Goal: Task Accomplishment & Management: Complete application form

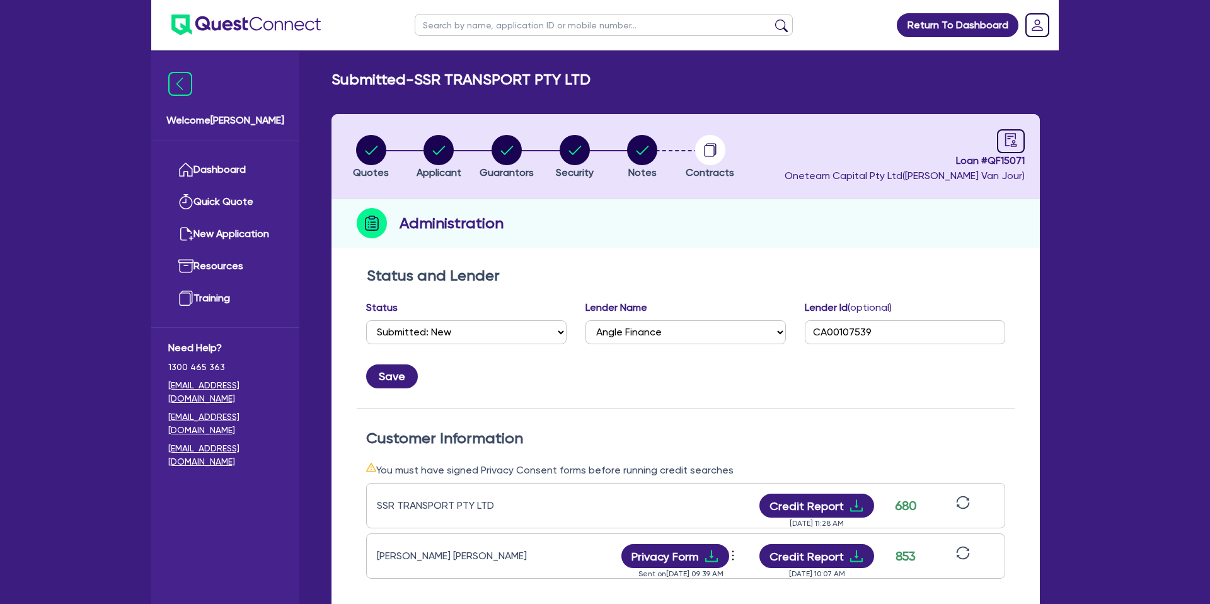
select select "SUBMITTED_NEW"
select select "Angle Finance"
type input "Seti"
click button "submit" at bounding box center [782, 28] width 20 height 18
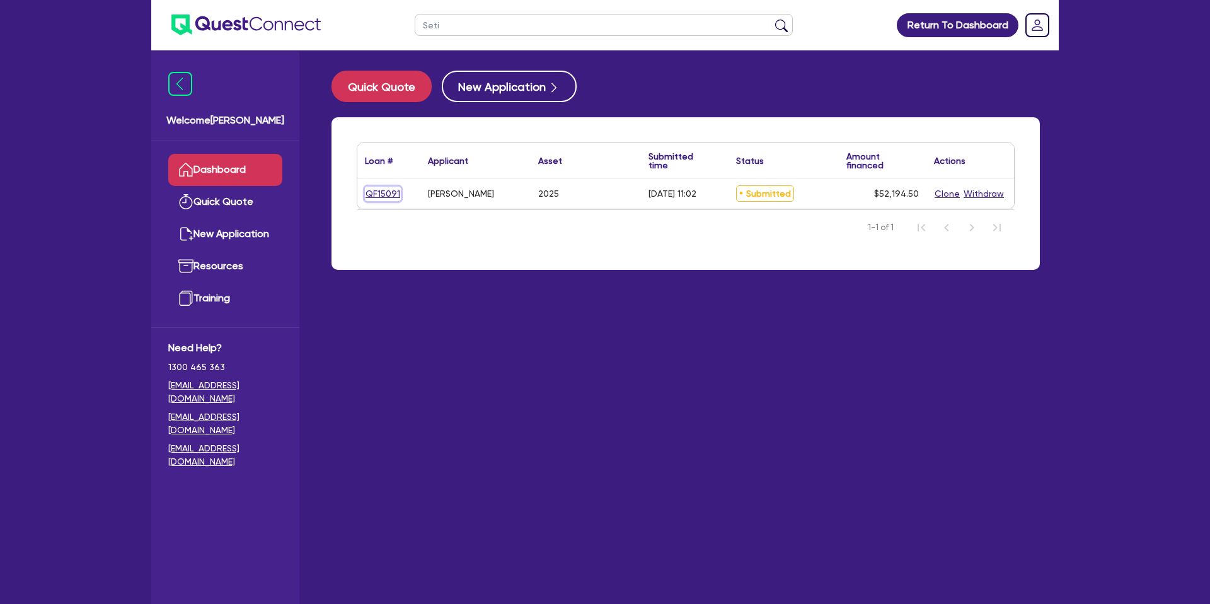
click at [382, 192] on link "QF15091" at bounding box center [383, 194] width 36 height 14
select select "CARS_AND_LIGHT_TRUCKS"
select select "PASSENGER_VEHICLES"
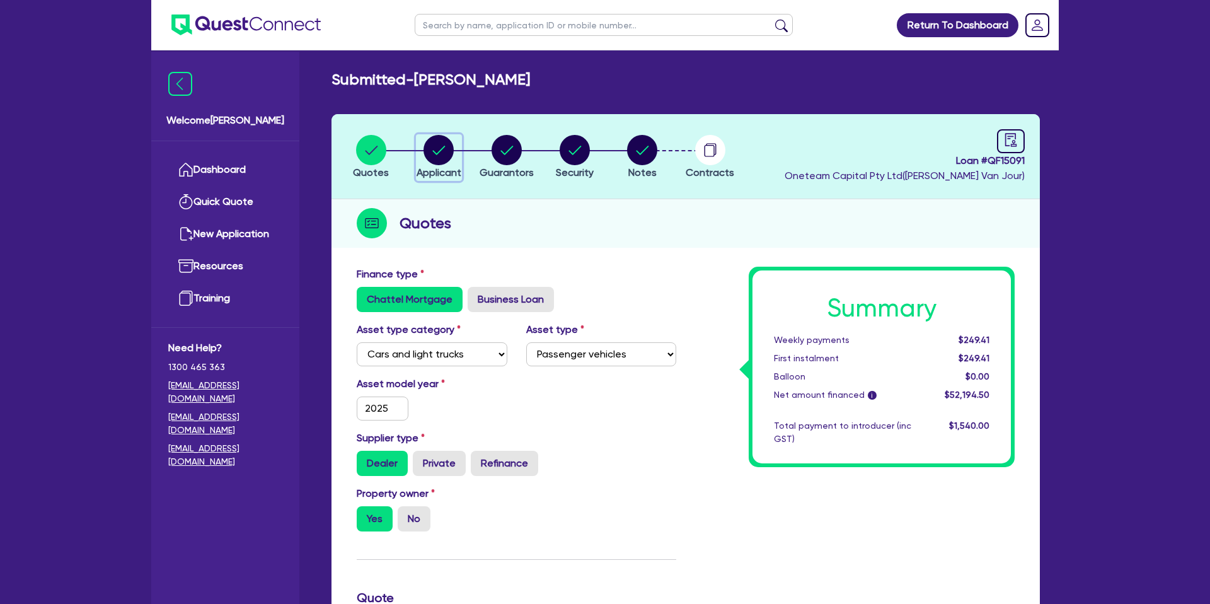
click at [437, 149] on circle "button" at bounding box center [439, 150] width 30 height 30
select select "SOLE_TRADER"
select select "ADMINISTRATIVE_SUPPORT"
select select "ADMINISTRATIVE"
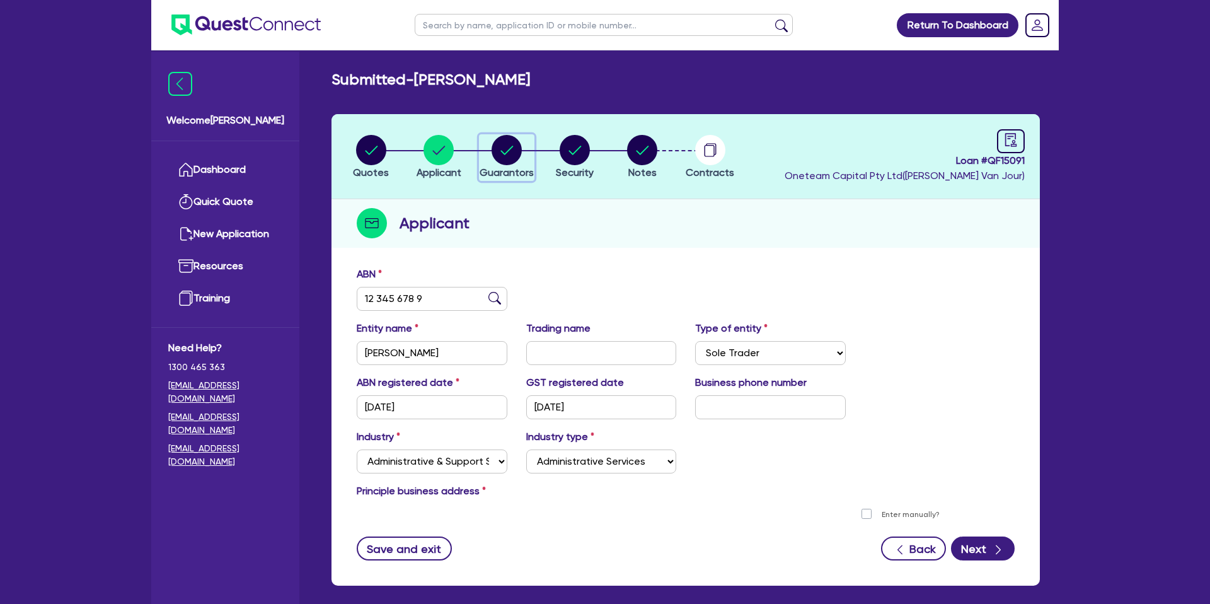
click at [522, 147] on div "button" at bounding box center [507, 150] width 54 height 30
select select "MR"
select select "QLD"
select select "DE_FACTO"
select select "CASH"
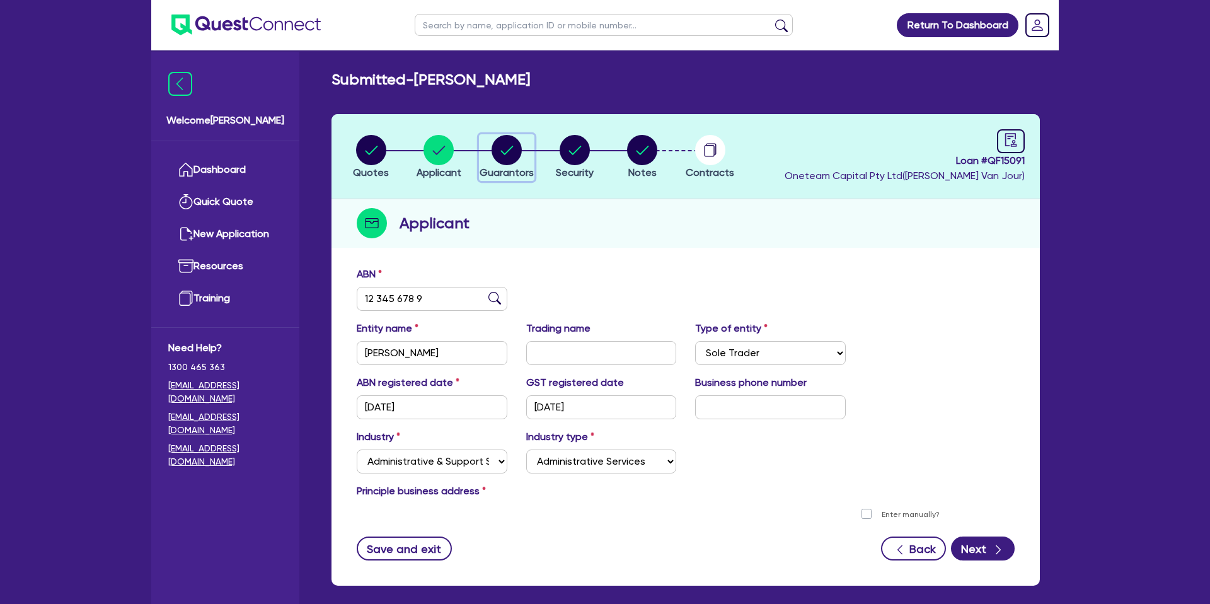
select select "MORTGAGE"
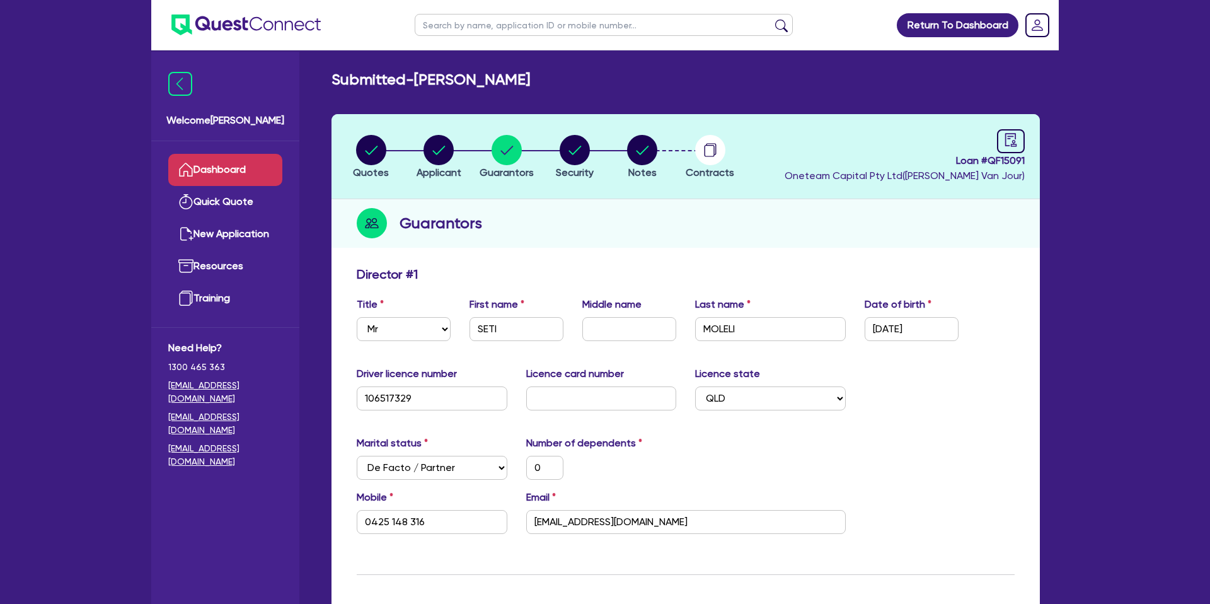
click at [251, 177] on link "Dashboard" at bounding box center [225, 170] width 114 height 32
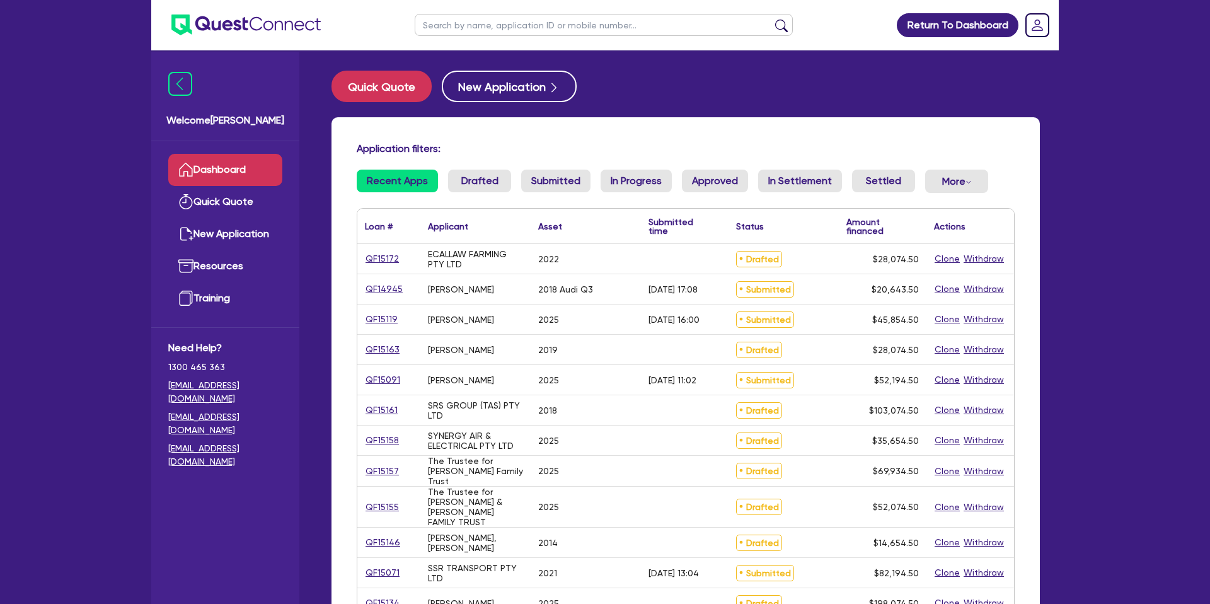
drag, startPoint x: 565, startPoint y: 16, endPoint x: 557, endPoint y: 30, distance: 16.1
click at [565, 16] on input "text" at bounding box center [604, 25] width 378 height 22
type input "[PERSON_NAME]"
click at [772, 19] on button "submit" at bounding box center [782, 28] width 20 height 18
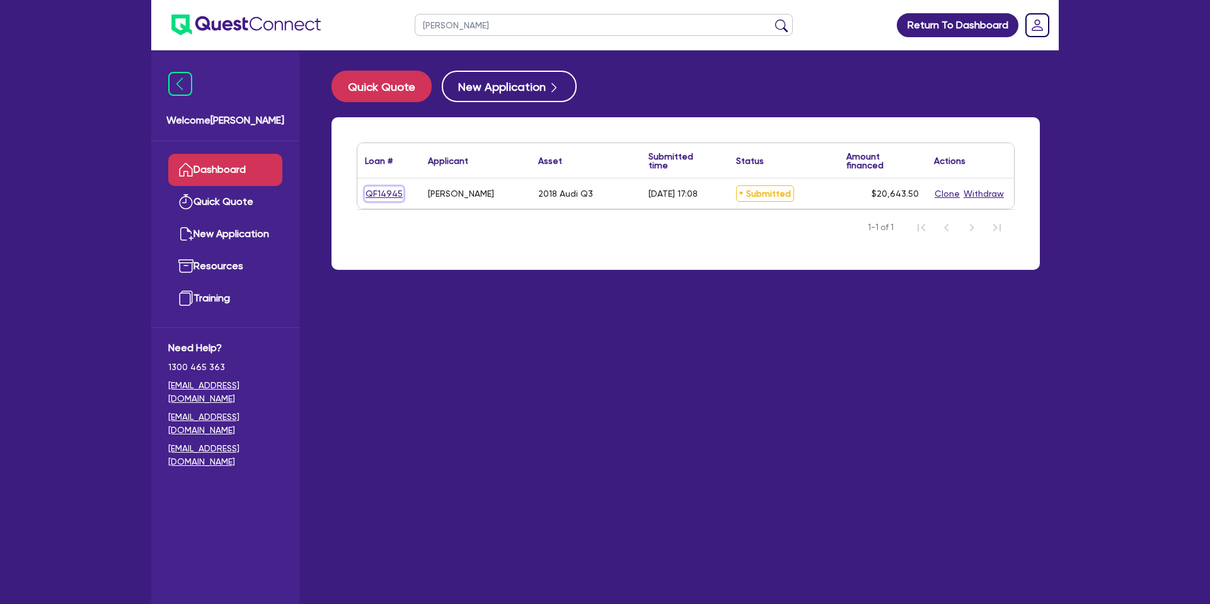
click at [387, 191] on link "QF14945" at bounding box center [384, 194] width 38 height 14
select select "CARS_AND_LIGHT_TRUCKS"
select select "PASSENGER_VEHICLES"
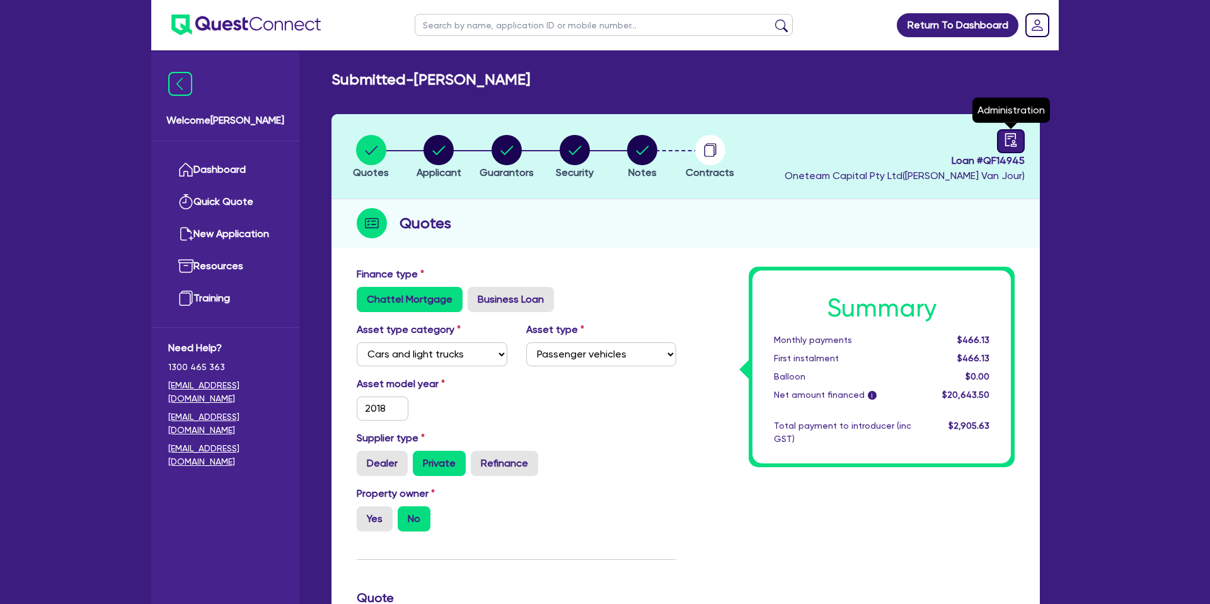
click at [1024, 132] on link at bounding box center [1011, 141] width 28 height 24
select select "SUBMITTED_NEW"
select select "Other"
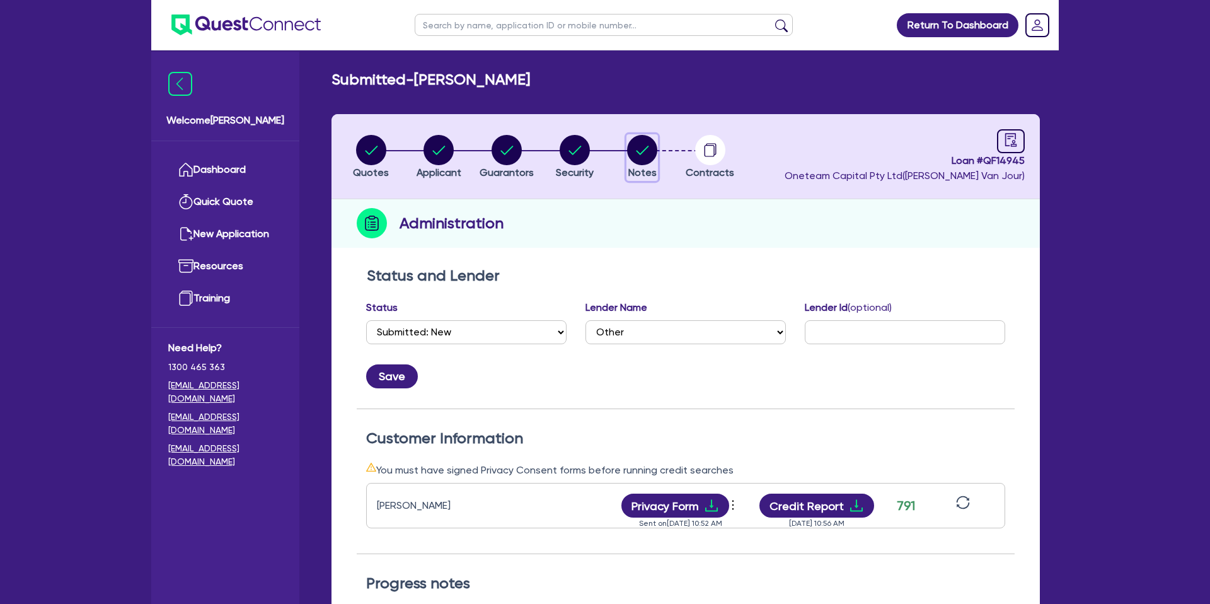
click at [640, 151] on circle "button" at bounding box center [642, 150] width 30 height 30
select select "Other"
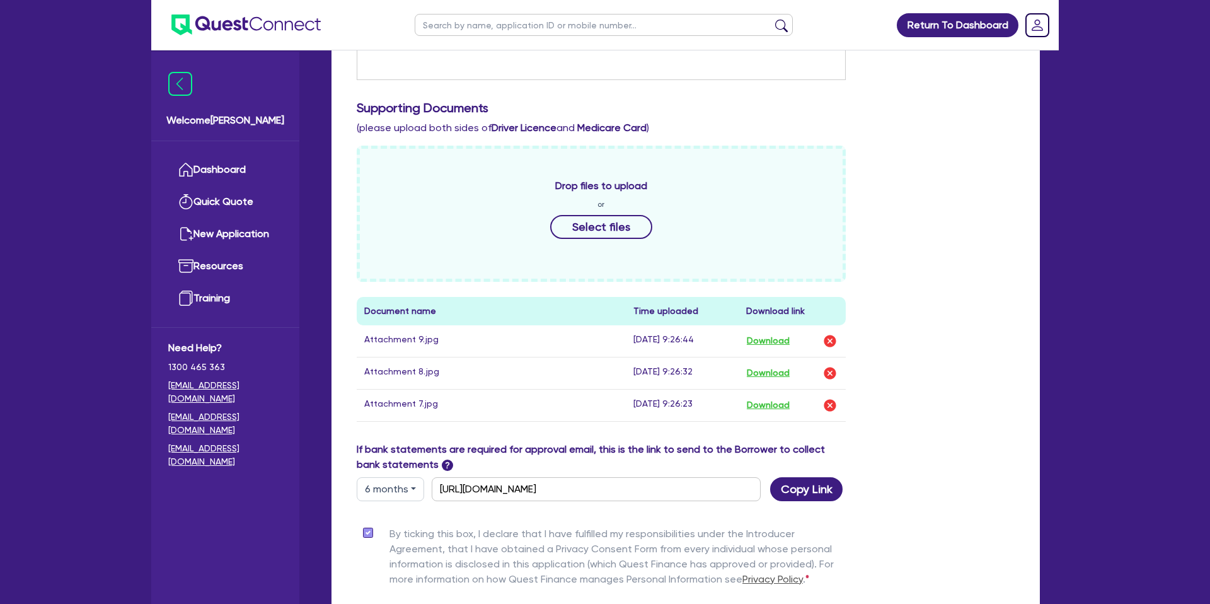
scroll to position [456, 0]
click at [380, 491] on button "6 months" at bounding box center [390, 487] width 67 height 24
click at [386, 509] on link "3 months" at bounding box center [407, 516] width 100 height 23
type input "[URL][DOMAIN_NAME]"
click at [809, 492] on button "Copy Link" at bounding box center [806, 487] width 72 height 24
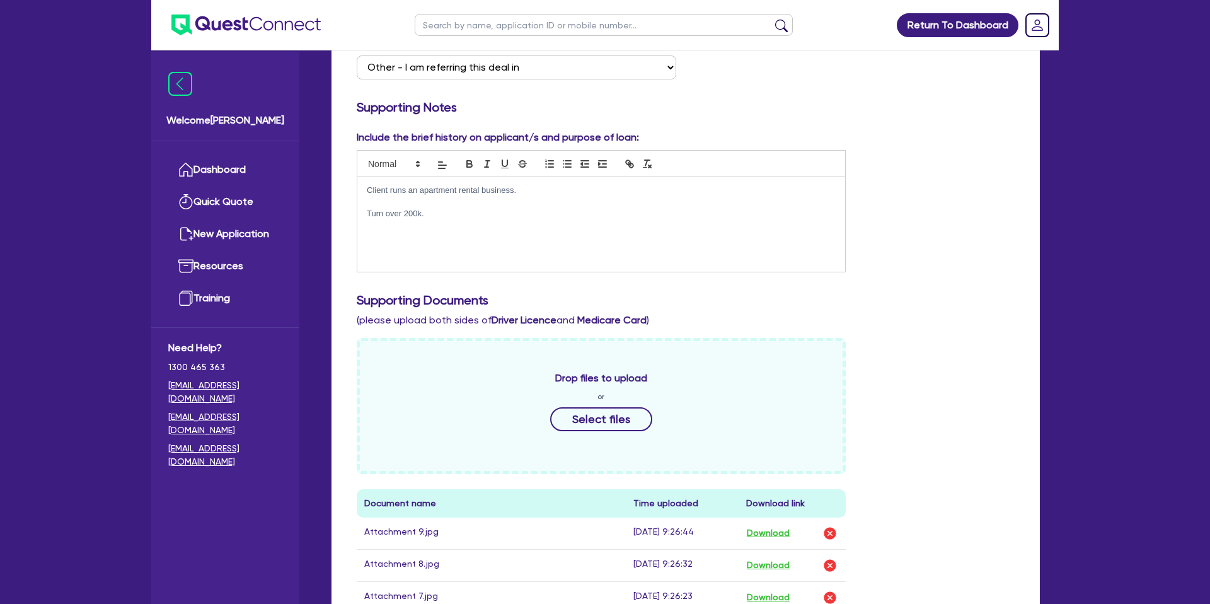
scroll to position [0, 0]
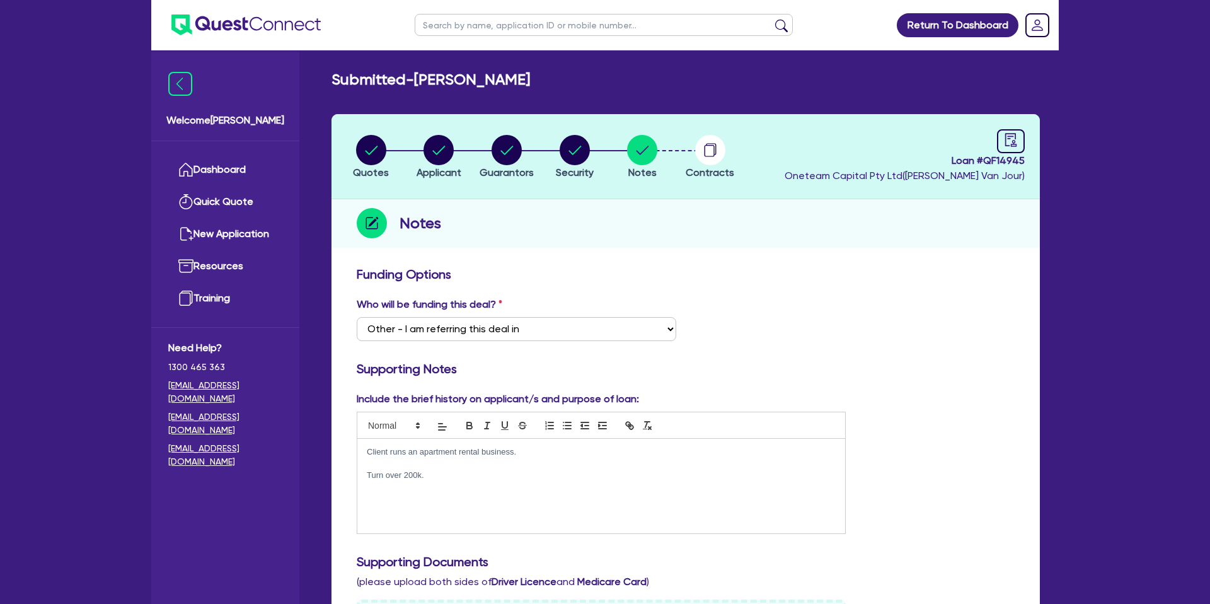
click at [915, 308] on div "Who will be funding this deal? Select I want Quest to fund 100% I will fund 100…" at bounding box center [685, 324] width 677 height 54
drag, startPoint x: 841, startPoint y: 342, endPoint x: 412, endPoint y: 212, distance: 449.1
click at [770, 318] on div "Who will be funding this deal? Select I want Quest to fund 100% I will fund 100…" at bounding box center [685, 324] width 677 height 54
click at [379, 151] on circle "button" at bounding box center [371, 150] width 30 height 30
select select "CARS_AND_LIGHT_TRUCKS"
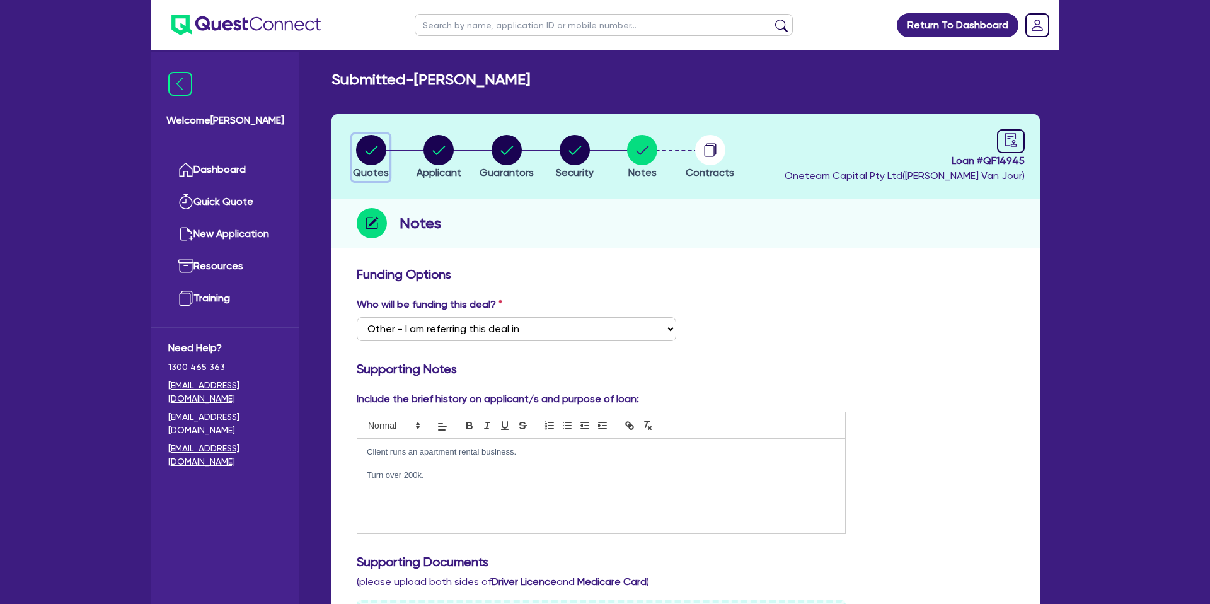
select select "PASSENGER_VEHICLES"
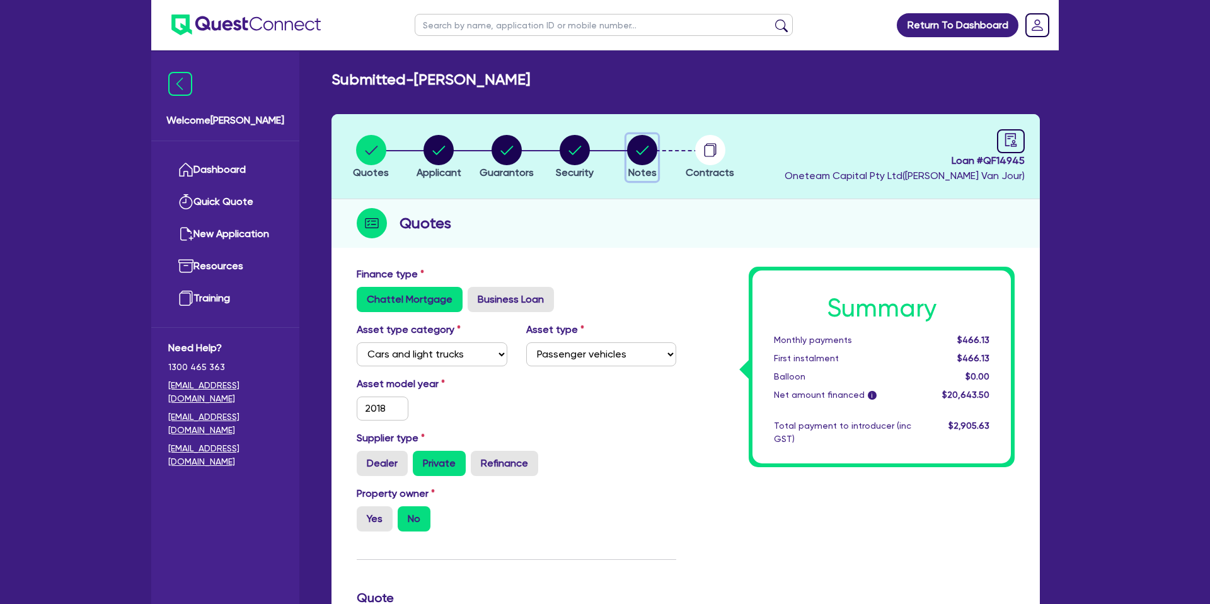
click at [641, 153] on icon "button" at bounding box center [643, 150] width 13 height 9
select select "Other"
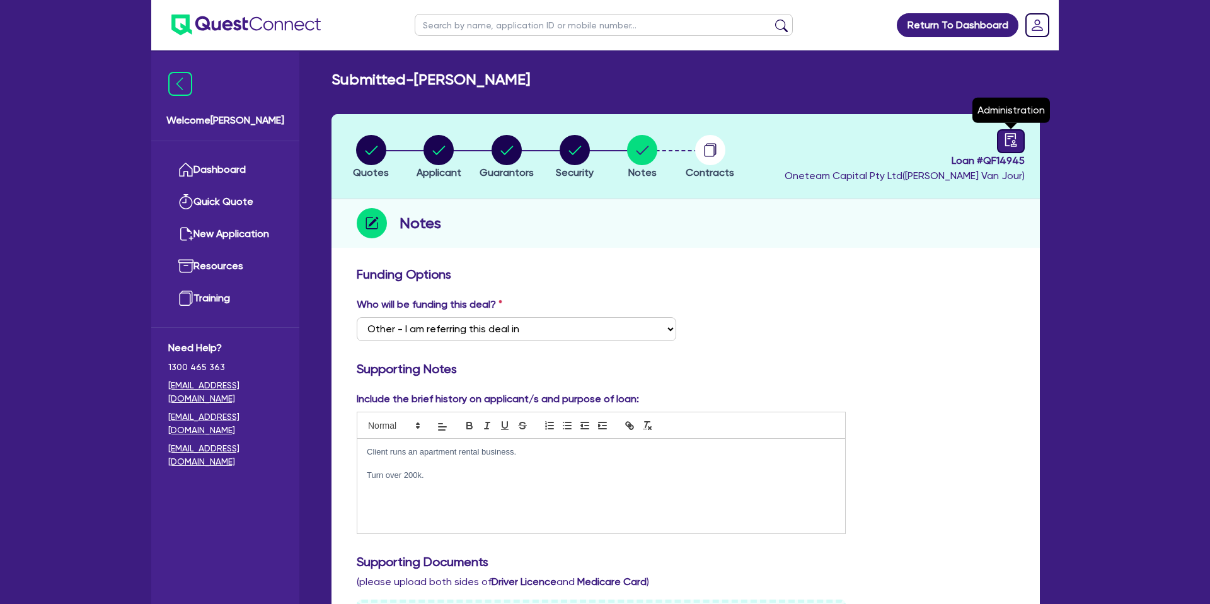
click at [1008, 145] on icon "audit" at bounding box center [1010, 139] width 11 height 13
select select "SUBMITTED_NEW"
select select "Other"
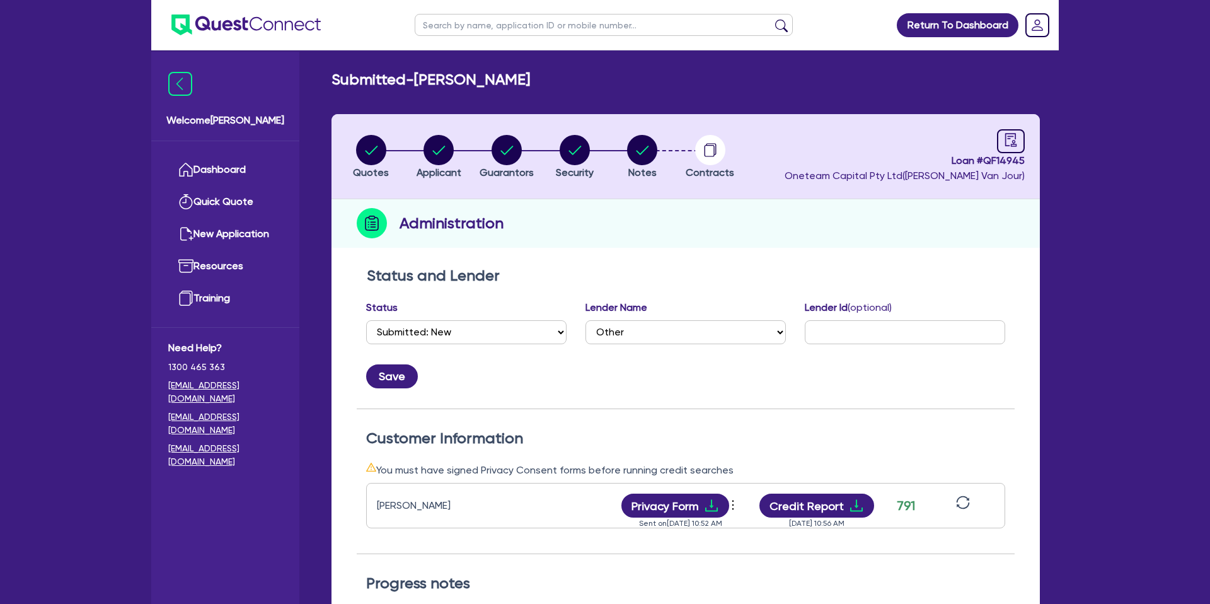
click at [660, 154] on li "Notes" at bounding box center [642, 156] width 68 height 44
click at [642, 146] on circle "button" at bounding box center [642, 150] width 30 height 30
select select "Other"
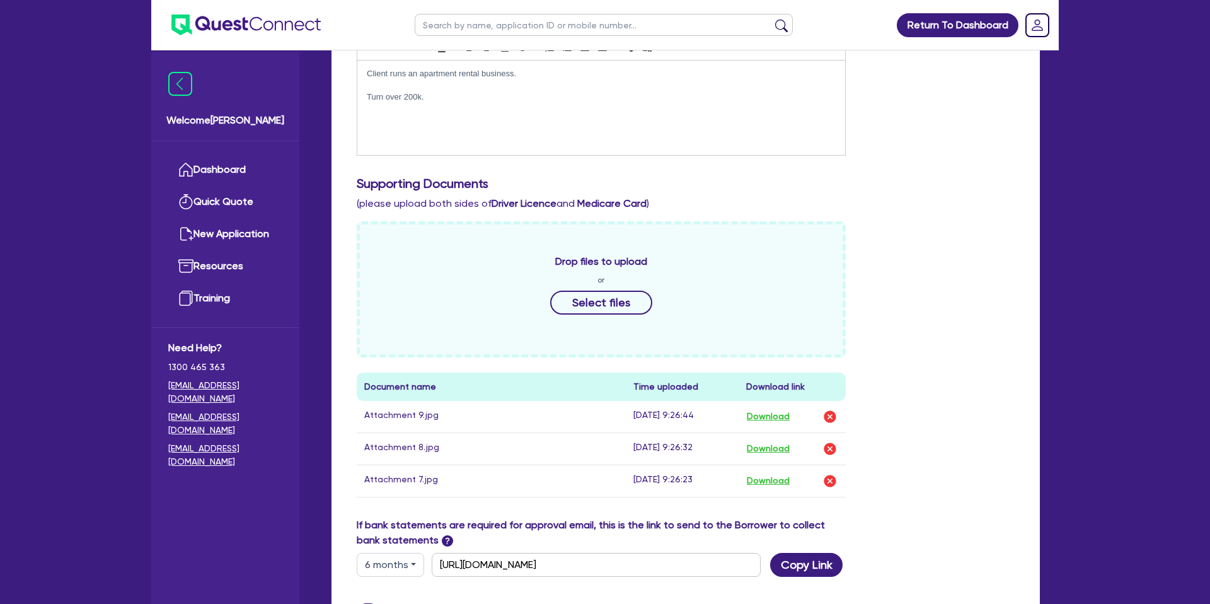
scroll to position [599, 0]
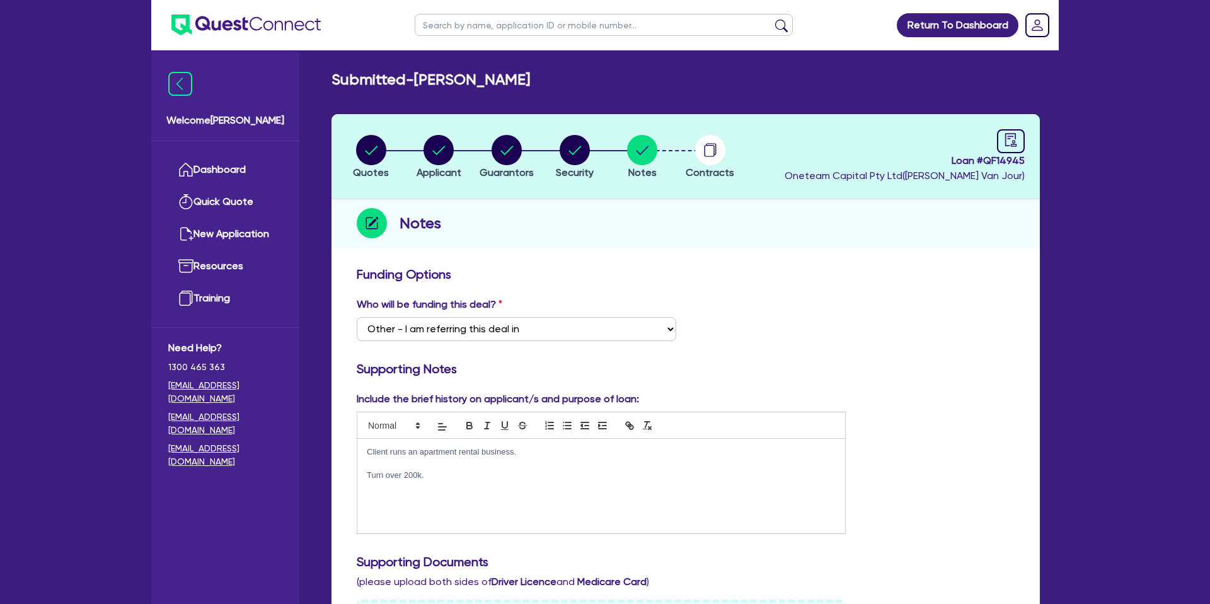
select select "Other"
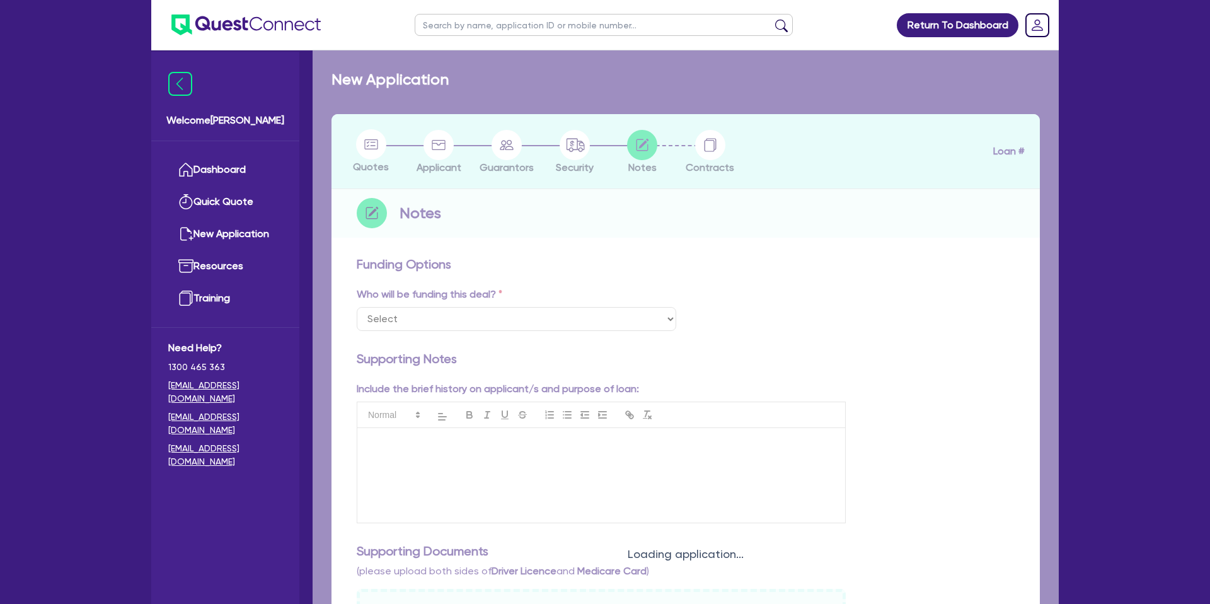
select select "Other"
checkbox input "true"
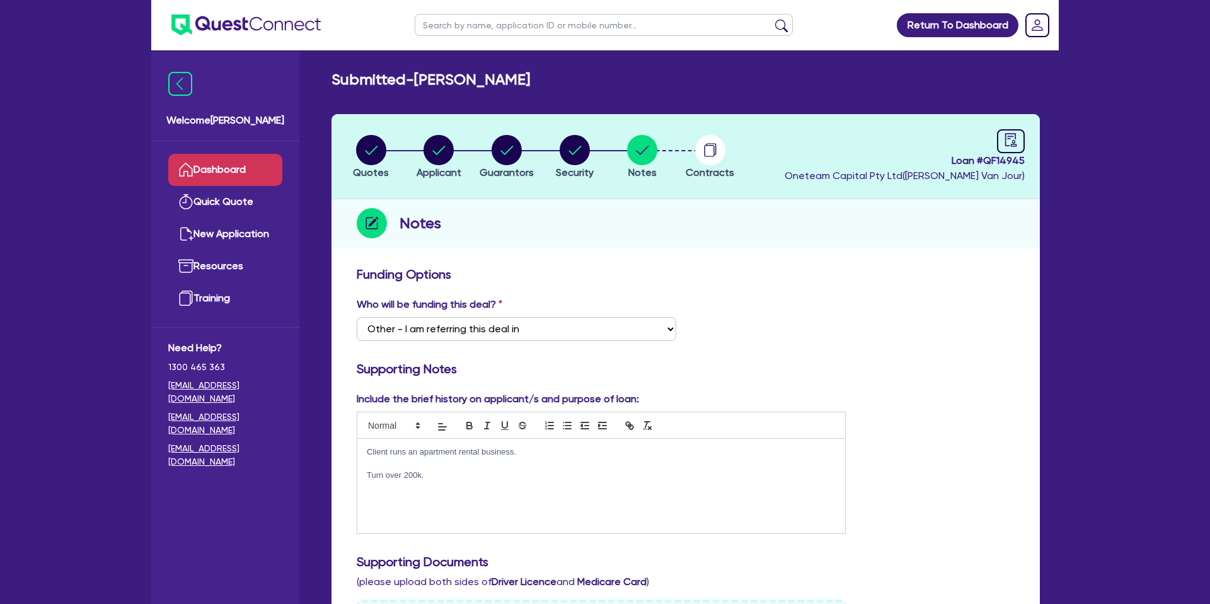
click at [227, 173] on link "Dashboard" at bounding box center [225, 170] width 114 height 32
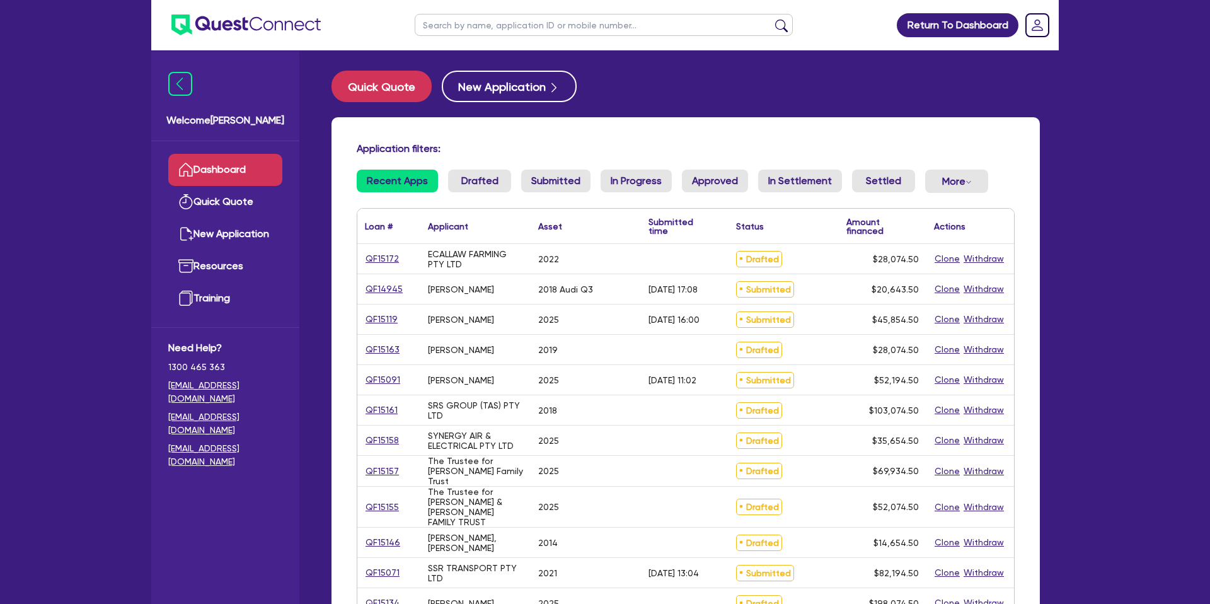
click at [495, 21] on input "text" at bounding box center [604, 25] width 378 height 22
type input "[PERSON_NAME]"
click at [772, 19] on button "submit" at bounding box center [782, 28] width 20 height 18
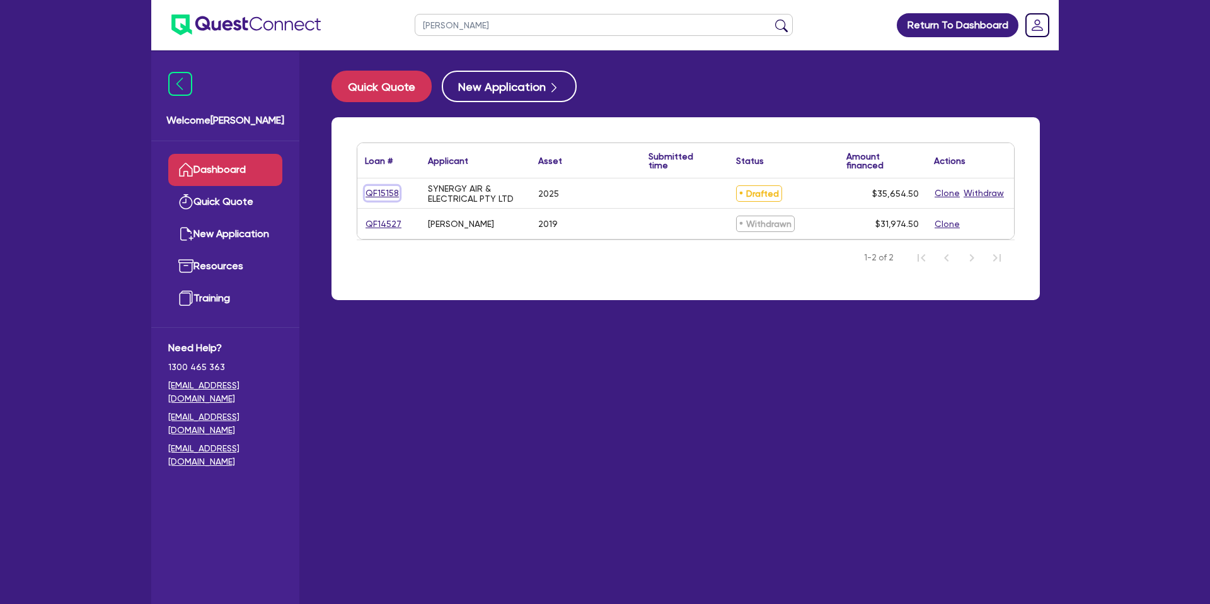
click at [373, 190] on link "QF15158" at bounding box center [382, 193] width 35 height 14
select select "CARS_AND_LIGHT_TRUCKS"
select select "PASSENGER_VEHICLES"
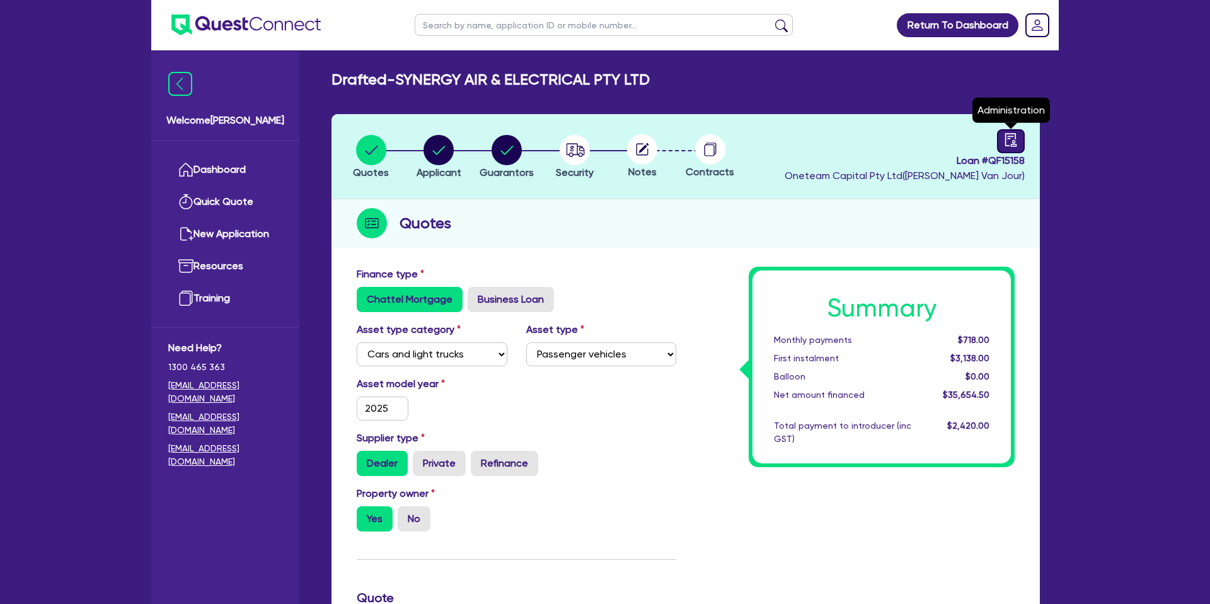
click at [1013, 137] on icon "audit" at bounding box center [1011, 140] width 14 height 14
select select "DRAFTED_NEW"
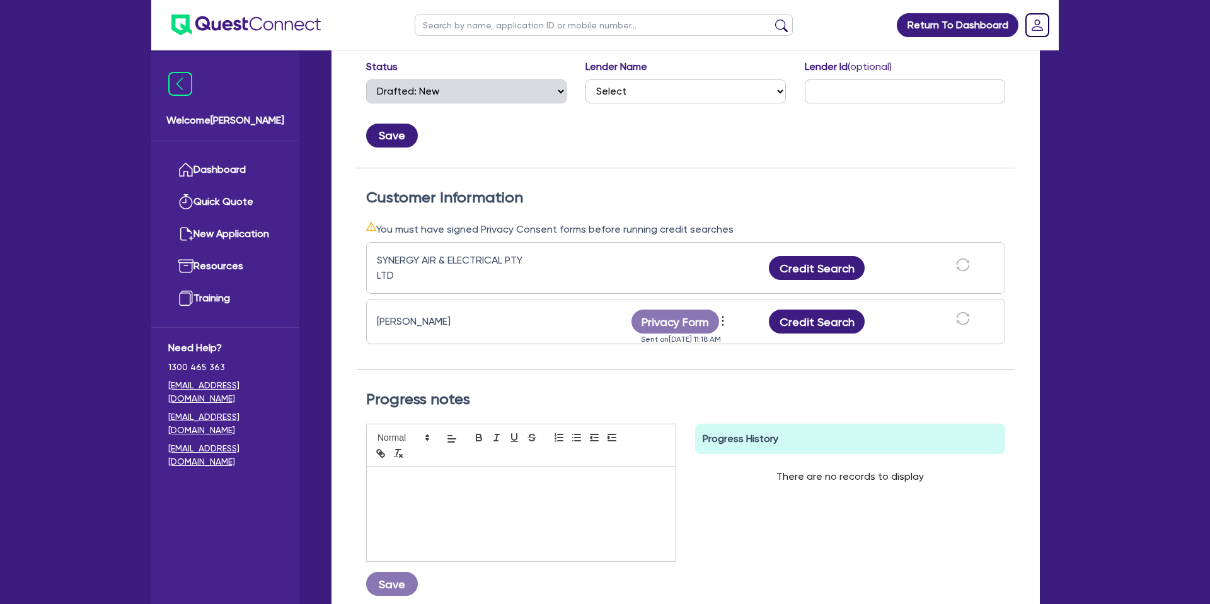
scroll to position [241, 0]
click at [827, 323] on button "Credit Search" at bounding box center [817, 321] width 96 height 24
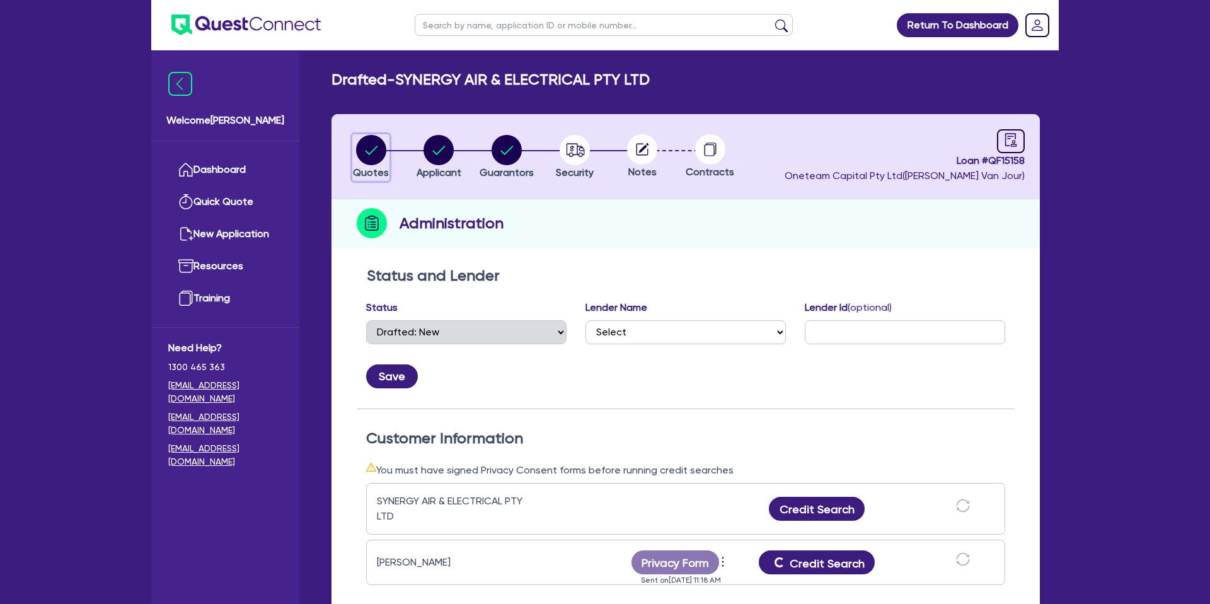
click at [376, 149] on circle "button" at bounding box center [371, 150] width 30 height 30
select select "CARS_AND_LIGHT_TRUCKS"
select select "PASSENGER_VEHICLES"
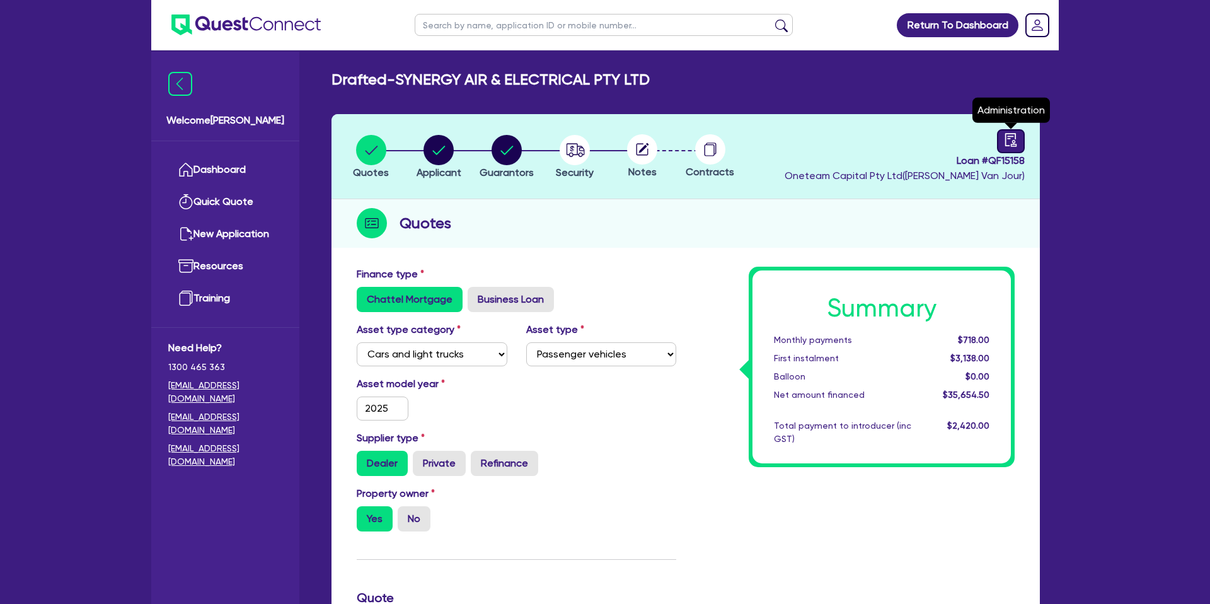
click at [1010, 143] on icon "audit" at bounding box center [1011, 140] width 14 height 14
select select "DRAFTED_NEW"
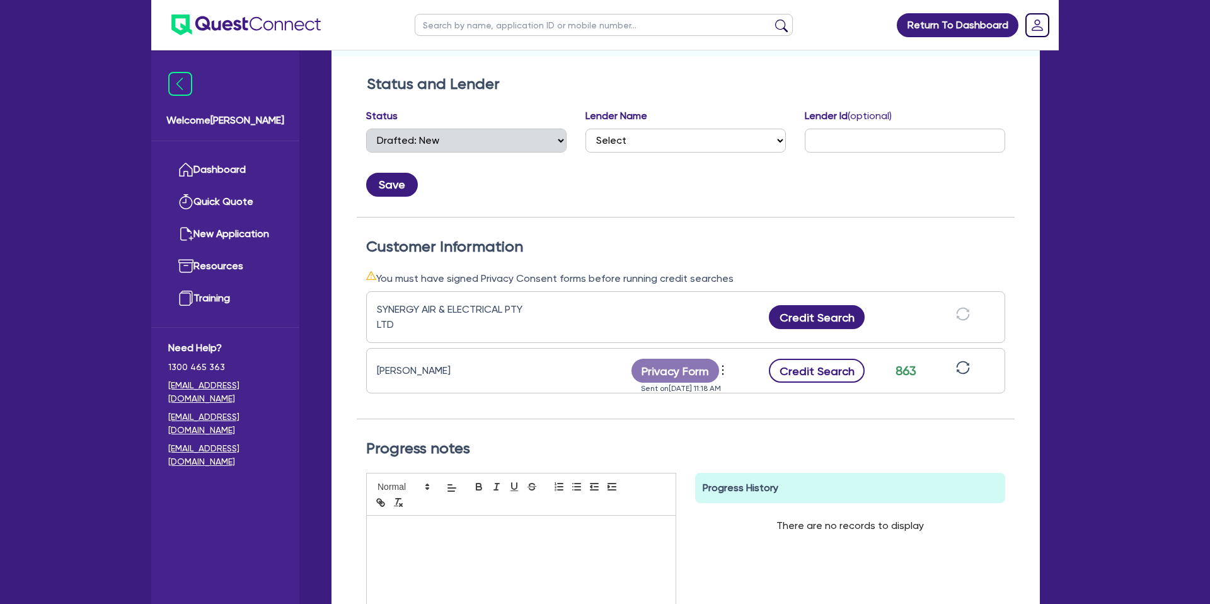
scroll to position [194, 0]
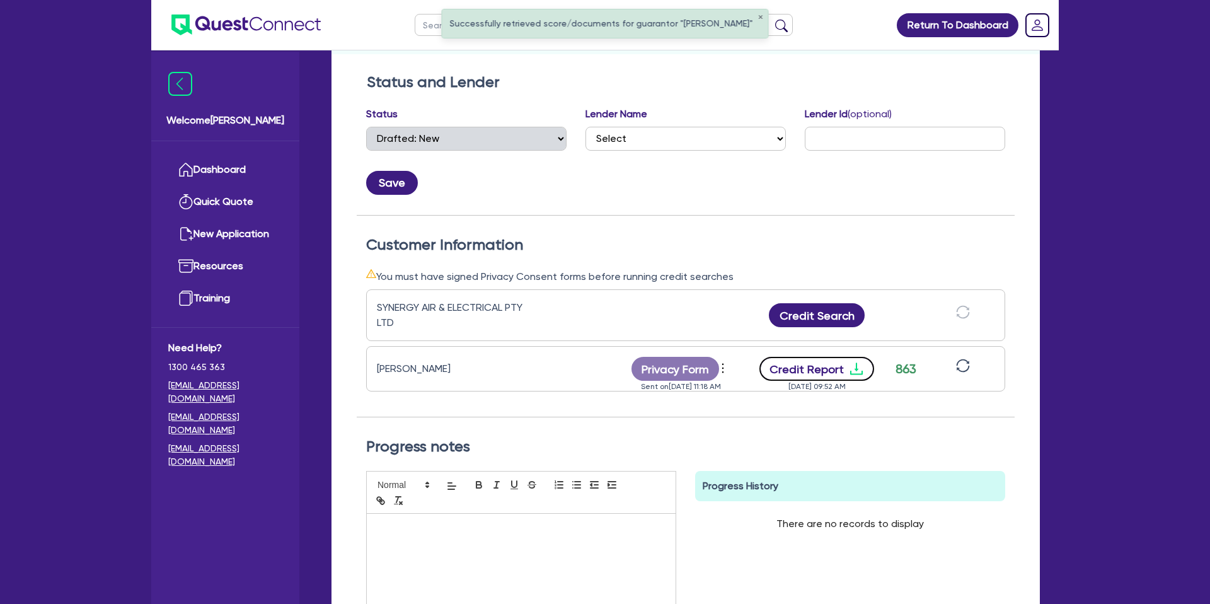
click at [858, 366] on icon "download" at bounding box center [856, 368] width 15 height 15
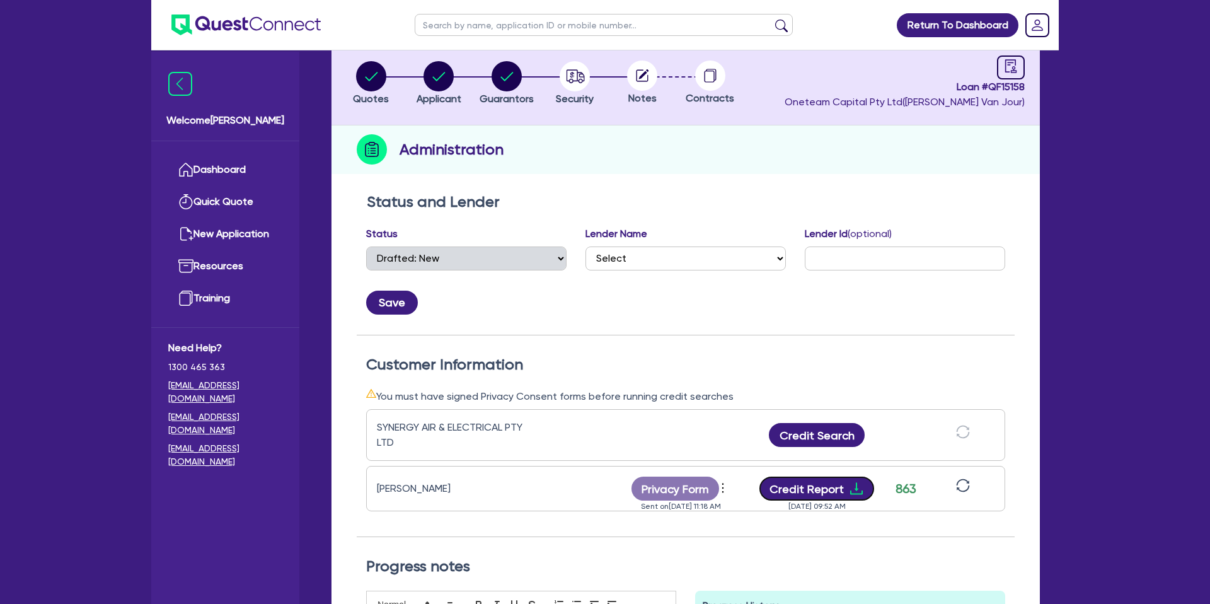
scroll to position [0, 0]
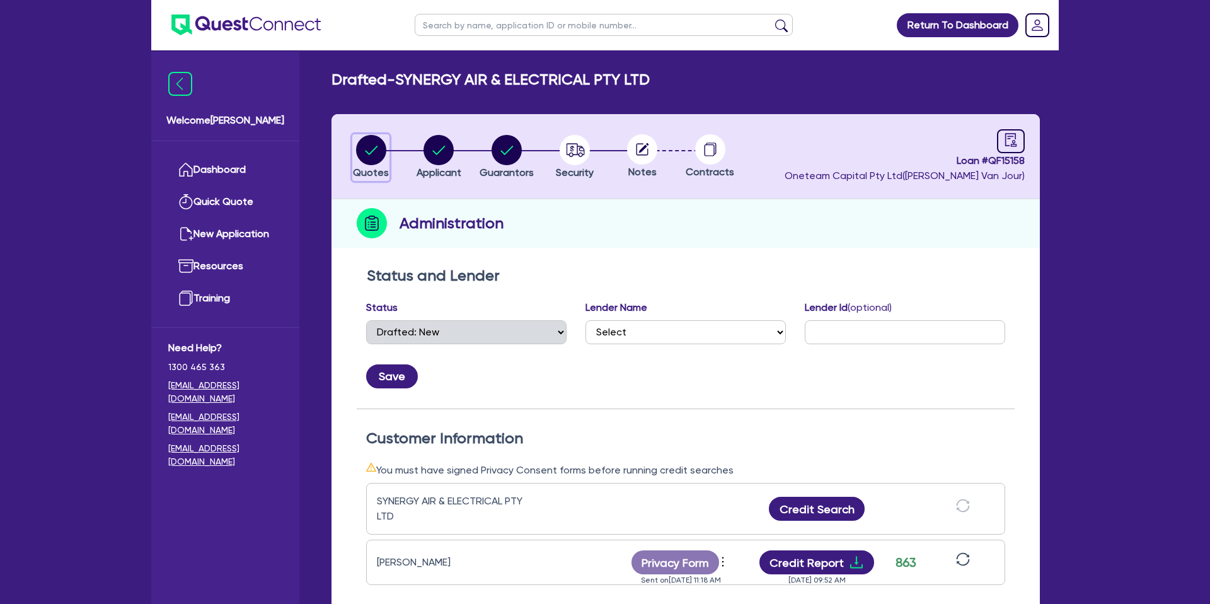
click at [362, 147] on circle "button" at bounding box center [371, 150] width 30 height 30
select select "CARS_AND_LIGHT_TRUCKS"
select select "PASSENGER_VEHICLES"
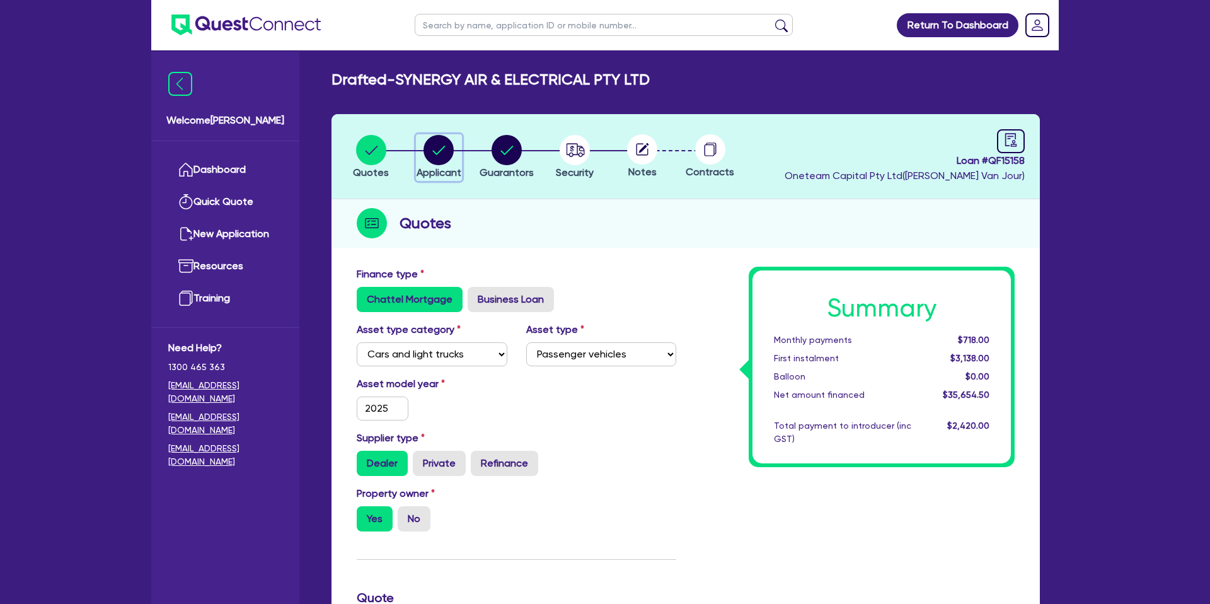
click at [439, 147] on circle "button" at bounding box center [439, 150] width 30 height 30
select select "COMPANY"
select select "ACCOMODATION_FOOD"
select select "RESTAURANTS"
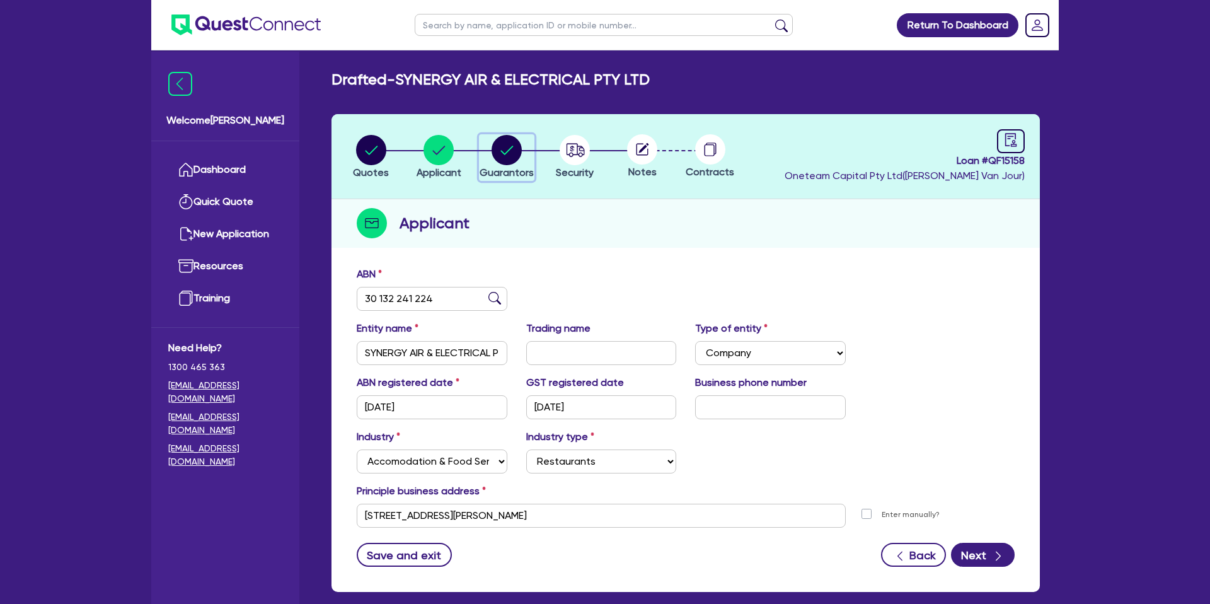
click at [517, 150] on circle "button" at bounding box center [507, 150] width 30 height 30
select select "MR"
select select "SA"
select select "SINGLE"
select select "PROPERTY"
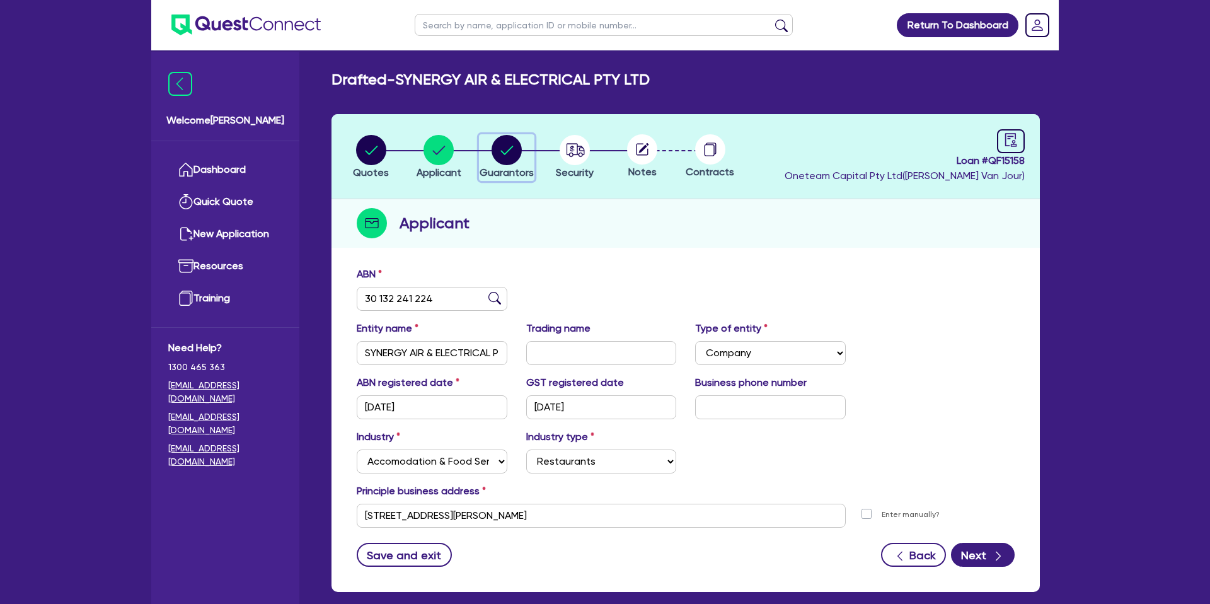
select select "CASH"
select select "MORTGAGE"
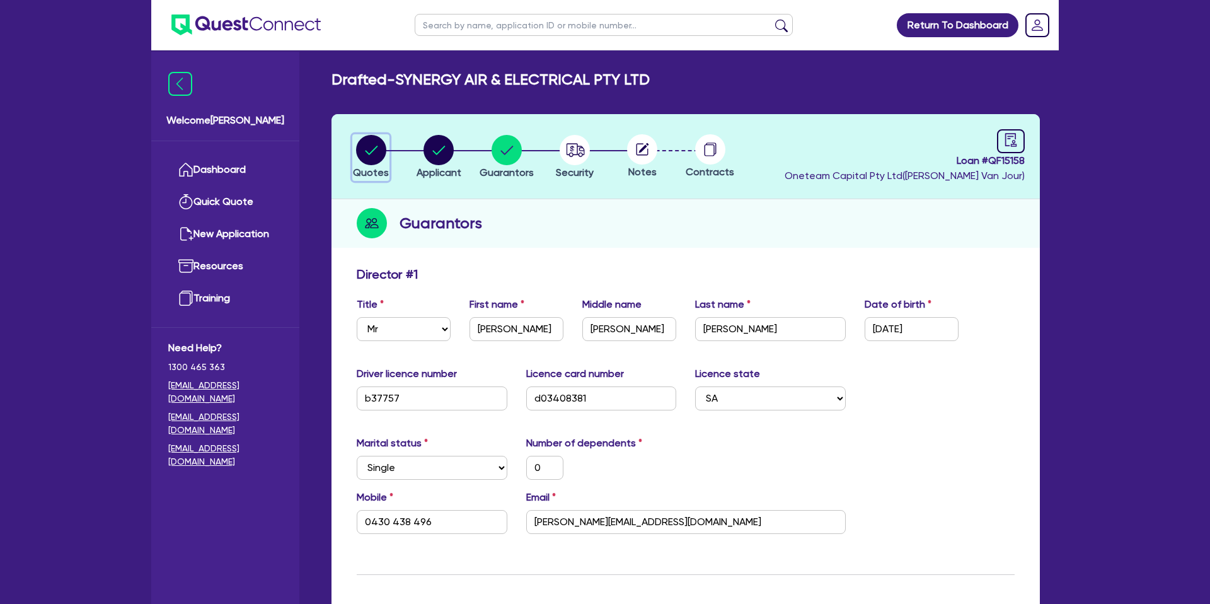
click at [384, 141] on icon "button" at bounding box center [371, 150] width 30 height 30
select select "CARS_AND_LIGHT_TRUCKS"
select select "PASSENGER_VEHICLES"
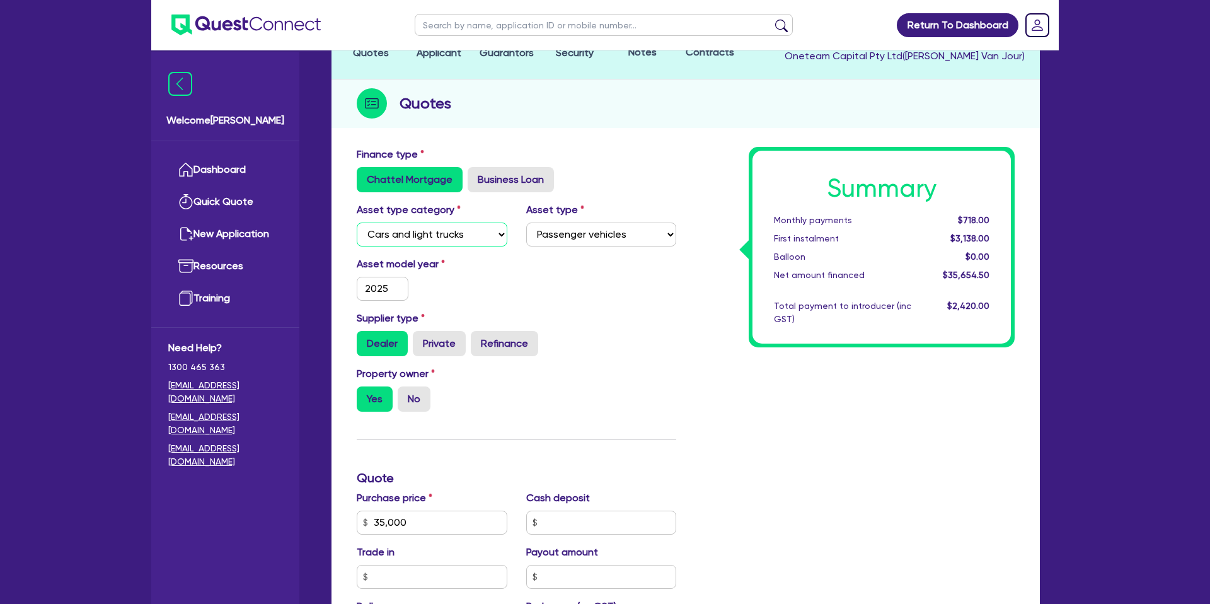
click at [456, 229] on select "Select Cars and light trucks Primary assets Secondary assets Tertiary assets" at bounding box center [432, 235] width 151 height 24
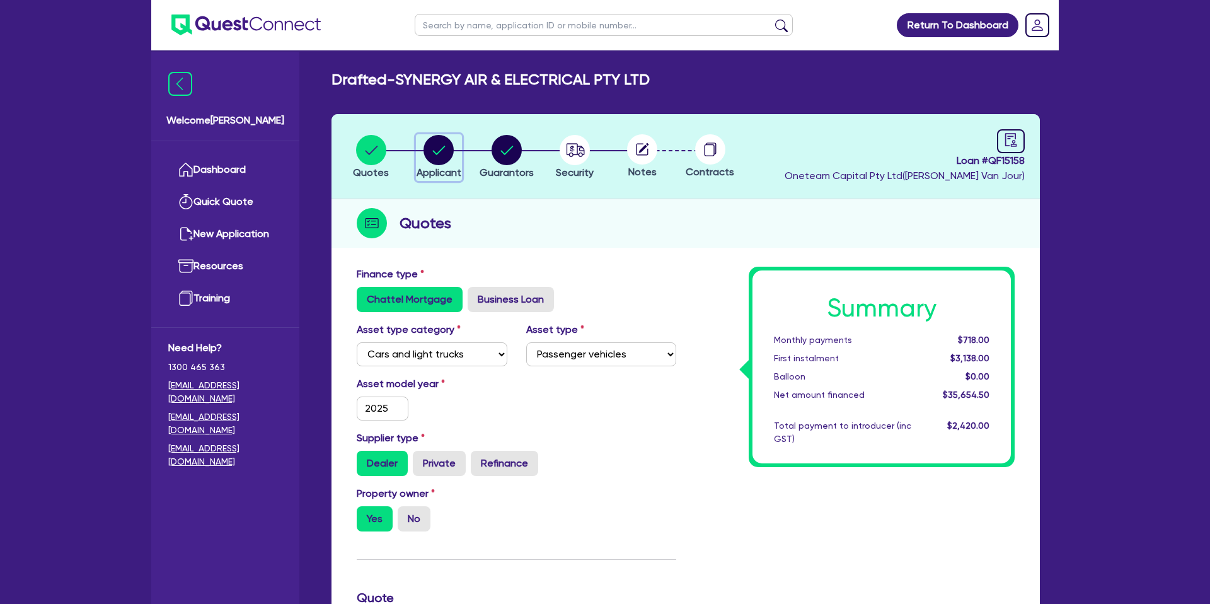
click at [436, 153] on icon "button" at bounding box center [439, 150] width 13 height 9
select select "COMPANY"
select select "ACCOMODATION_FOOD"
select select "RESTAURANTS"
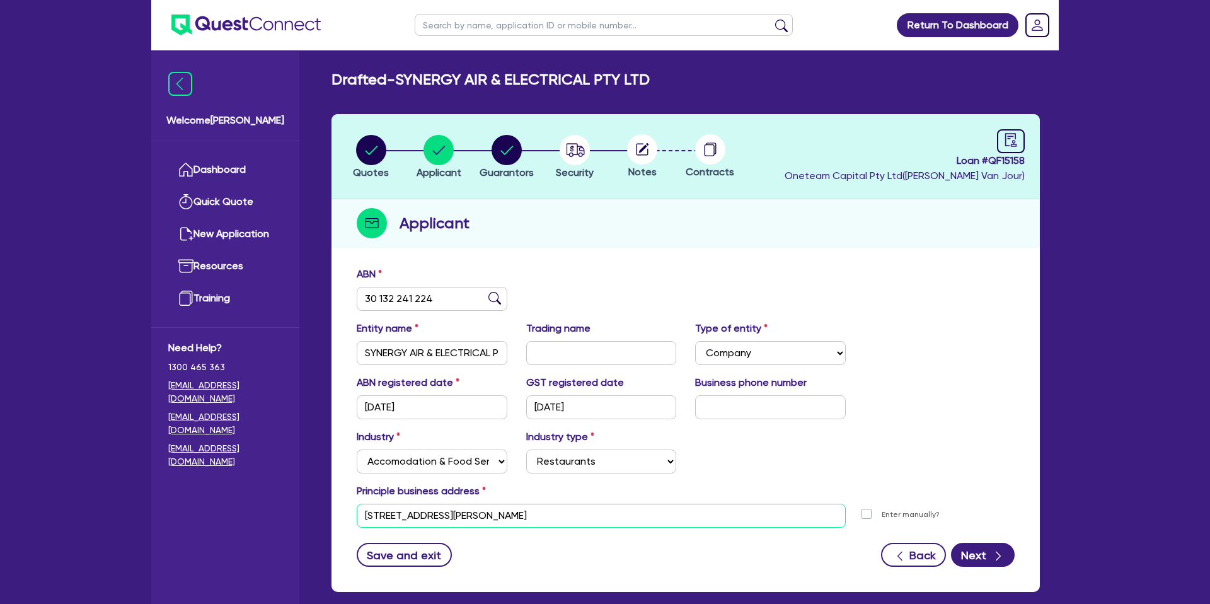
click at [422, 517] on input "[STREET_ADDRESS][PERSON_NAME]" at bounding box center [601, 516] width 489 height 24
click at [821, 456] on div "Industry Select Accomodation & Food Services Administrative & Support Services …" at bounding box center [685, 456] width 677 height 54
click at [512, 153] on circle "button" at bounding box center [507, 150] width 30 height 30
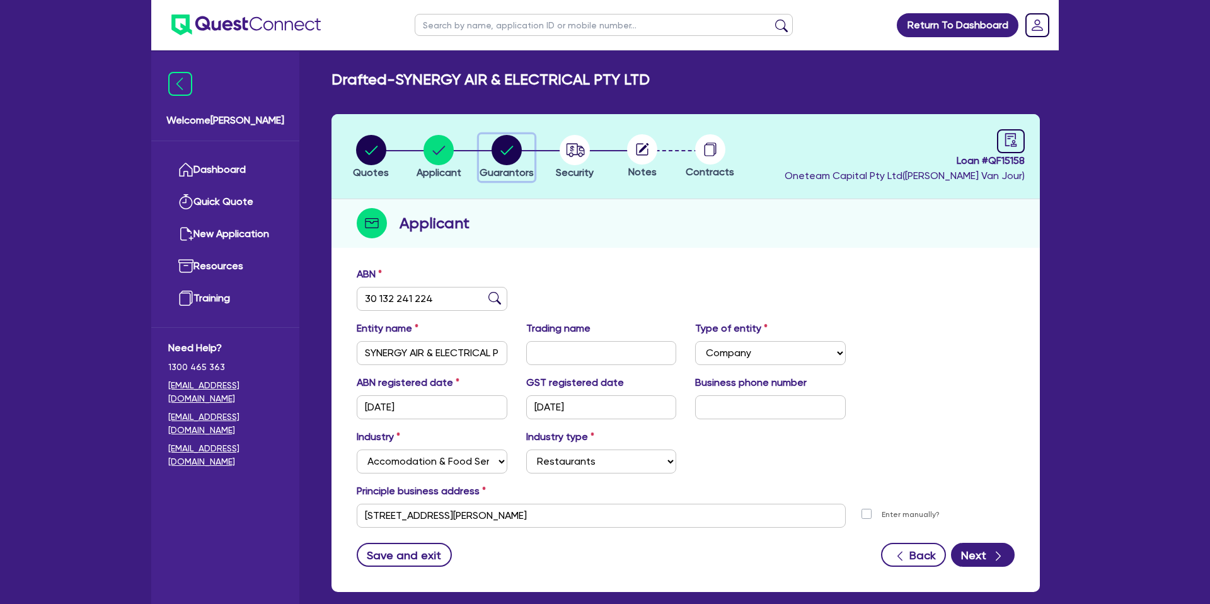
select select "MR"
select select "SA"
select select "SINGLE"
select select "PROPERTY"
select select "CASH"
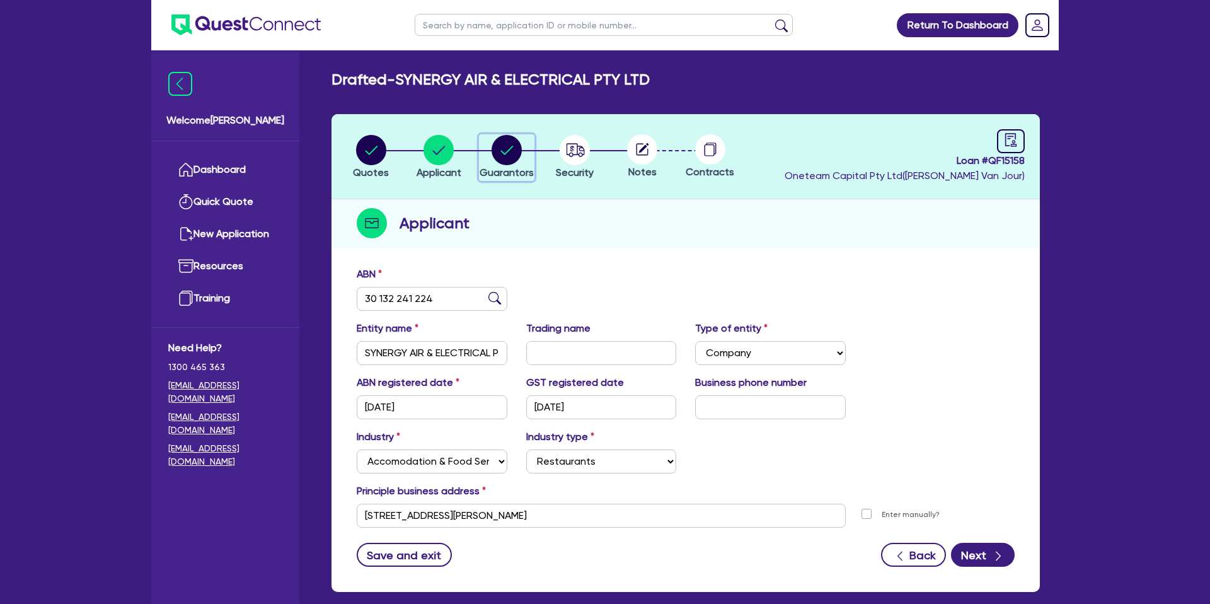
select select "MORTGAGE"
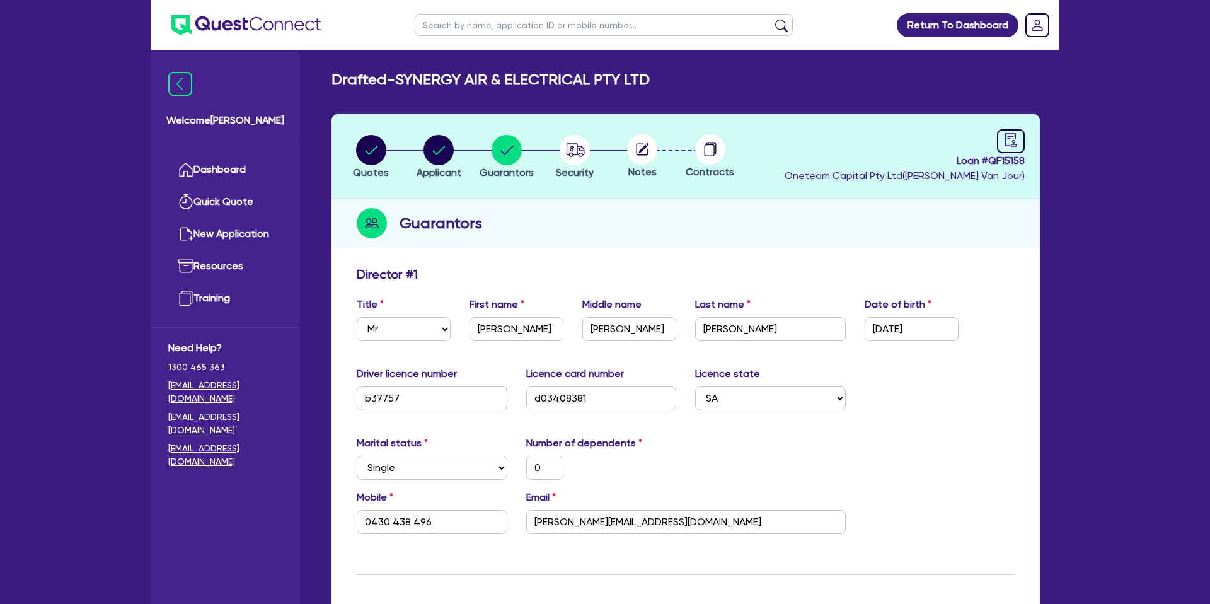
drag, startPoint x: 954, startPoint y: 159, endPoint x: 1037, endPoint y: 164, distance: 82.7
click at [1037, 164] on header "Quotes Applicant [GEOGRAPHIC_DATA] Security Notes Contracts Loan # QF15158 Onet…" at bounding box center [686, 156] width 708 height 85
copy span "Loan # QF15158"
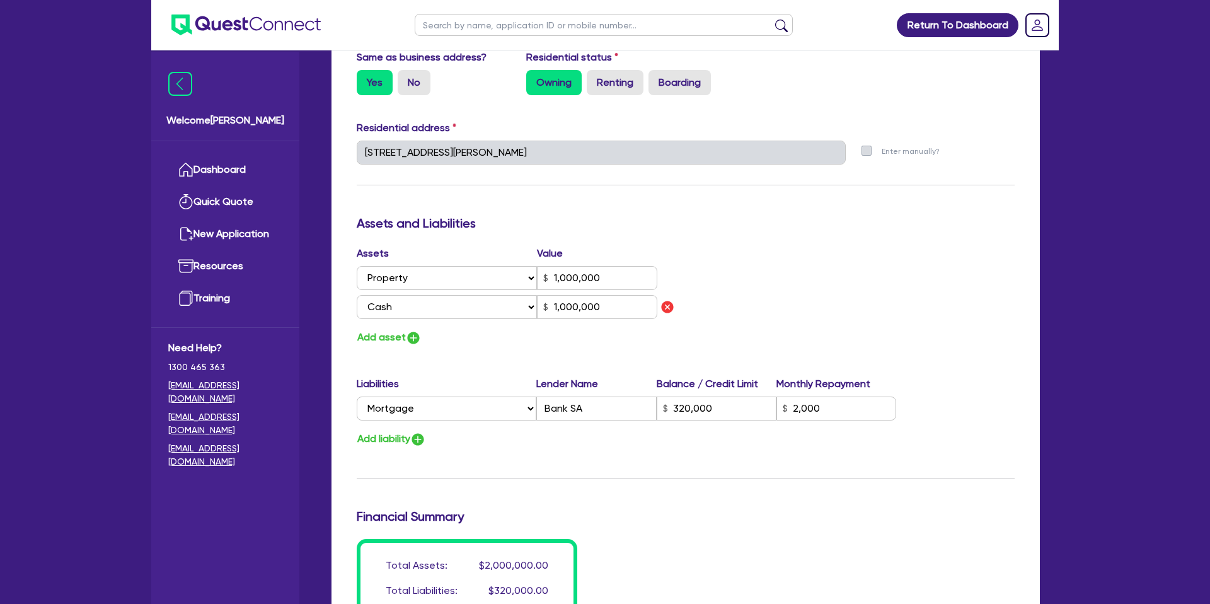
scroll to position [586, 0]
click at [975, 215] on h3 "Assets and Liabilities" at bounding box center [686, 222] width 658 height 15
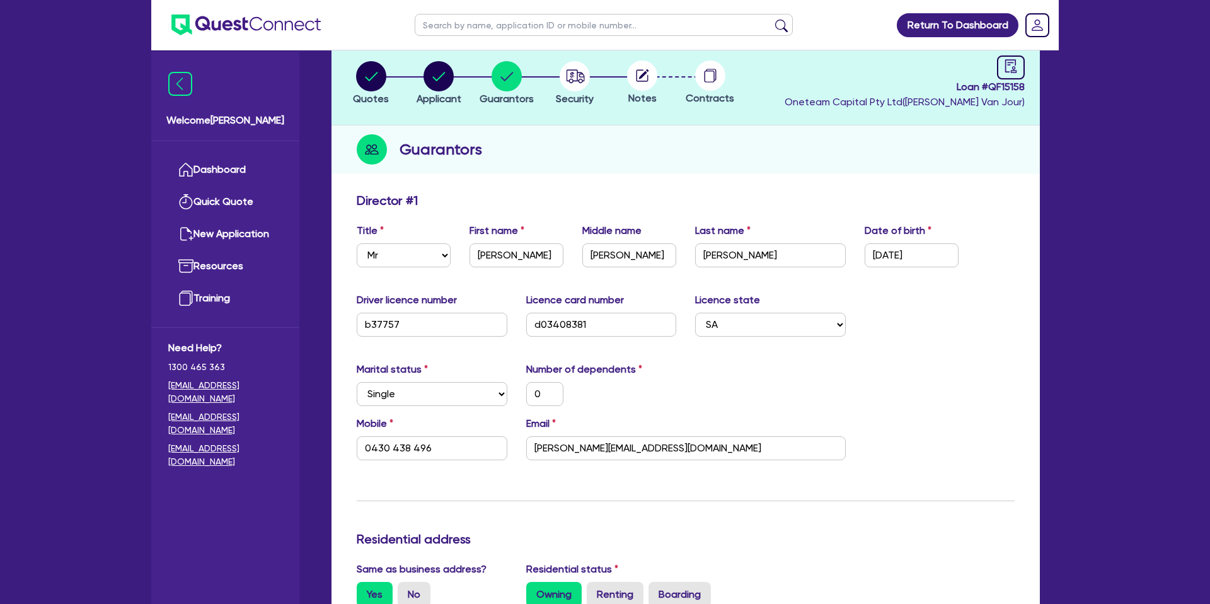
scroll to position [0, 0]
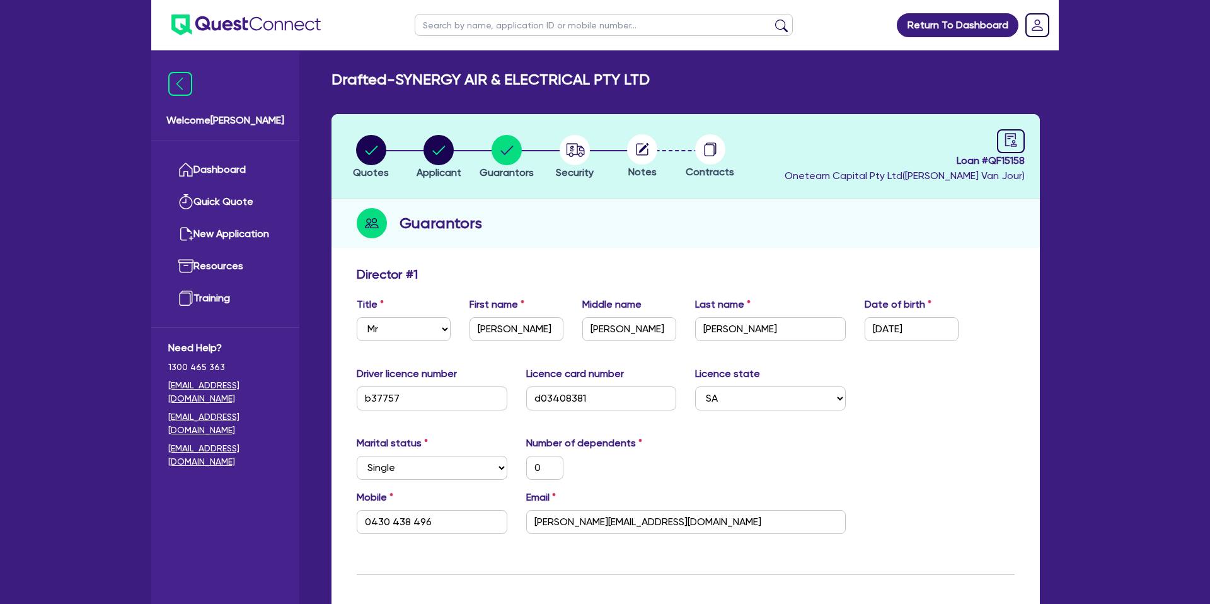
click at [1000, 163] on span "Loan # QF15158" at bounding box center [905, 160] width 240 height 15
copy span "Loan # QF15158"
click at [1026, 146] on header "Quotes Applicant [GEOGRAPHIC_DATA] Security Notes Contracts Loan # QF15158 Onet…" at bounding box center [686, 156] width 708 height 85
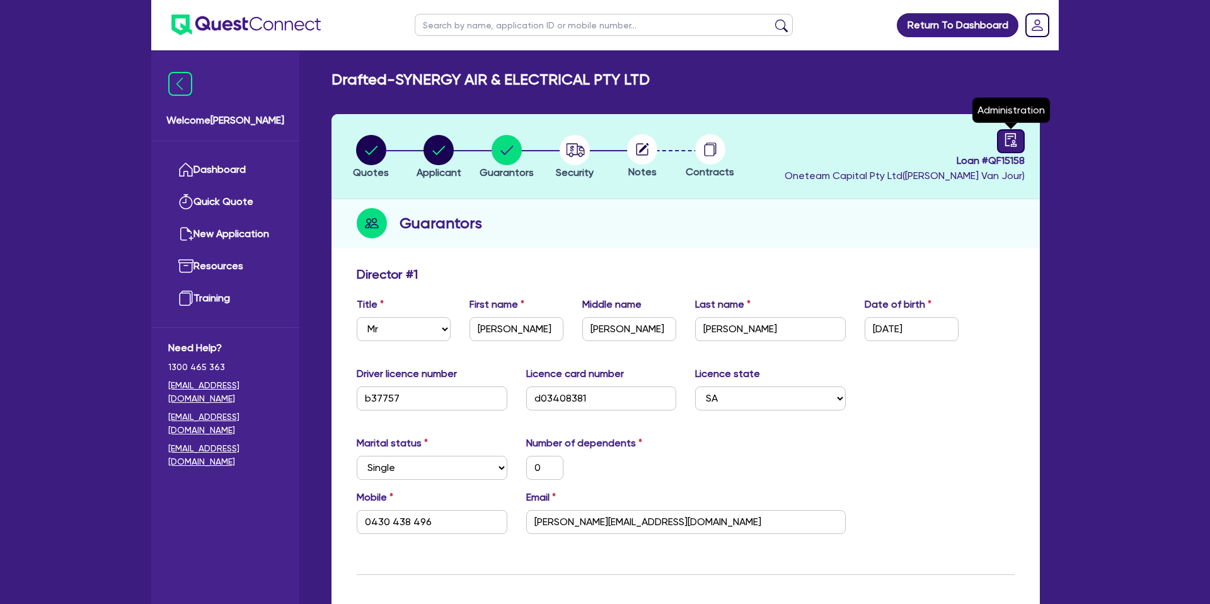
click at [1017, 141] on icon "audit" at bounding box center [1011, 140] width 14 height 14
select select "DRAFTED_NEW"
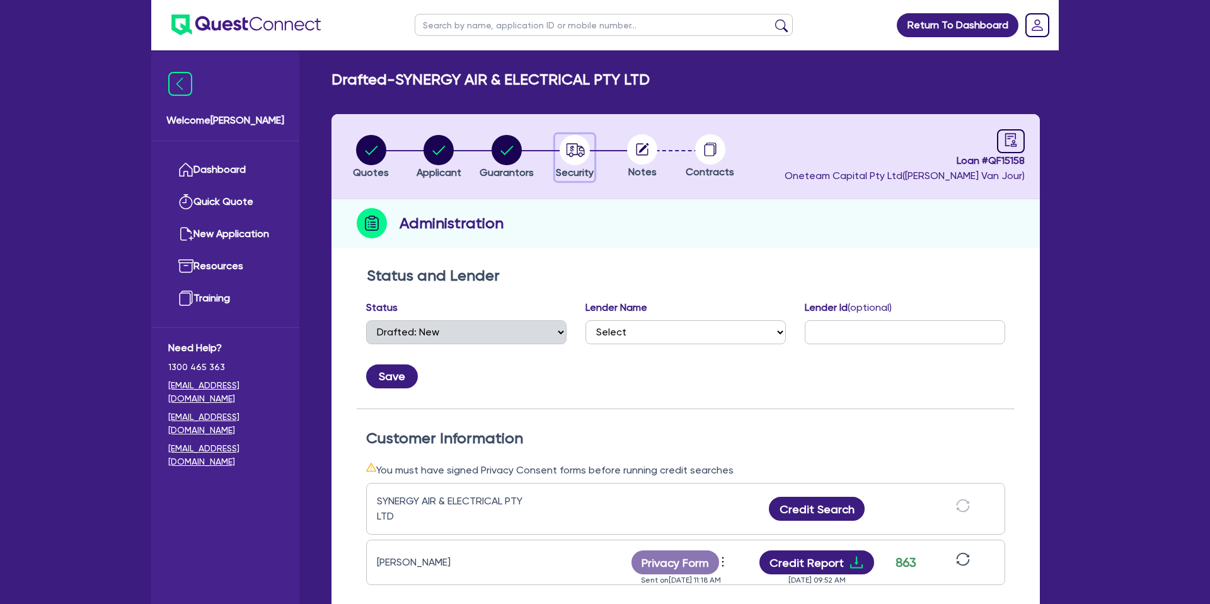
click at [573, 145] on circle "button" at bounding box center [575, 150] width 30 height 30
select select "CARS_AND_LIGHT_TRUCKS"
select select "PASSENGER_VEHICLES"
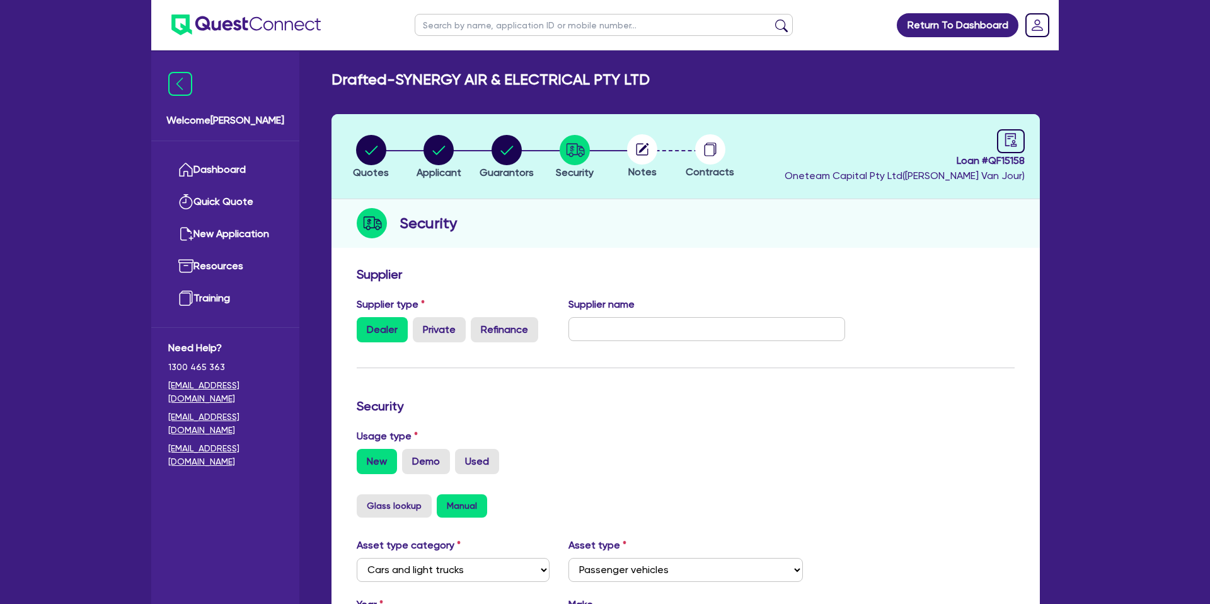
click at [651, 146] on circle at bounding box center [642, 149] width 30 height 30
click at [647, 151] on icon at bounding box center [643, 149] width 12 height 12
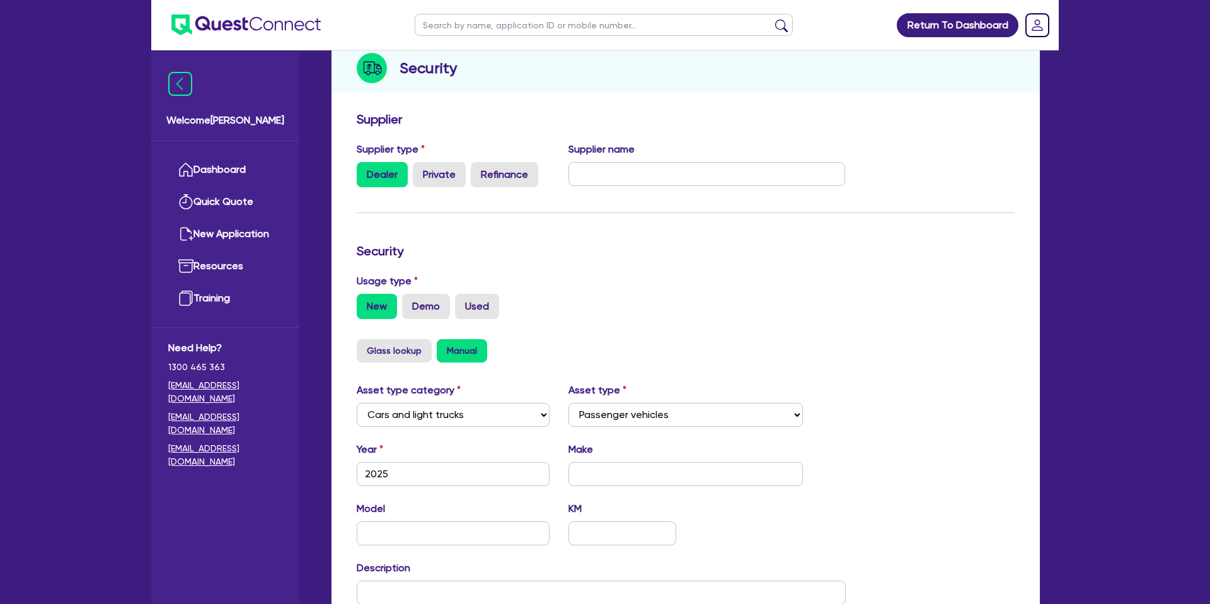
scroll to position [366, 0]
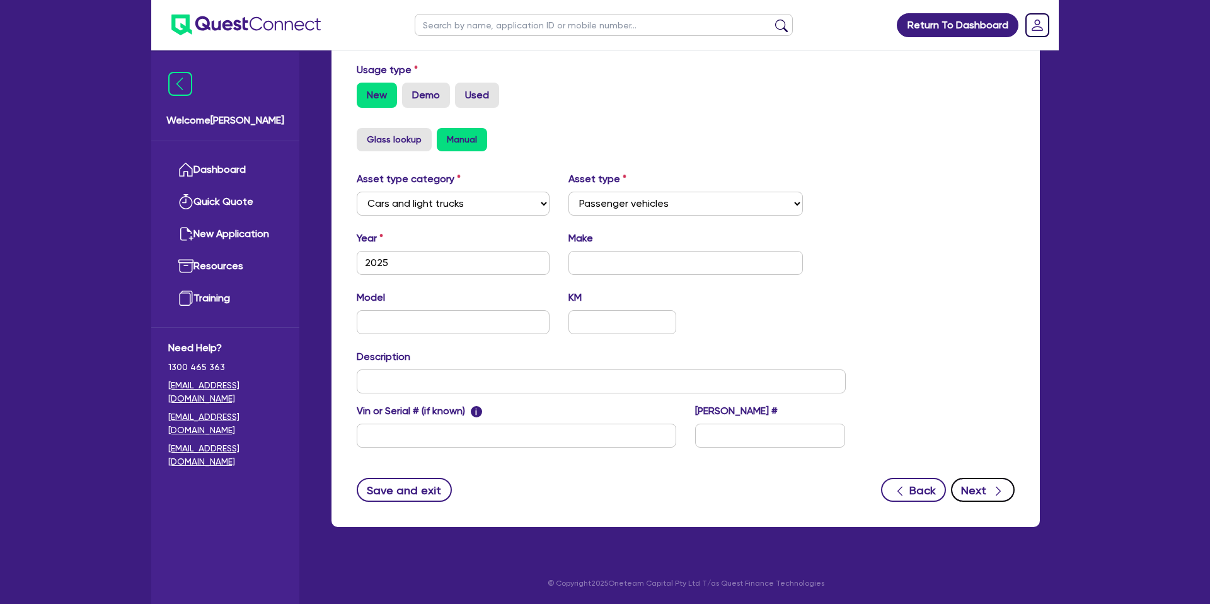
click at [986, 488] on button "Next" at bounding box center [983, 490] width 64 height 24
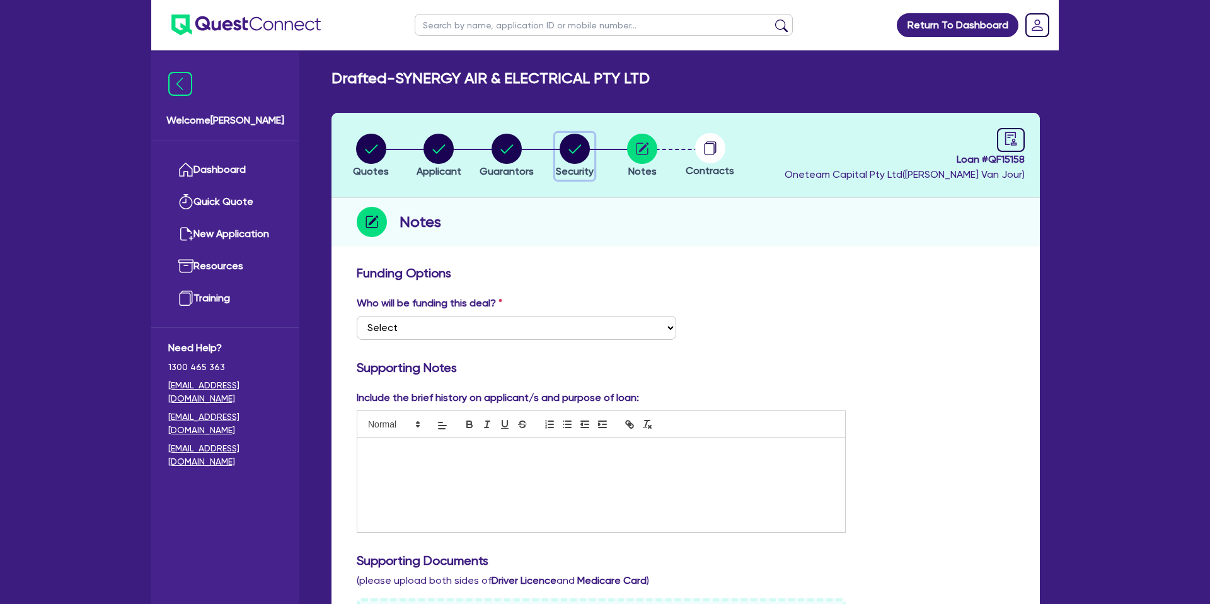
scroll to position [1, 0]
click at [577, 147] on circle "button" at bounding box center [575, 149] width 30 height 30
select select "CARS_AND_LIGHT_TRUCKS"
select select "PASSENGER_VEHICLES"
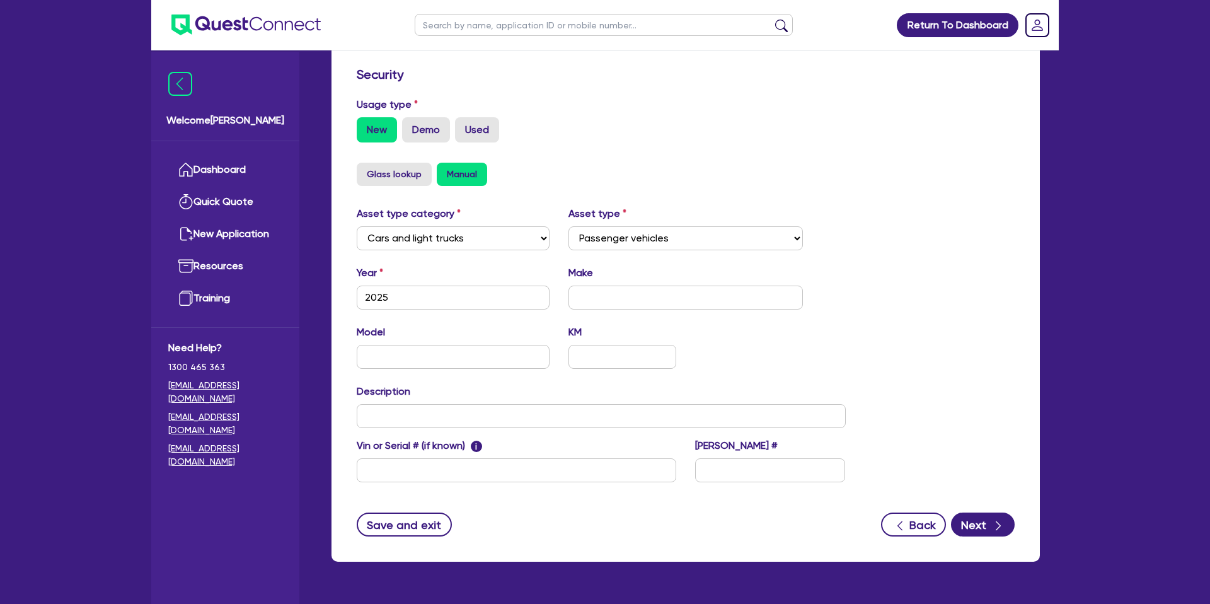
scroll to position [331, 0]
click at [422, 297] on input "2025" at bounding box center [453, 298] width 193 height 24
type input "2021"
click at [618, 291] on div "Quotes Applicant [GEOGRAPHIC_DATA] Security Notes Contracts Loan # QF15158 Onet…" at bounding box center [685, 180] width 727 height 794
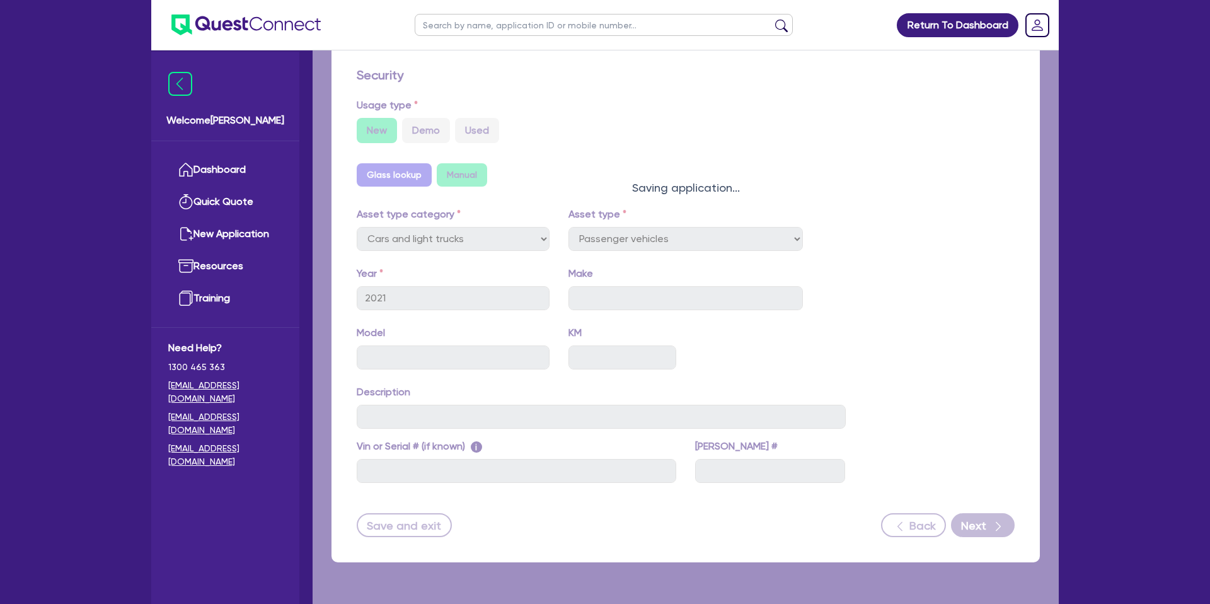
select select "PASSENGER_VEHICLES"
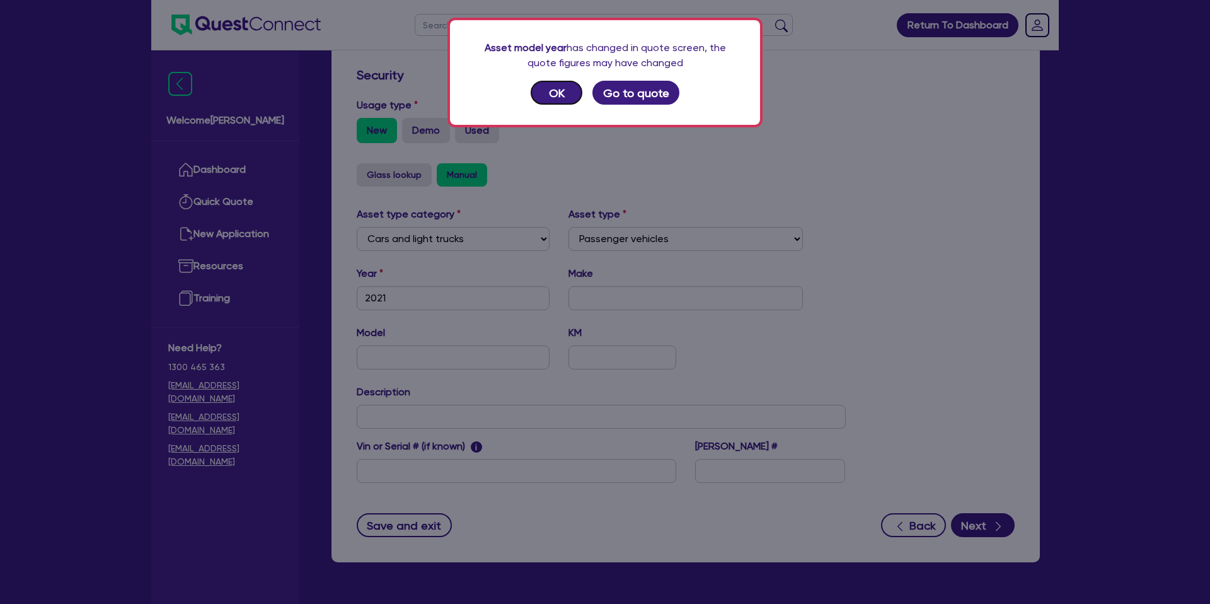
click at [545, 88] on button "OK" at bounding box center [557, 93] width 52 height 24
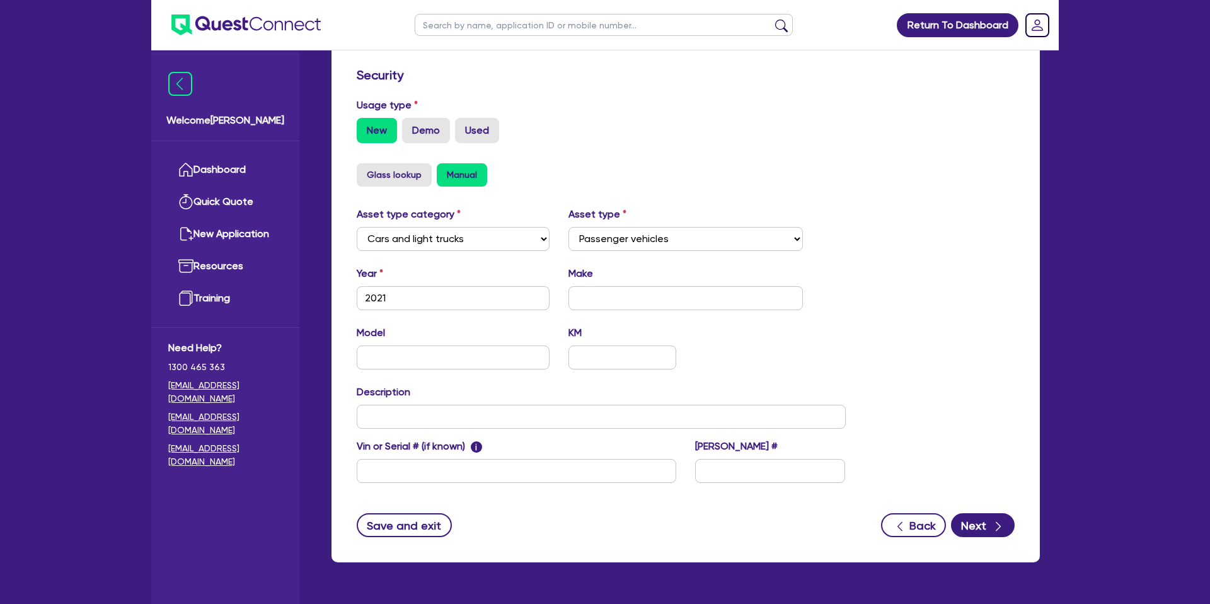
drag, startPoint x: 618, startPoint y: 312, endPoint x: 628, endPoint y: 303, distance: 13.9
click at [620, 312] on div "Year [DATE] Make" at bounding box center [601, 293] width 508 height 54
click at [630, 297] on input "text" at bounding box center [686, 298] width 235 height 24
type input "Ford"
type input "Transit"
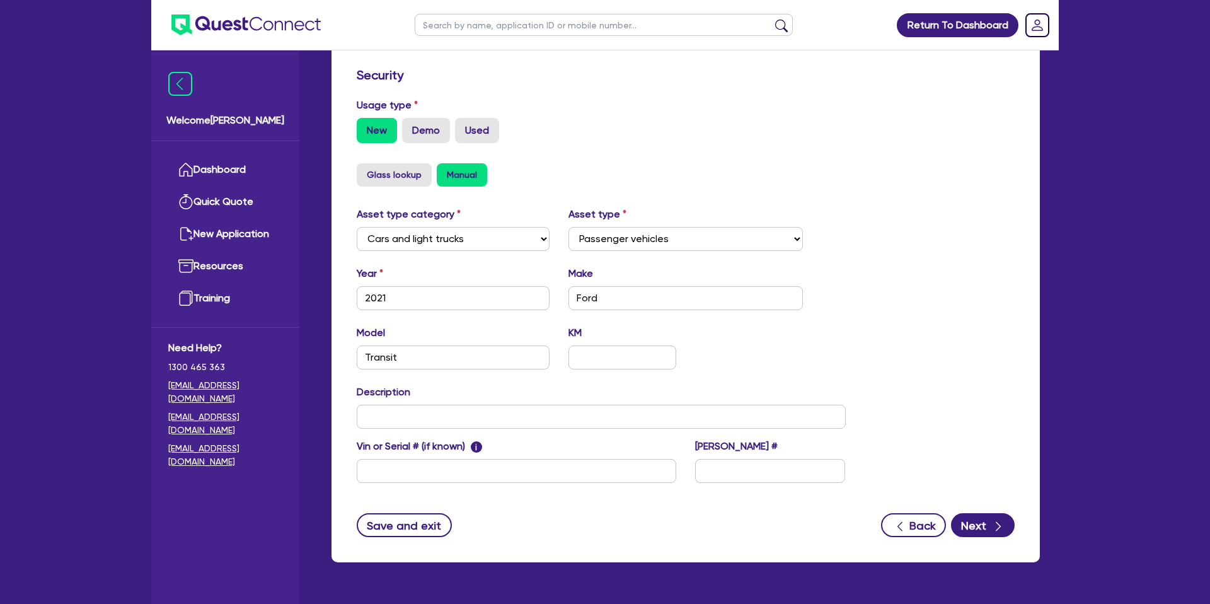
drag, startPoint x: 739, startPoint y: 360, endPoint x: 777, endPoint y: 361, distance: 37.8
click at [739, 359] on div "Model Transit KM" at bounding box center [601, 352] width 508 height 54
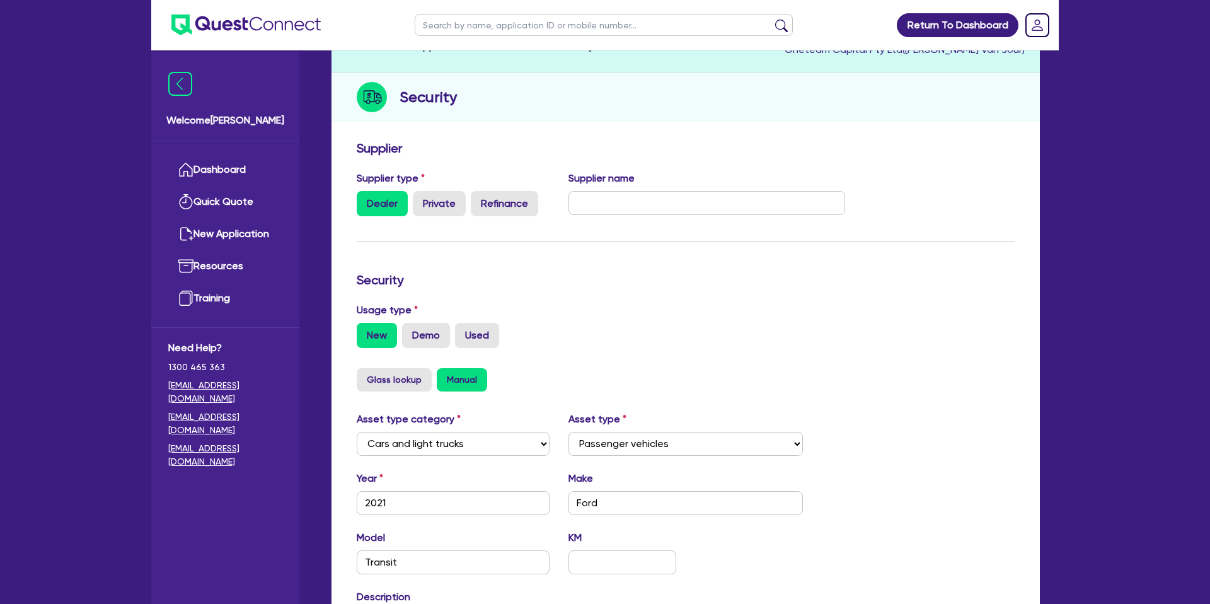
scroll to position [0, 0]
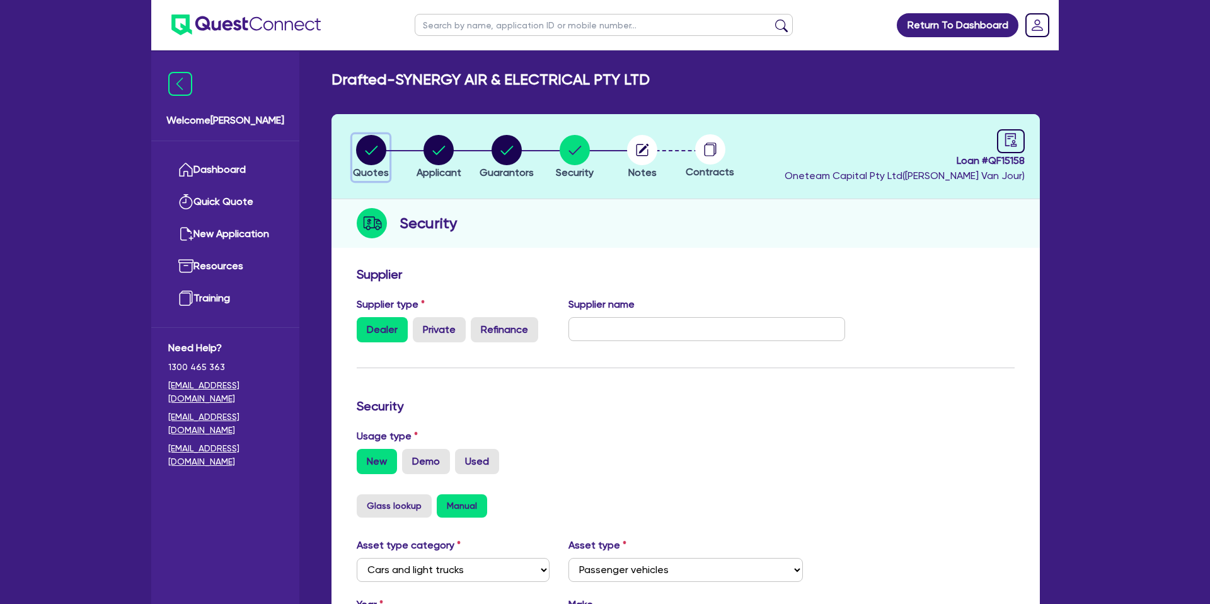
click at [373, 158] on circle "button" at bounding box center [371, 150] width 30 height 30
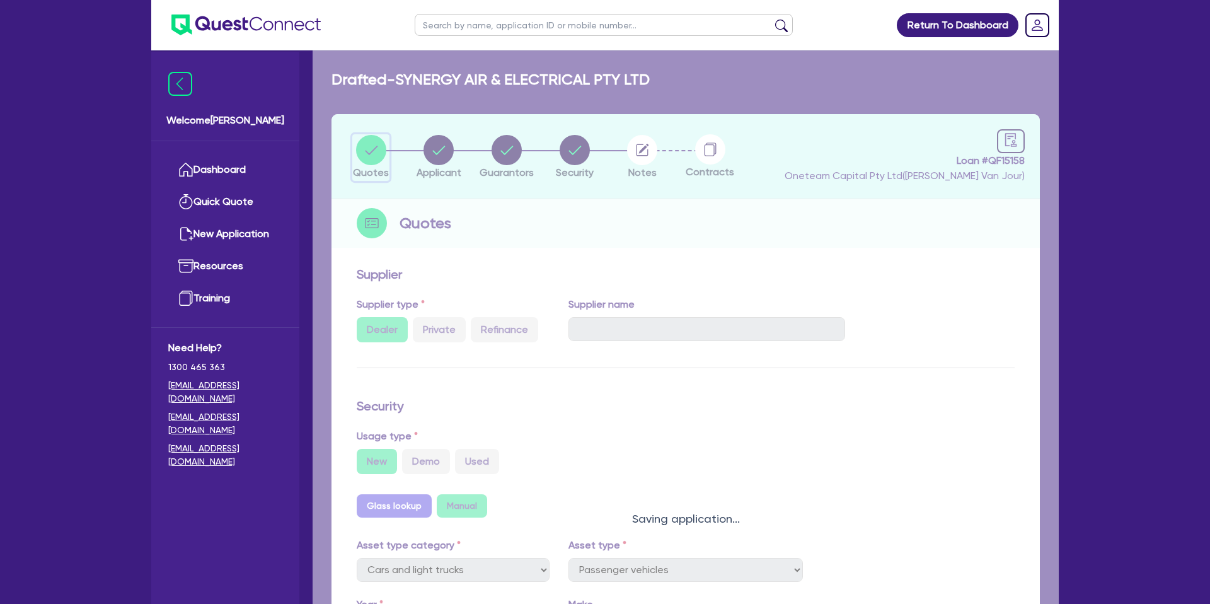
select select "CARS_AND_LIGHT_TRUCKS"
select select "PASSENGER_VEHICLES"
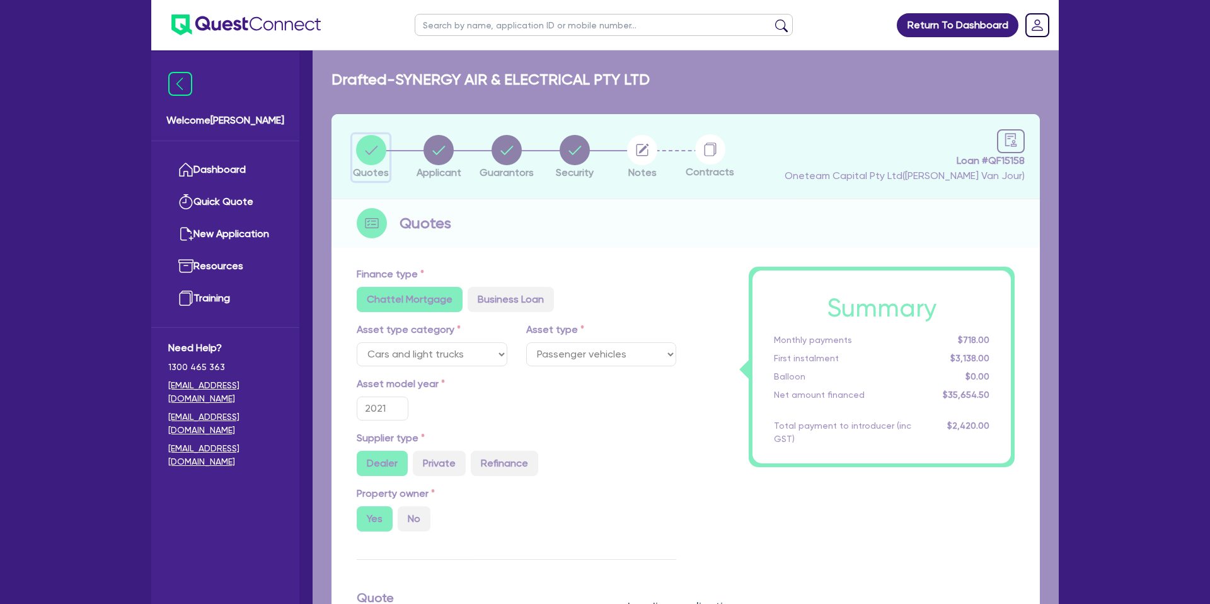
type input "35,000"
type input "2,200"
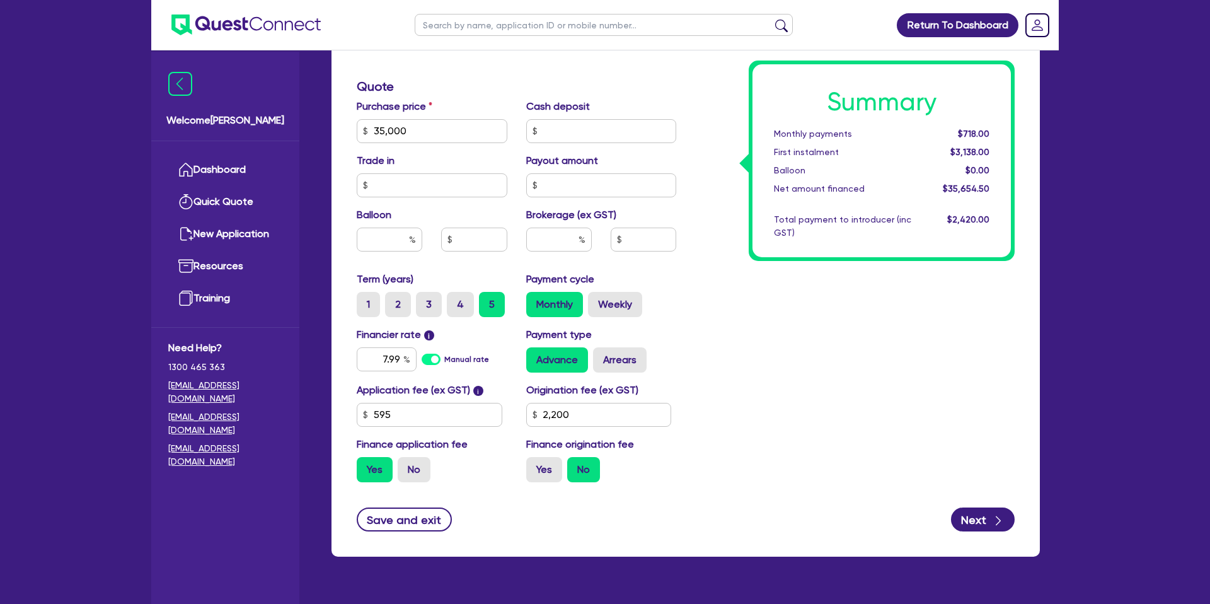
scroll to position [541, 0]
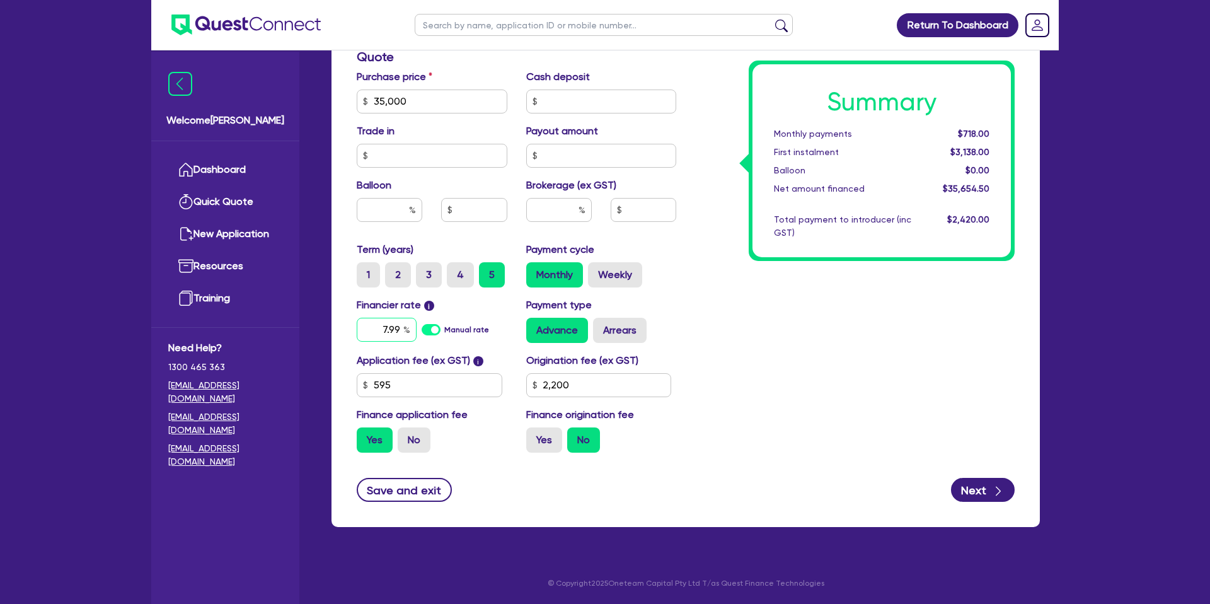
click at [400, 327] on input "7.99" at bounding box center [387, 330] width 60 height 24
type input "35,000"
type input "2,200"
type input "35,000"
type input "2,200"
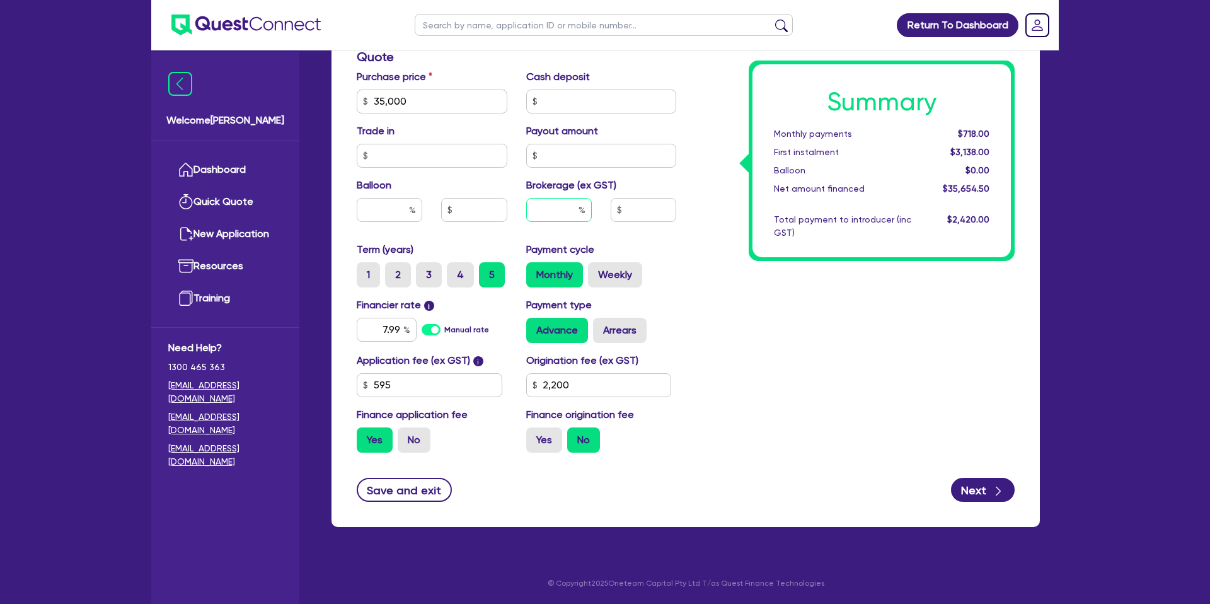
click at [571, 206] on input "text" at bounding box center [559, 210] width 66 height 24
click at [399, 327] on input "7.99" at bounding box center [387, 330] width 60 height 24
type input "35,000"
type input "7.9"
type input "2,200"
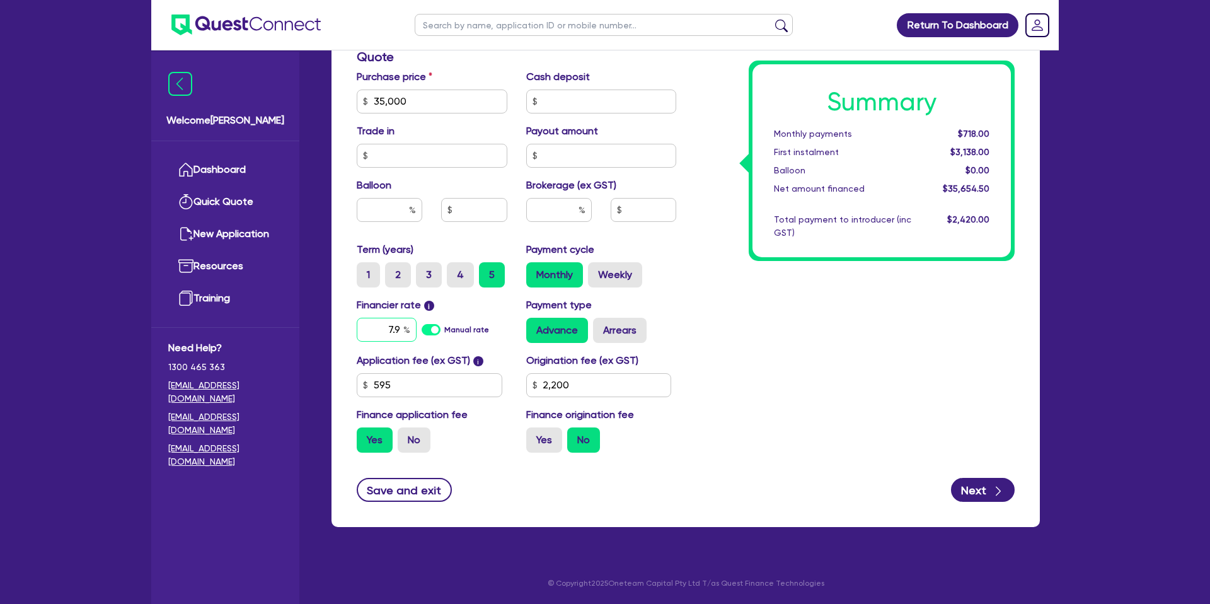
type input "35,000"
type input "2,200"
type input "7.79"
type input "35,000"
type input "2,200"
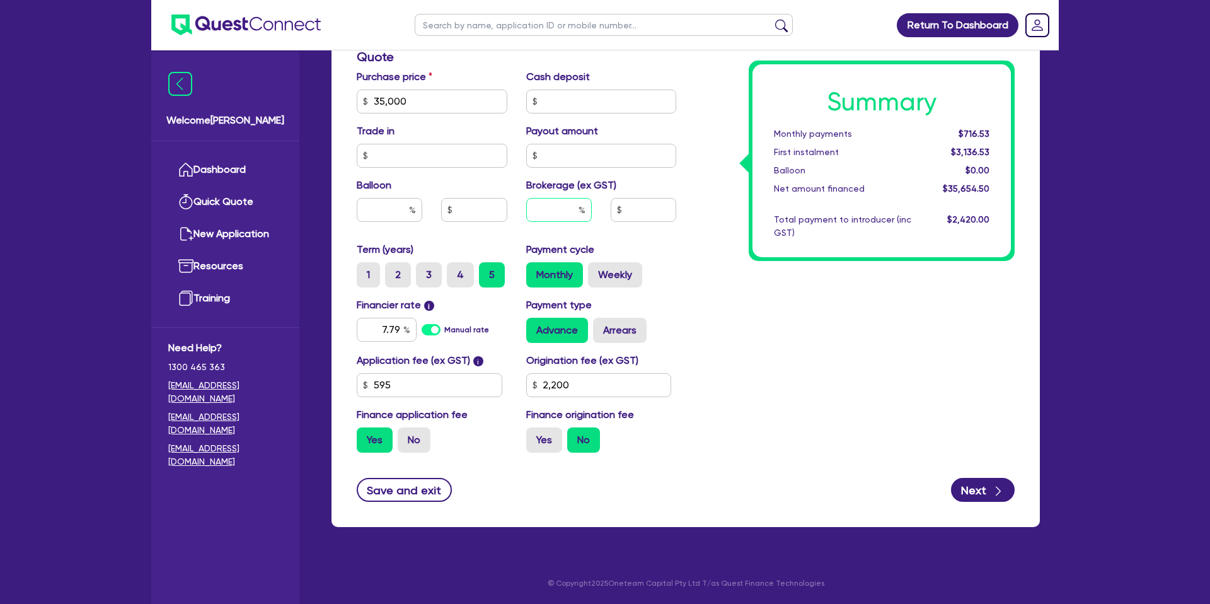
type input "35,000"
type input "2,200"
drag, startPoint x: 576, startPoint y: 209, endPoint x: 586, endPoint y: 207, distance: 10.3
click at [586, 207] on input "text" at bounding box center [559, 210] width 66 height 24
type input "8"
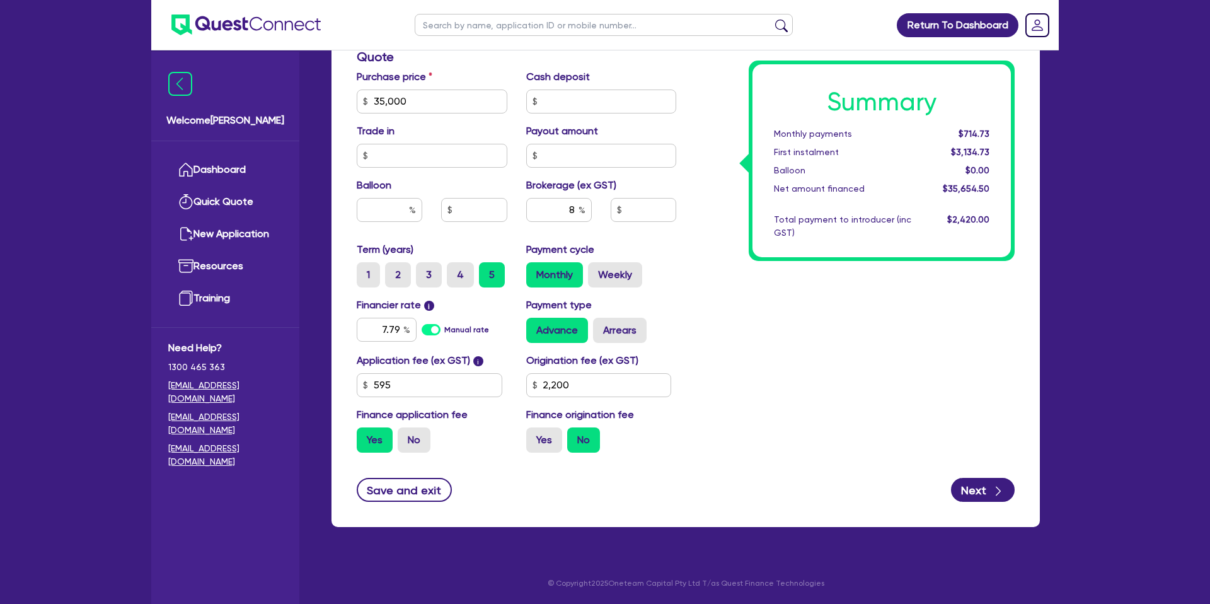
type input "35,000"
type input "2,200"
click at [831, 277] on div "Summary Monthly payments Calculating... First instalment Calculating... Balloon…" at bounding box center [855, 94] width 338 height 737
type input "35,000"
type input "2,852.36"
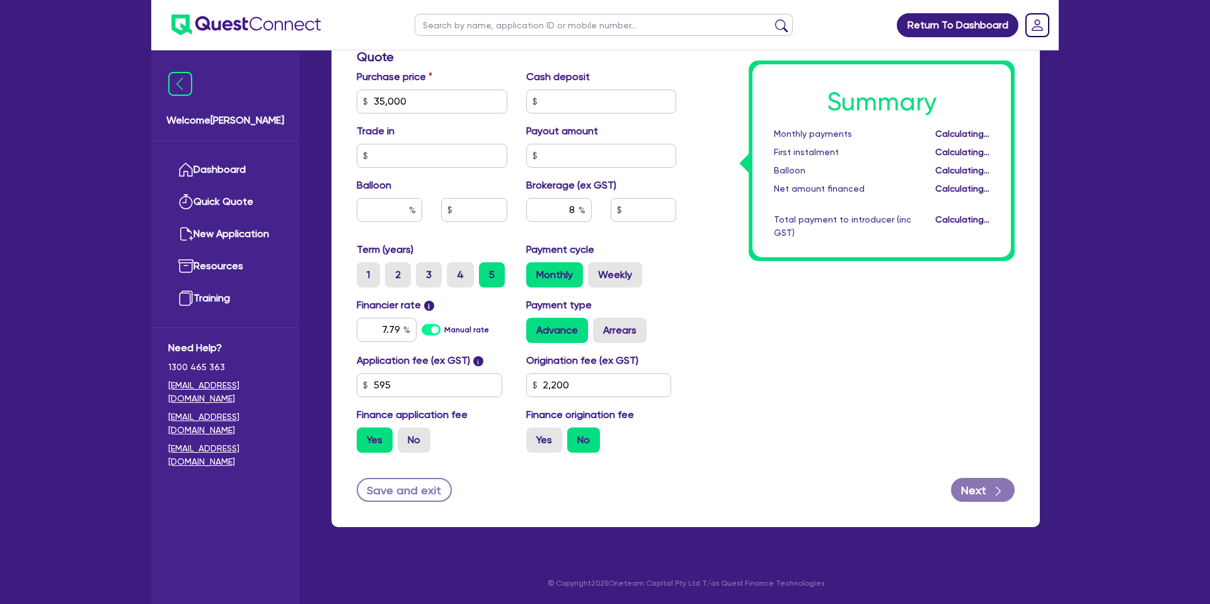
type input "2,200"
click at [574, 208] on input "8" at bounding box center [559, 210] width 66 height 24
type input "4"
type input "35,000"
type input "2,852.36"
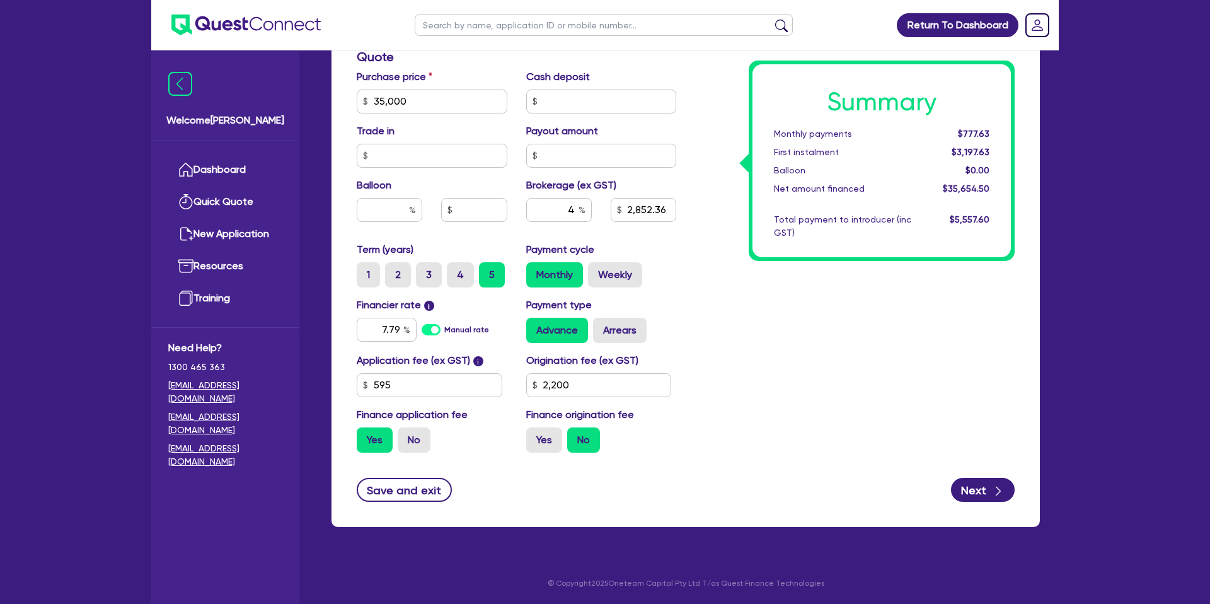
type input "2,200"
type input "35,000"
type input "1,426.18"
type input "2,200"
click at [910, 408] on div "Summary Monthly payments $746.18 First instalment $3,166.18 Balloon $0.00 Net a…" at bounding box center [855, 94] width 338 height 737
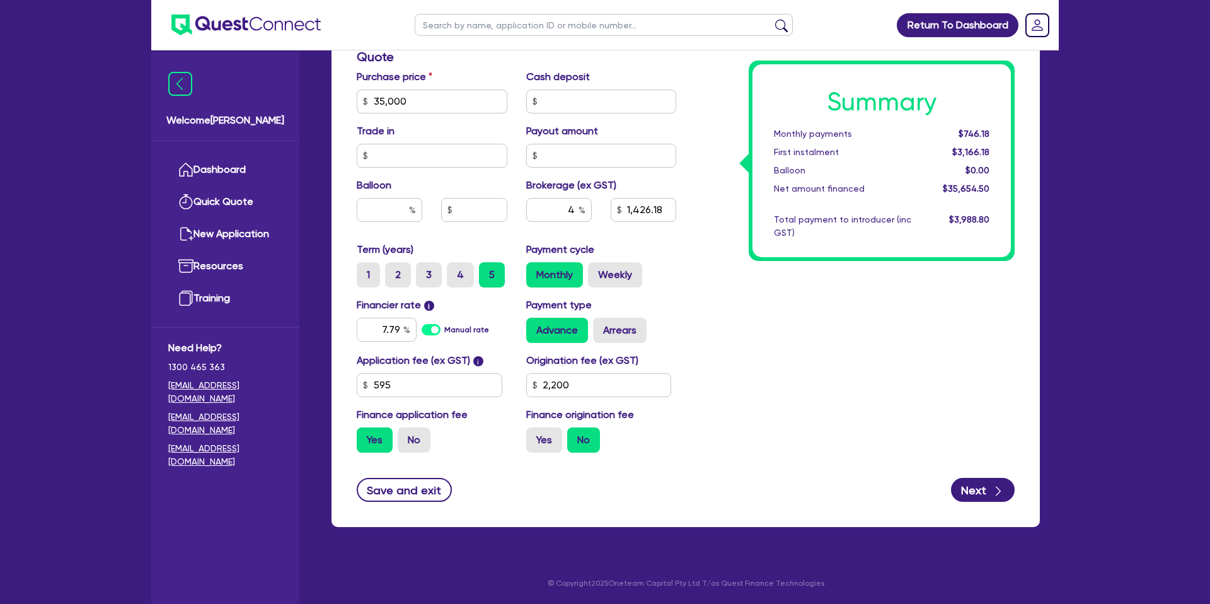
click at [805, 326] on div "Summary Monthly payments $746.18 First instalment $3,166.18 Balloon $0.00 Net a…" at bounding box center [855, 94] width 338 height 737
click at [623, 278] on label "Weekly" at bounding box center [615, 274] width 54 height 25
click at [596, 270] on input "Weekly" at bounding box center [592, 266] width 8 height 8
radio input "true"
type input "35,000"
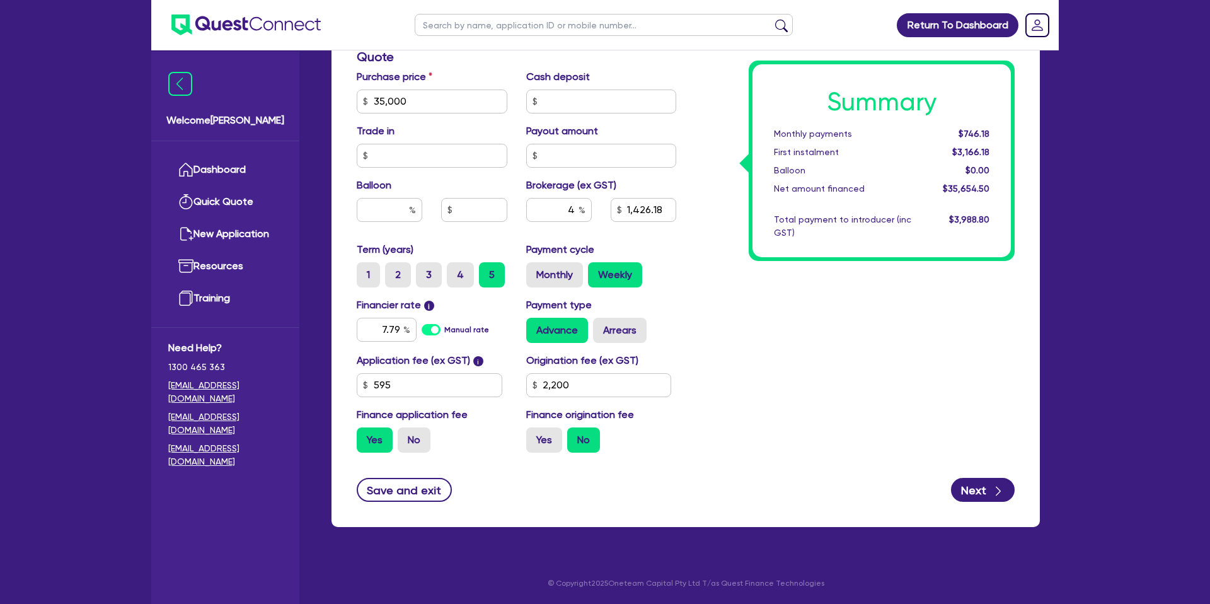
type input "1,426.18"
type input "2,200"
type input "35,000"
type input "1,426.18"
type input "2,200"
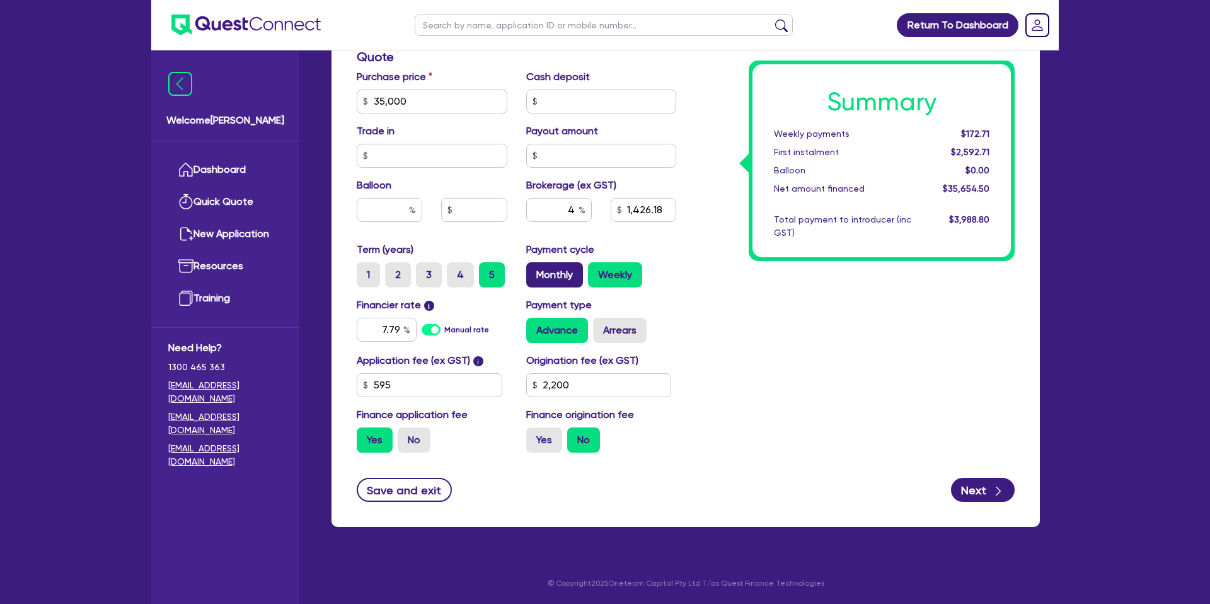
click at [560, 277] on label "Monthly" at bounding box center [554, 274] width 57 height 25
click at [535, 270] on input "Monthly" at bounding box center [530, 266] width 8 height 8
radio input "true"
type input "35,000"
type input "1,426.18"
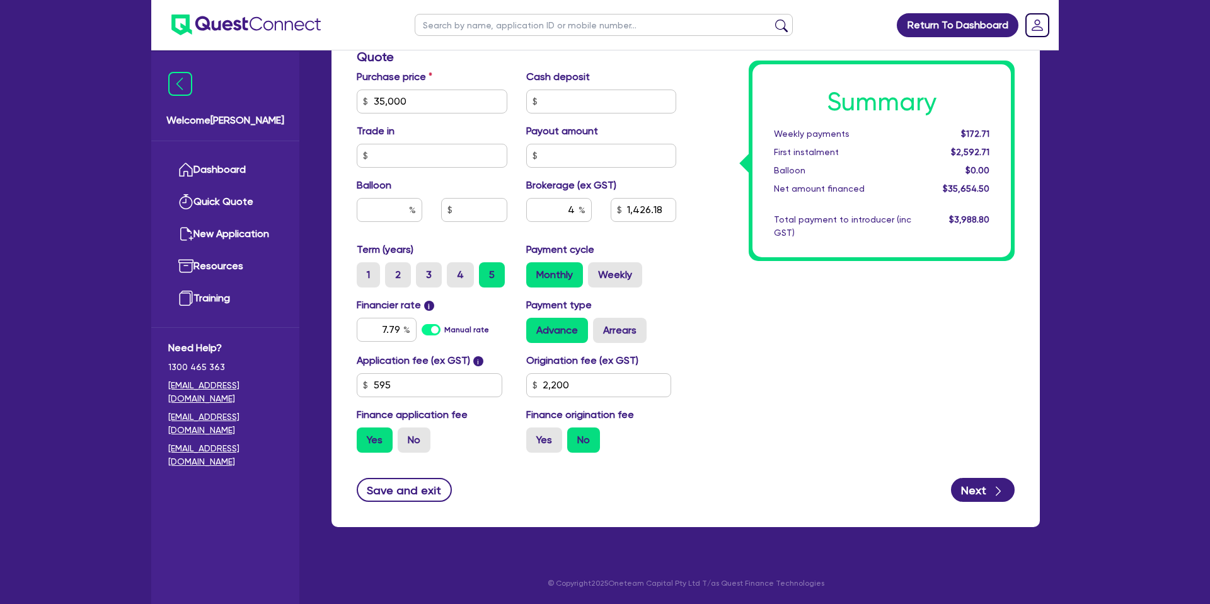
type input "2,200"
type input "35,000"
type input "1,426.18"
type input "2,200"
click at [626, 332] on label "Arrears" at bounding box center [620, 330] width 54 height 25
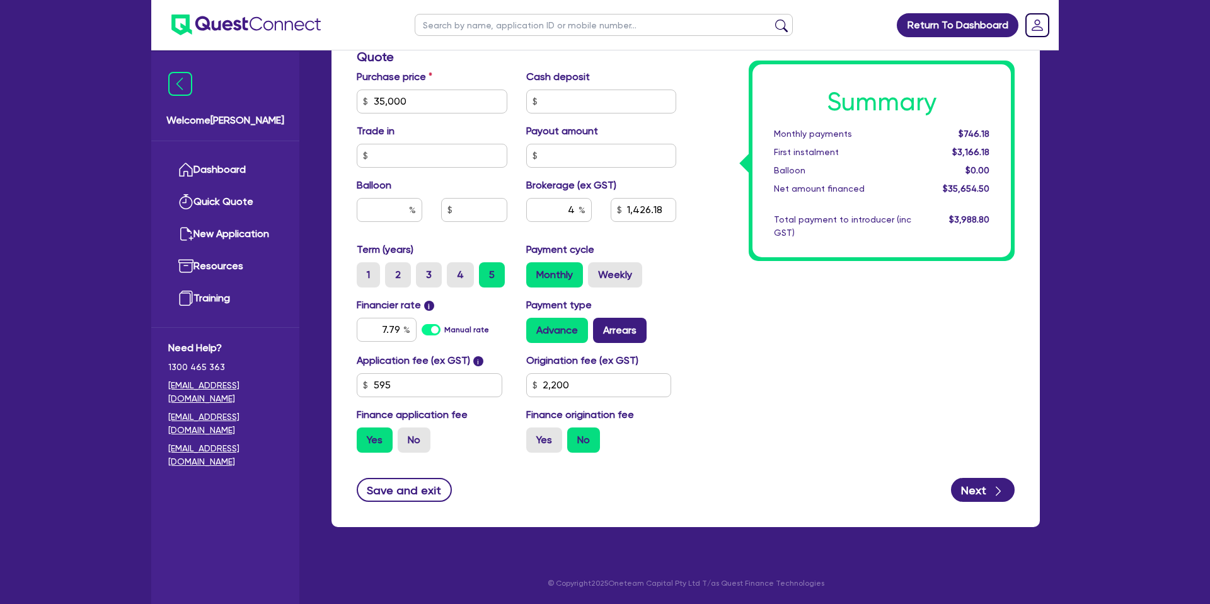
click at [601, 326] on input "Arrears" at bounding box center [597, 322] width 8 height 8
radio input "true"
type input "35,000"
type input "1,426.18"
type input "2,200"
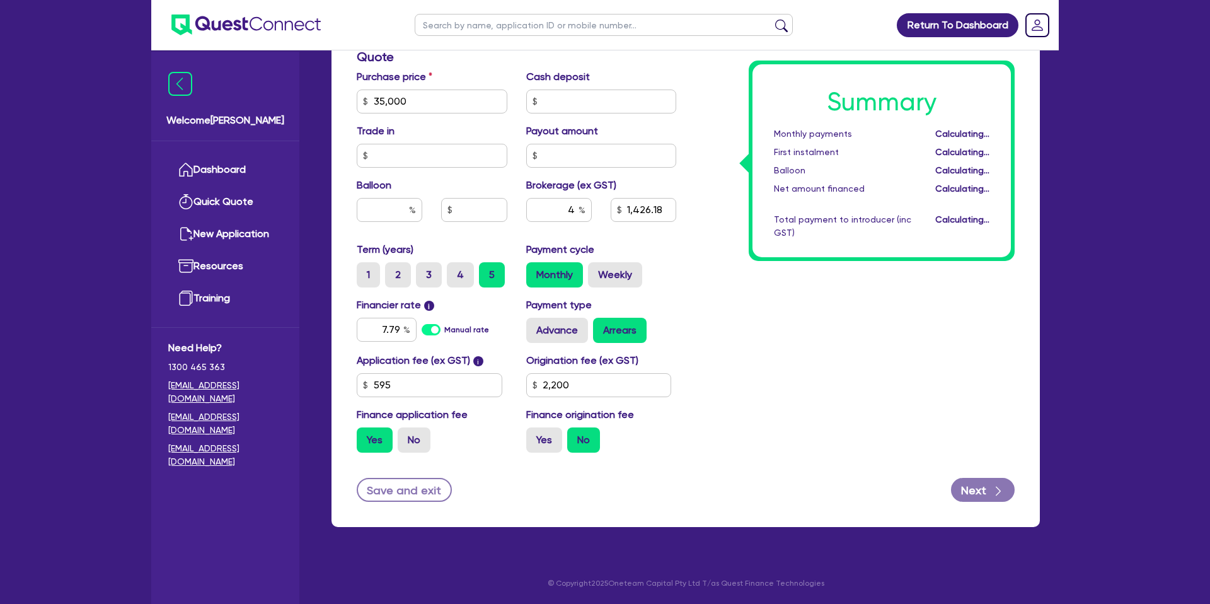
type input "35,000"
type input "1,426.18"
type input "2,200"
click at [551, 436] on label "Yes" at bounding box center [544, 439] width 36 height 25
click at [535, 436] on input "Yes" at bounding box center [530, 431] width 8 height 8
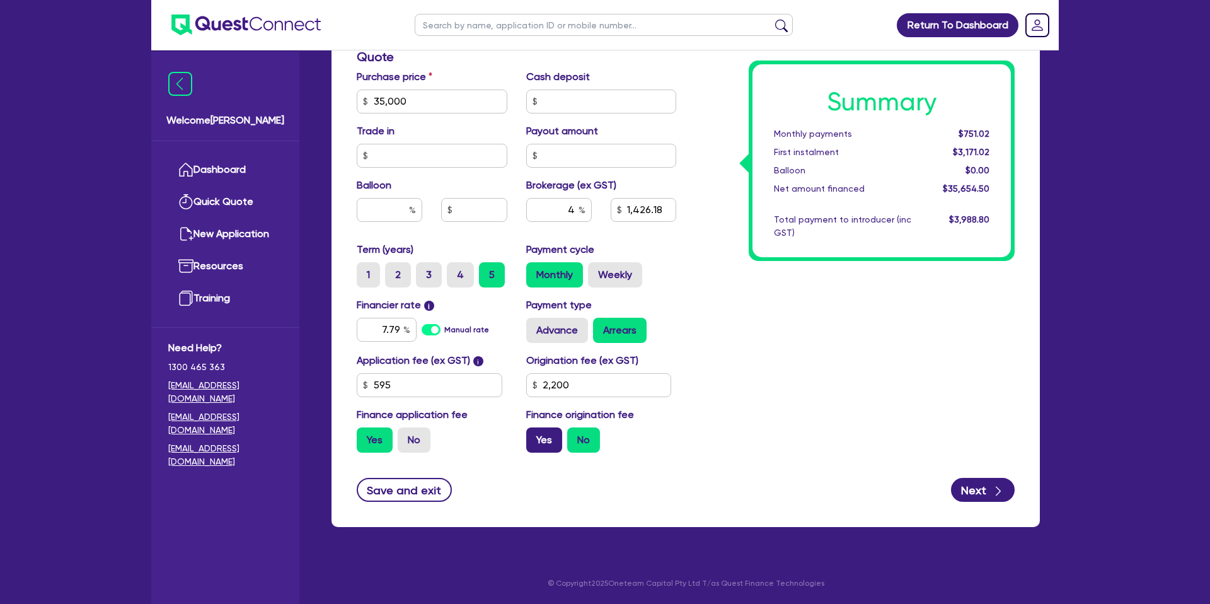
radio input "true"
type input "35,000"
type input "1,426.18"
type input "2,200"
type input "35,000"
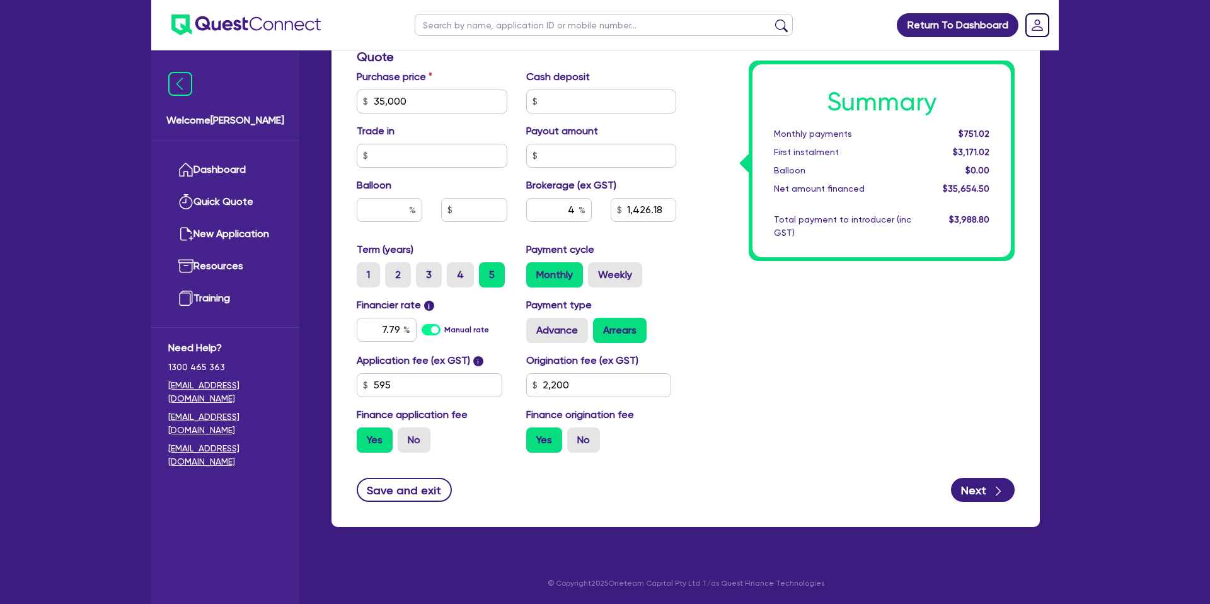
type input "1,522.98"
type input "2,200"
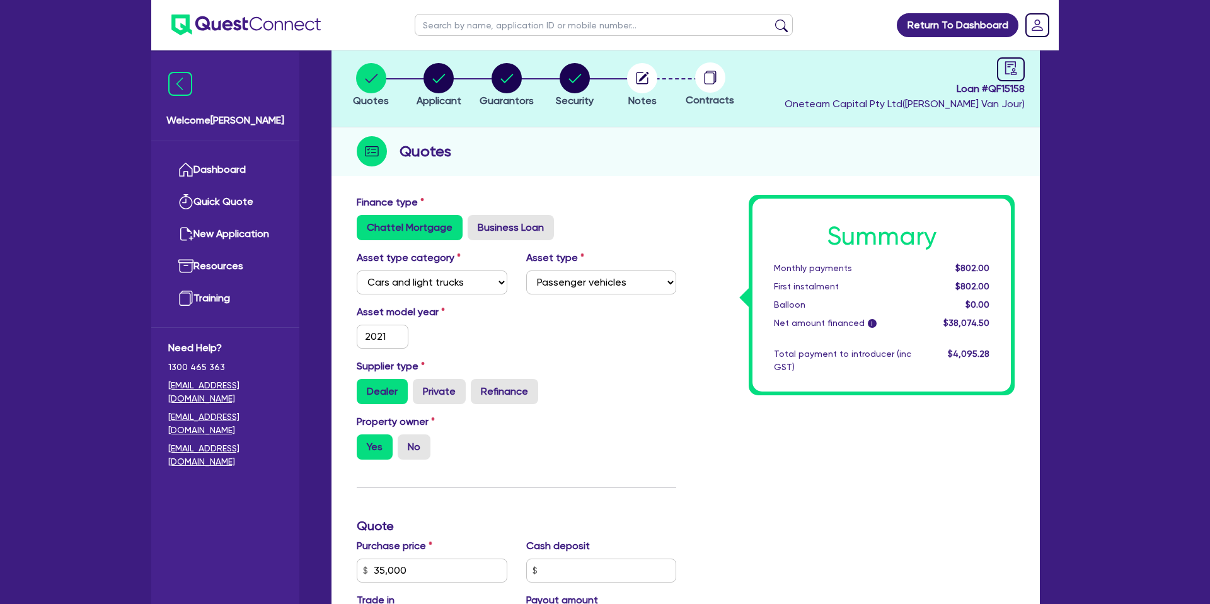
scroll to position [66, 0]
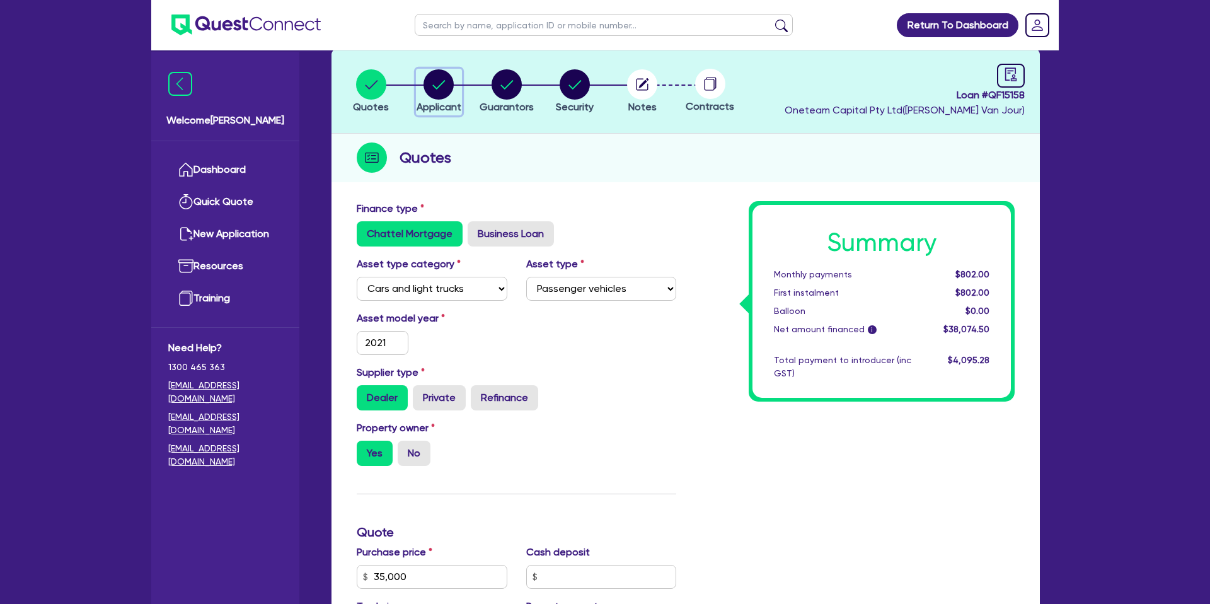
click at [435, 94] on circle "button" at bounding box center [439, 84] width 30 height 30
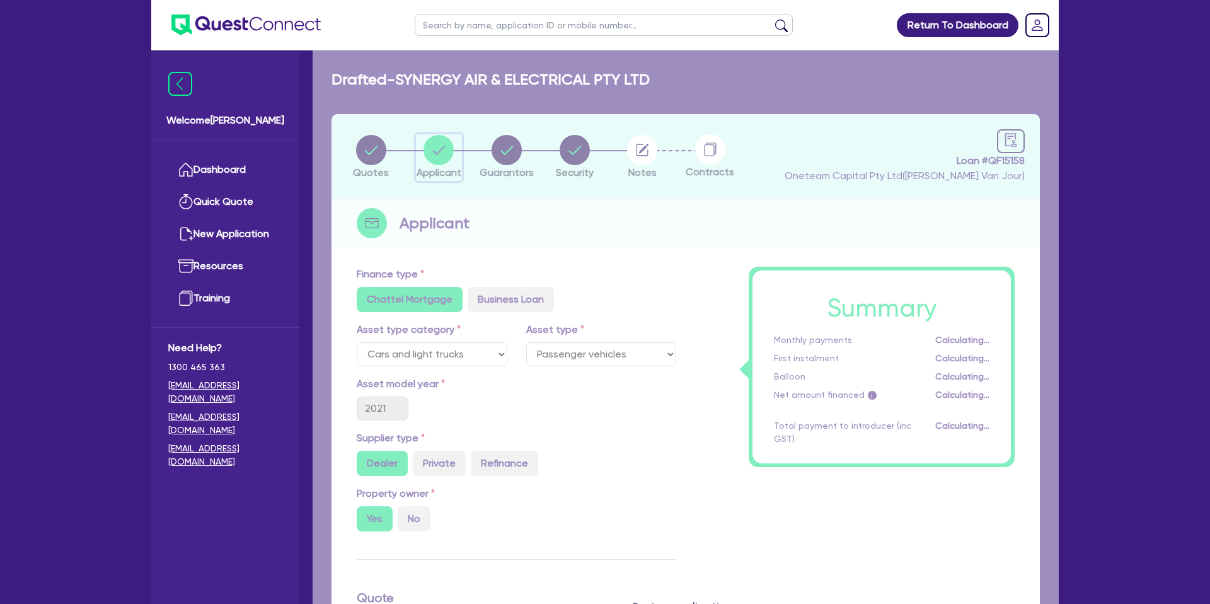
select select "COMPANY"
select select "ACCOMODATION_FOOD"
select select "RESTAURANTS"
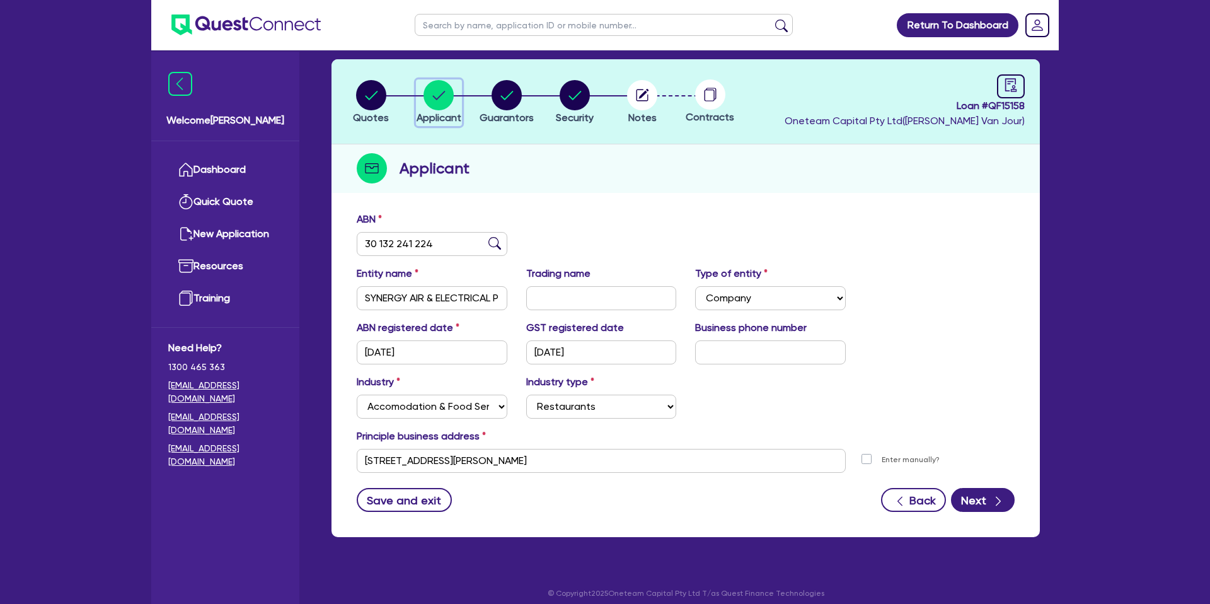
scroll to position [65, 0]
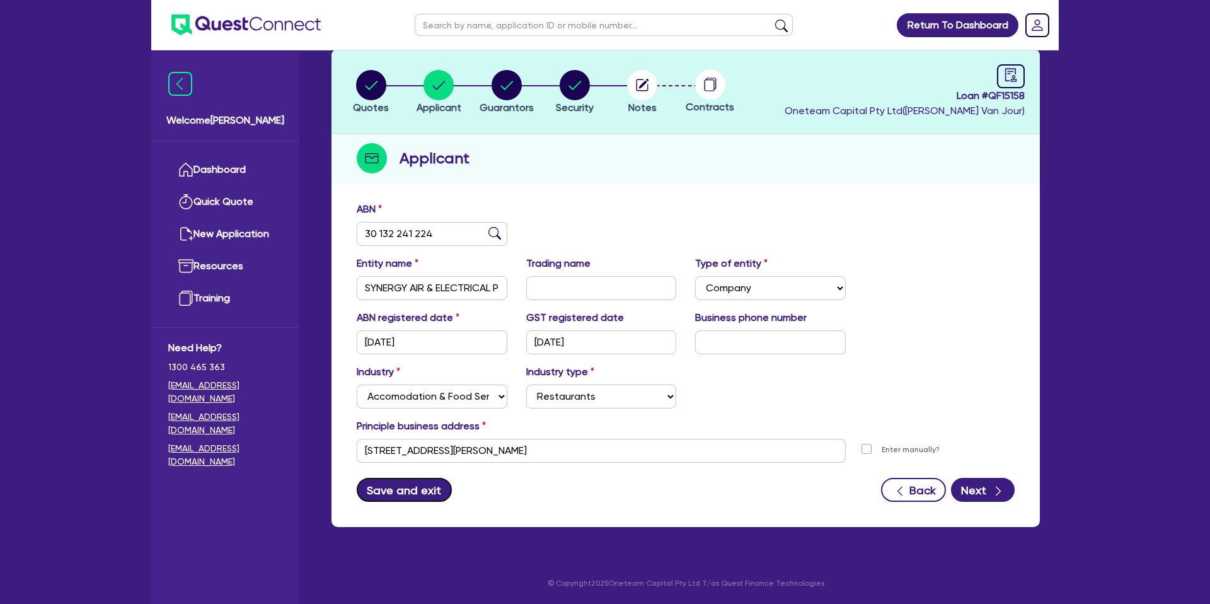
click at [425, 491] on button "Save and exit" at bounding box center [404, 490] width 95 height 24
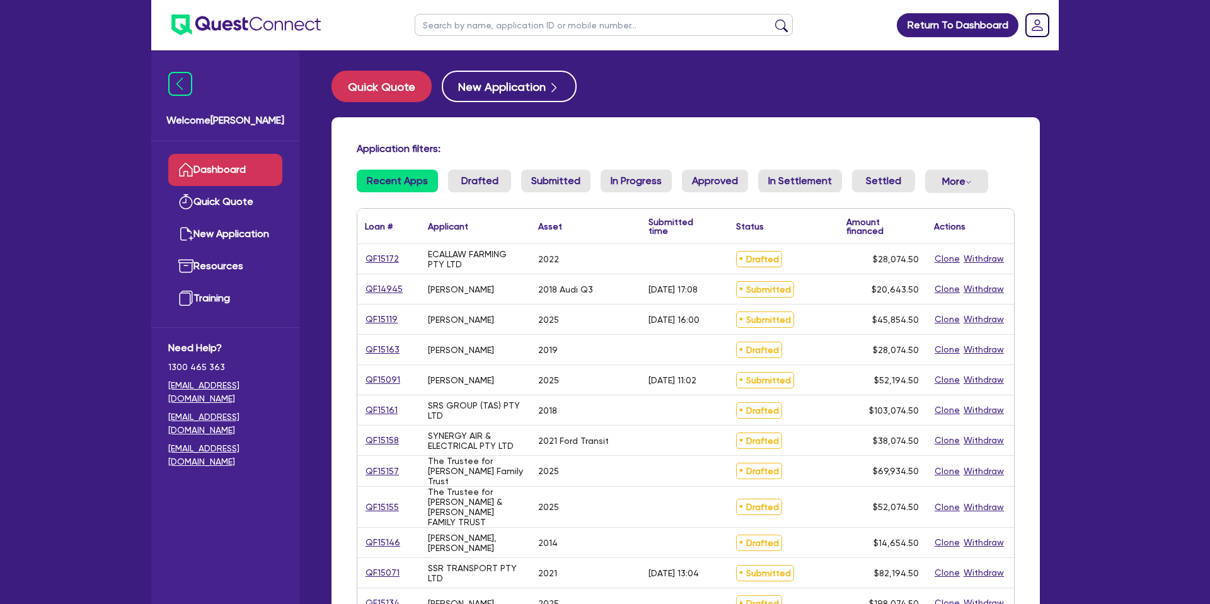
click at [500, 27] on input "text" at bounding box center [604, 25] width 378 height 22
type input "[PERSON_NAME]"
click at [772, 19] on button "submit" at bounding box center [782, 28] width 20 height 18
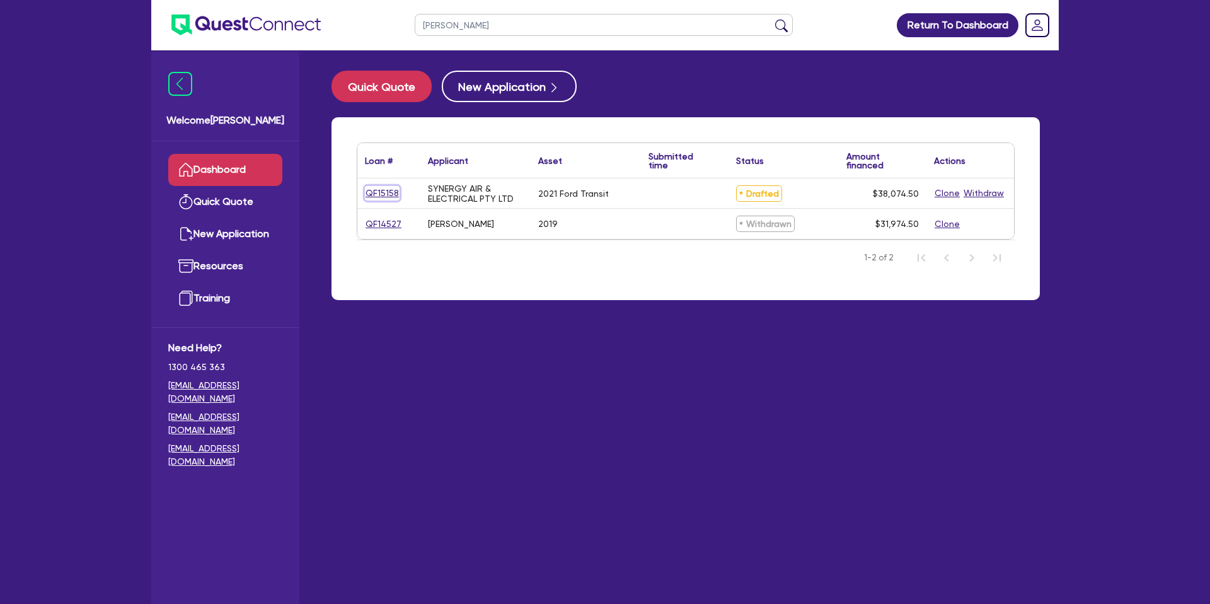
click at [383, 192] on link "QF15158" at bounding box center [382, 193] width 35 height 14
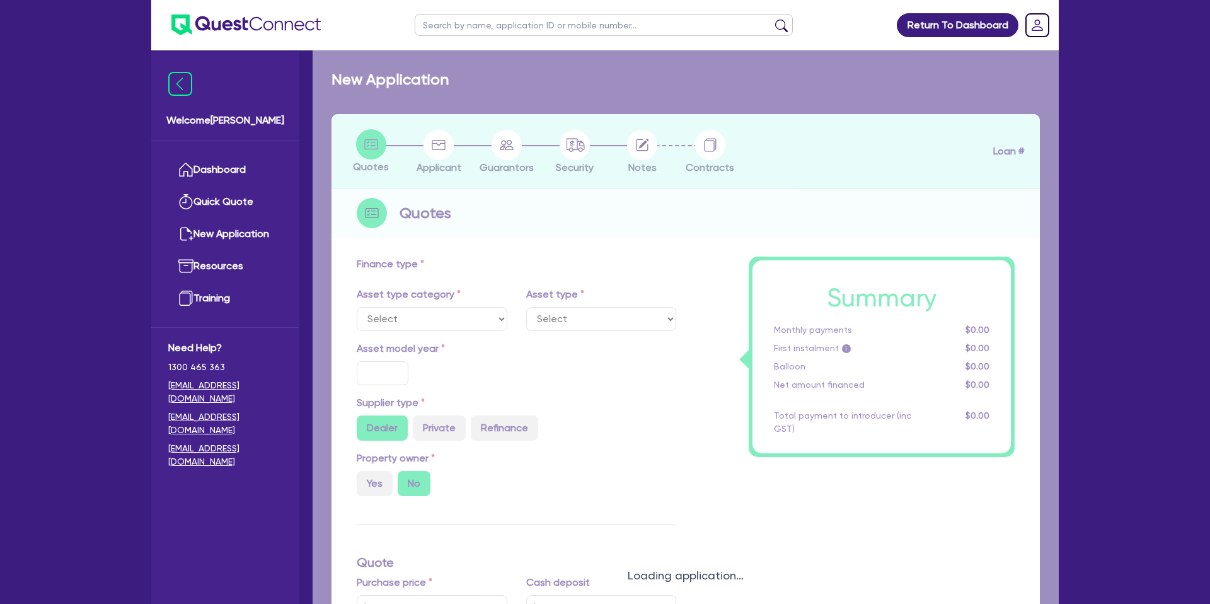
select select "CARS_AND_LIGHT_TRUCKS"
type input "2021"
radio input "true"
type input "35,000"
type input "4"
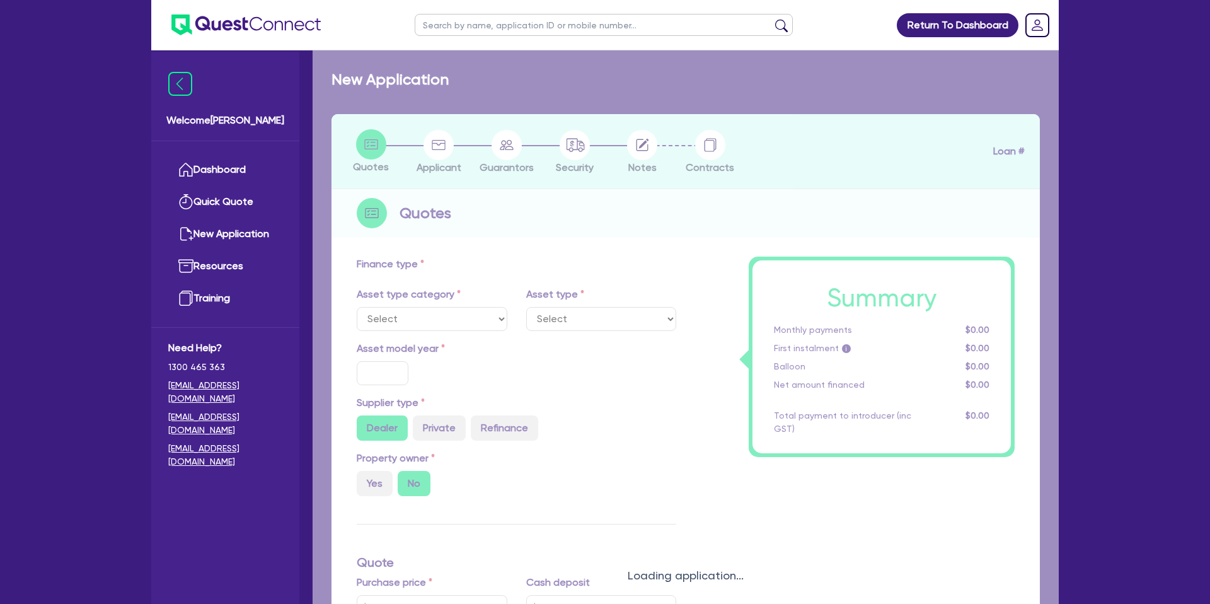
type input "1,522.98"
type input "7.79"
type input "2,200"
select select "PASSENGER_VEHICLES"
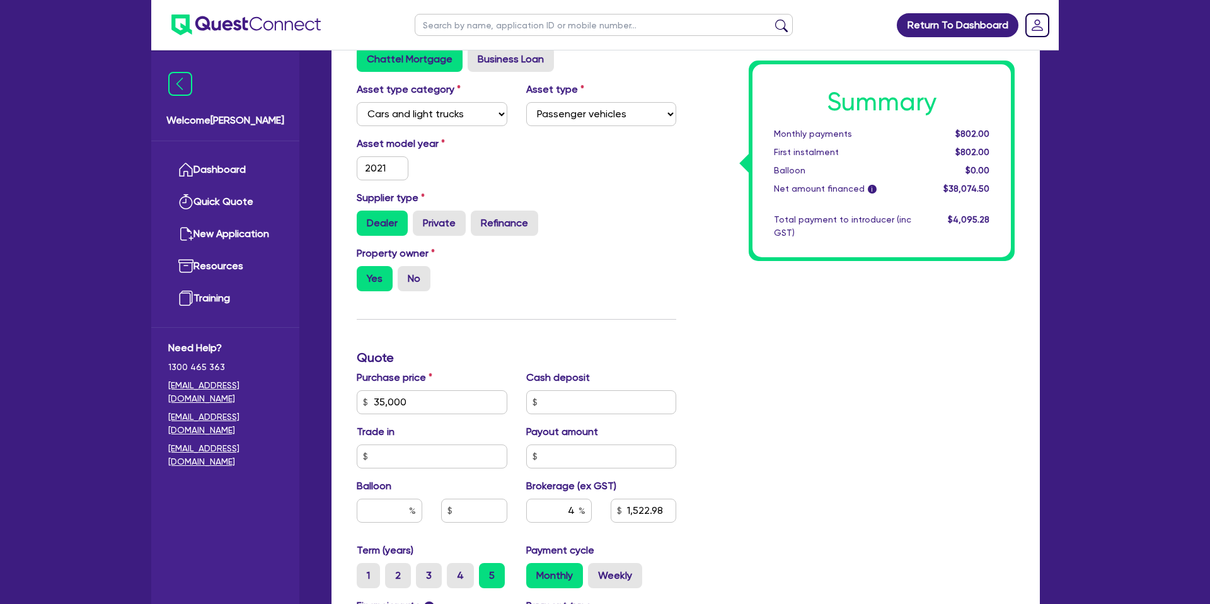
scroll to position [241, 0]
click at [416, 405] on input "35,000" at bounding box center [432, 402] width 151 height 24
type input "35,000"
type input "1,522.98"
type input "2,200"
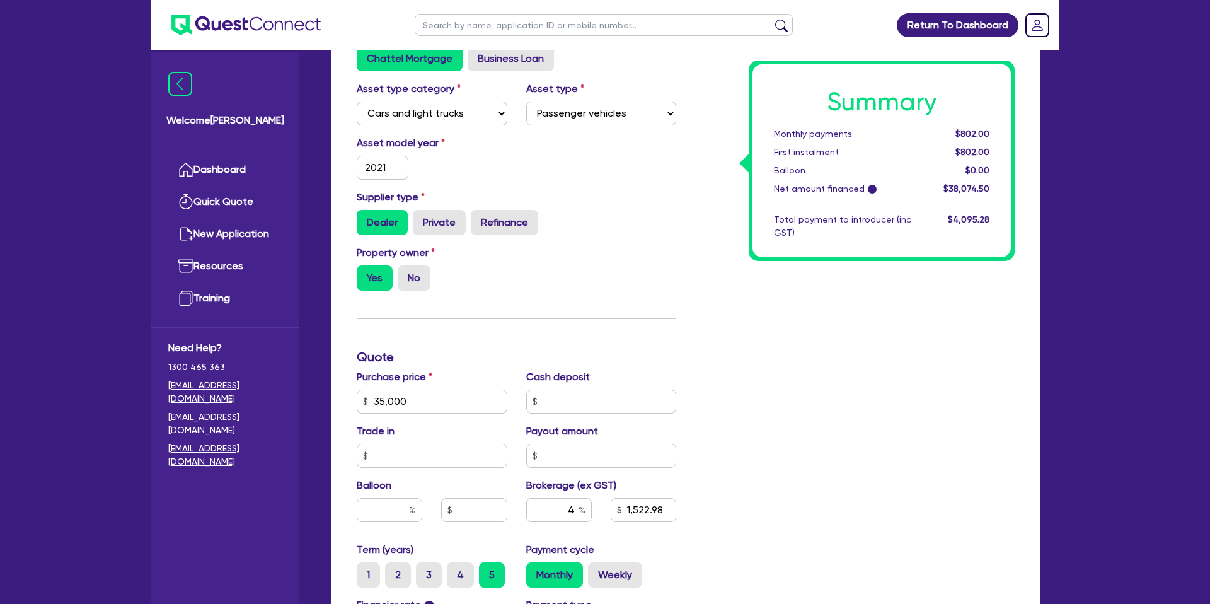
click at [704, 183] on div "Summary Monthly payments $802.00 First instalment $802.00 Balloon $0.00 Net amo…" at bounding box center [855, 394] width 338 height 737
type input "35,000"
type input "1,522.98"
type input "2,200"
click at [391, 166] on input "2021" at bounding box center [383, 168] width 52 height 24
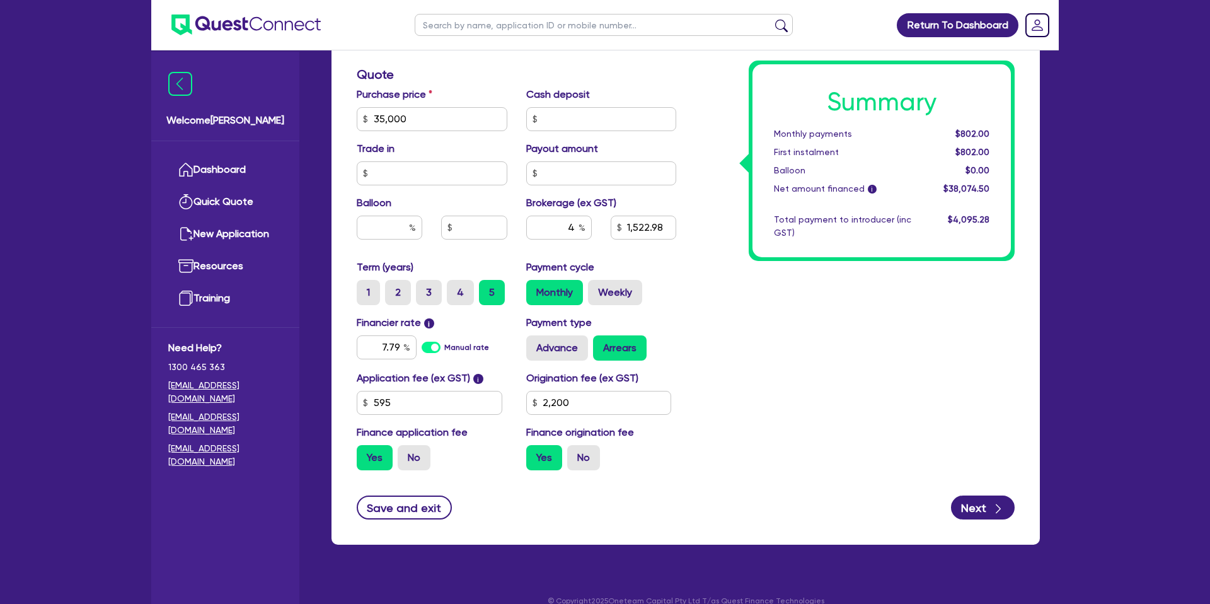
scroll to position [524, 0]
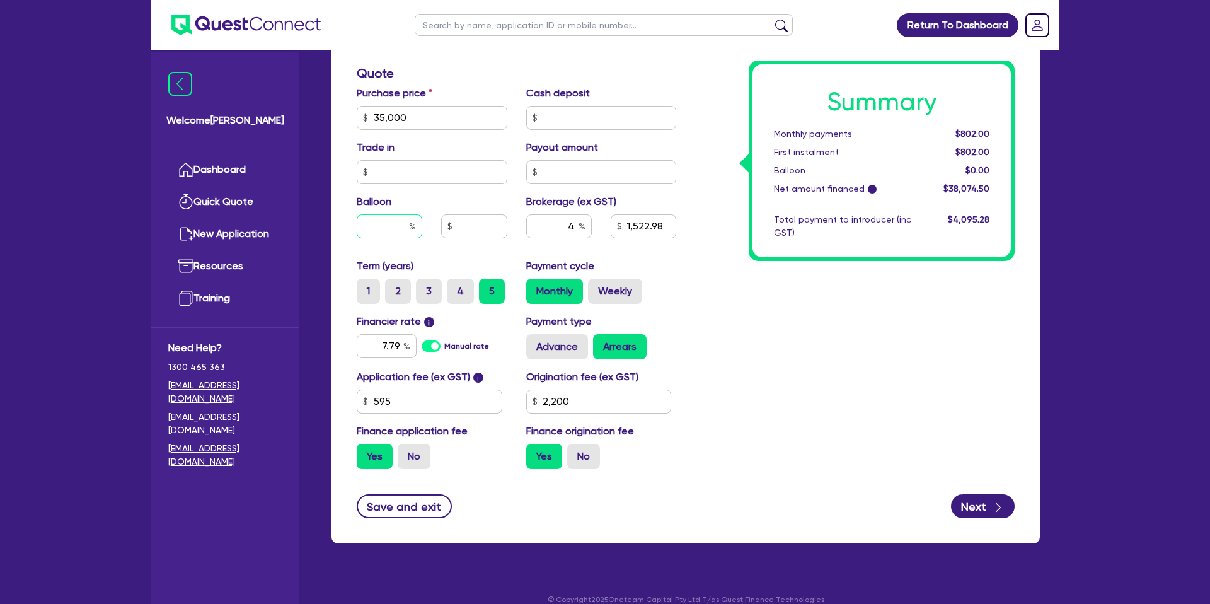
click at [396, 226] on input "text" at bounding box center [390, 226] width 66 height 24
click at [606, 284] on label "Weekly" at bounding box center [615, 291] width 54 height 25
click at [596, 284] on input "Weekly" at bounding box center [592, 283] width 8 height 8
radio input "true"
type input "35,000"
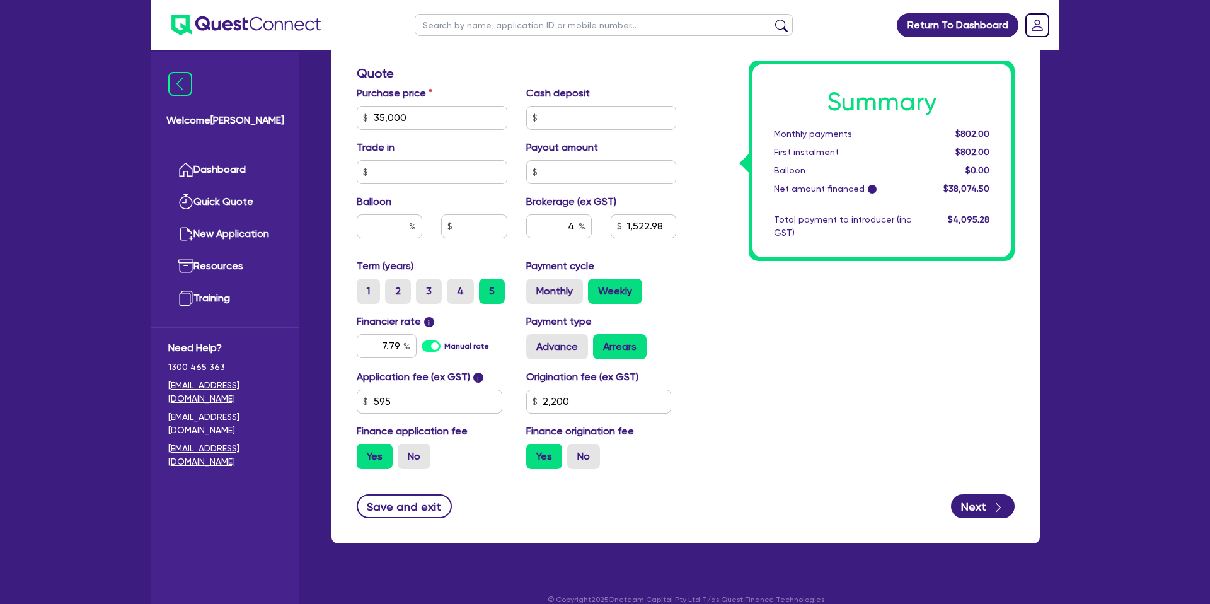
type input "1,522.98"
type input "2,200"
type input "35,000"
type input "1,522.98"
type input "2,200"
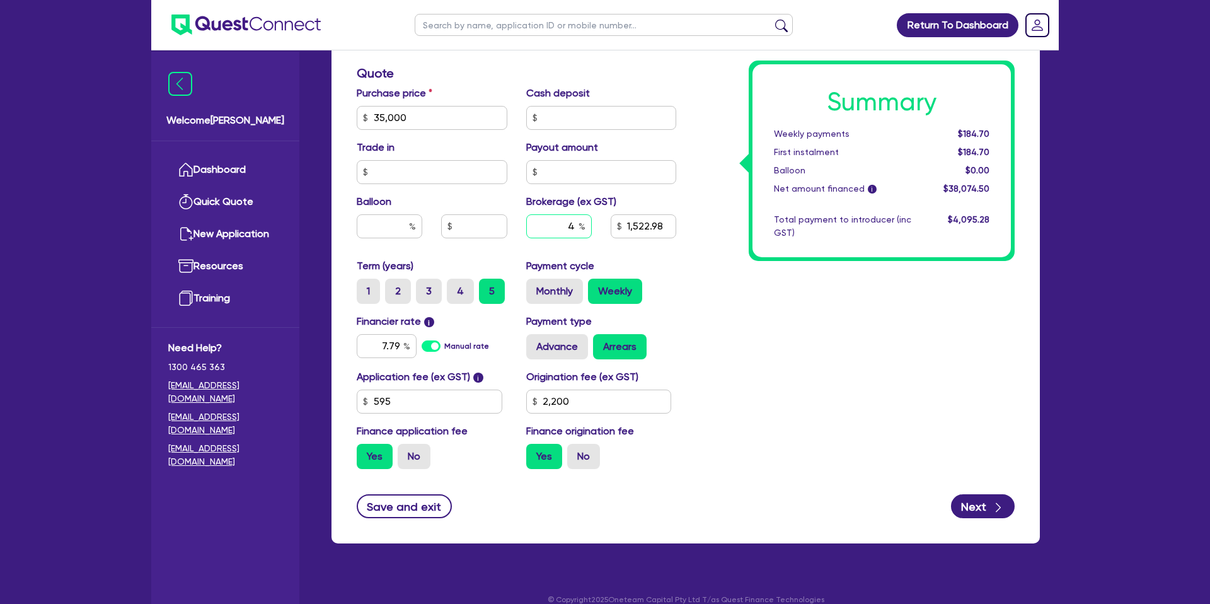
drag, startPoint x: 575, startPoint y: 224, endPoint x: 552, endPoint y: 224, distance: 23.3
click at [552, 224] on input "4" at bounding box center [559, 226] width 66 height 24
click at [855, 378] on div "Summary Weekly payments $184.70 First instalment $184.70 Balloon $0.00 Net amou…" at bounding box center [855, 110] width 338 height 737
click at [573, 228] on input "4" at bounding box center [559, 226] width 66 height 24
drag, startPoint x: 575, startPoint y: 228, endPoint x: 567, endPoint y: 227, distance: 8.2
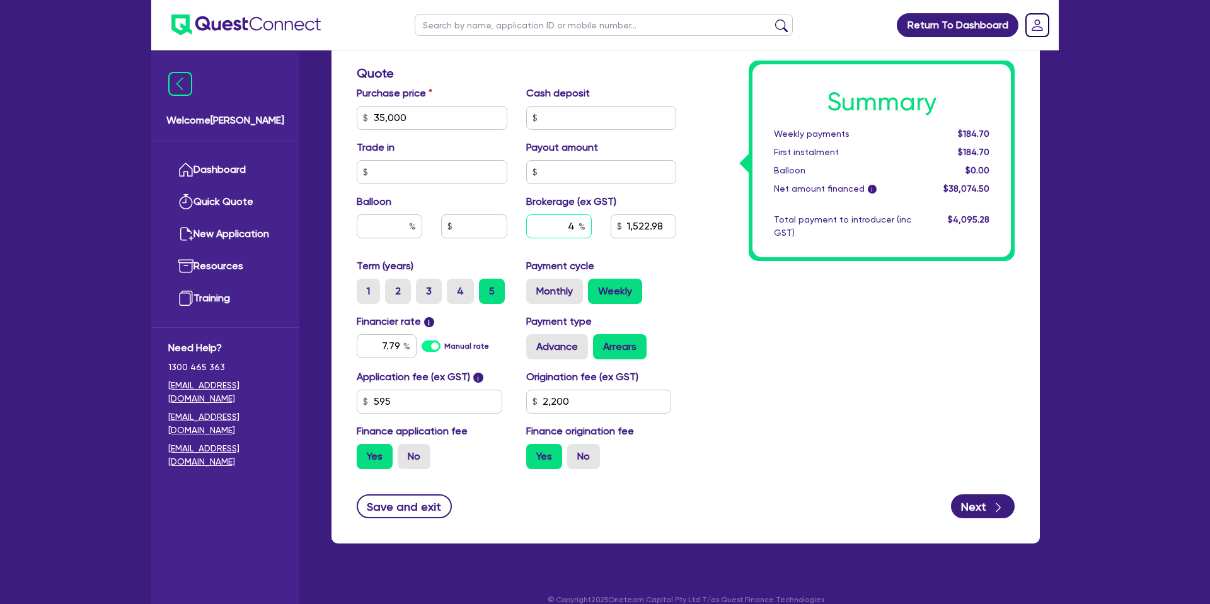
click at [567, 227] on input "4" at bounding box center [559, 226] width 66 height 24
click at [566, 230] on input "4" at bounding box center [559, 226] width 66 height 24
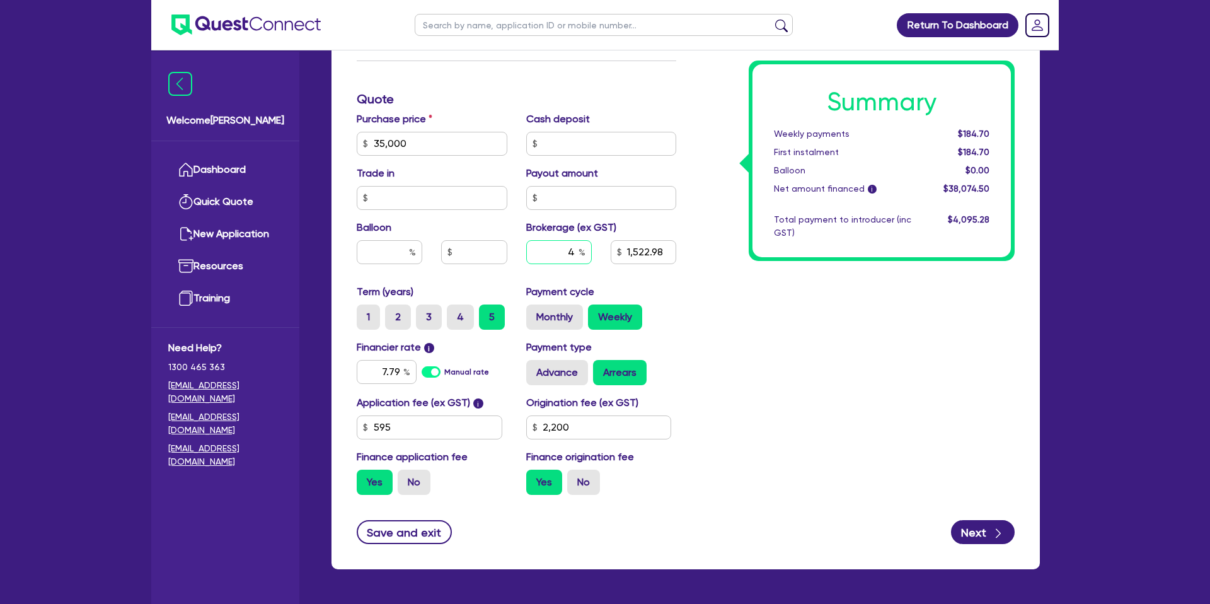
scroll to position [495, 0]
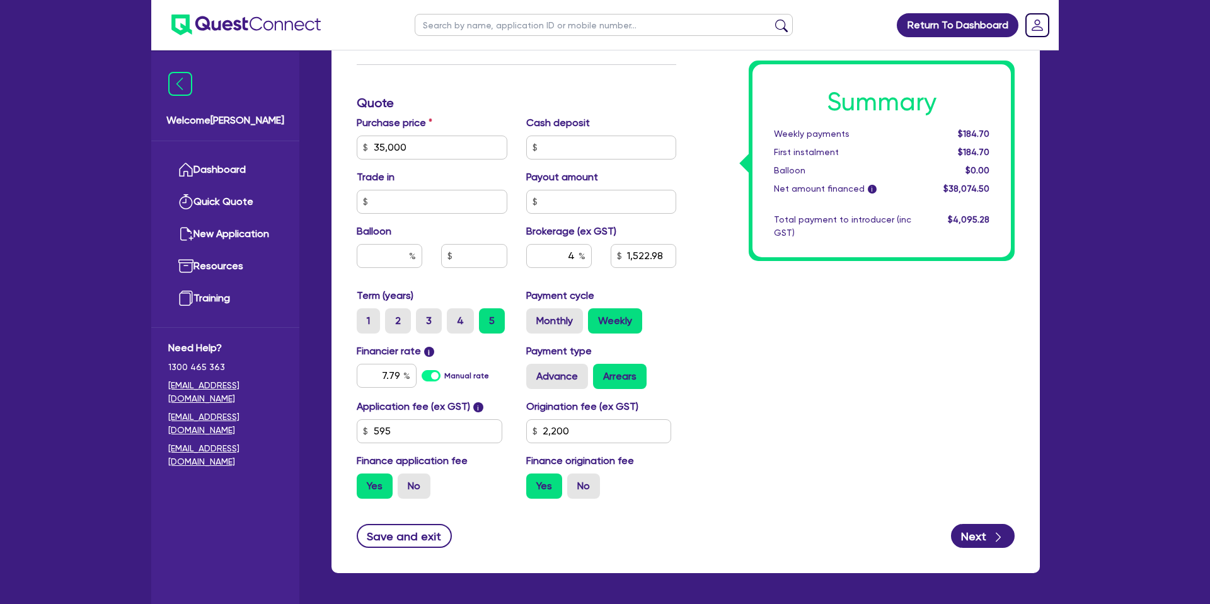
click at [737, 297] on div "Summary Weekly payments $184.70 First instalment $184.70 Balloon $0.00 Net amou…" at bounding box center [855, 140] width 338 height 737
drag, startPoint x: 409, startPoint y: 147, endPoint x: 365, endPoint y: 150, distance: 44.2
click at [357, 149] on input "35,000" at bounding box center [432, 148] width 151 height 24
click at [573, 254] on input "4" at bounding box center [559, 256] width 66 height 24
type input "35,000"
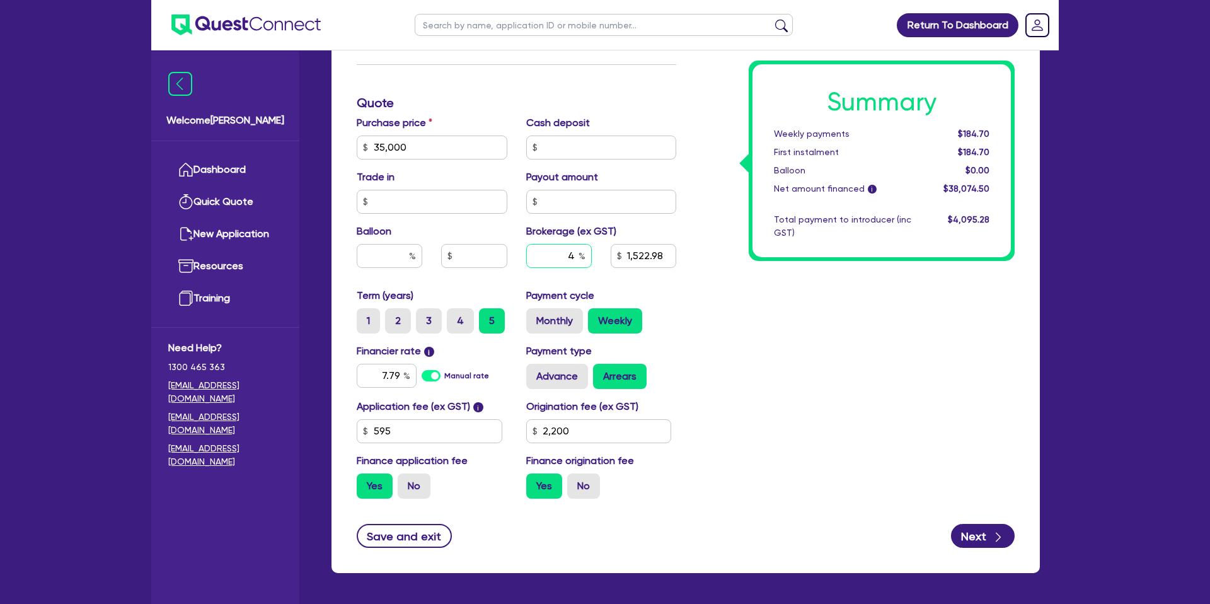
type input "1,522.98"
type input "2,200"
type input "35,000"
type input "2,200"
type input "2"
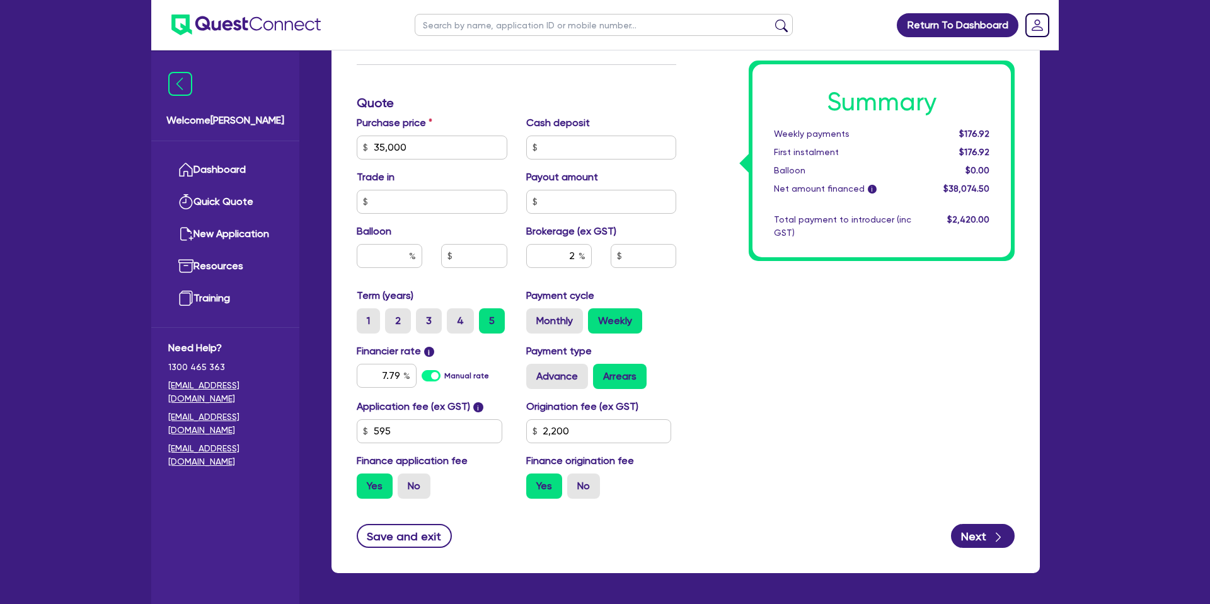
type input "35,000"
type input "2,200"
drag, startPoint x: 1103, startPoint y: 419, endPoint x: 1139, endPoint y: 327, distance: 98.8
click at [1103, 419] on div "Return To Dashboard Edit Profile Logout Welcome [PERSON_NAME] Quick Quote New A…" at bounding box center [605, 77] width 1210 height 1145
type input "35,000"
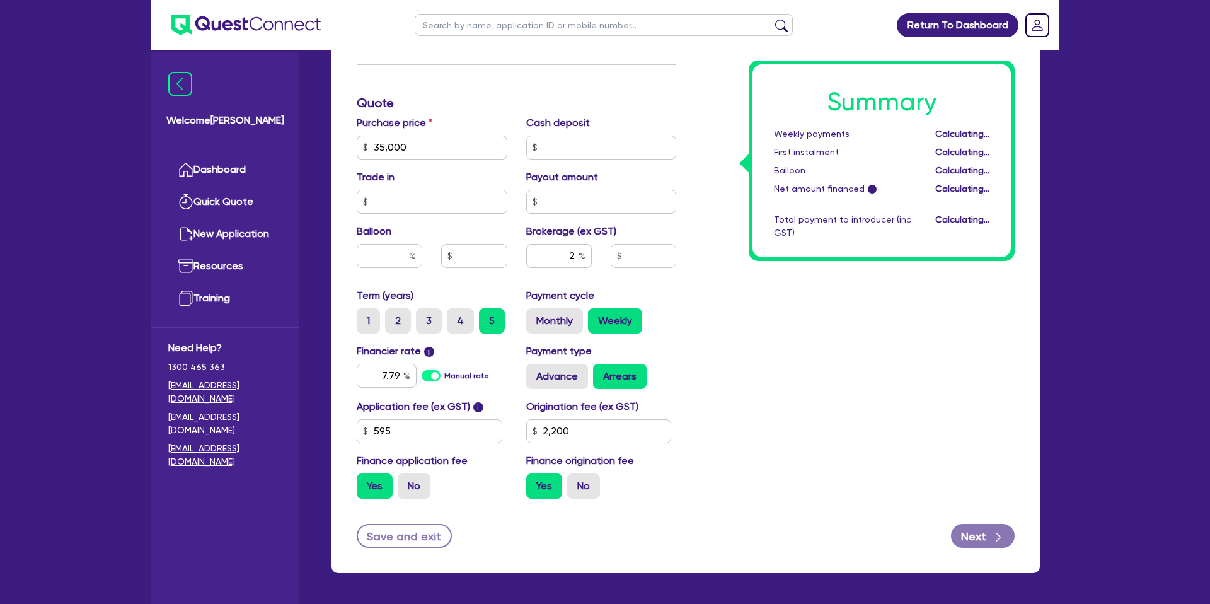
type input "761.49"
type input "2,200"
drag, startPoint x: 981, startPoint y: 130, endPoint x: 1006, endPoint y: 135, distance: 25.6
click at [1006, 135] on div "Summary Weekly payments $180.81 First instalment $180.81 Balloon $0.00 Net amou…" at bounding box center [882, 160] width 258 height 193
click at [721, 309] on div "Summary Weekly payments $180.81 First instalment $180.81 Balloon $0.00 Net amou…" at bounding box center [855, 140] width 338 height 737
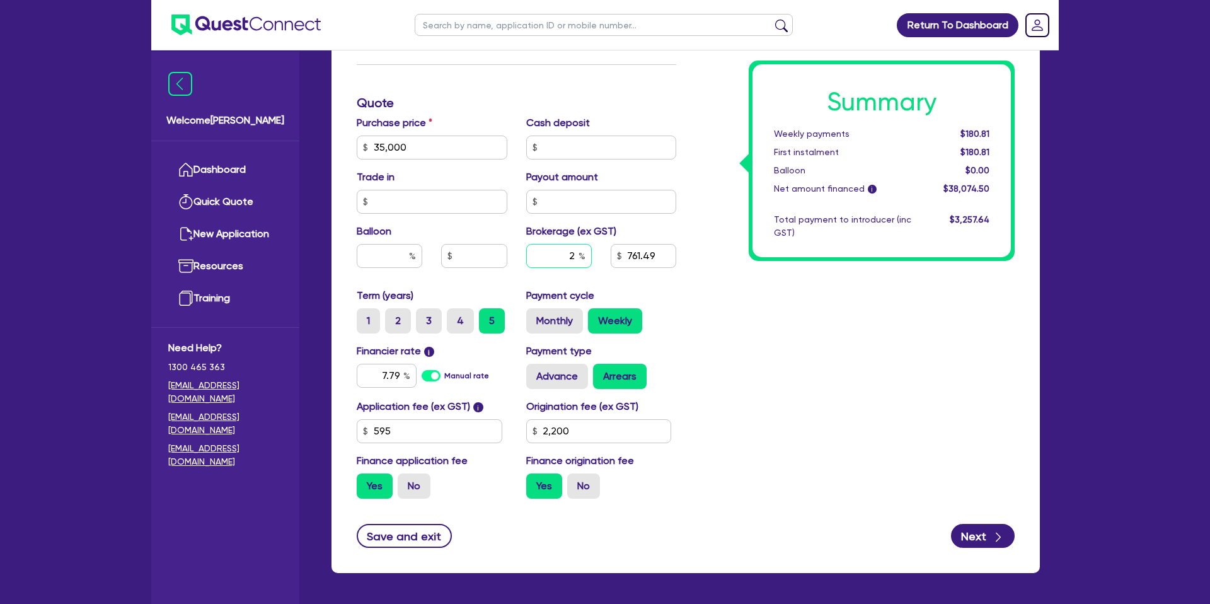
click at [575, 254] on input "2" at bounding box center [559, 256] width 66 height 24
type input "35,000"
type input "2,200"
type input "35,000"
type input "2,200"
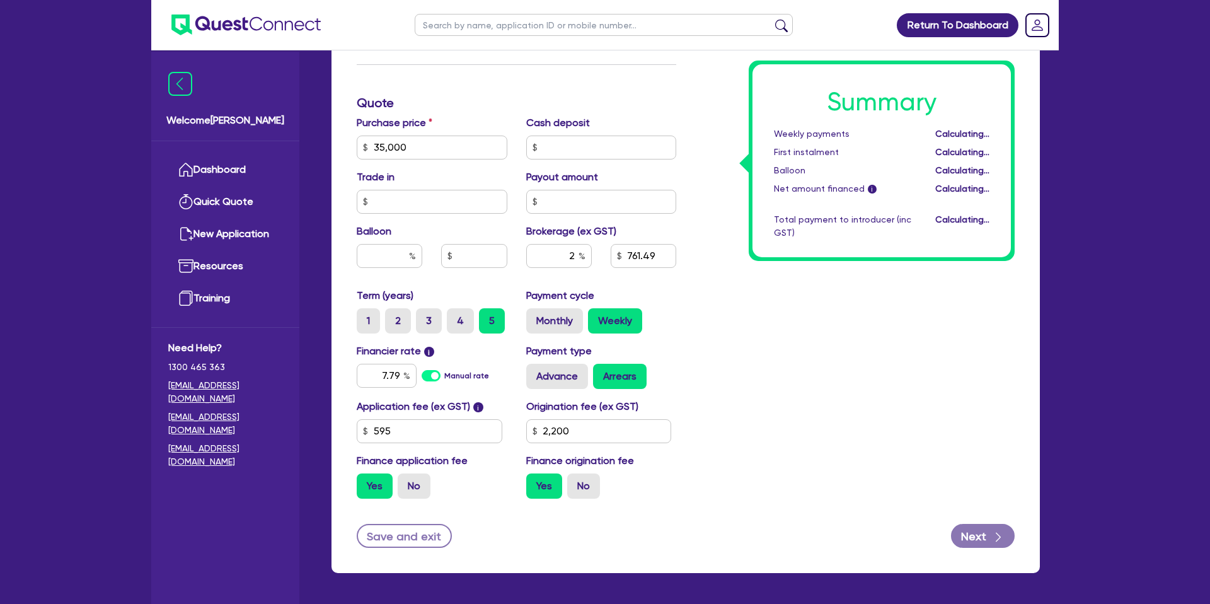
click at [789, 272] on div "Summary Weekly payments Calculating... First instalment Calculating... Balloon …" at bounding box center [855, 140] width 338 height 737
drag, startPoint x: 412, startPoint y: 147, endPoint x: 380, endPoint y: 146, distance: 31.6
click at [376, 144] on input "35,000" at bounding box center [432, 148] width 151 height 24
click at [842, 333] on div "Summary Weekly payments $180.81 First instalment $180.81 Balloon $0.00 Net amou…" at bounding box center [855, 140] width 338 height 737
drag, startPoint x: 410, startPoint y: 151, endPoint x: 336, endPoint y: 149, distance: 74.4
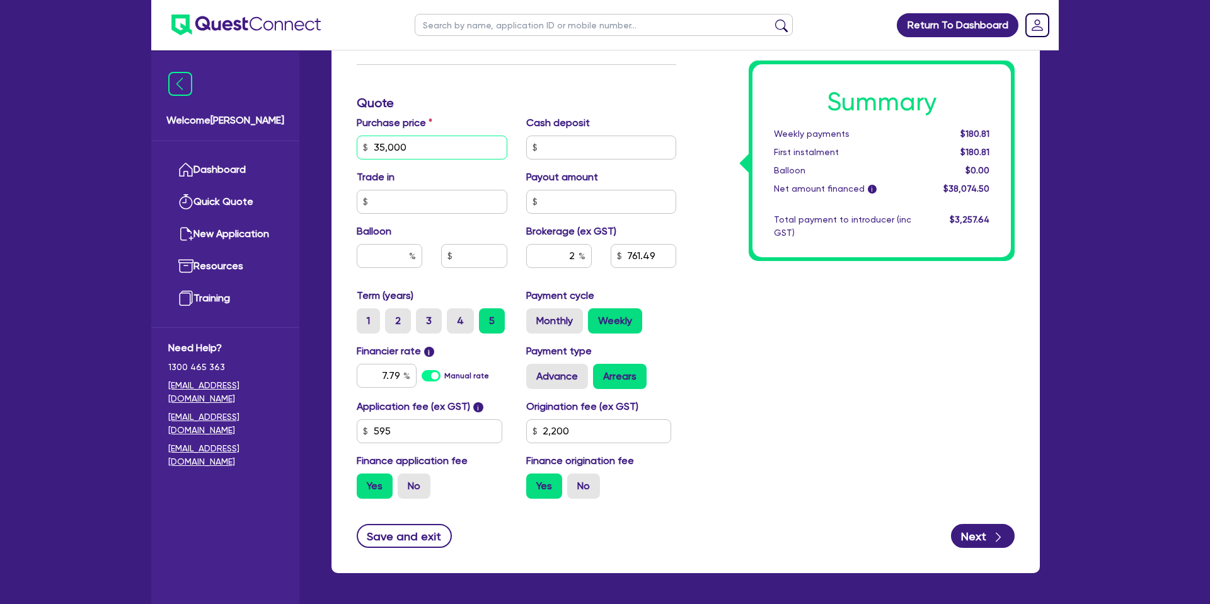
click at [336, 149] on div "Finance type Chattel Mortgage Business Loan Asset type category Select Cars and…" at bounding box center [686, 169] width 708 height 807
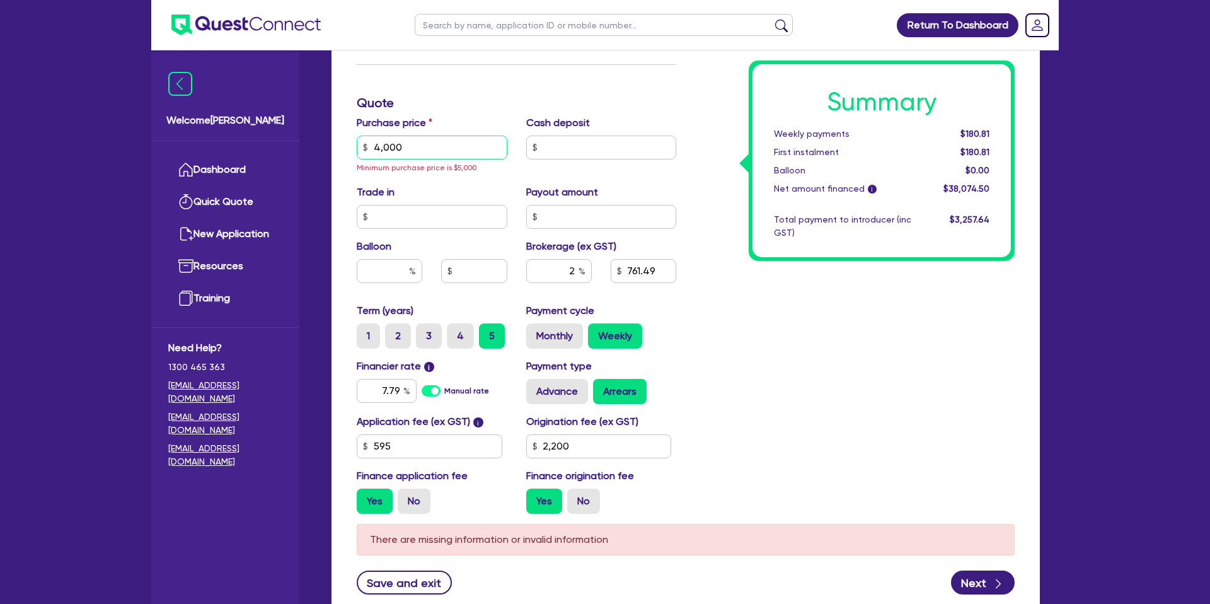
type input "40,000"
type input "2,200"
type input "861.49"
type input "2,200"
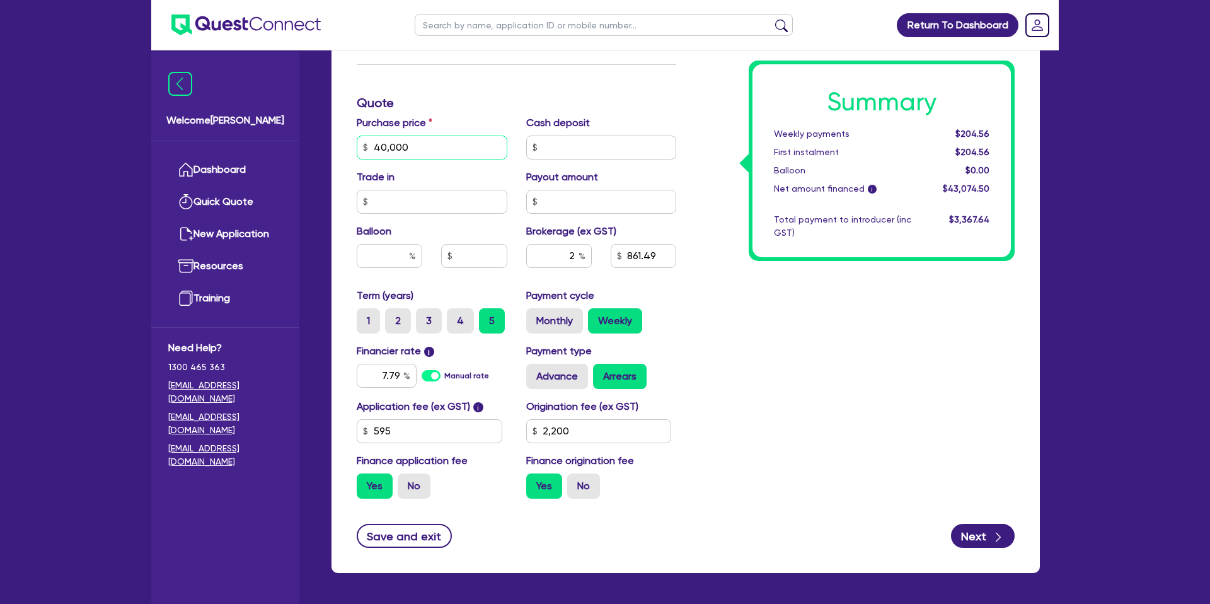
type input "40,000"
type input "2,200"
click at [906, 405] on div "Summary Weekly payments $204.56 First instalment $204.56 Balloon $0.00 Net amou…" at bounding box center [855, 140] width 338 height 737
click at [403, 377] on input "7.79" at bounding box center [387, 376] width 60 height 24
type input "7"
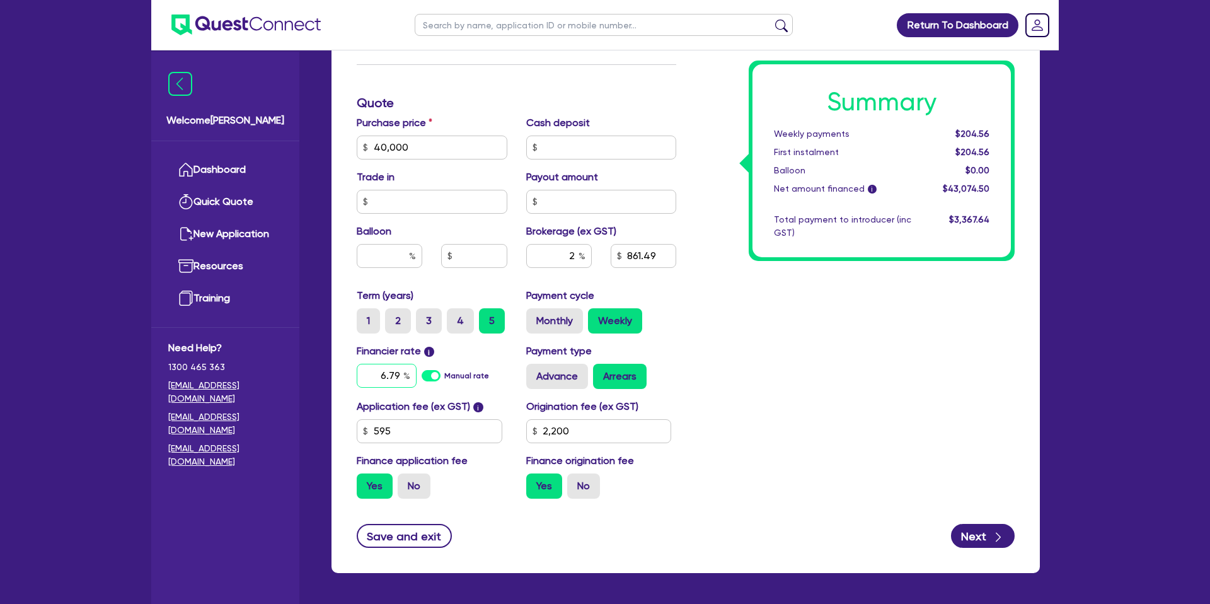
type input "6.79"
drag, startPoint x: 859, startPoint y: 398, endPoint x: 860, endPoint y: 390, distance: 8.3
click at [860, 397] on div "Summary Weekly payments $204.56 First instalment $204.56 Balloon $0.00 Net amou…" at bounding box center [855, 140] width 338 height 737
type input "2,200"
drag, startPoint x: 555, startPoint y: 429, endPoint x: 482, endPoint y: 400, distance: 78.4
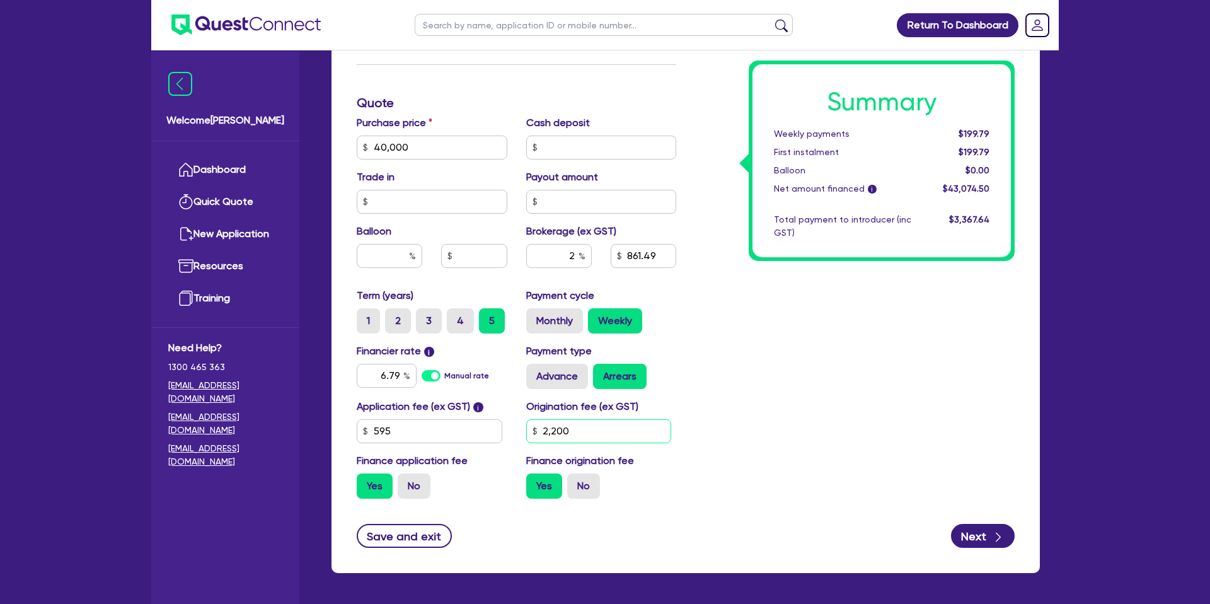
click at [516, 419] on div "Application fee (ex GST) i 595 Origination fee (ex GST) 2,200 Finance applicati…" at bounding box center [516, 454] width 338 height 110
type input "1,650"
click at [791, 415] on div "Summary Weekly payments Calculating... First instalment Calculating... Balloon …" at bounding box center [855, 140] width 338 height 737
type input "849.39"
drag, startPoint x: 964, startPoint y: 131, endPoint x: 994, endPoint y: 131, distance: 30.3
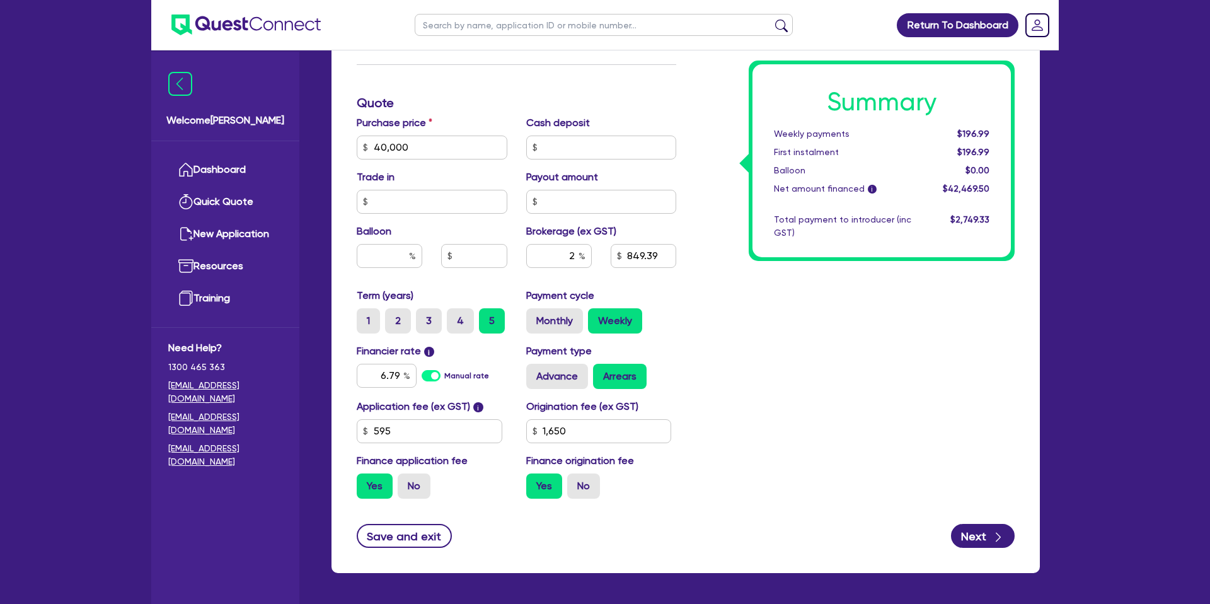
click at [994, 131] on div "$196.99" at bounding box center [960, 133] width 78 height 13
drag, startPoint x: 959, startPoint y: 133, endPoint x: 995, endPoint y: 133, distance: 35.3
click at [995, 133] on div "$196.99" at bounding box center [960, 133] width 78 height 13
click at [995, 132] on div "$196.99" at bounding box center [960, 133] width 78 height 13
drag, startPoint x: 994, startPoint y: 132, endPoint x: 954, endPoint y: 132, distance: 39.7
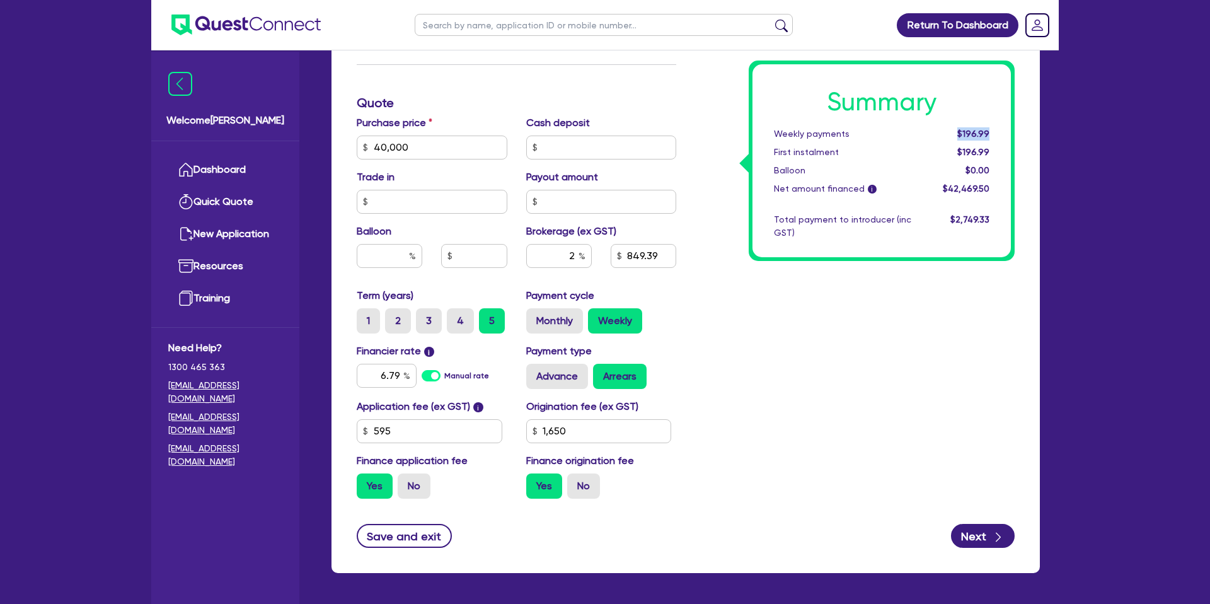
click at [954, 132] on div "$196.99" at bounding box center [960, 133] width 78 height 13
drag, startPoint x: 963, startPoint y: 131, endPoint x: 1002, endPoint y: 129, distance: 38.5
click at [1002, 129] on div "Summary Weekly payments $196.99 First instalment $196.99 Balloon $0.00 Net amou…" at bounding box center [882, 160] width 258 height 193
click at [866, 315] on div "Summary Weekly payments $196.99 First instalment $196.99 Balloon $0.00 Net amou…" at bounding box center [855, 140] width 338 height 737
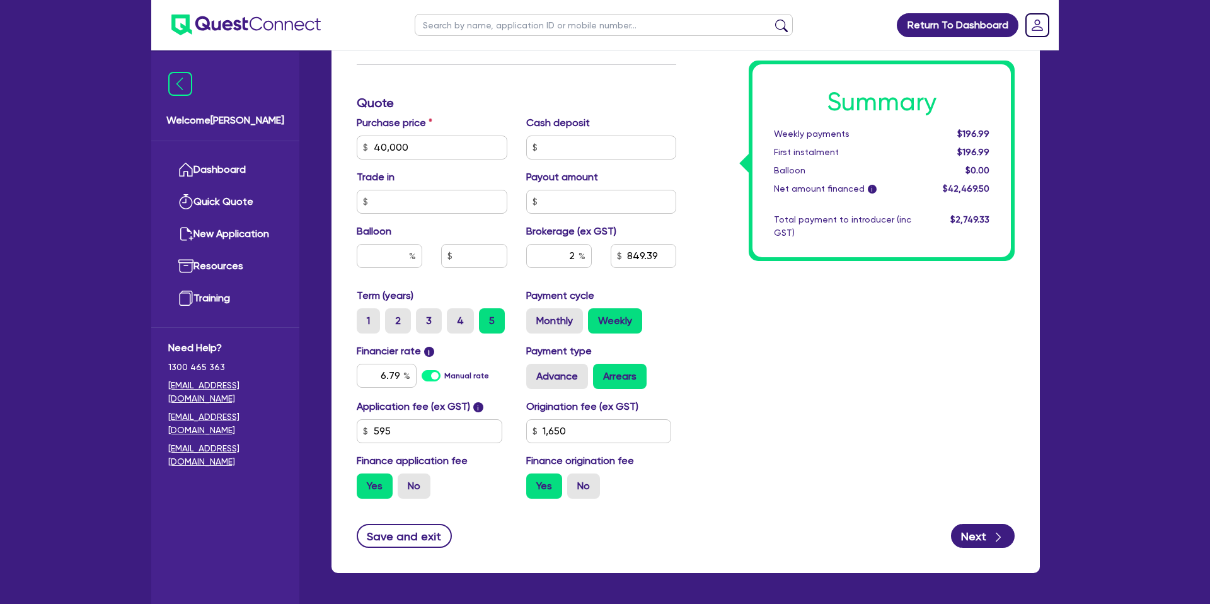
click at [722, 256] on div "Summary Weekly payments $196.99 First instalment $196.99 Balloon $0.00 Net amou…" at bounding box center [855, 140] width 338 height 737
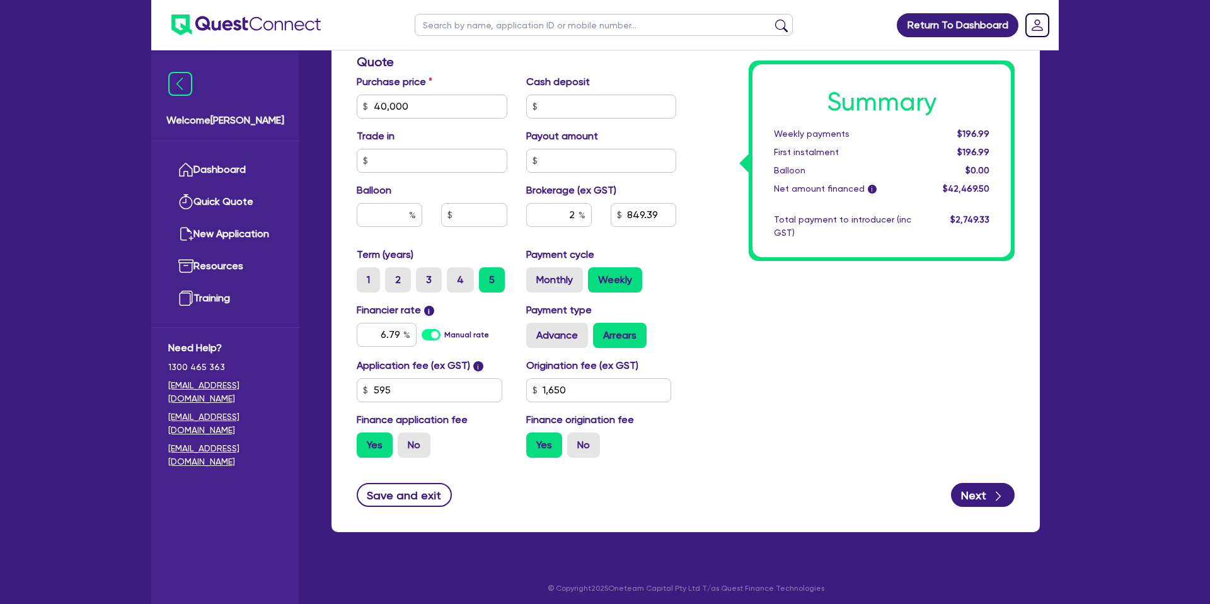
scroll to position [541, 0]
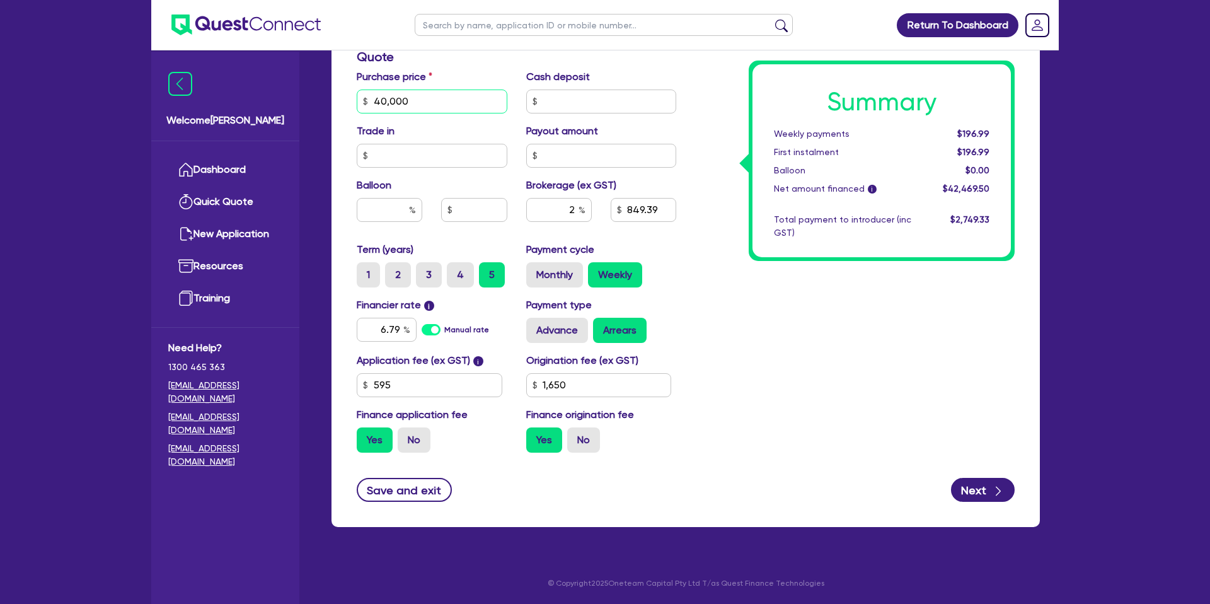
drag, startPoint x: 426, startPoint y: 104, endPoint x: 342, endPoint y: 87, distance: 86.2
click at [338, 88] on div "Finance type Chattel Mortgage Business Loan Asset type category Select Cars and…" at bounding box center [686, 123] width 708 height 807
type input "30,000"
drag, startPoint x: 867, startPoint y: 321, endPoint x: 871, endPoint y: 309, distance: 13.2
click at [867, 320] on div "Summary Weekly payments Calculating... First instalment Calculating... Balloon …" at bounding box center [855, 94] width 338 height 737
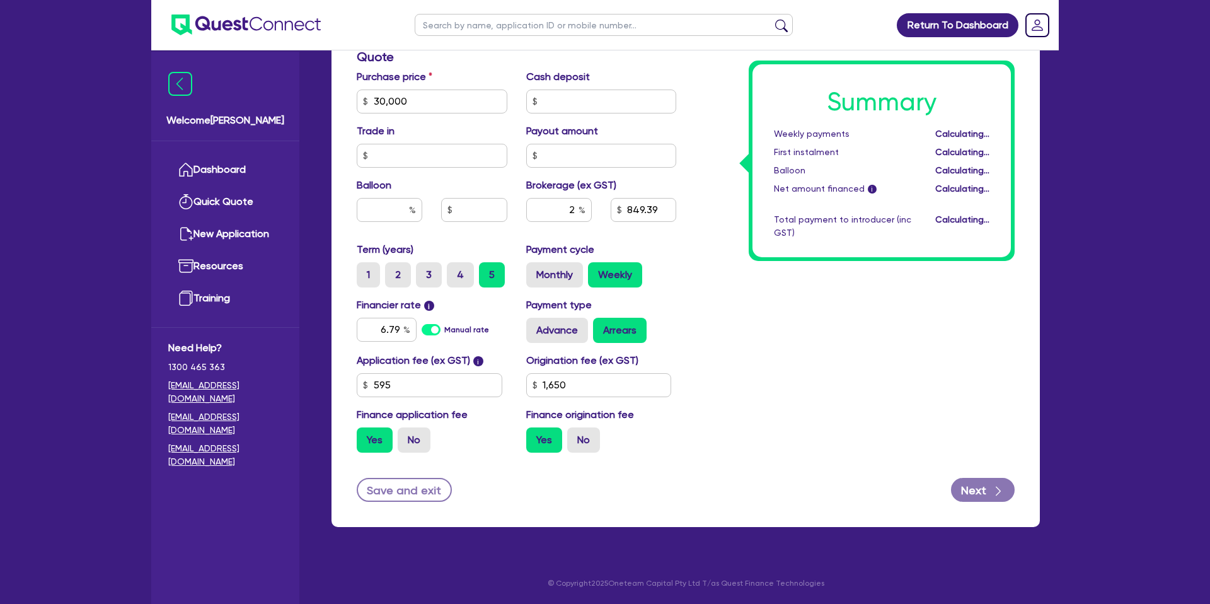
type input "649.39"
drag, startPoint x: 961, startPoint y: 132, endPoint x: 1010, endPoint y: 130, distance: 49.2
click at [1010, 130] on div "Summary Weekly payments $150.61 First instalment $150.61 Balloon $0.00 Net amou…" at bounding box center [882, 160] width 258 height 193
drag, startPoint x: 1005, startPoint y: 130, endPoint x: 1006, endPoint y: 144, distance: 13.9
click at [1005, 130] on div "Summary Weekly payments $150.61 First instalment $150.61 Balloon $0.00 Net amou…" at bounding box center [882, 160] width 258 height 193
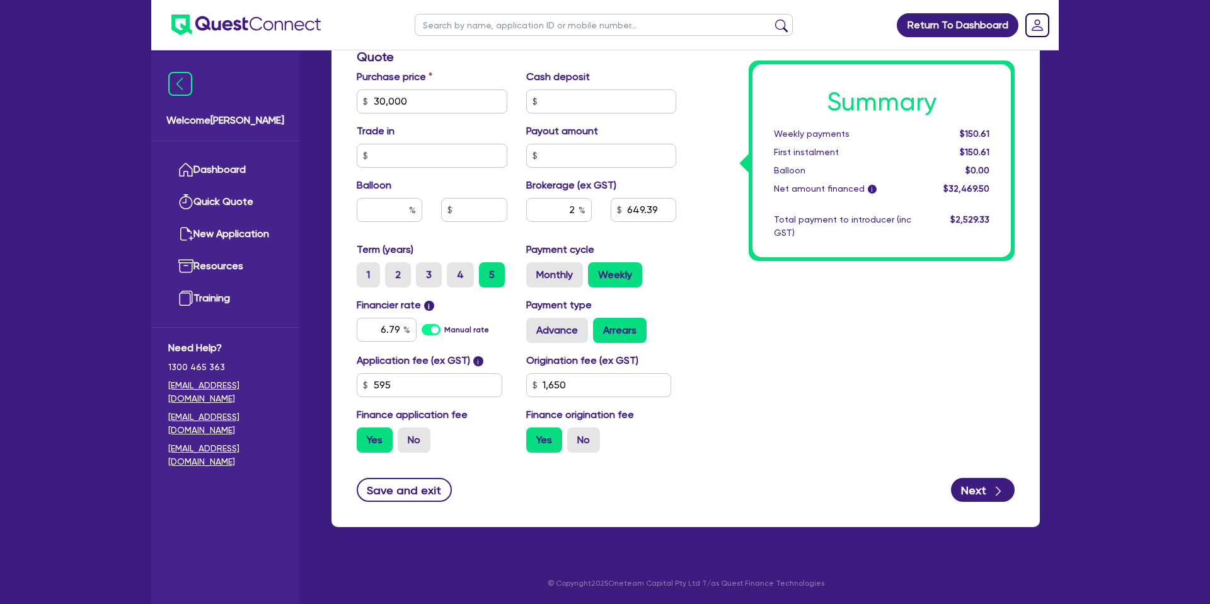
scroll to position [536, 0]
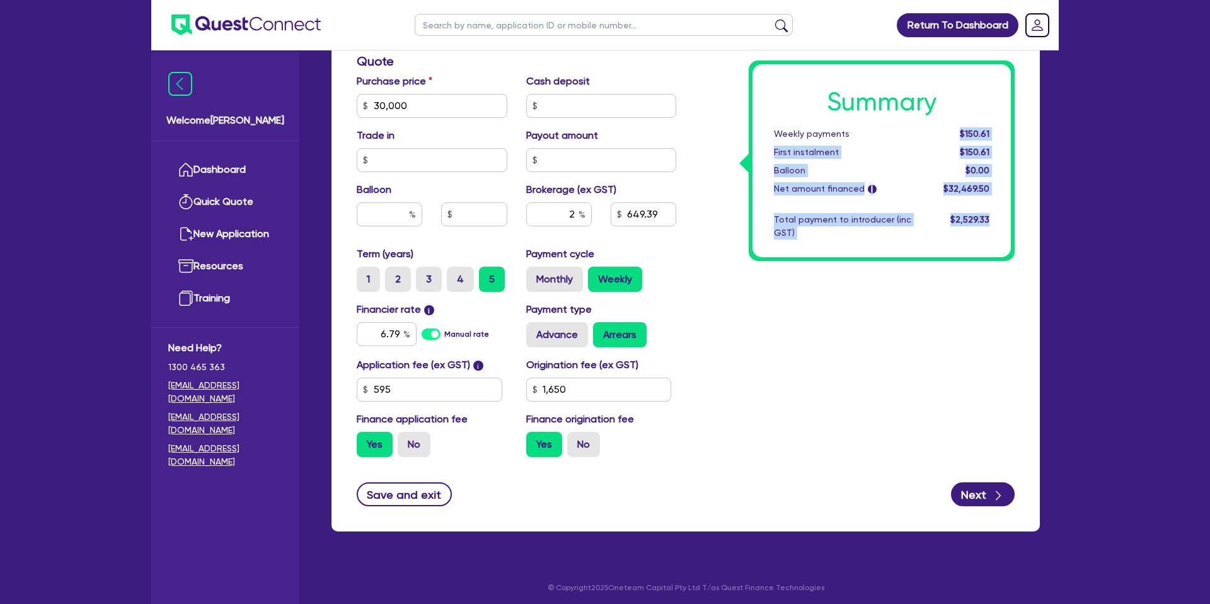
drag, startPoint x: 956, startPoint y: 130, endPoint x: 1015, endPoint y: 130, distance: 59.3
click at [1015, 130] on div "Summary Weekly payments $150.61 First instalment $150.61 Balloon $0.00 Net amou…" at bounding box center [855, 98] width 338 height 737
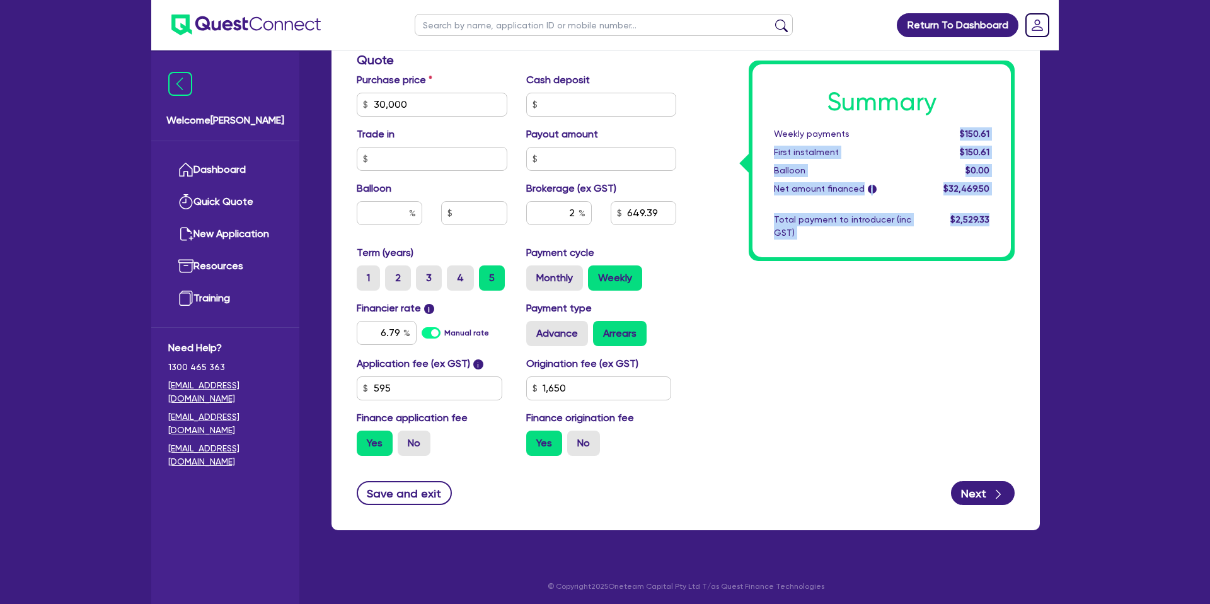
click at [1012, 129] on div "Summary Weekly payments $150.61 First instalment $150.61 Balloon $0.00 Net amou…" at bounding box center [882, 161] width 266 height 200
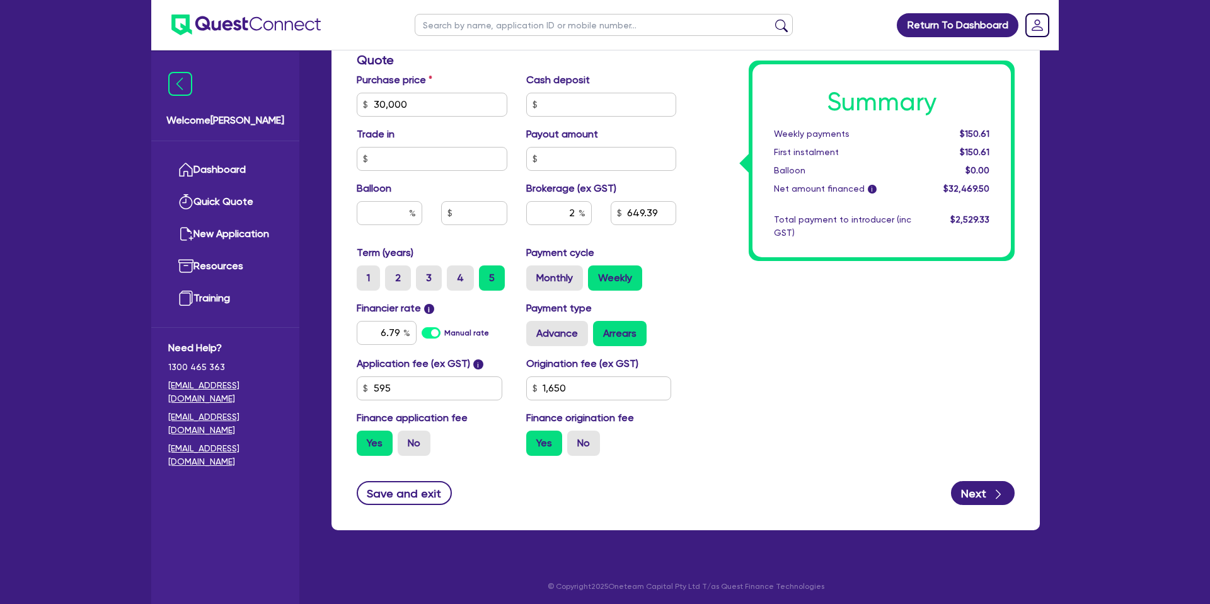
scroll to position [517, 0]
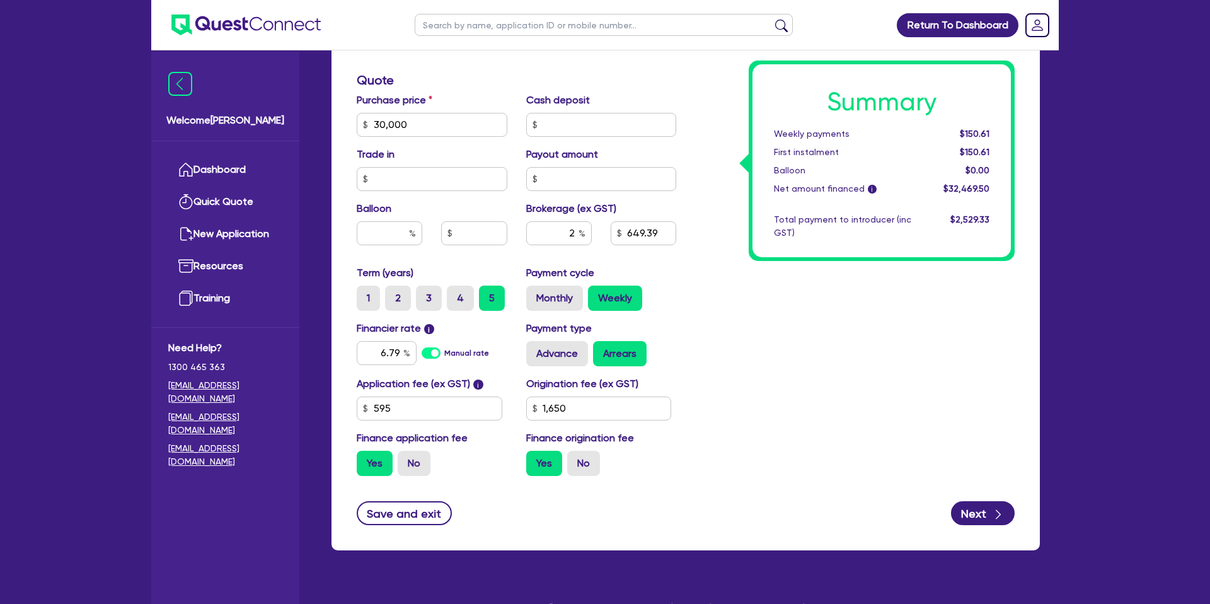
click at [971, 402] on div "Summary Weekly payments $150.61 First instalment $150.61 Balloon $0.00 Net amou…" at bounding box center [855, 117] width 338 height 737
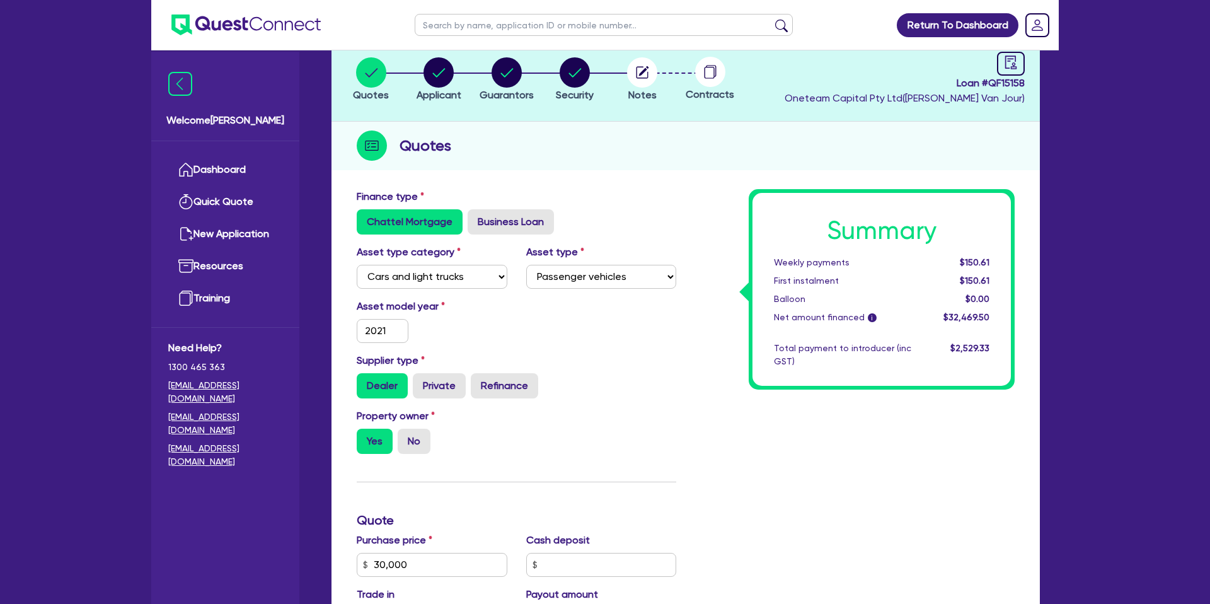
scroll to position [0, 0]
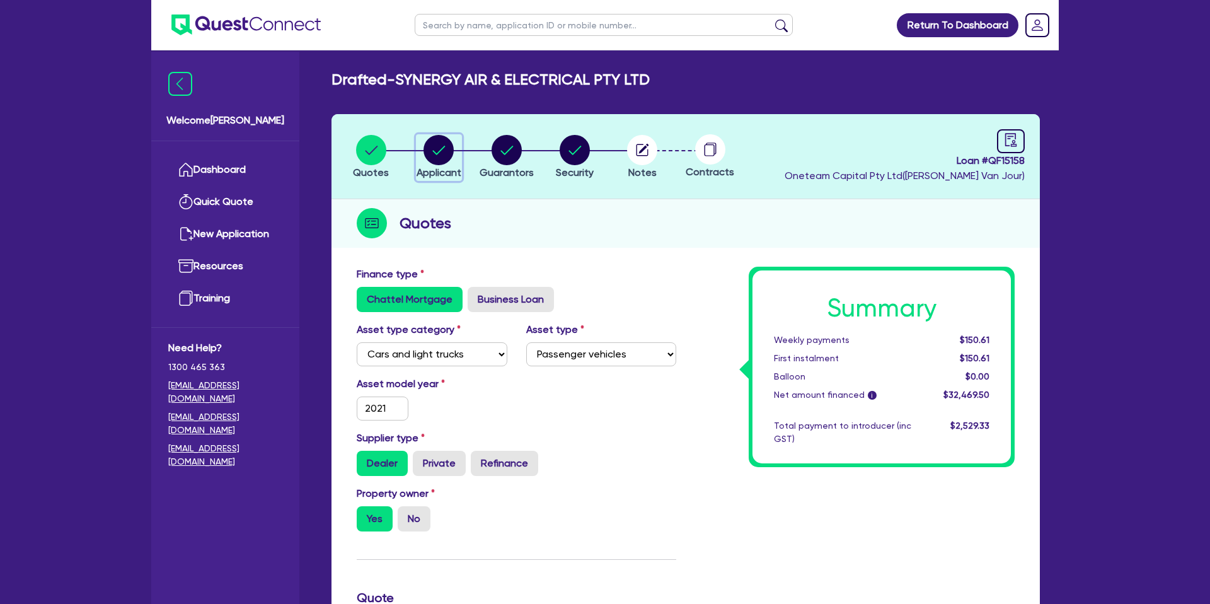
click at [446, 142] on circle "button" at bounding box center [439, 150] width 30 height 30
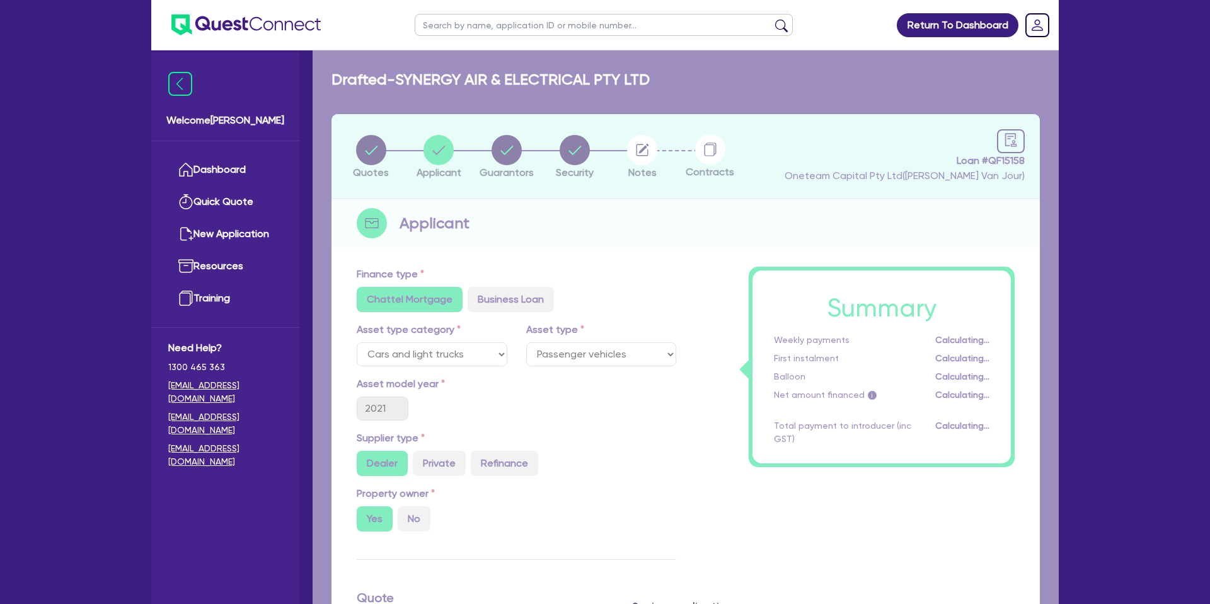
select select "COMPANY"
select select "ACCOMODATION_FOOD"
select select "RESTAURANTS"
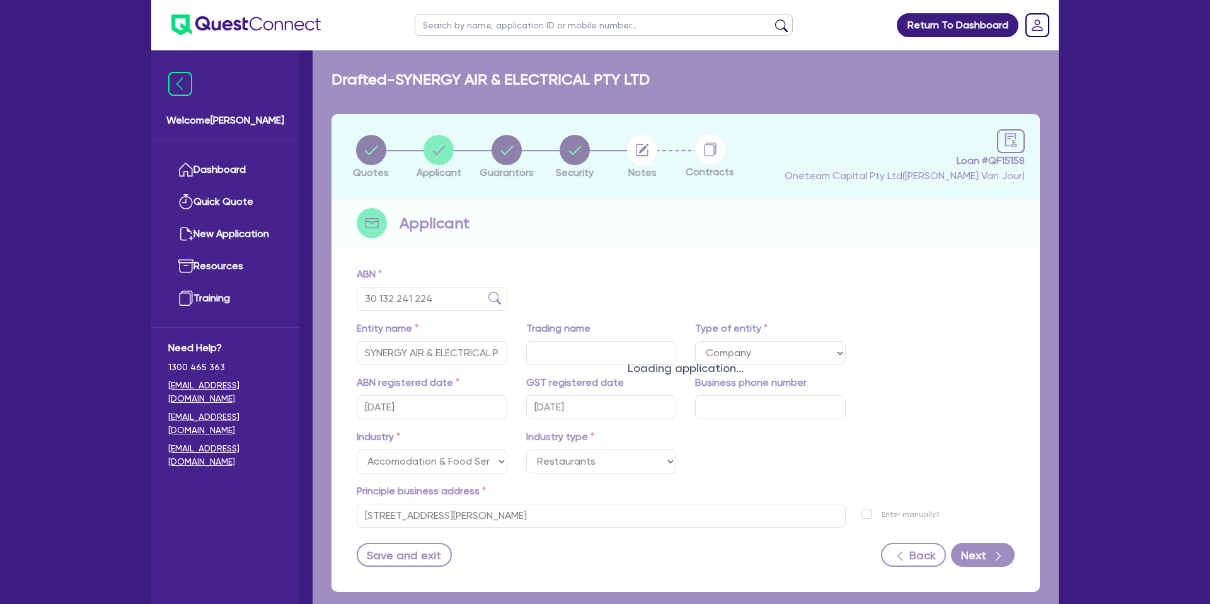
click at [513, 146] on div "Loading application..." at bounding box center [686, 359] width 746 height 618
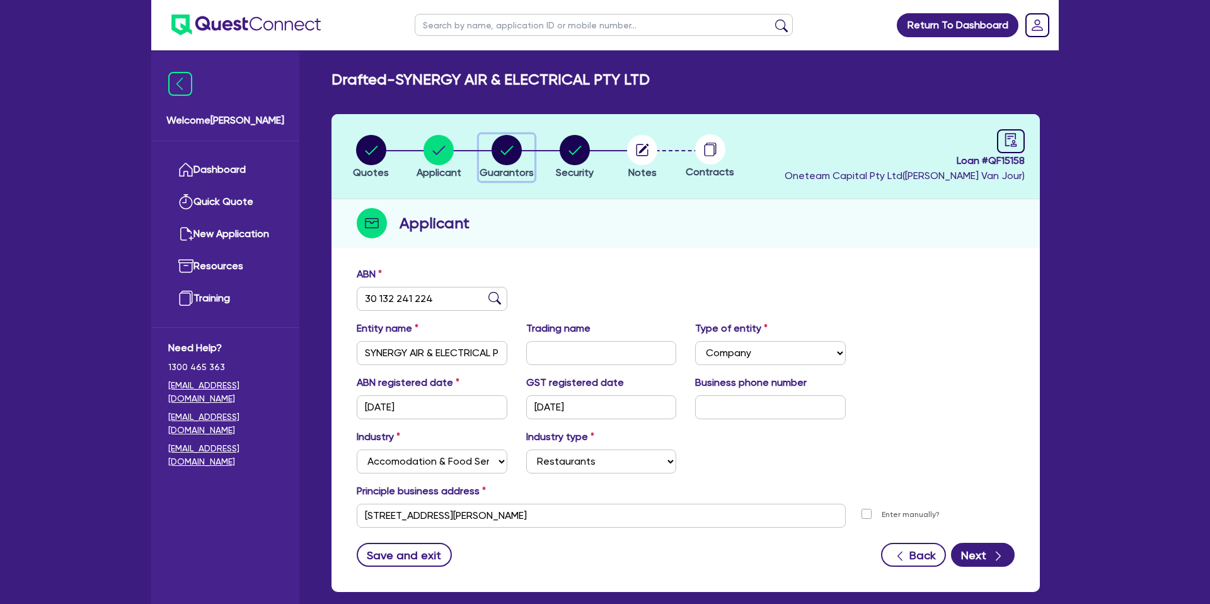
click at [512, 148] on circle "button" at bounding box center [507, 150] width 30 height 30
select select "MR"
select select "SA"
select select "SINGLE"
select select "PROPERTY"
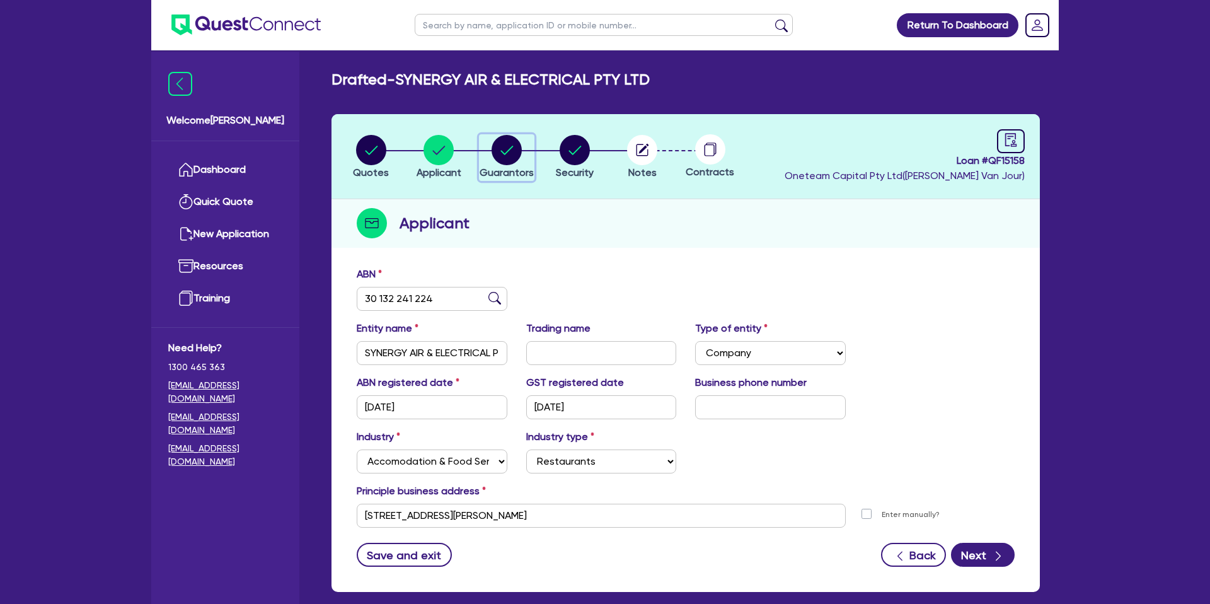
select select "CASH"
select select "MORTGAGE"
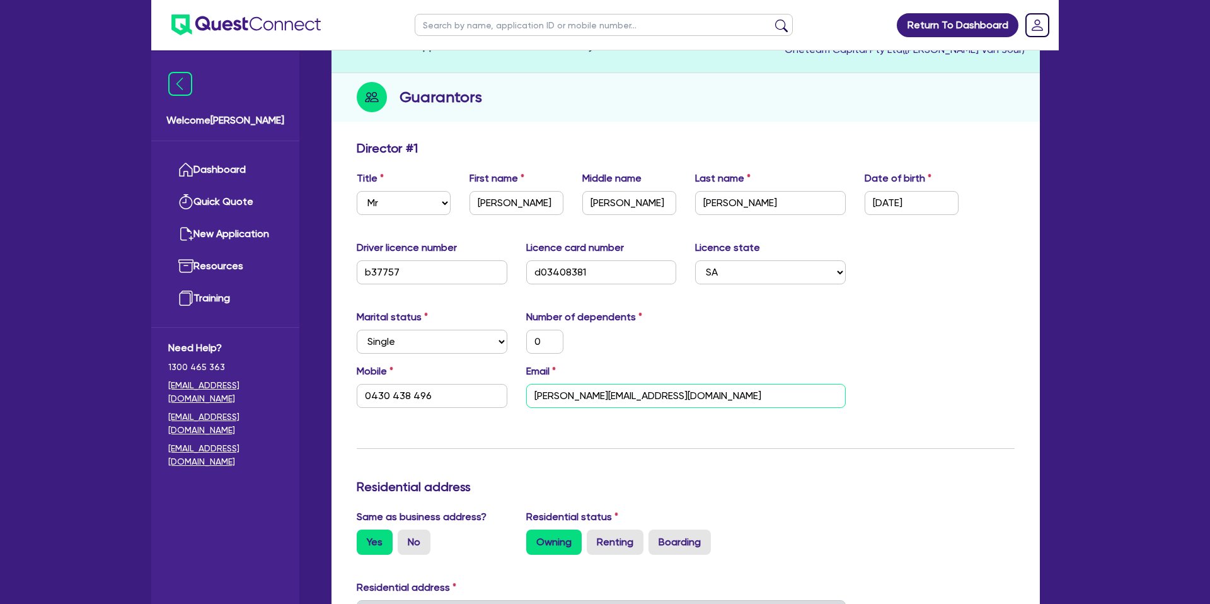
scroll to position [127, 0]
click at [564, 403] on input "[PERSON_NAME][EMAIL_ADDRESS][DOMAIN_NAME]" at bounding box center [686, 395] width 320 height 24
click at [566, 399] on input "[PERSON_NAME][EMAIL_ADDRESS][DOMAIN_NAME]" at bounding box center [686, 395] width 320 height 24
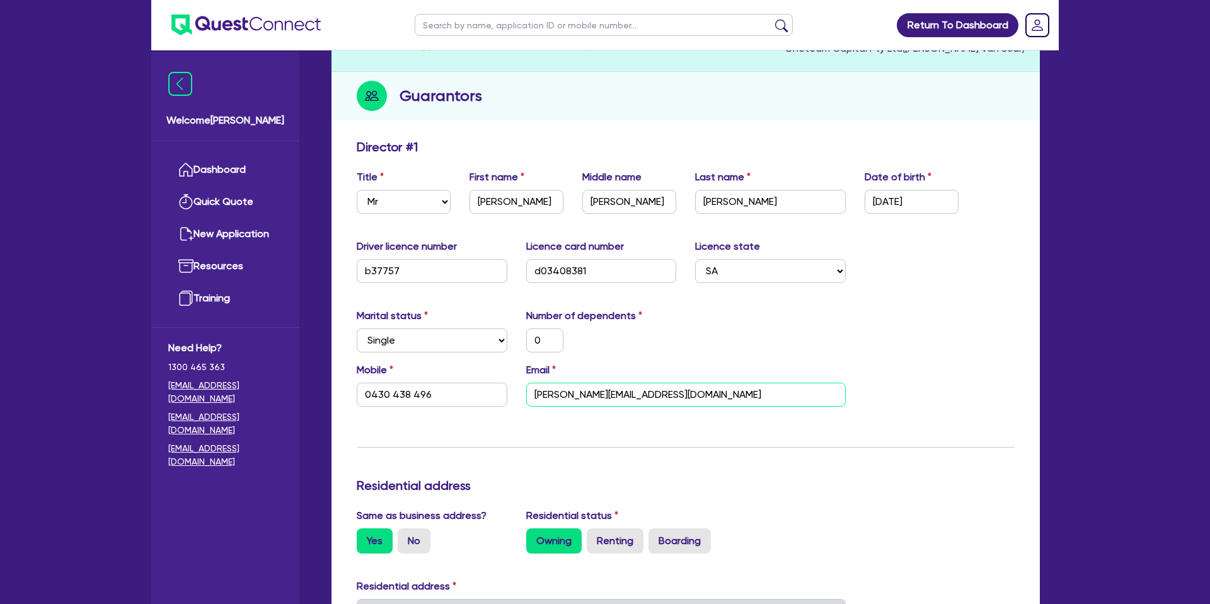
click at [566, 399] on input "[PERSON_NAME][EMAIL_ADDRESS][DOMAIN_NAME]" at bounding box center [686, 395] width 320 height 24
click at [482, 80] on div "Guarantors" at bounding box center [686, 96] width 708 height 49
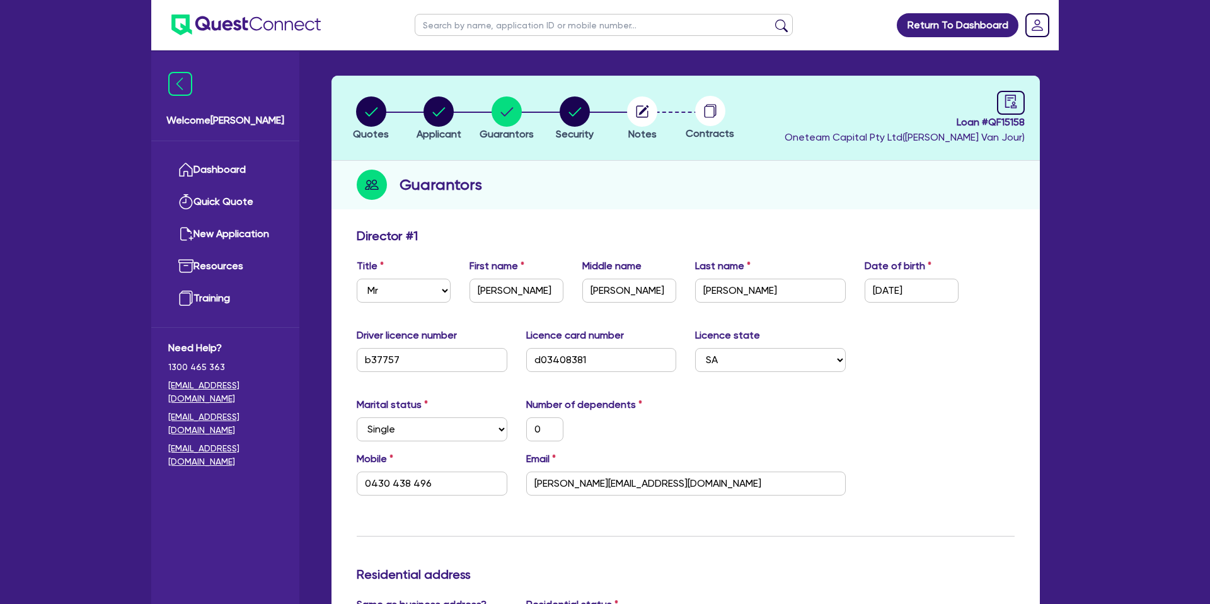
scroll to position [0, 0]
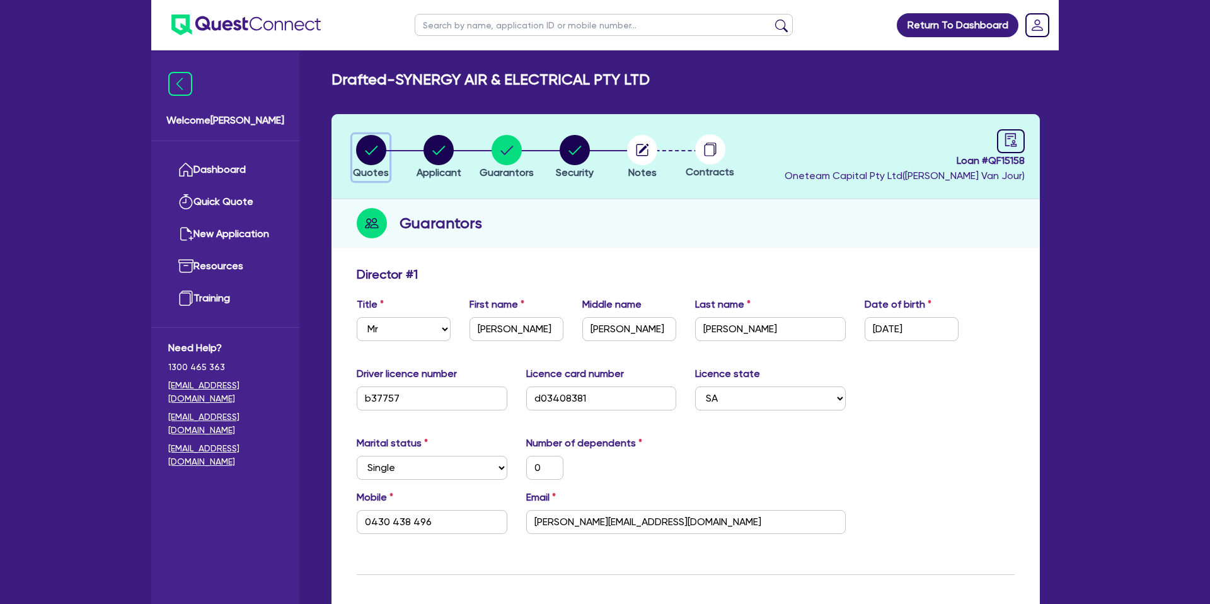
click at [367, 151] on circle "button" at bounding box center [371, 150] width 30 height 30
select select "CARS_AND_LIGHT_TRUCKS"
select select "PASSENGER_VEHICLES"
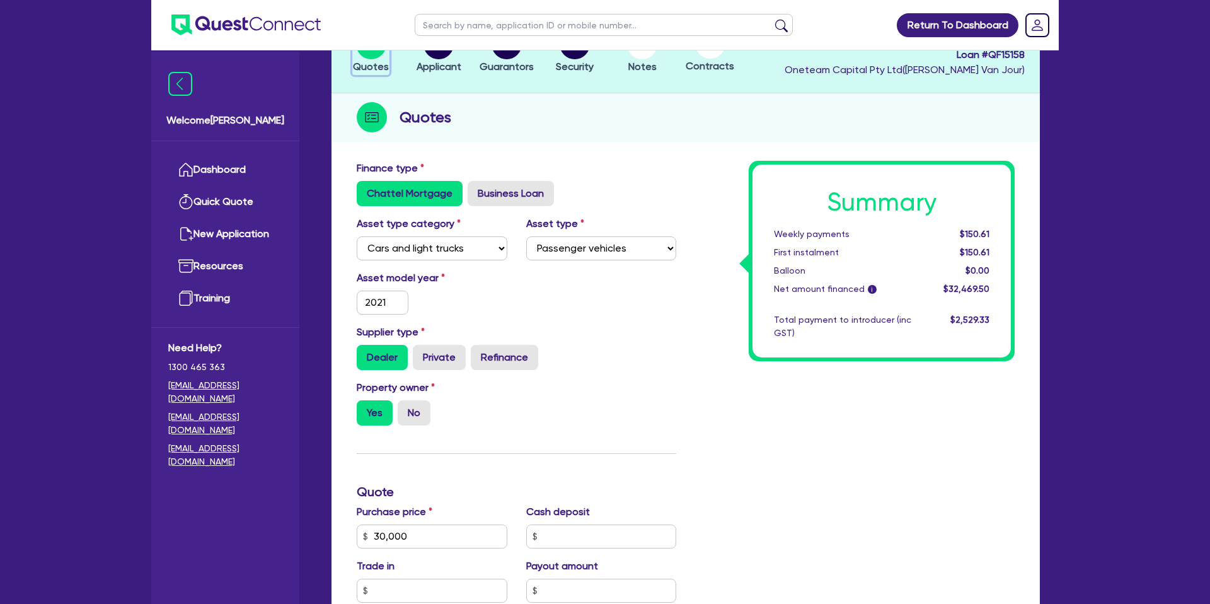
scroll to position [109, 0]
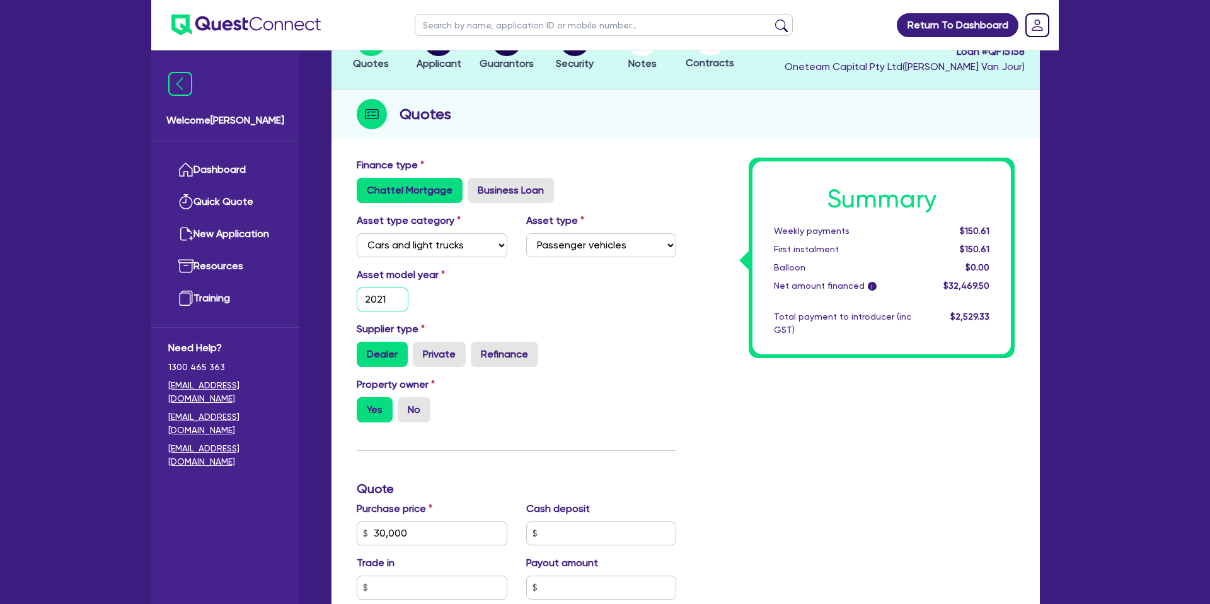
click at [390, 301] on input "2021" at bounding box center [383, 299] width 52 height 24
type input "2023"
type input "30,000"
type input "1,650"
click at [576, 294] on div "Asset model year [DATE]" at bounding box center [516, 294] width 338 height 54
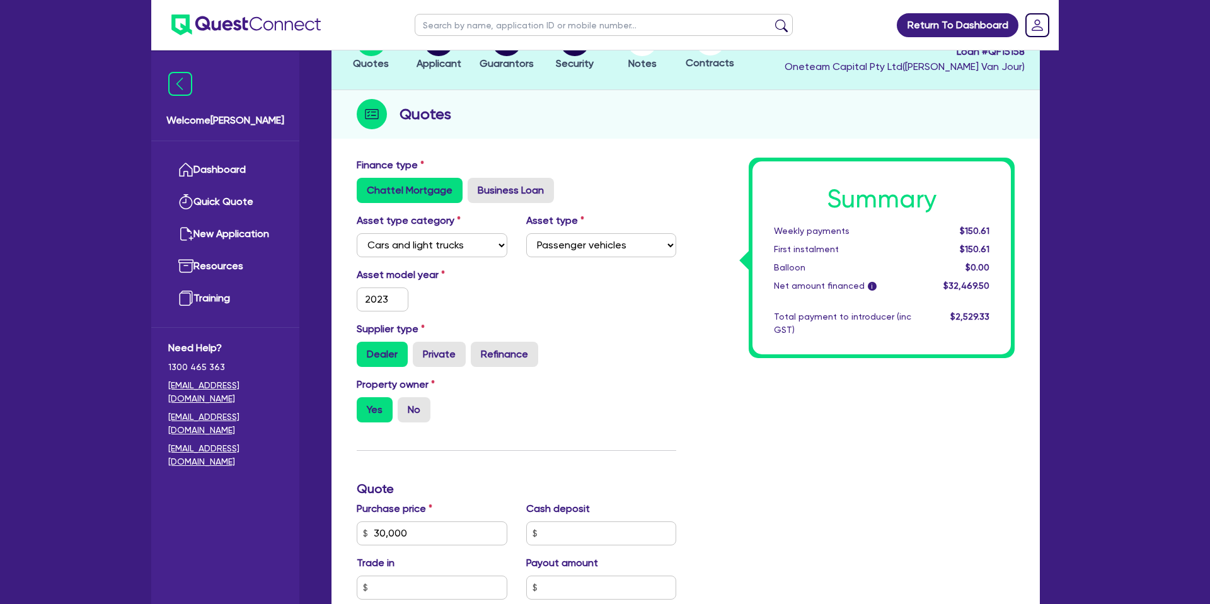
type input "30,000"
type input "1,650"
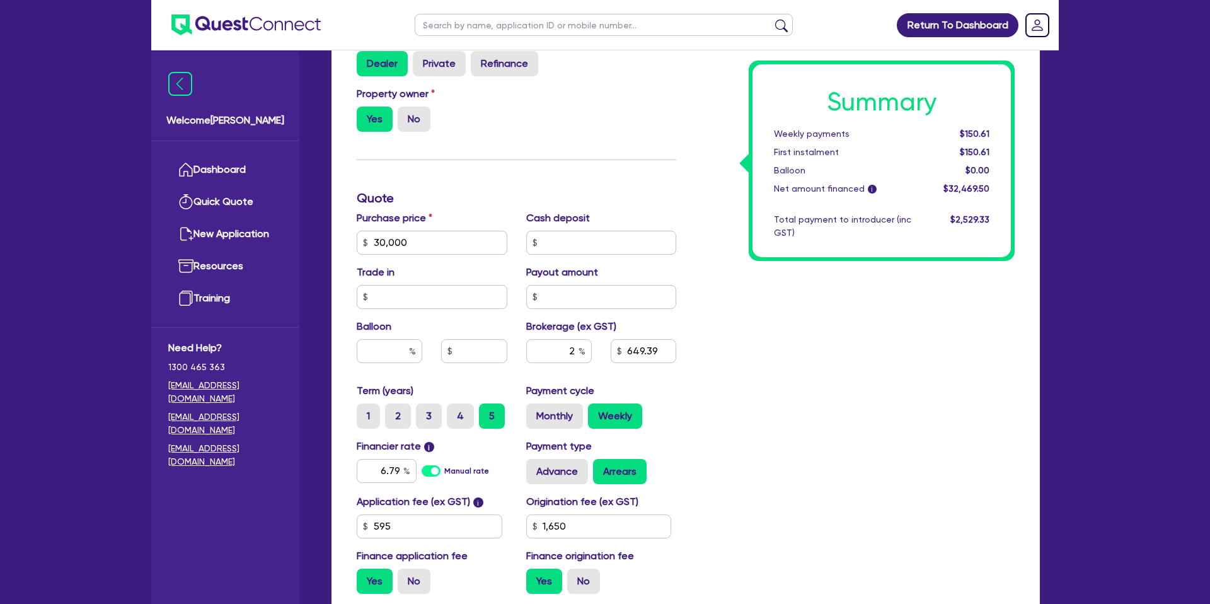
scroll to position [405, 0]
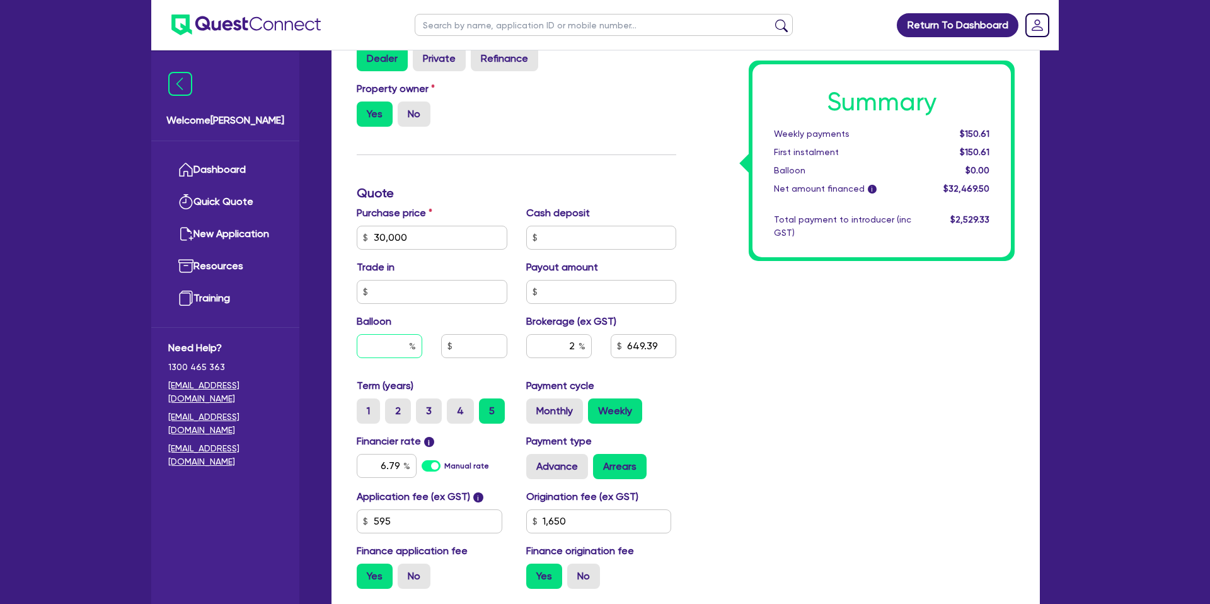
click at [405, 340] on input "text" at bounding box center [390, 346] width 66 height 24
type input "35"
type input "30,000"
type input "1,650"
click at [740, 360] on div "Summary Weekly payments Calculating... First instalment Calculating... Balloon …" at bounding box center [855, 230] width 338 height 737
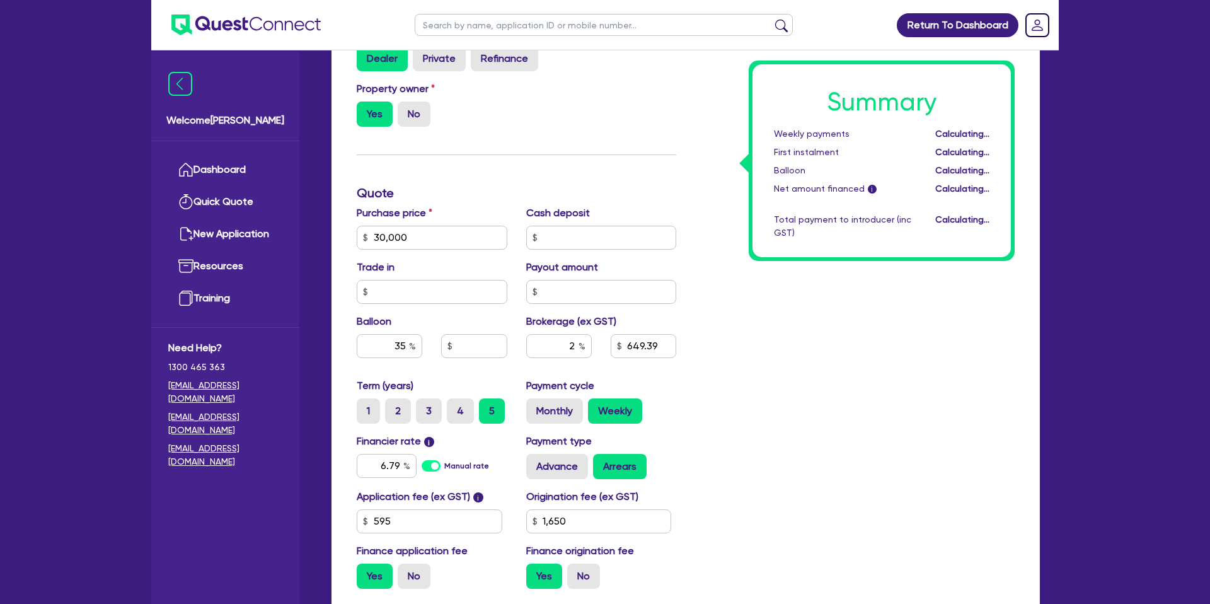
type input "30,000"
type input "10,500"
type input "1,650"
drag, startPoint x: 405, startPoint y: 232, endPoint x: 317, endPoint y: 231, distance: 87.6
click at [317, 231] on div "Drafted - SYNERGY AIR & ELECTRICAL PTY LTD Quotes Applicant [GEOGRAPHIC_DATA] S…" at bounding box center [686, 172] width 746 height 1012
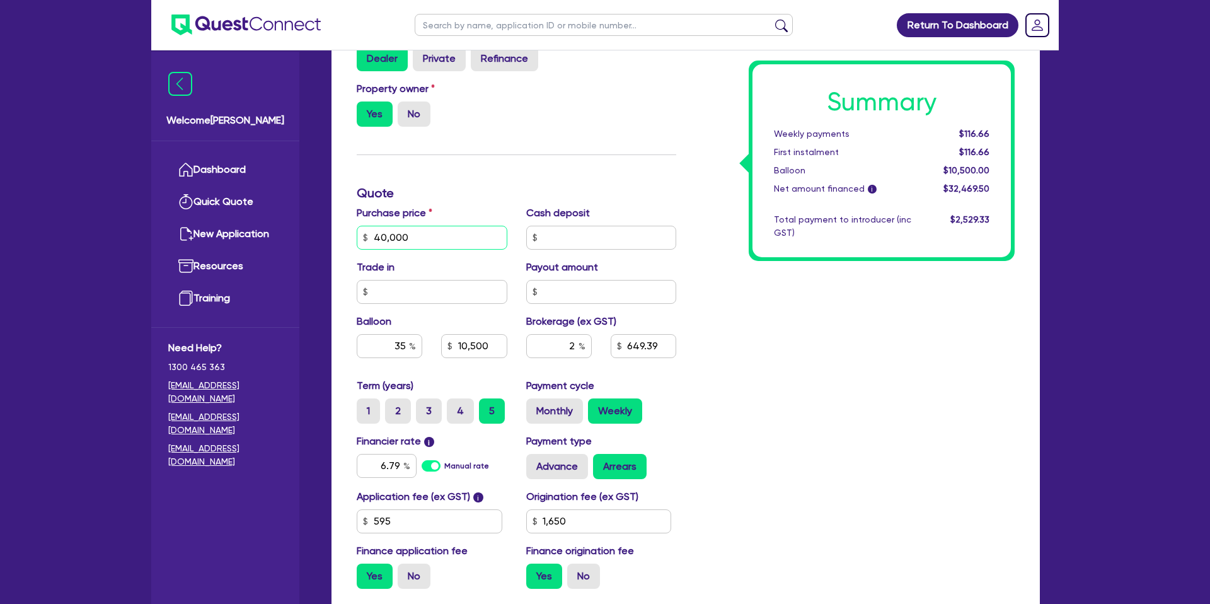
type input "40,000"
type input "10,500"
type input "1,650"
drag, startPoint x: 886, startPoint y: 349, endPoint x: 890, endPoint y: 354, distance: 6.8
click at [886, 349] on div "Summary Weekly payments $116.66 First instalment $116.66 Balloon $10,500.00 Net…" at bounding box center [855, 230] width 338 height 737
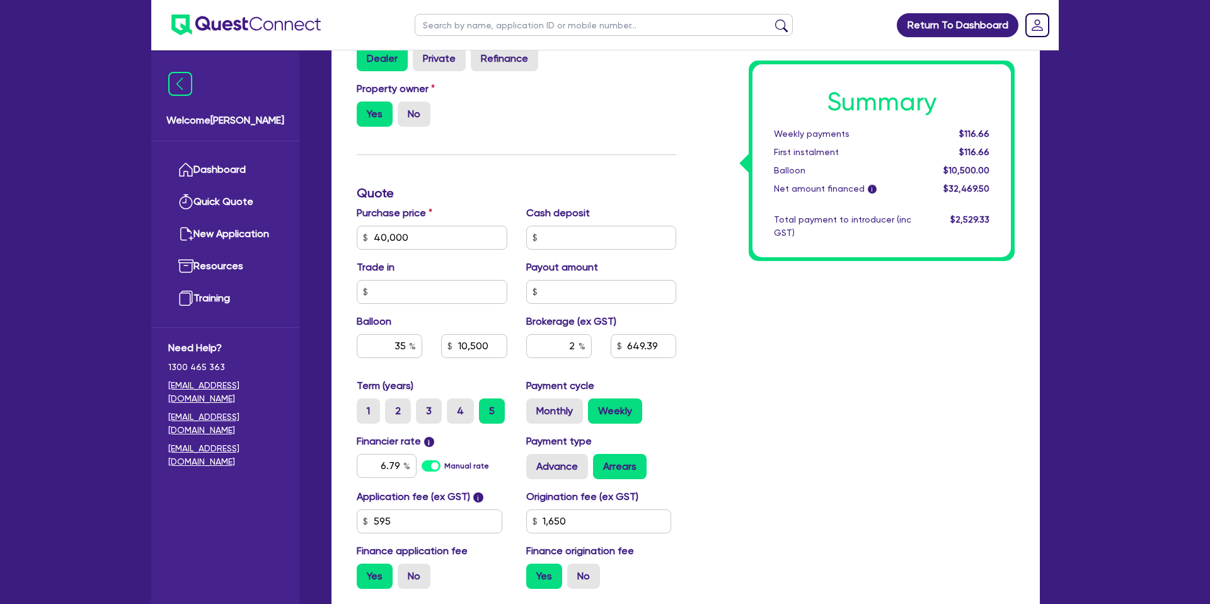
type input "14,000"
type input "849.39"
type input "1,650"
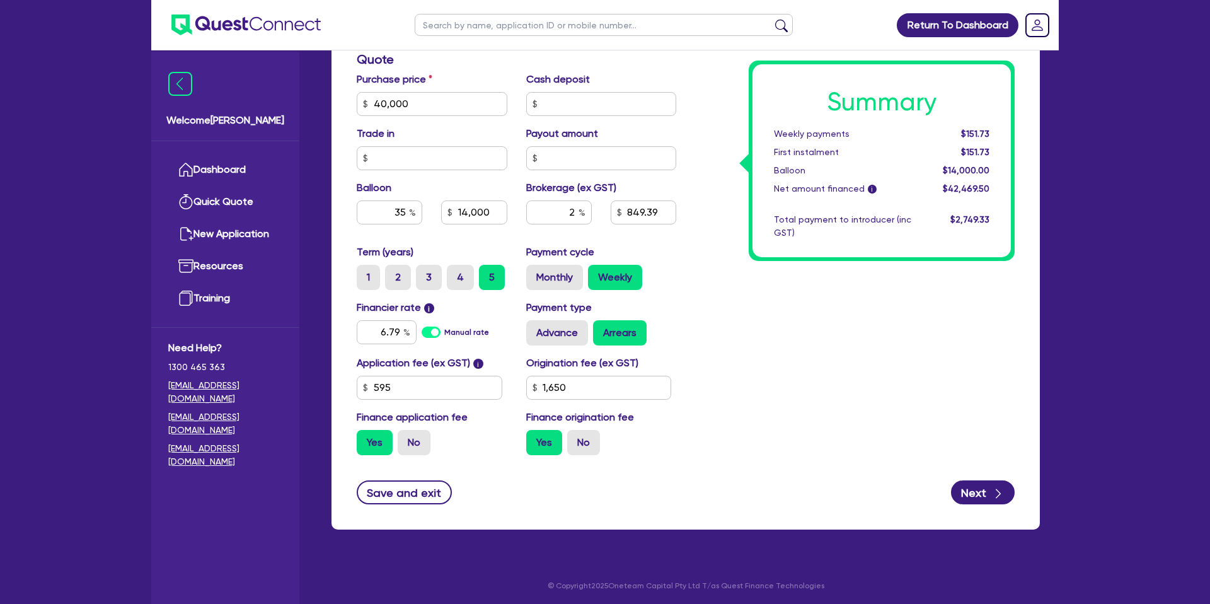
scroll to position [541, 0]
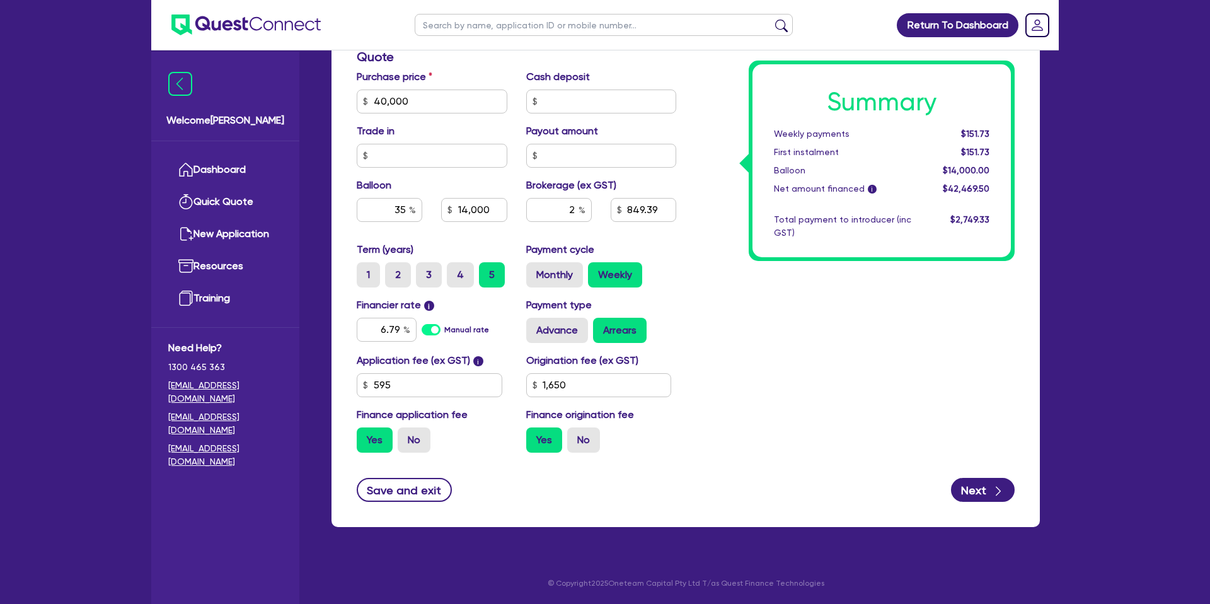
click at [811, 371] on div "Summary Weekly payments $151.73 First instalment $151.73 Balloon $14,000.00 Net…" at bounding box center [855, 94] width 338 height 737
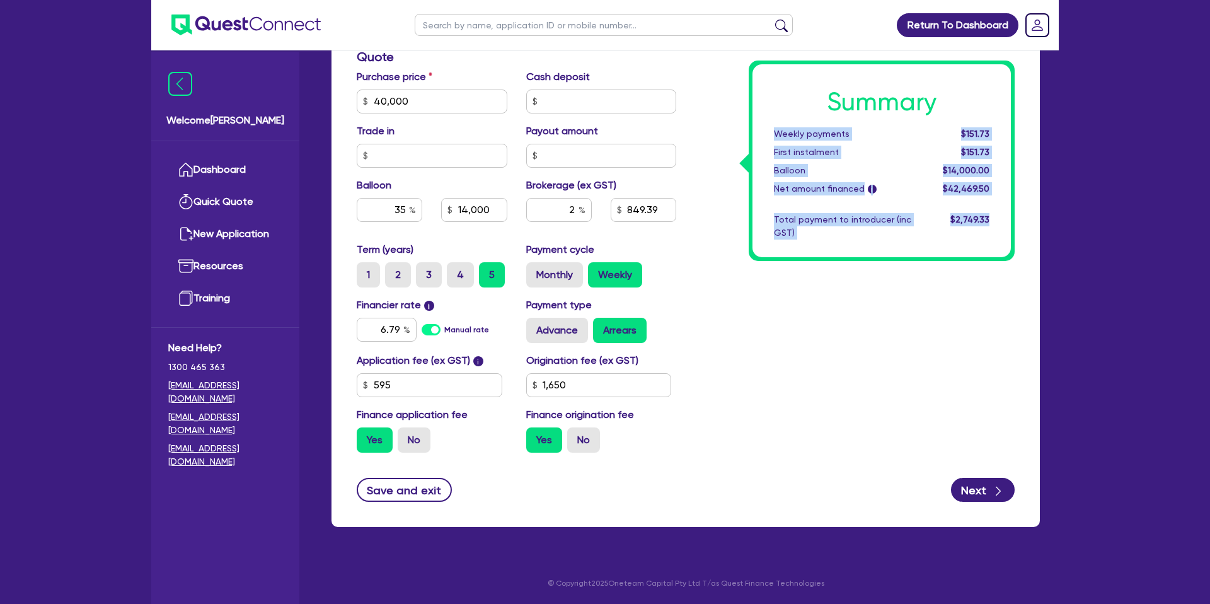
drag, startPoint x: 774, startPoint y: 132, endPoint x: 993, endPoint y: 221, distance: 236.9
click at [1003, 218] on div "Summary Weekly payments $151.73 First instalment $151.73 Balloon $14,000.00 Net…" at bounding box center [882, 160] width 258 height 193
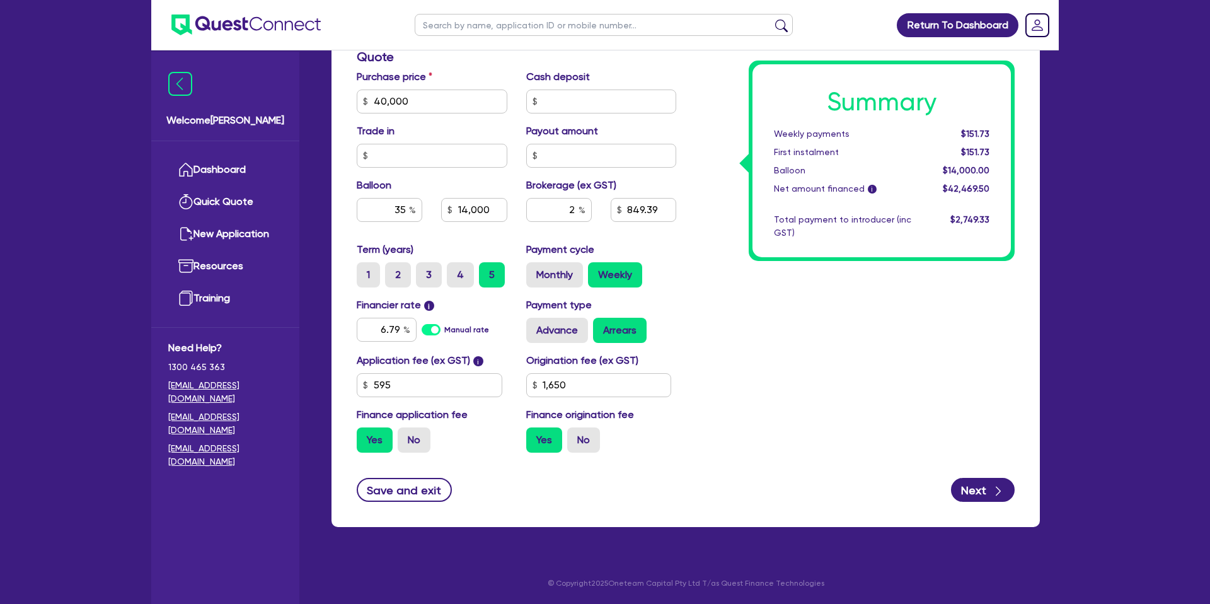
click at [809, 221] on div "Total payment to introducer (inc GST)" at bounding box center [843, 226] width 156 height 26
click at [401, 330] on input "6.79" at bounding box center [387, 330] width 60 height 24
type input "6"
type input "7.79"
type input "14,000"
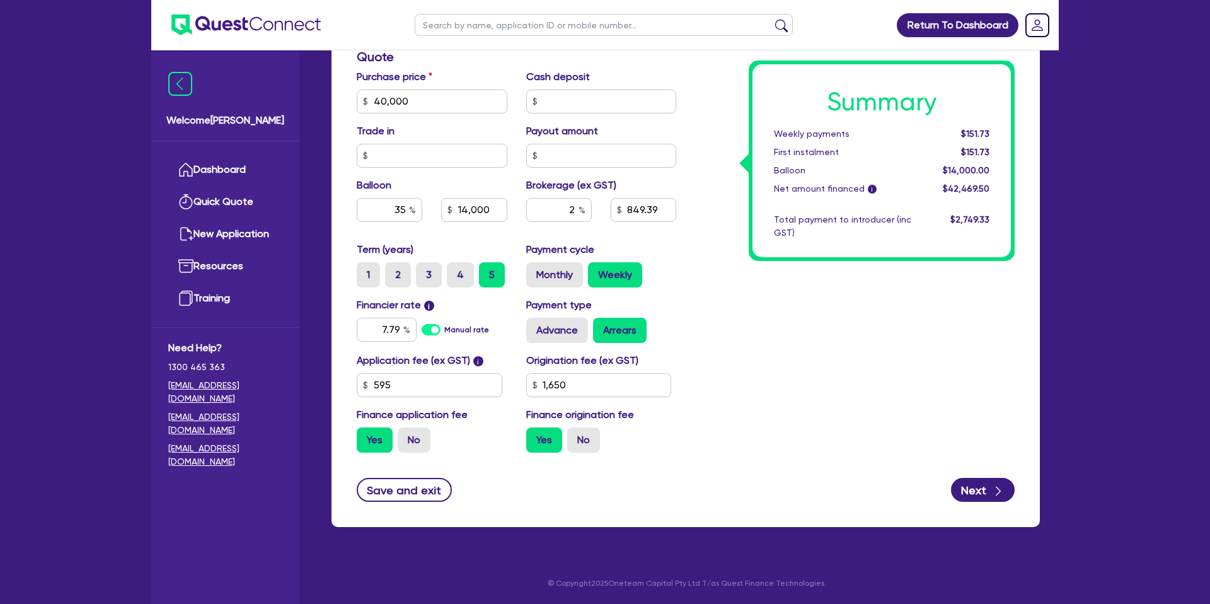
type input "1,650"
click at [793, 344] on div "Summary Weekly payments Calculating... First instalment Calculating... Balloon …" at bounding box center [855, 94] width 338 height 737
type input "14,000"
type input "1,650"
drag, startPoint x: 411, startPoint y: 100, endPoint x: 346, endPoint y: 96, distance: 65.0
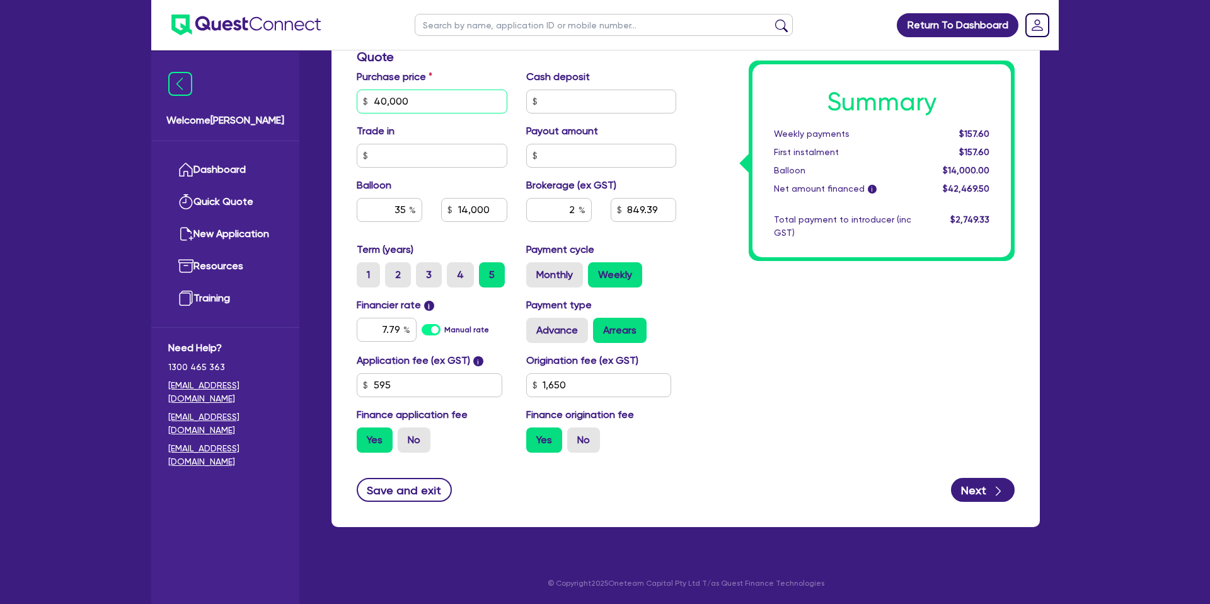
click at [342, 98] on div "Finance type Chattel Mortgage Business Loan Asset type category Select Cars and…" at bounding box center [686, 123] width 708 height 807
type input "35,000"
type input "14,000"
type input "1,650"
type input "12,250"
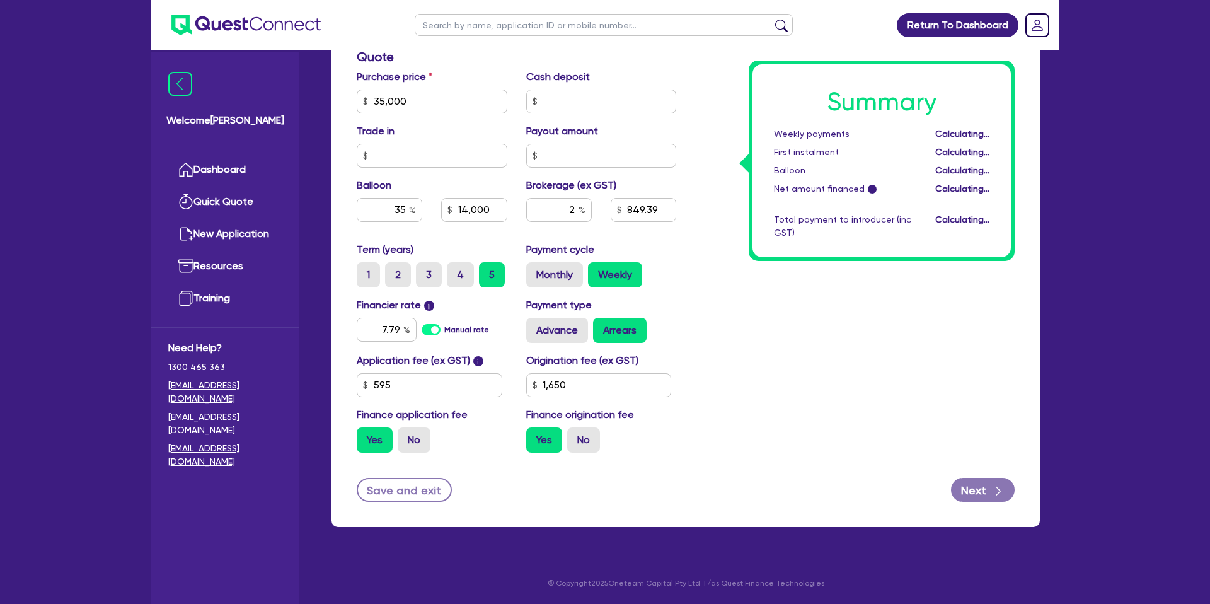
type input "749.39"
type input "1,650"
drag, startPoint x: 836, startPoint y: 369, endPoint x: 876, endPoint y: 366, distance: 39.2
click at [837, 369] on div "Summary Weekly payments Calculating... First instalment Calculating... Balloon …" at bounding box center [855, 94] width 338 height 737
drag, startPoint x: 960, startPoint y: 132, endPoint x: 1001, endPoint y: 133, distance: 41.0
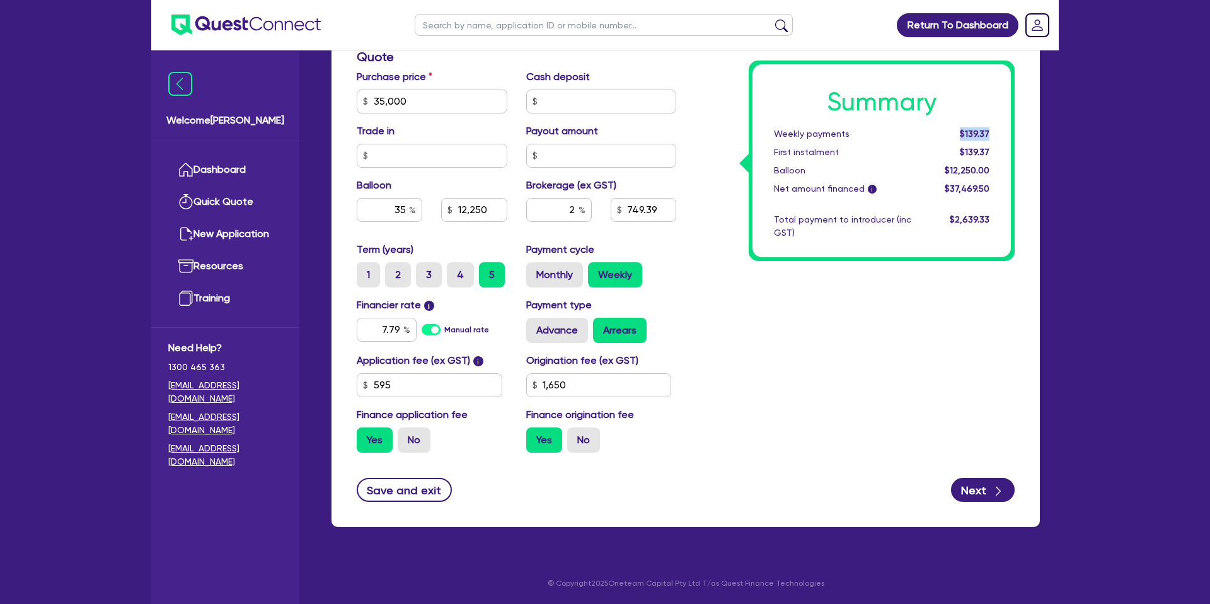
click at [1001, 133] on div "Summary Weekly payments $139.37 First instalment $139.37 Balloon $12,250.00 Net…" at bounding box center [882, 160] width 258 height 193
drag, startPoint x: 399, startPoint y: 100, endPoint x: 338, endPoint y: 101, distance: 60.5
click at [338, 101] on div "Finance type Chattel Mortgage Business Loan Asset type category Select Cars and…" at bounding box center [686, 123] width 708 height 807
type input "40,000"
type input "12,250"
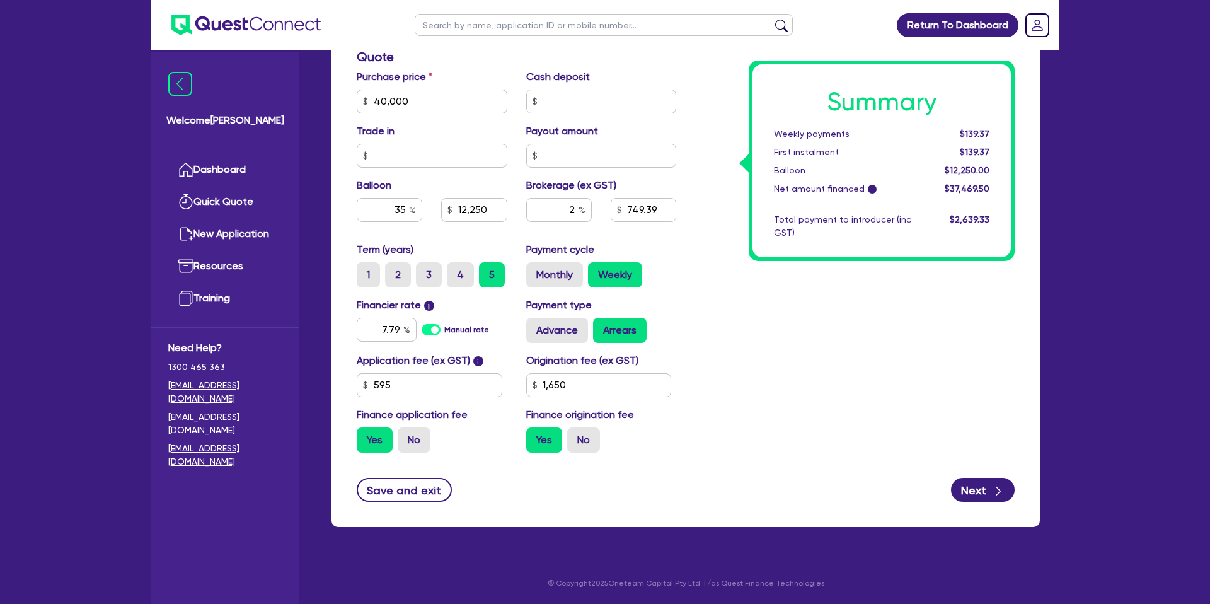
type input "1,650"
click at [790, 267] on div "Summary Weekly payments Calculating... First instalment Calculating... Balloon …" at bounding box center [855, 94] width 338 height 737
type input "14,000"
type input "849.39"
click at [824, 326] on div "Summary Weekly payments $157.60 First instalment $157.60 Balloon $14,000.00 Net…" at bounding box center [855, 94] width 338 height 737
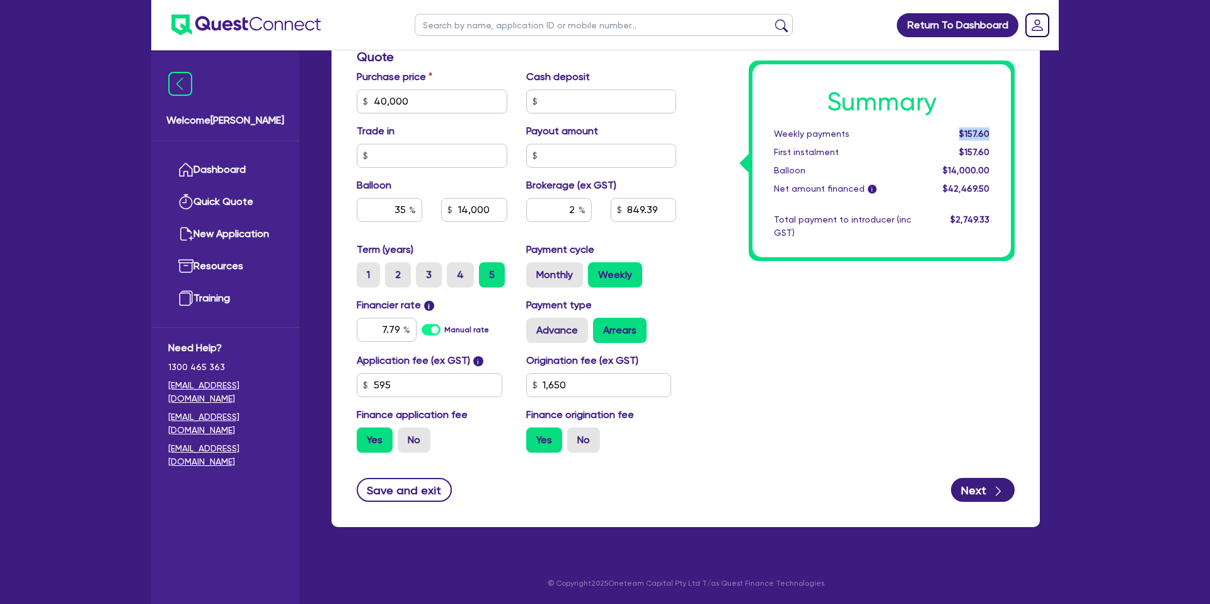
drag, startPoint x: 961, startPoint y: 134, endPoint x: 1002, endPoint y: 131, distance: 41.0
click at [1002, 131] on div "Summary Weekly payments $157.60 First instalment $157.60 Balloon $14,000.00 Net…" at bounding box center [882, 160] width 258 height 193
click at [1001, 129] on div "Summary Weekly payments $157.60 First instalment $157.60 Balloon $14,000.00 Net…" at bounding box center [882, 160] width 258 height 193
drag, startPoint x: 963, startPoint y: 132, endPoint x: 1002, endPoint y: 131, distance: 39.7
click at [1002, 131] on div "Summary Weekly payments $157.60 First instalment $157.60 Balloon $14,000.00 Net…" at bounding box center [882, 160] width 258 height 193
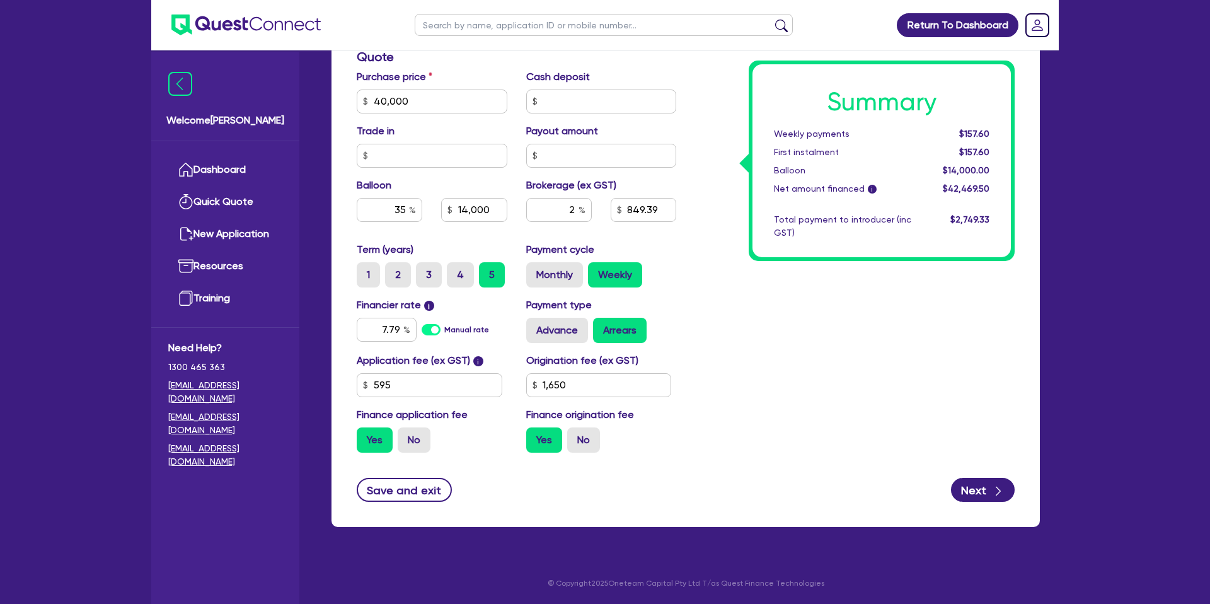
click at [729, 236] on div "Summary Weekly payments $157.60 First instalment $157.60 Balloon $14,000.00 Net…" at bounding box center [855, 94] width 338 height 737
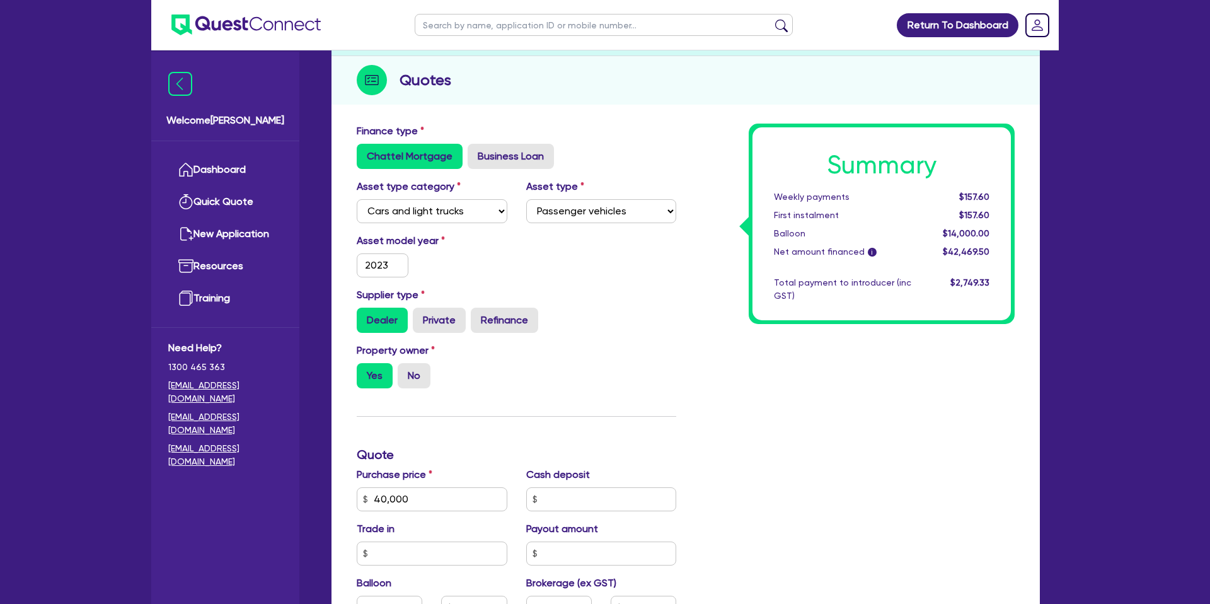
scroll to position [0, 0]
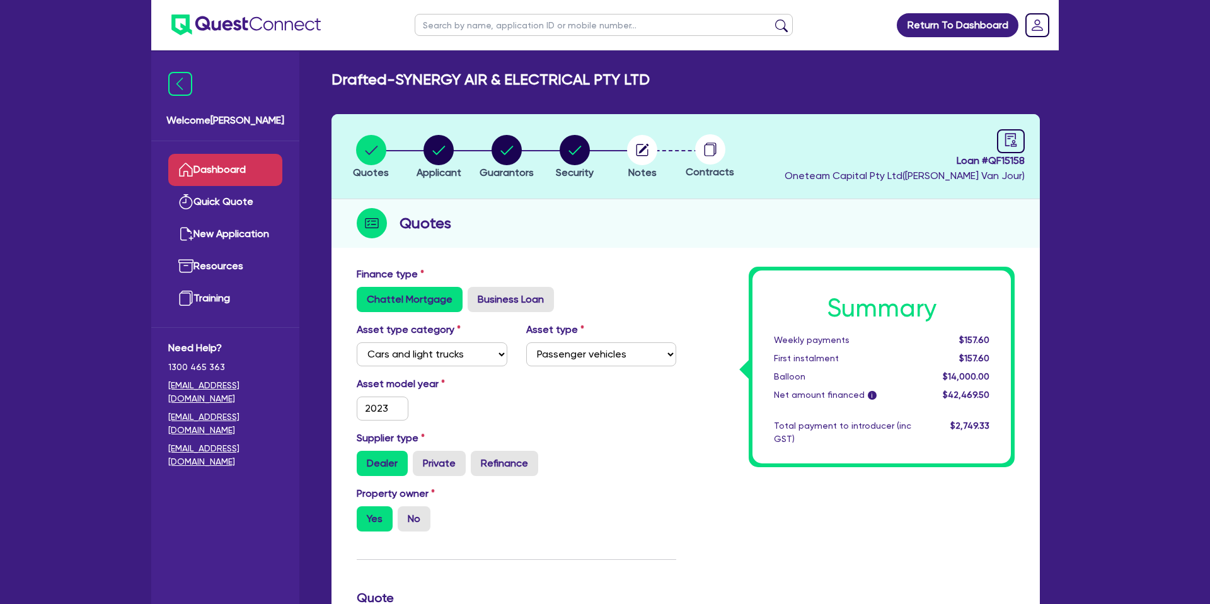
click at [241, 163] on link "Dashboard" at bounding box center [225, 170] width 114 height 32
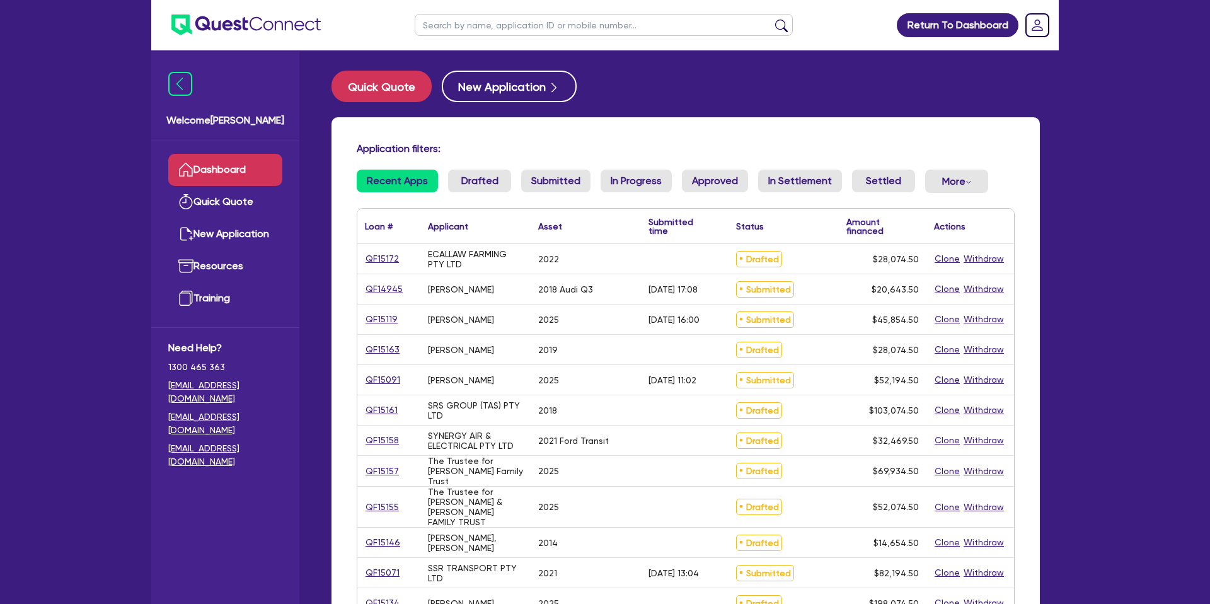
click at [488, 33] on input "text" at bounding box center [604, 25] width 378 height 22
click at [772, 19] on button "submit" at bounding box center [782, 28] width 20 height 18
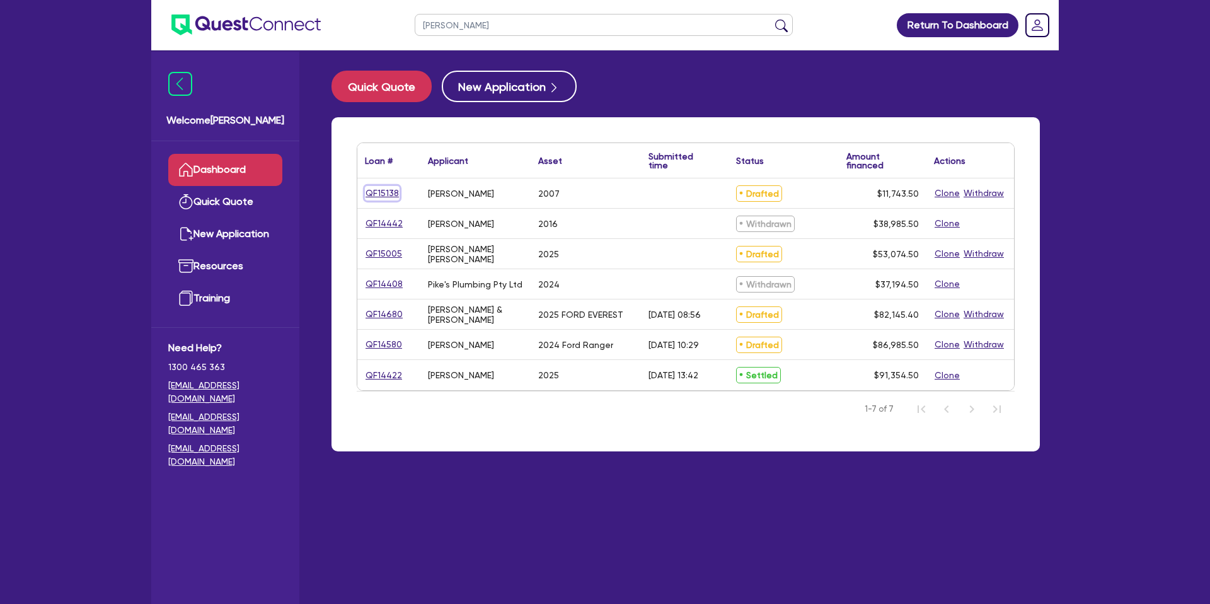
click at [396, 195] on link "QF15138" at bounding box center [382, 193] width 35 height 14
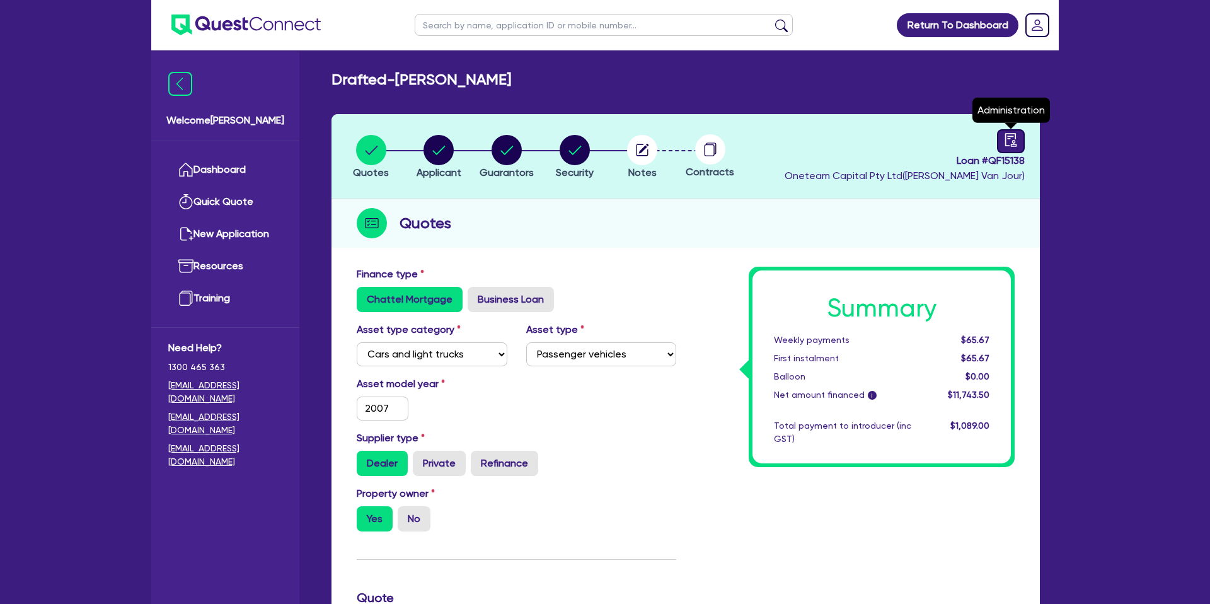
click at [1003, 136] on link at bounding box center [1011, 141] width 28 height 24
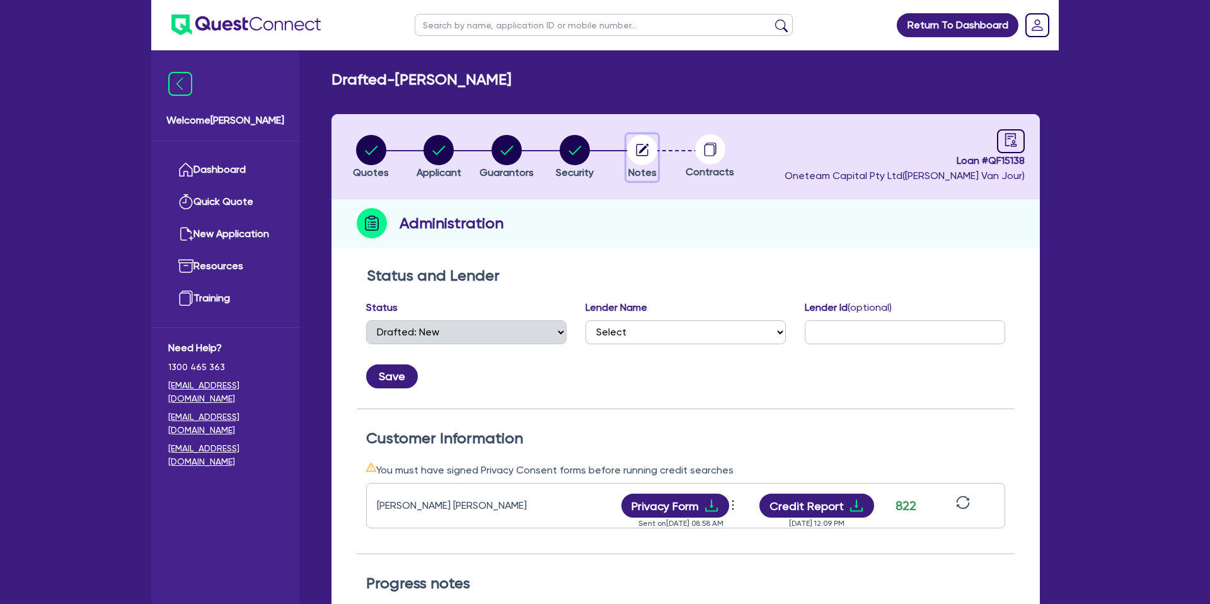
click at [635, 149] on circle "button" at bounding box center [642, 150] width 30 height 30
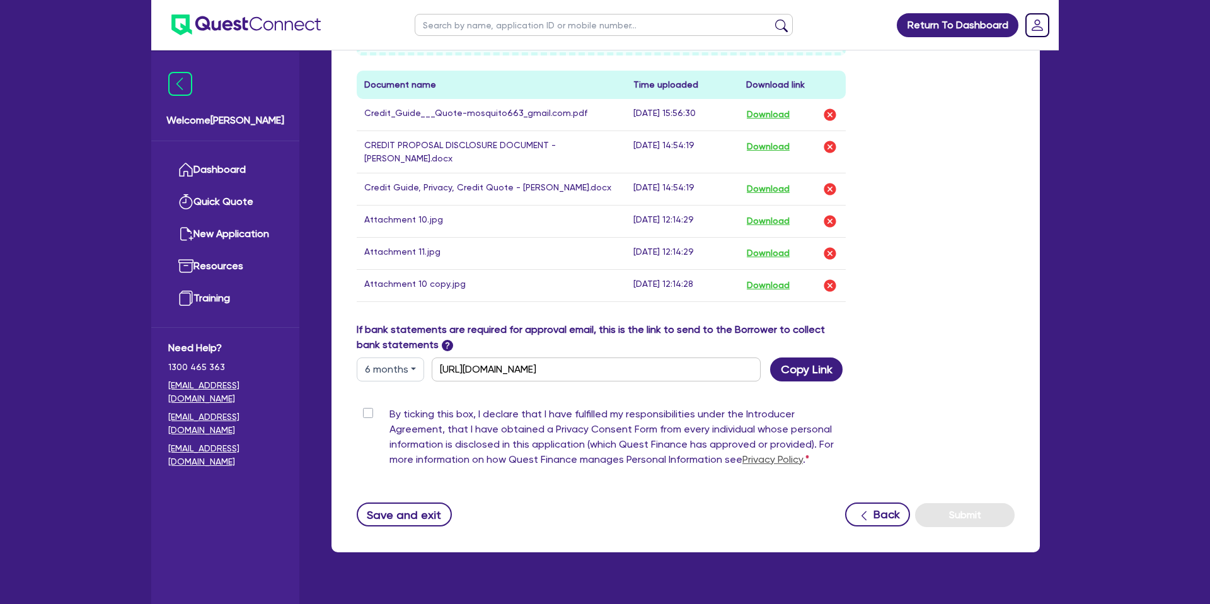
scroll to position [681, 0]
click at [396, 371] on button "6 months" at bounding box center [390, 369] width 67 height 24
click at [396, 396] on link "3 months" at bounding box center [407, 397] width 100 height 23
click at [819, 374] on button "Copy Link" at bounding box center [806, 369] width 72 height 24
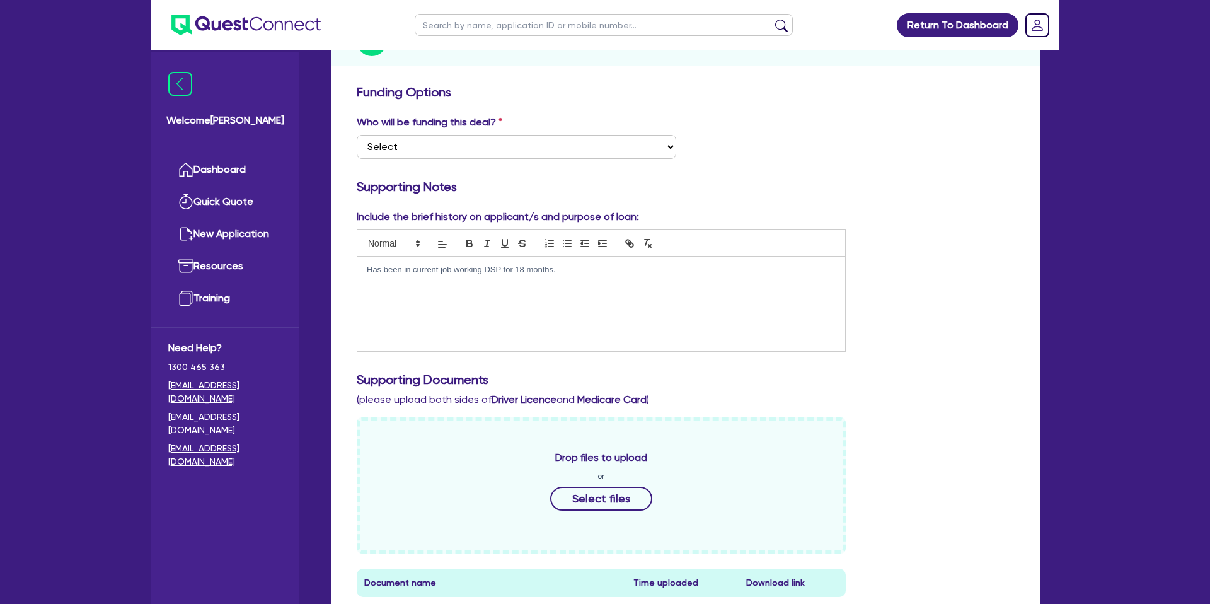
scroll to position [0, 0]
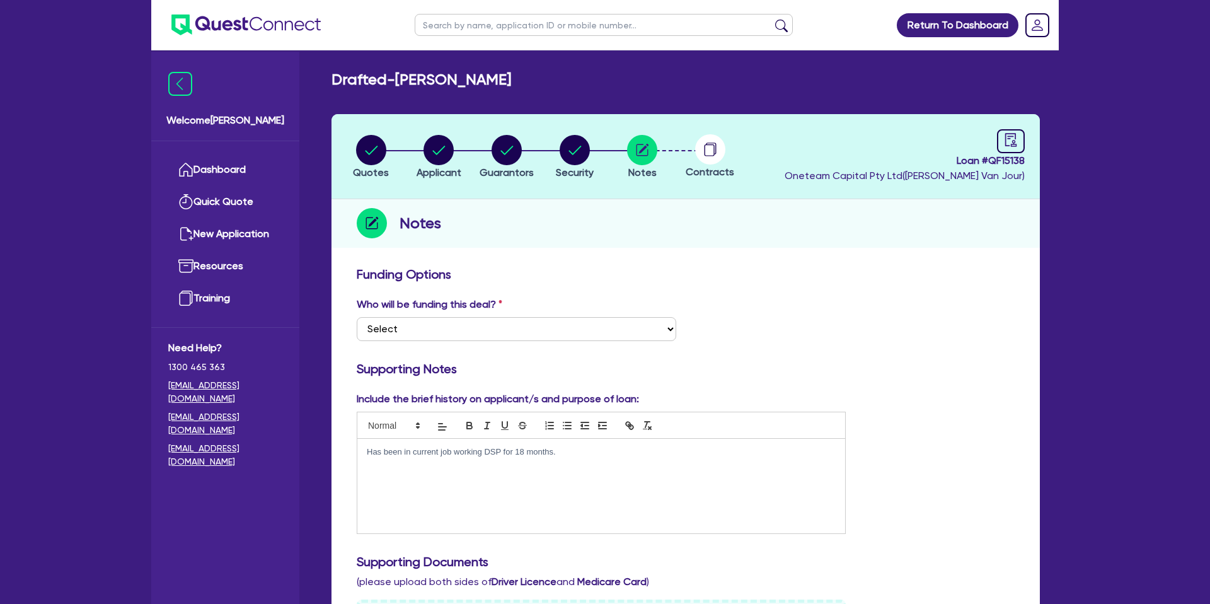
click at [453, 23] on input "text" at bounding box center [604, 25] width 378 height 22
click button "submit" at bounding box center [782, 28] width 20 height 18
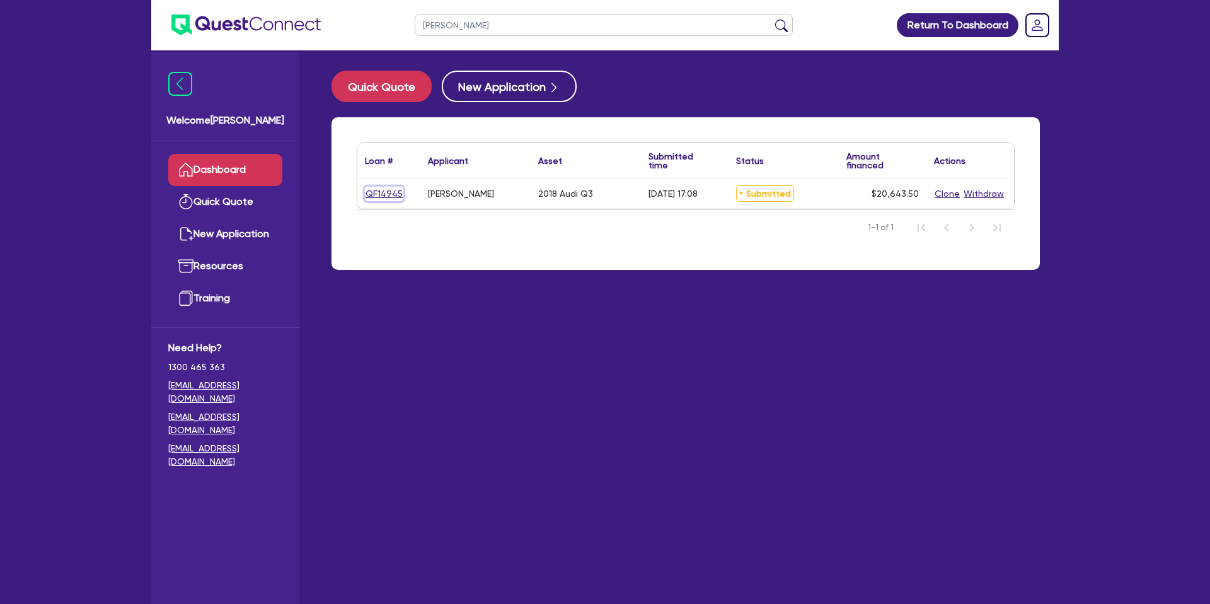
click at [379, 187] on link "QF14945" at bounding box center [384, 194] width 38 height 14
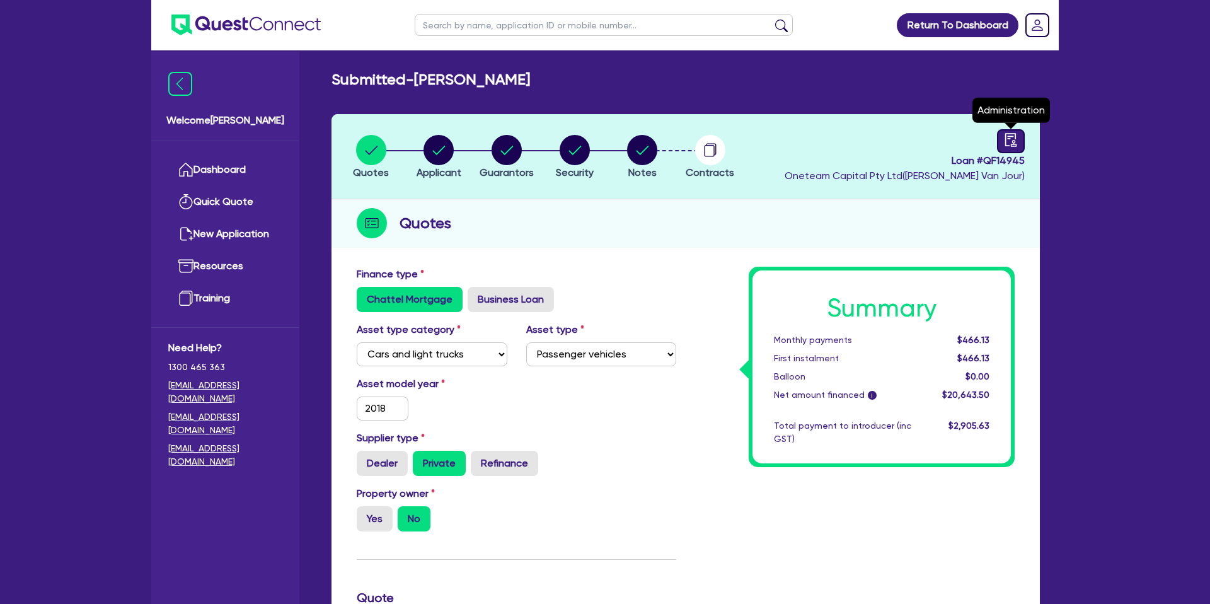
click at [1005, 143] on icon "audit" at bounding box center [1010, 139] width 11 height 13
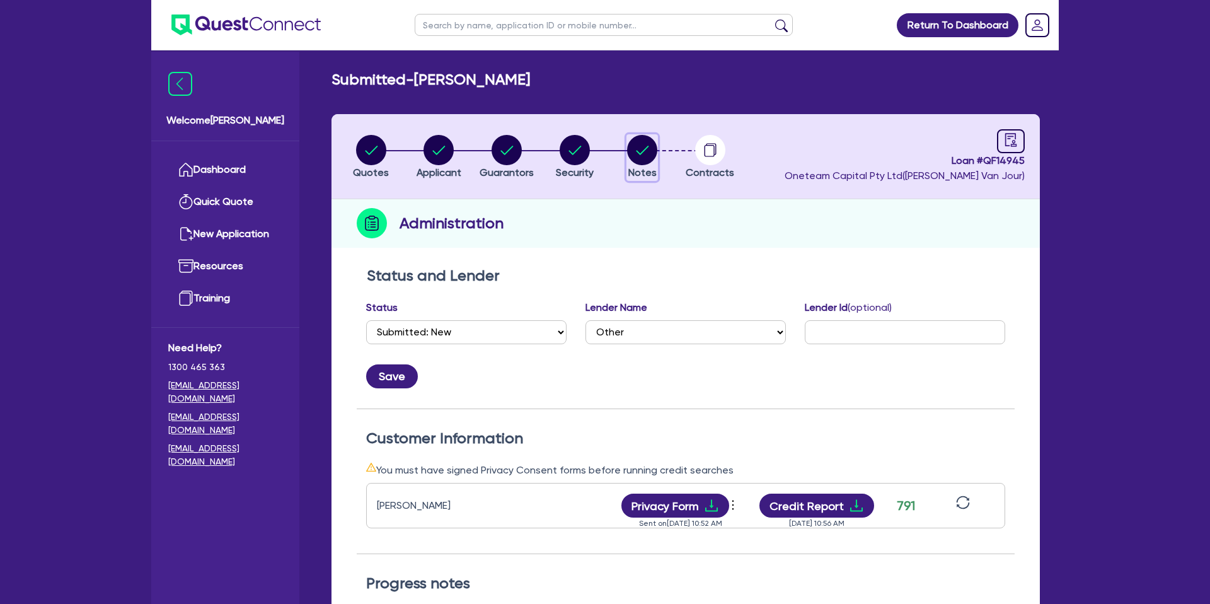
drag, startPoint x: 633, startPoint y: 137, endPoint x: 656, endPoint y: 147, distance: 24.8
click at [642, 140] on icon "button" at bounding box center [642, 150] width 30 height 30
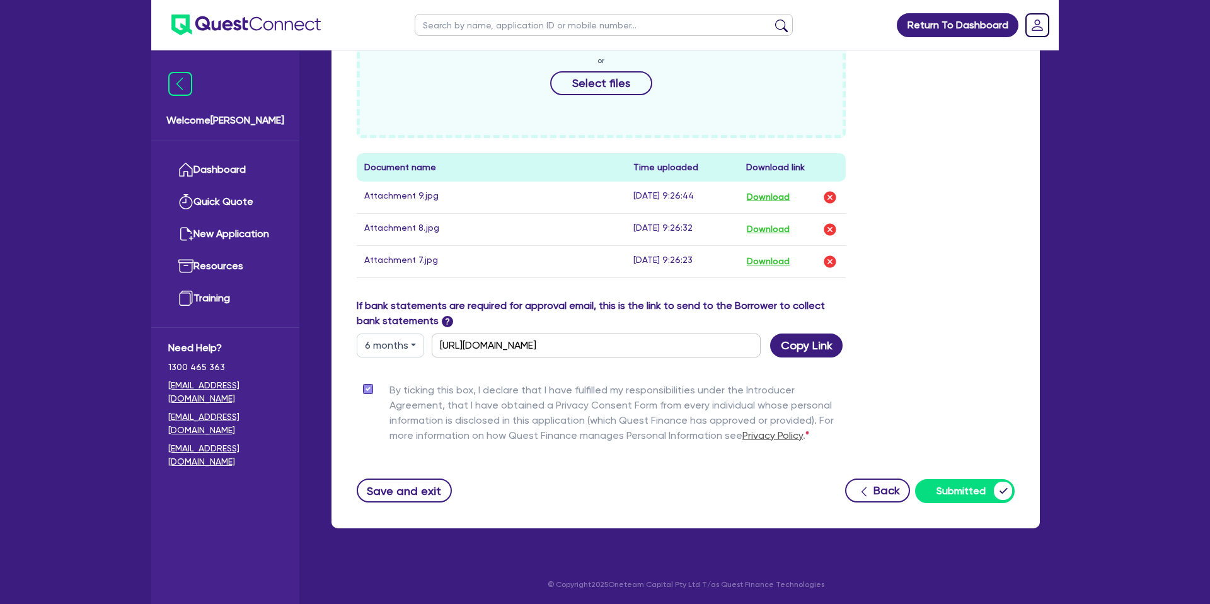
scroll to position [599, 0]
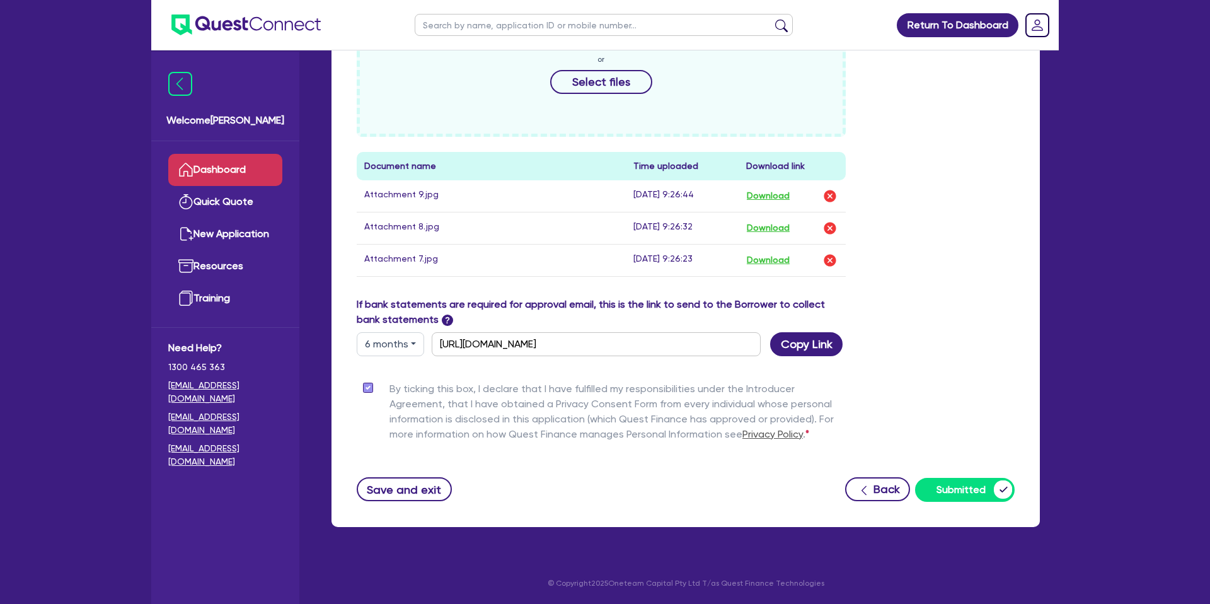
click at [254, 165] on link "Dashboard" at bounding box center [225, 170] width 114 height 32
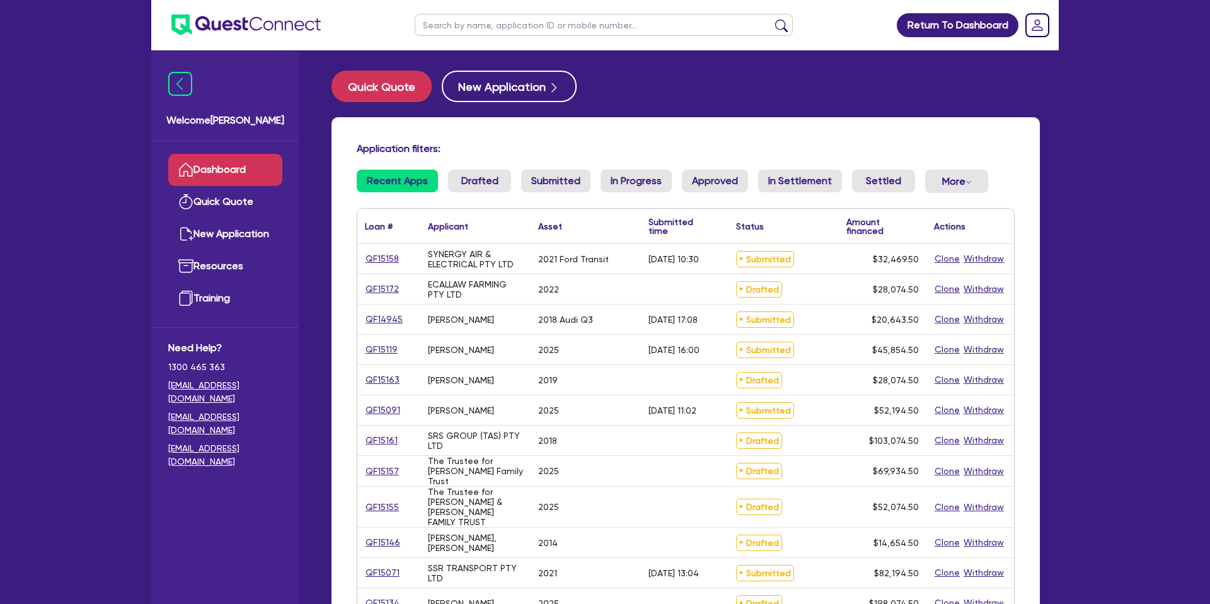
click at [560, 15] on input "text" at bounding box center [604, 25] width 378 height 22
click at [772, 19] on button "submit" at bounding box center [782, 28] width 20 height 18
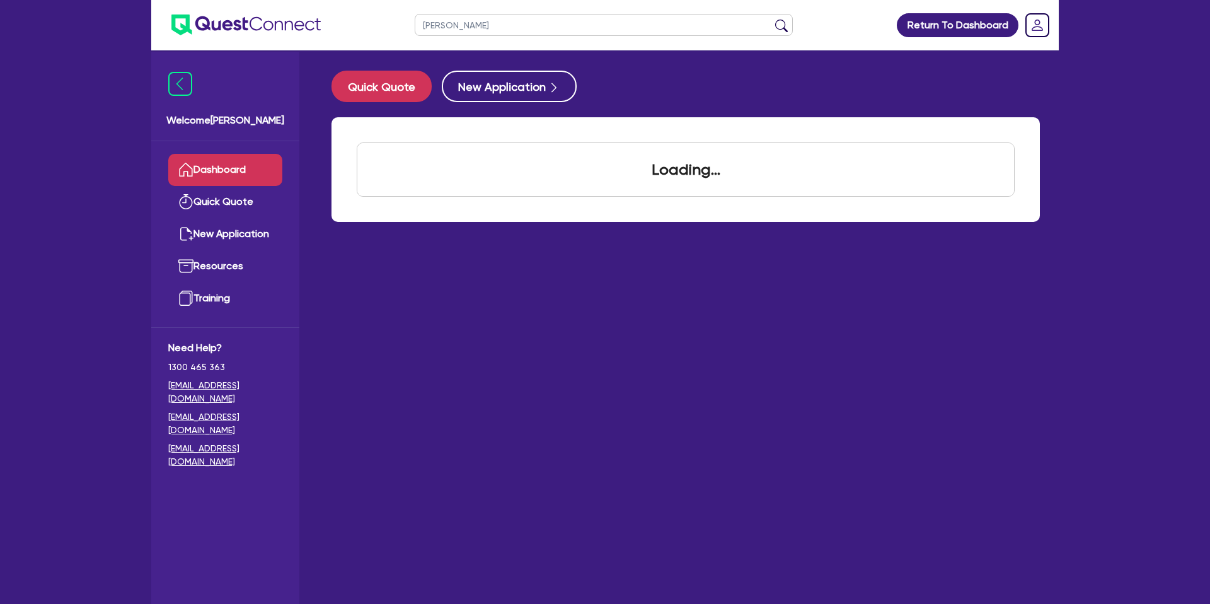
scroll to position [1, 0]
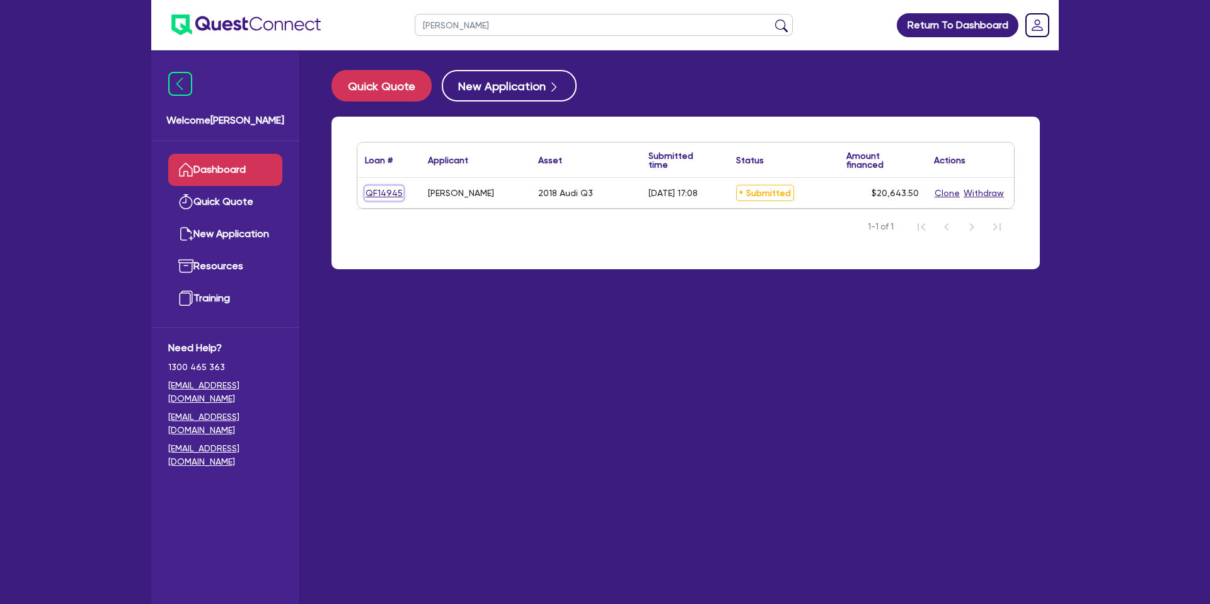
click at [395, 188] on link "QF14945" at bounding box center [384, 193] width 38 height 14
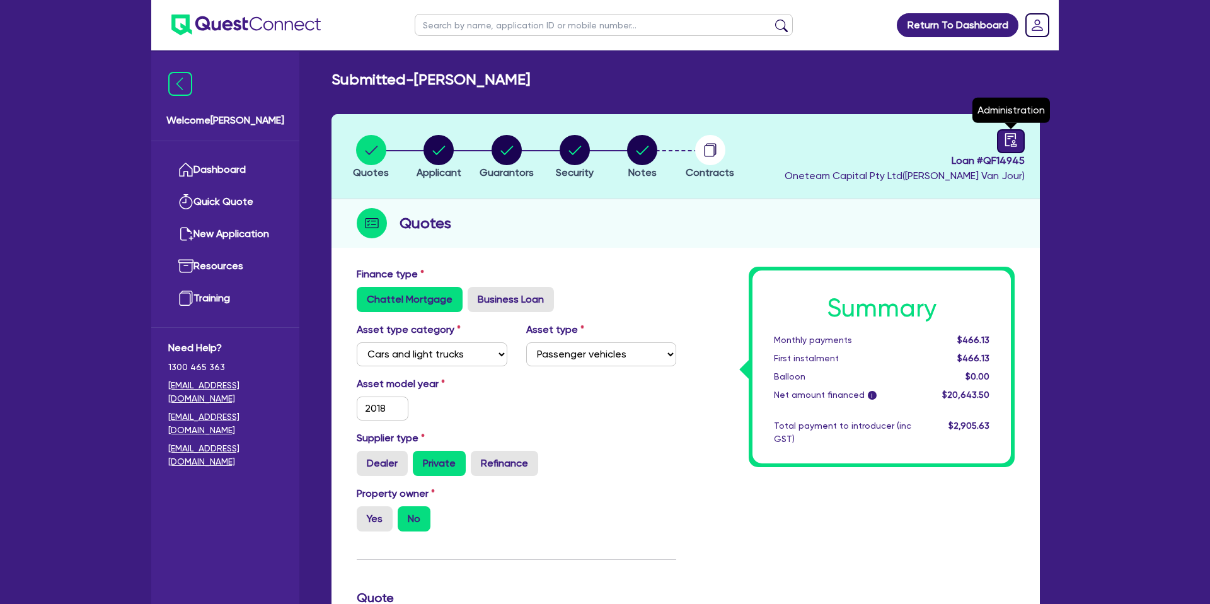
click at [1012, 134] on icon "audit" at bounding box center [1010, 139] width 11 height 13
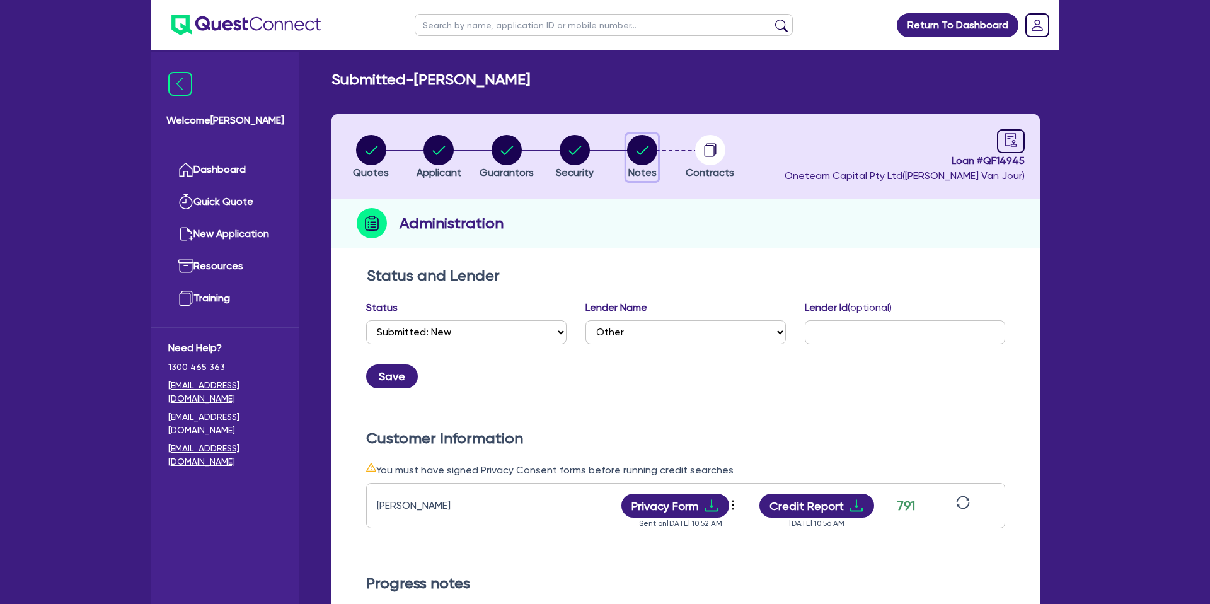
click at [649, 151] on circle "button" at bounding box center [642, 150] width 30 height 30
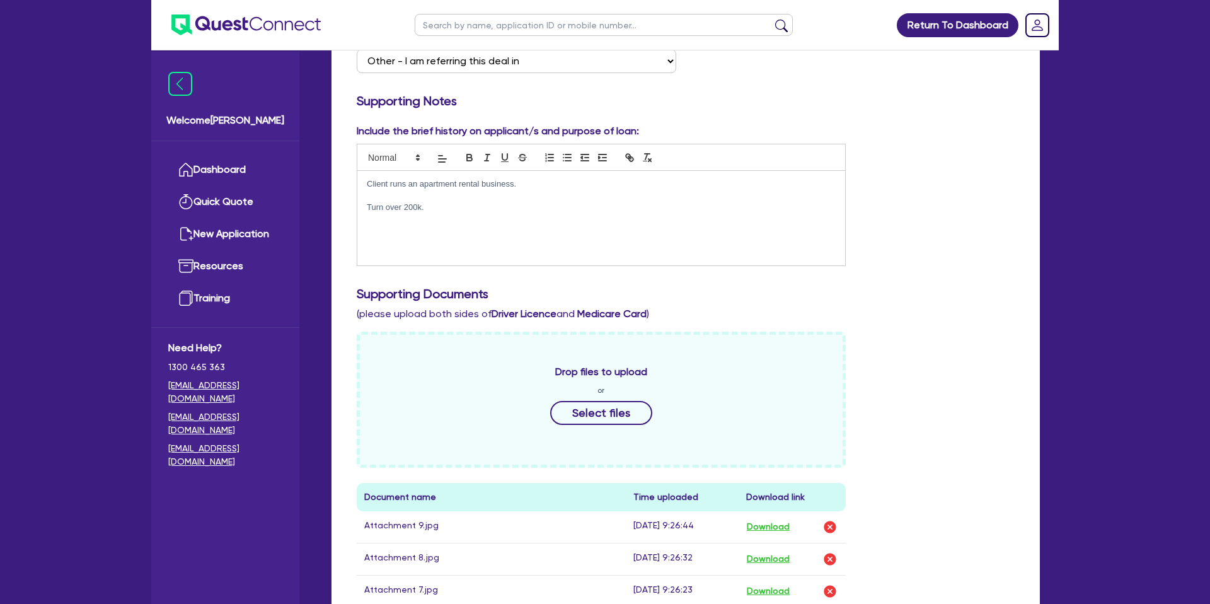
scroll to position [599, 0]
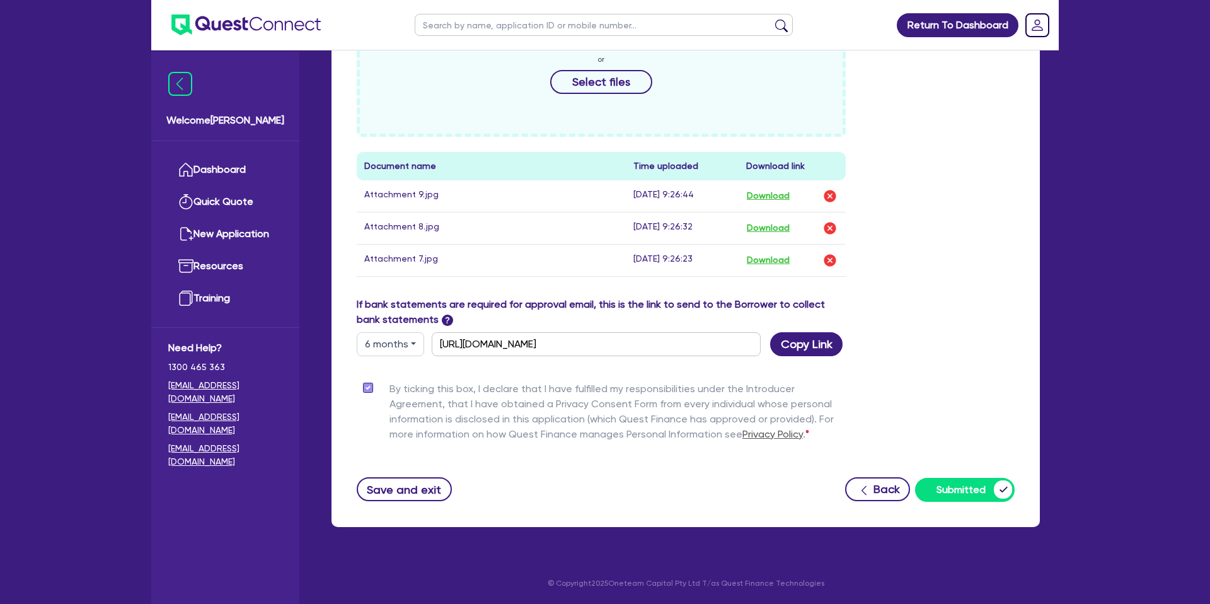
click at [399, 344] on button "6 months" at bounding box center [390, 344] width 67 height 24
click at [393, 371] on link "3 months" at bounding box center [407, 373] width 100 height 23
click at [499, 344] on input "[URL][DOMAIN_NAME]" at bounding box center [596, 344] width 329 height 24
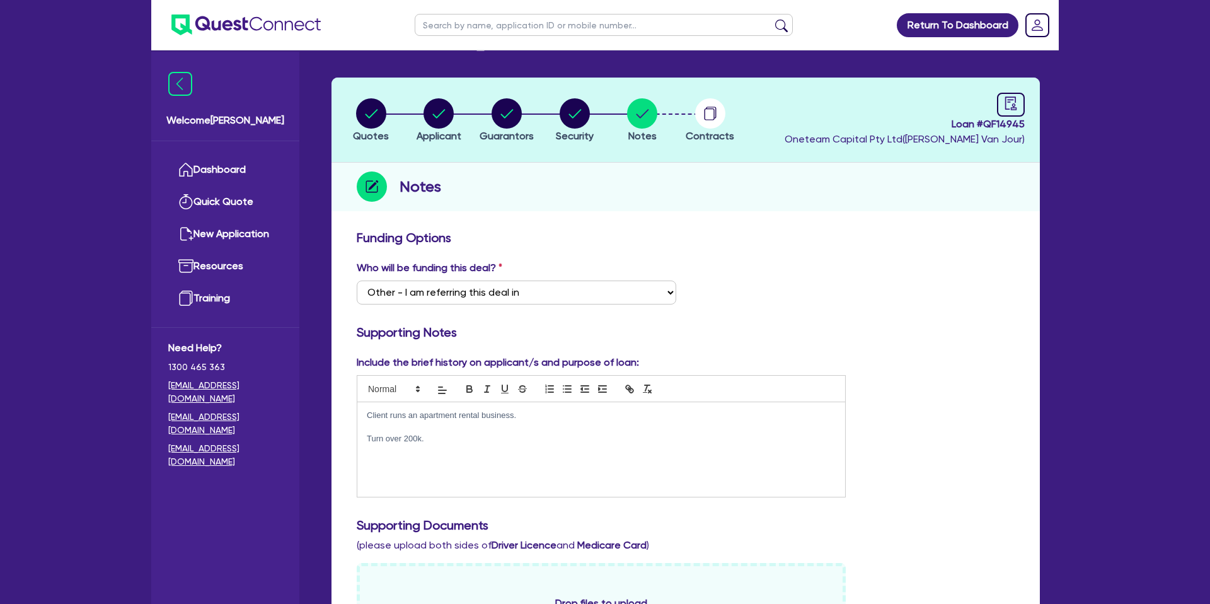
scroll to position [0, 0]
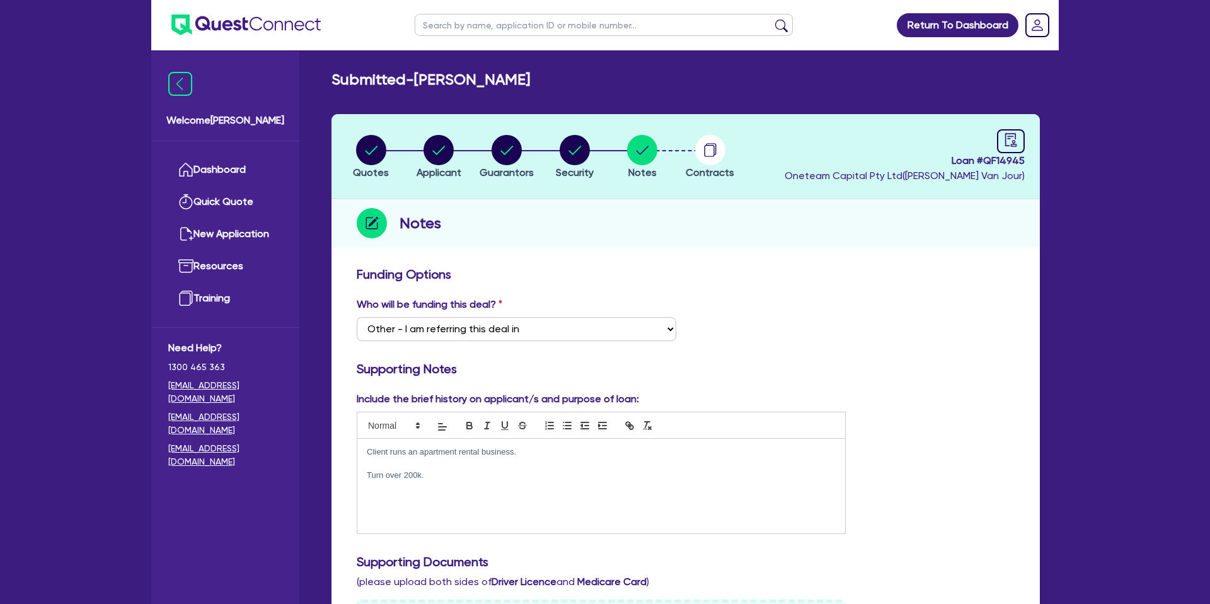
click at [898, 195] on header "Quotes Applicant [GEOGRAPHIC_DATA] Security Notes Contracts Loan # QF14945 Onet…" at bounding box center [686, 156] width 708 height 85
click at [215, 161] on link "Dashboard" at bounding box center [225, 170] width 114 height 32
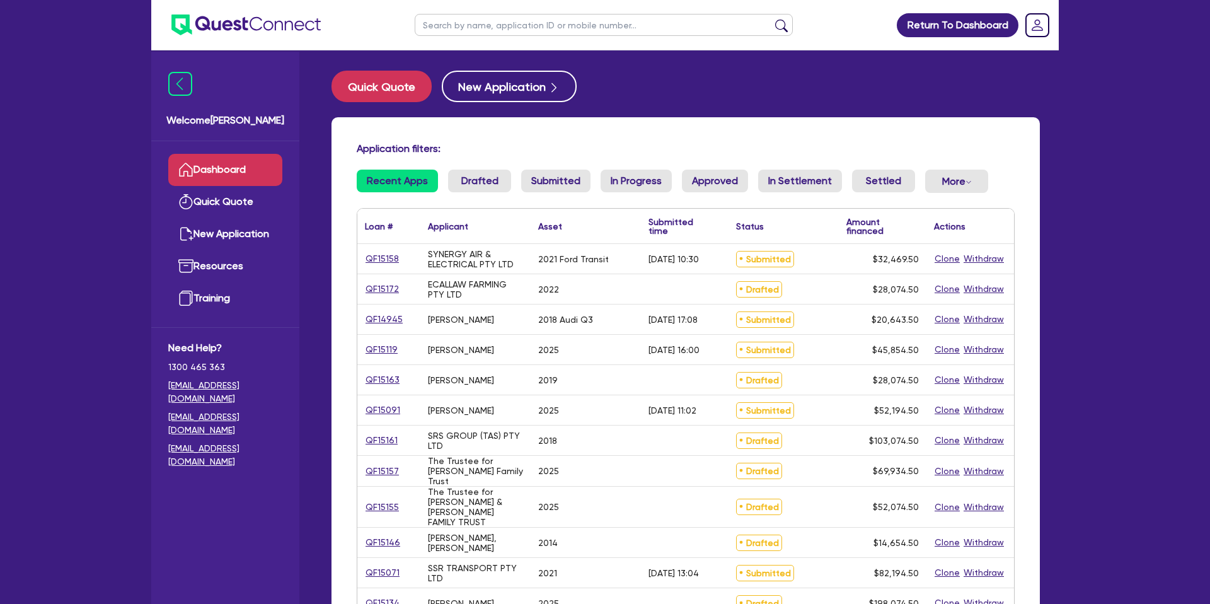
click at [448, 30] on input "text" at bounding box center [604, 25] width 378 height 22
click at [772, 19] on button "submit" at bounding box center [782, 28] width 20 height 18
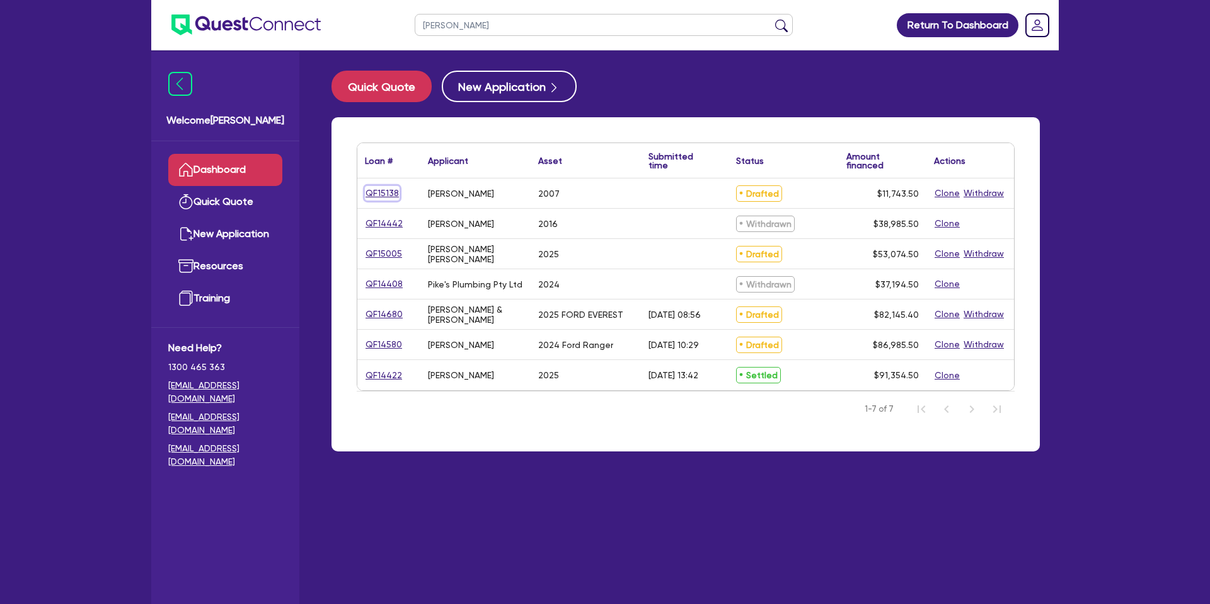
click at [390, 191] on link "QF15138" at bounding box center [382, 193] width 35 height 14
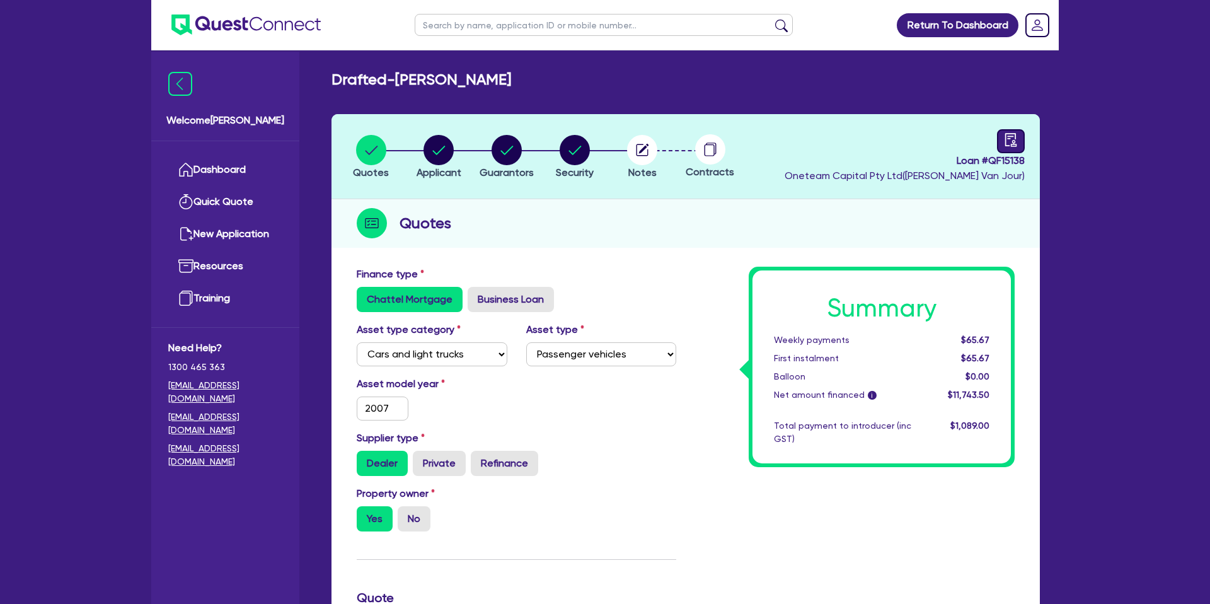
click at [1001, 135] on link at bounding box center [1011, 141] width 28 height 24
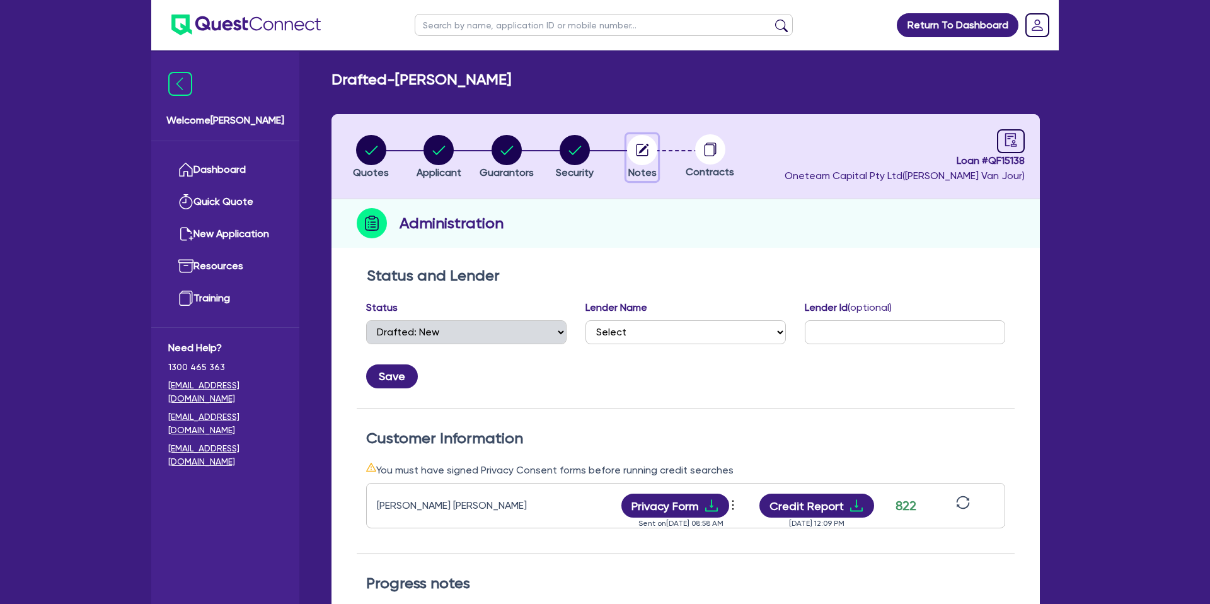
drag, startPoint x: 640, startPoint y: 147, endPoint x: 652, endPoint y: 157, distance: 14.8
click at [641, 147] on circle "button" at bounding box center [642, 150] width 30 height 30
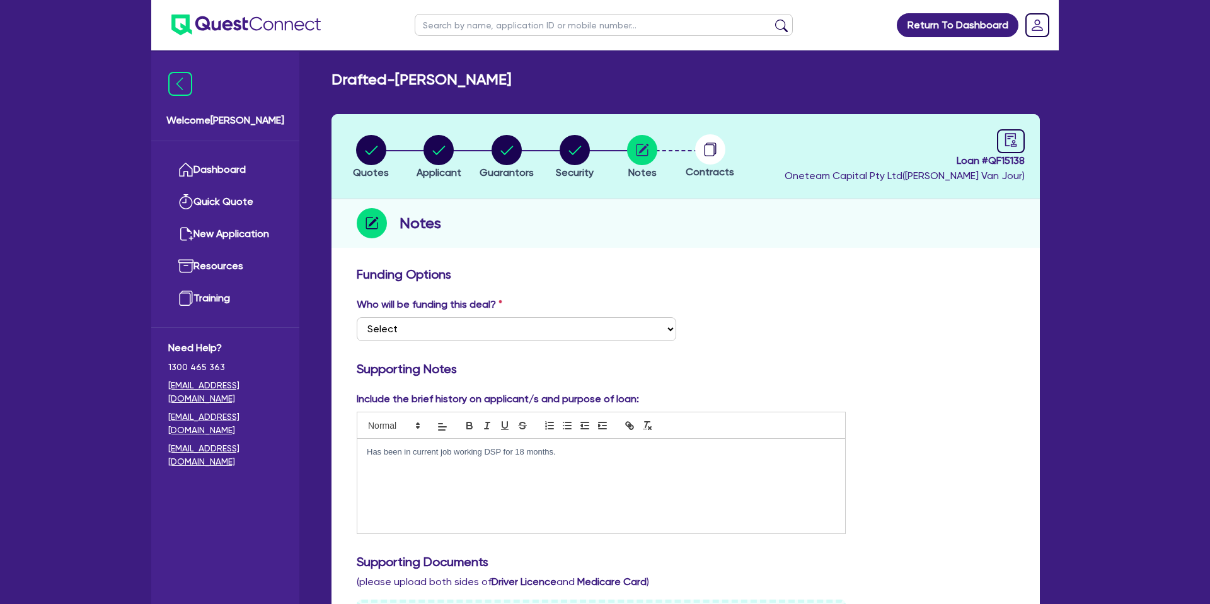
click at [707, 143] on circle at bounding box center [710, 149] width 30 height 30
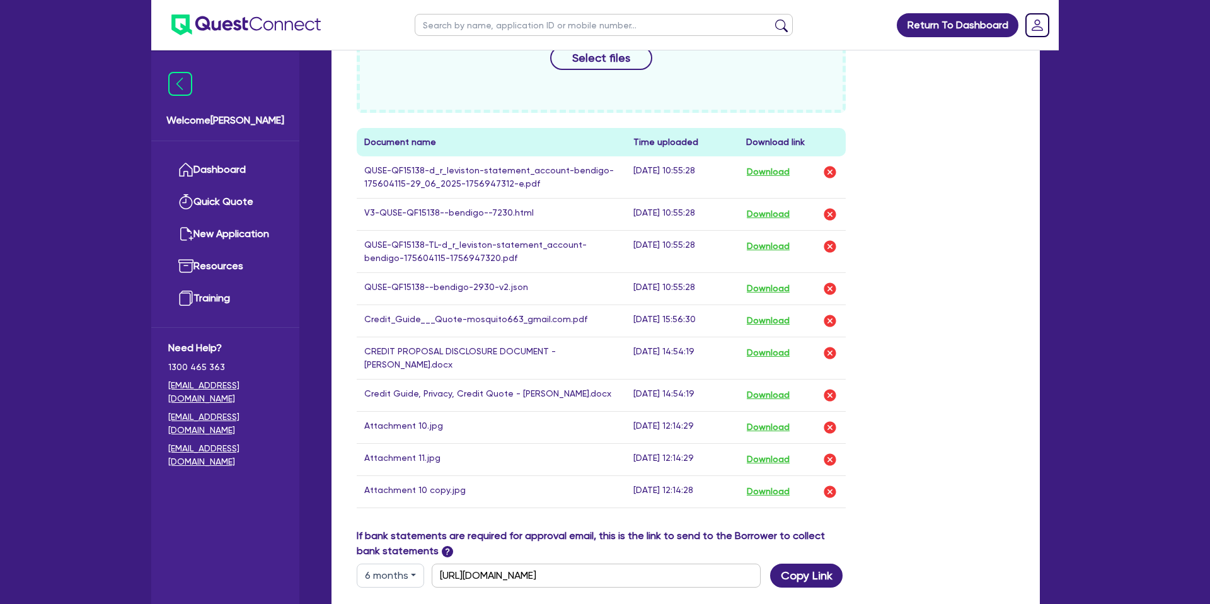
scroll to position [621, 0]
click at [779, 219] on button "Download" at bounding box center [768, 215] width 44 height 16
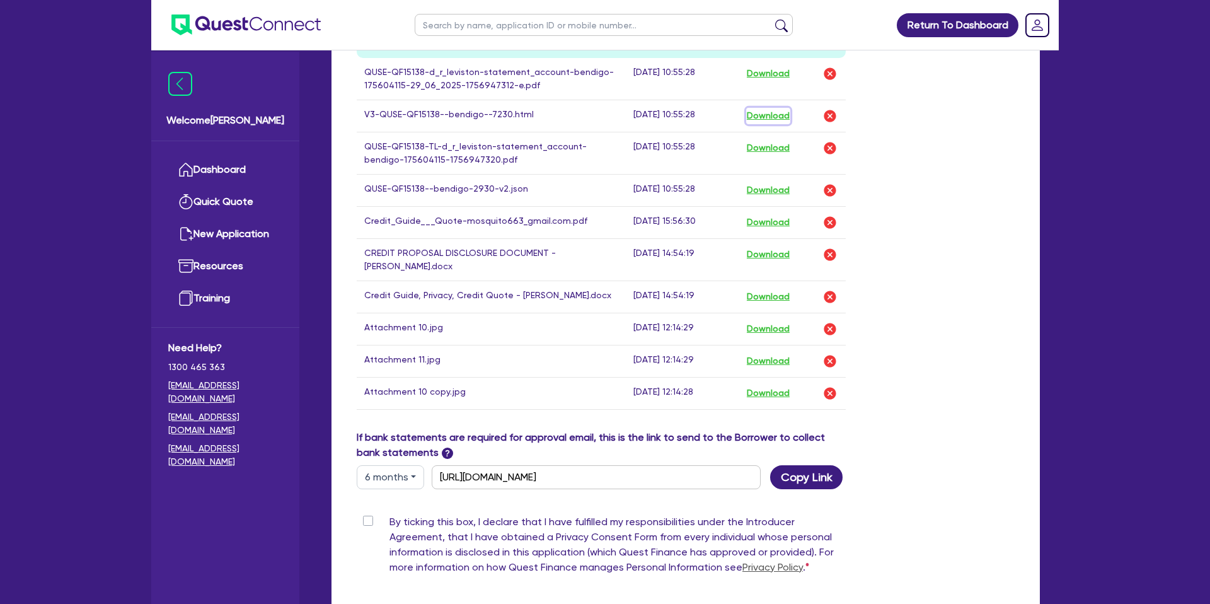
scroll to position [0, 0]
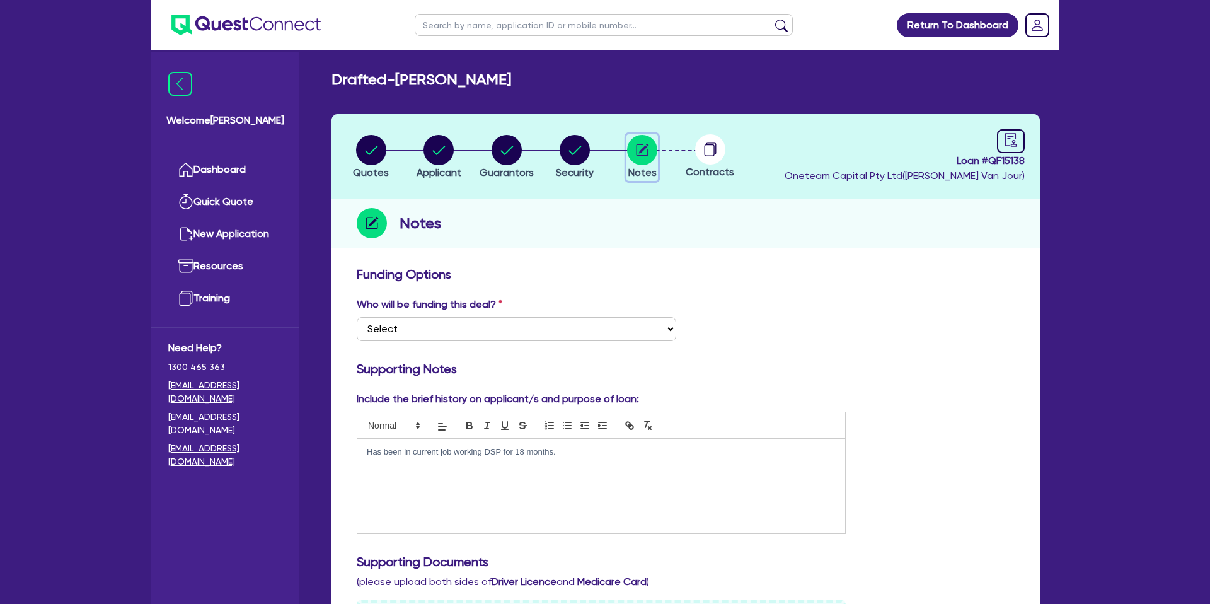
drag, startPoint x: 645, startPoint y: 145, endPoint x: 692, endPoint y: 147, distance: 46.7
click at [645, 145] on circle "button" at bounding box center [642, 150] width 30 height 30
click at [721, 147] on circle at bounding box center [710, 149] width 30 height 30
click at [707, 147] on circle at bounding box center [710, 149] width 30 height 30
drag, startPoint x: 997, startPoint y: 137, endPoint x: 1005, endPoint y: 141, distance: 9.0
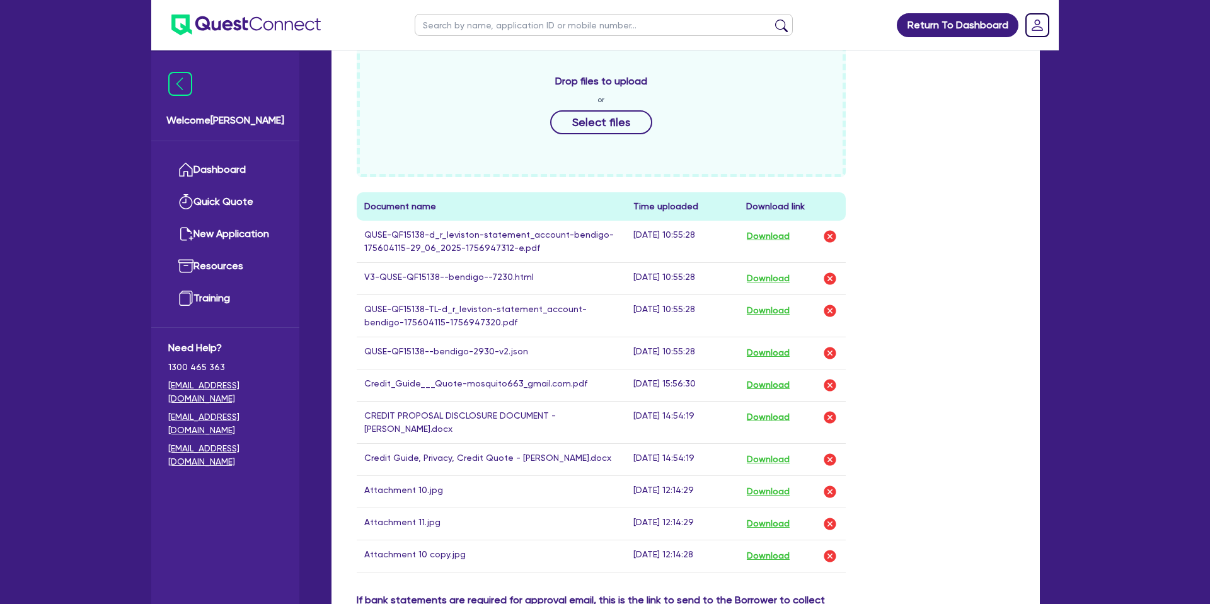
scroll to position [511, 0]
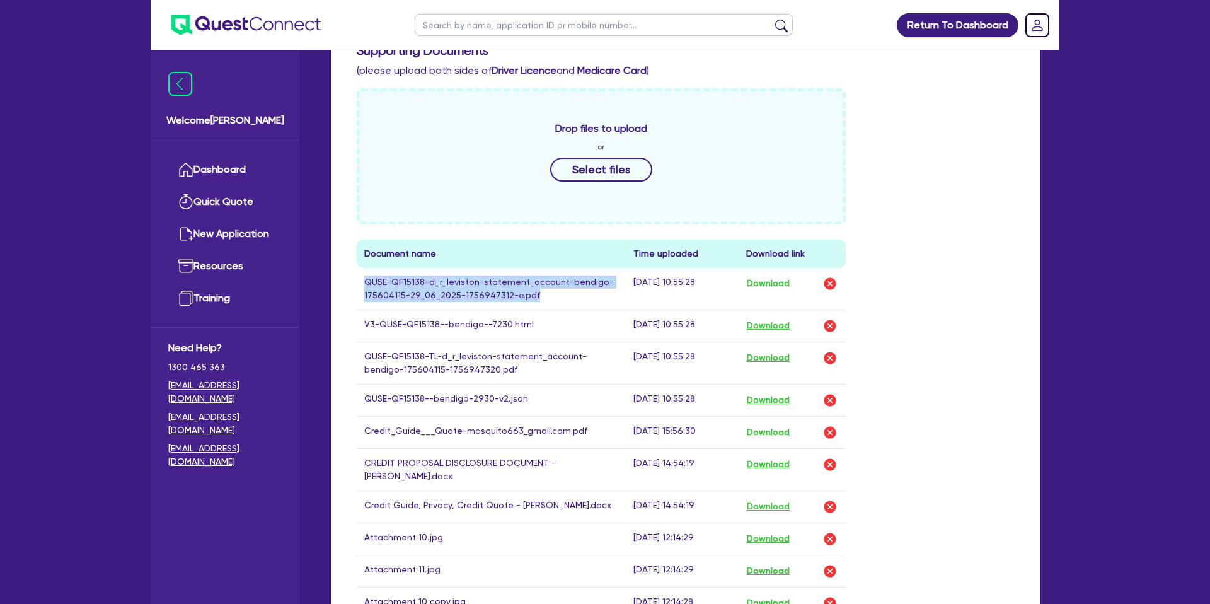
drag, startPoint x: 366, startPoint y: 283, endPoint x: 585, endPoint y: 303, distance: 219.6
click at [585, 303] on td "QUSE-QF15138-d_r_leviston-statement_account-bendigo-175604115-29_06_2025-175694…" at bounding box center [491, 289] width 269 height 42
copy td "QUSE-QF15138-d_r_leviston-statement_account-bendigo-175604115-29_06_2025-175694…"
click at [788, 282] on button "Download" at bounding box center [768, 283] width 44 height 16
click at [776, 325] on button "Download" at bounding box center [768, 326] width 44 height 16
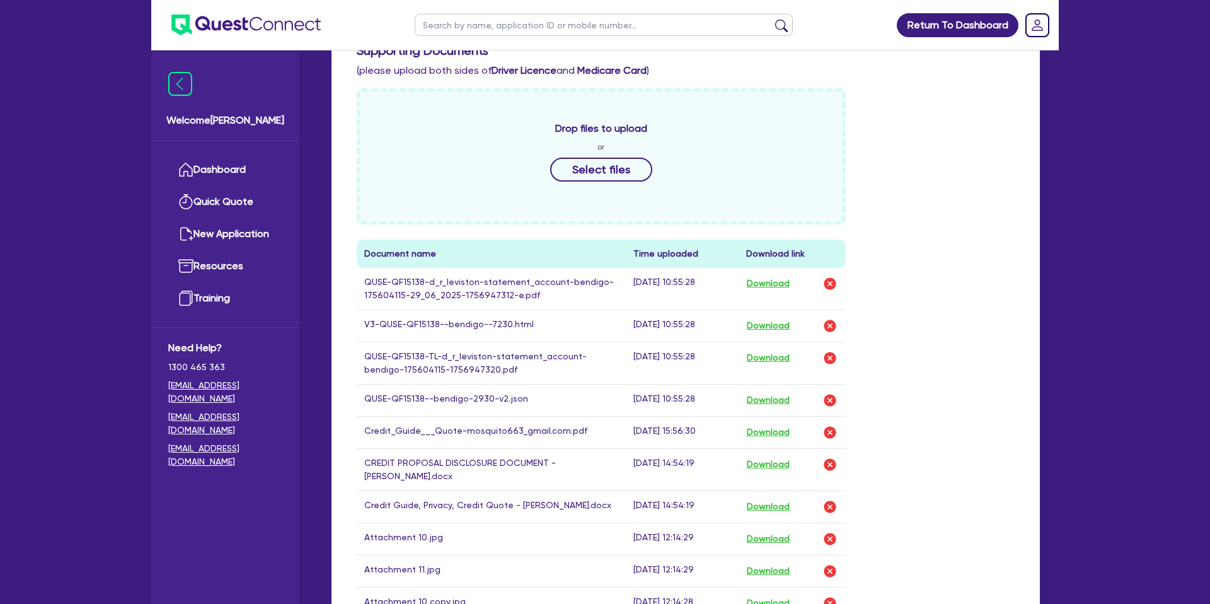
click at [992, 236] on div "Drop files to upload or Select files Document name Time uploaded Download link …" at bounding box center [685, 364] width 677 height 552
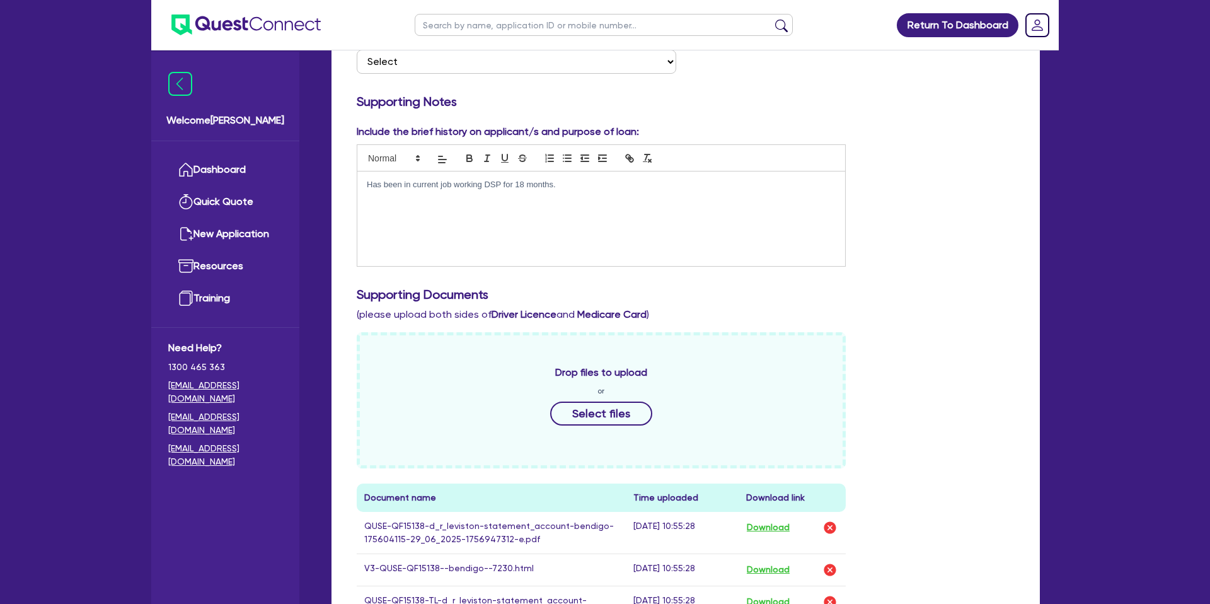
scroll to position [0, 0]
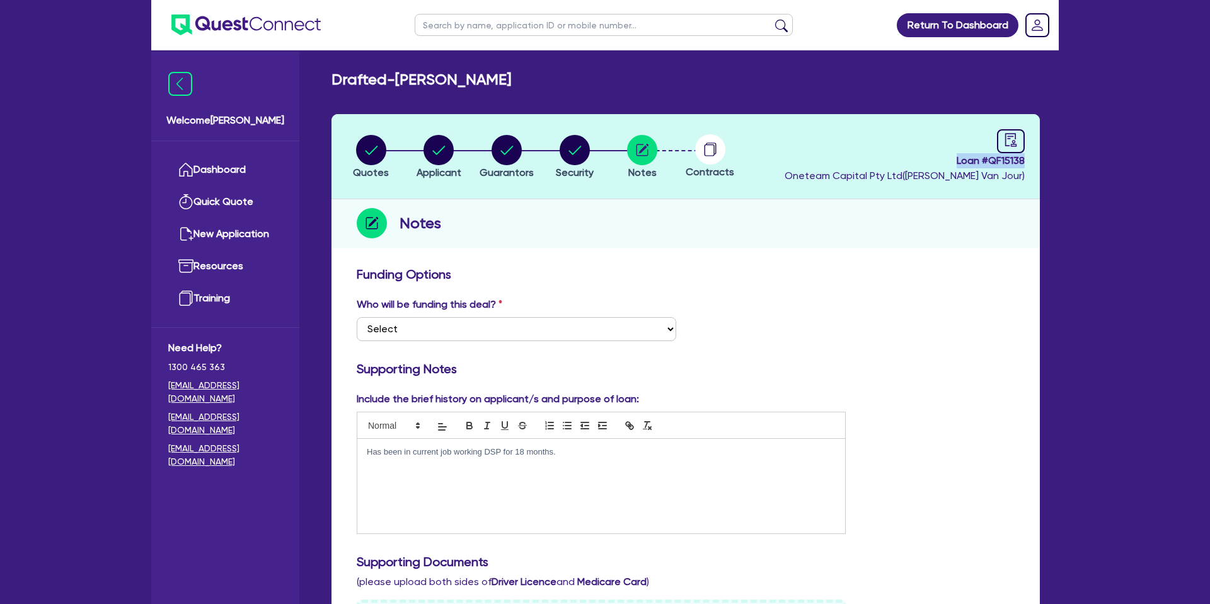
drag, startPoint x: 959, startPoint y: 160, endPoint x: 1032, endPoint y: 162, distance: 73.8
click at [1032, 162] on header "Quotes Applicant Guarantors Security Notes Contracts Loan # QF15138 Oneteam Cap…" at bounding box center [686, 156] width 708 height 85
copy span "Loan # QF15138"
click at [780, 120] on header "Quotes Applicant Guarantors Security Notes Contracts Loan # QF15138 Oneteam Cap…" at bounding box center [686, 156] width 708 height 85
click at [241, 167] on link "Dashboard" at bounding box center [225, 170] width 114 height 32
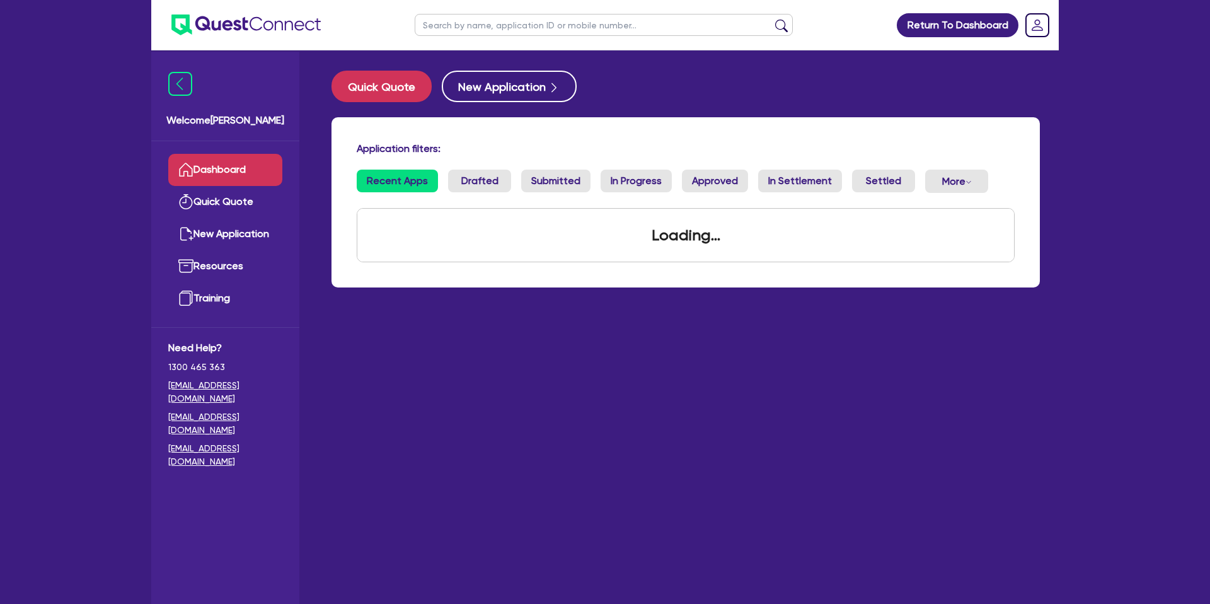
click at [499, 37] on ul at bounding box center [603, 25] width 403 height 50
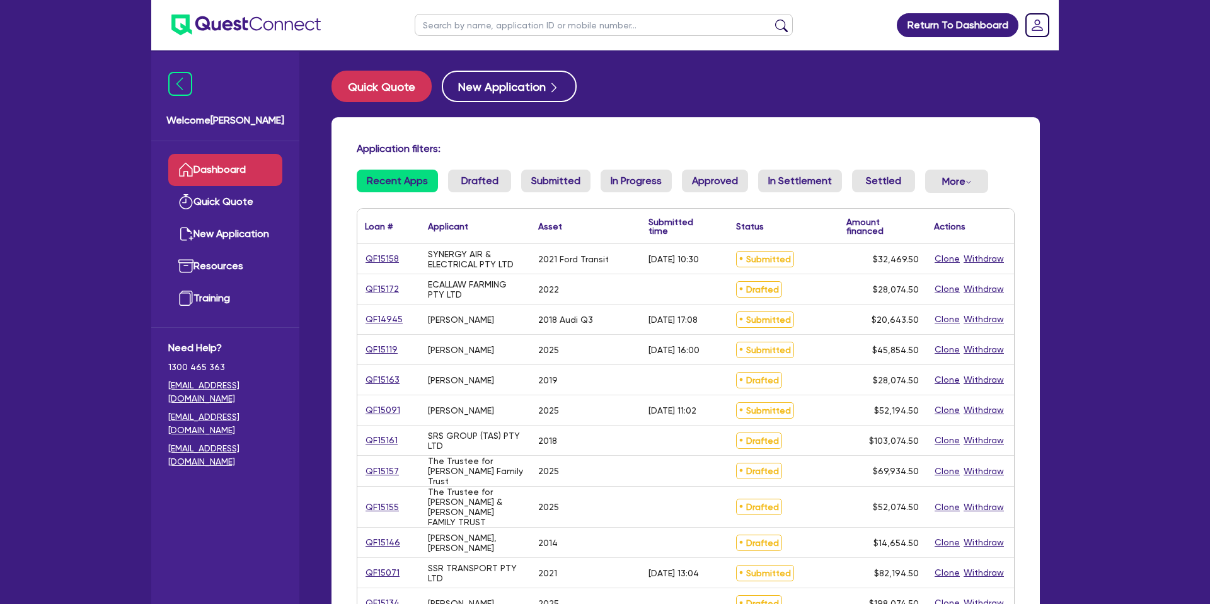
click at [503, 30] on input "text" at bounding box center [604, 25] width 378 height 22
click at [772, 19] on button "submit" at bounding box center [782, 28] width 20 height 18
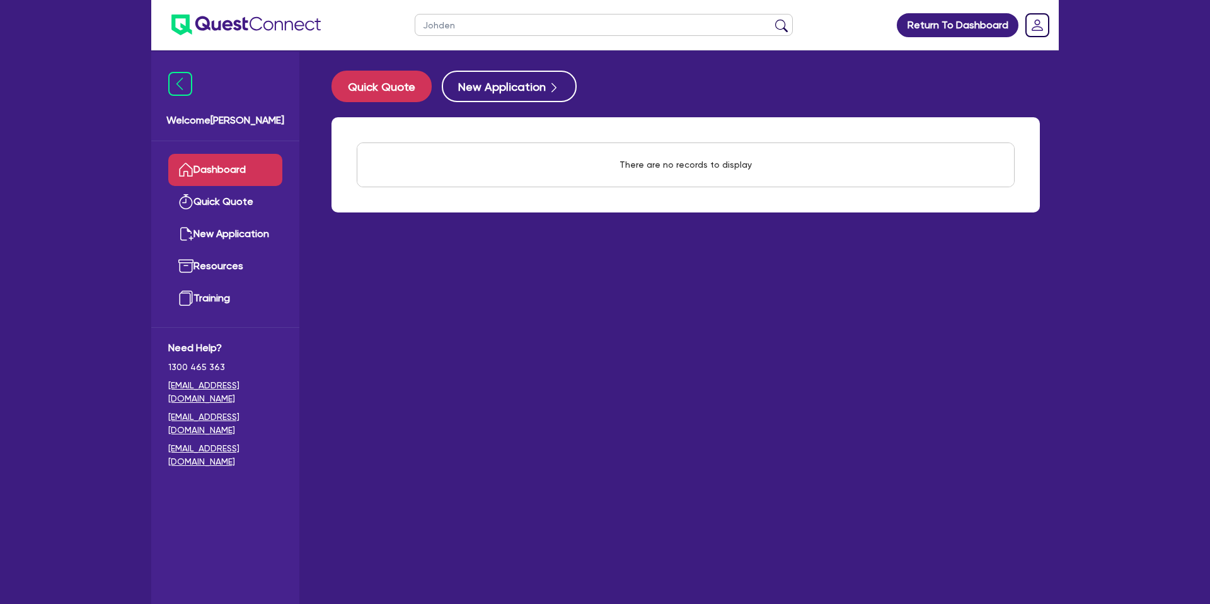
click at [477, 23] on input "Johden" at bounding box center [604, 25] width 378 height 22
type input "Joden"
click at [772, 19] on button "submit" at bounding box center [782, 28] width 20 height 18
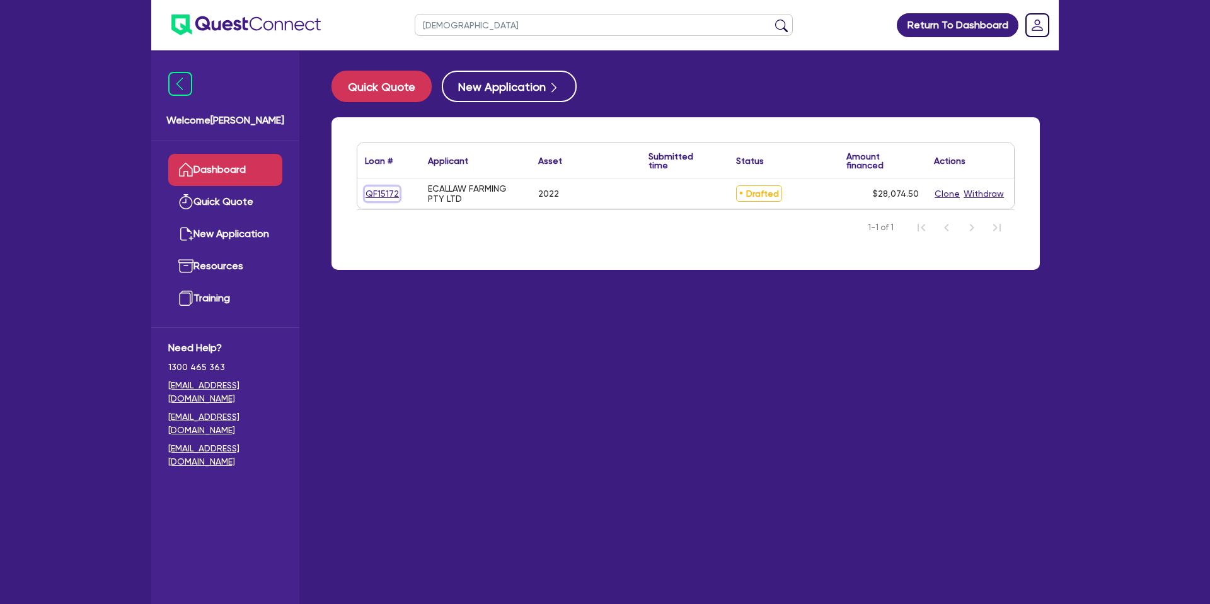
click at [378, 195] on link "QF15172" at bounding box center [382, 194] width 35 height 14
select select "CARS_AND_LIGHT_TRUCKS"
select select "PASSENGER_VEHICLES"
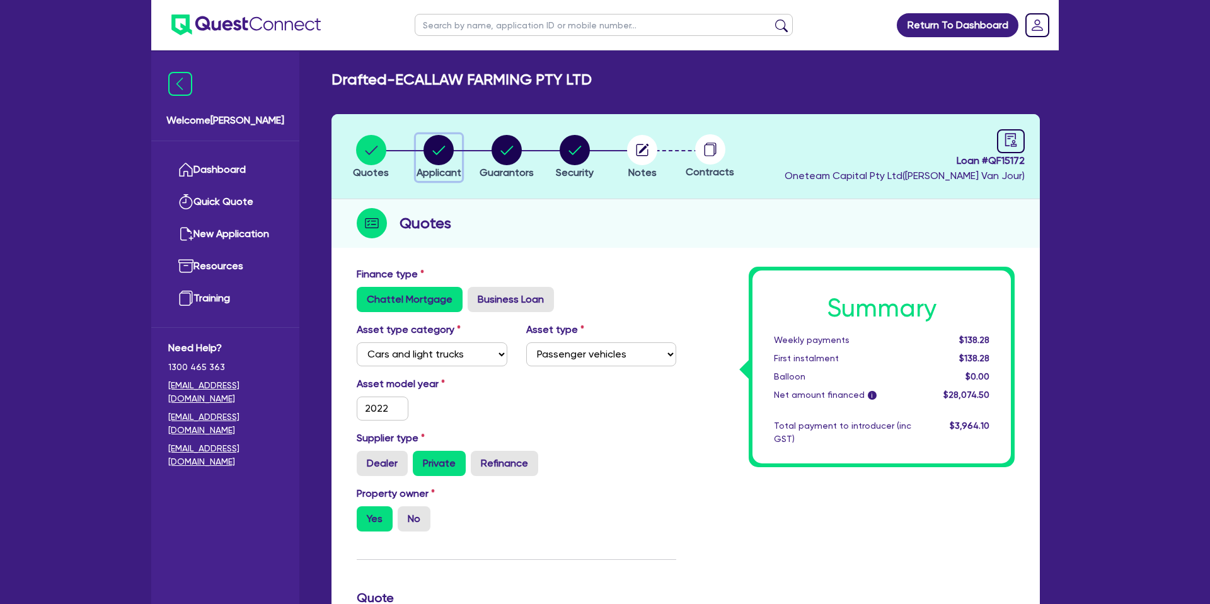
click at [437, 152] on circle "button" at bounding box center [439, 150] width 30 height 30
select select "COMPANY"
select select "ADMINISTRATIVE_SUPPORT"
select select "EMPLOYMENT"
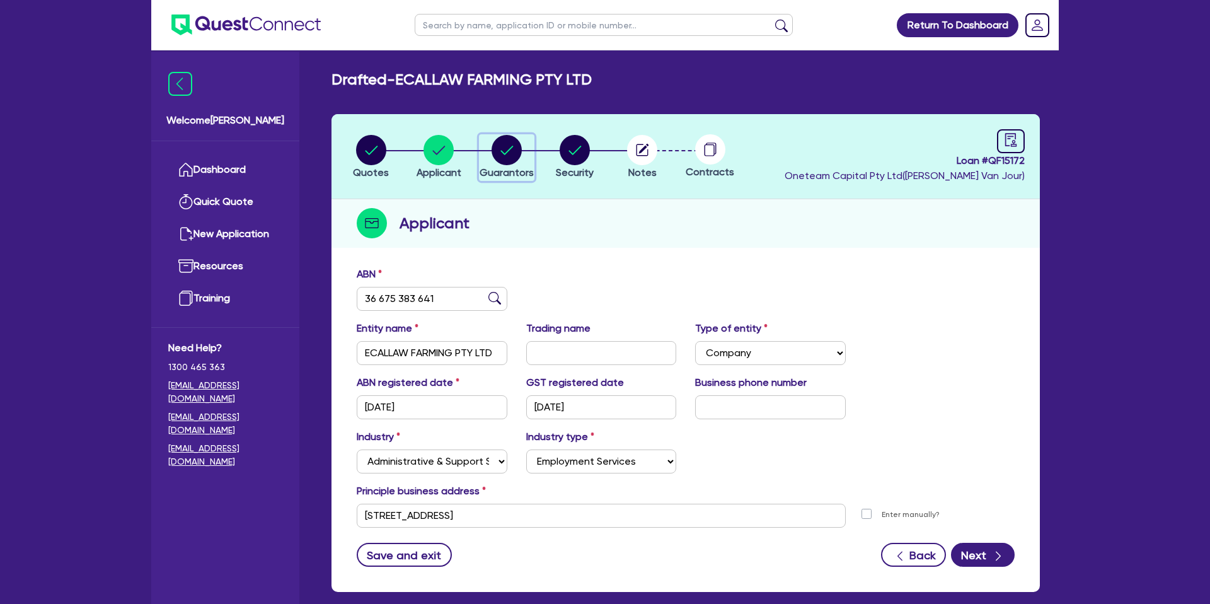
click at [509, 142] on circle "button" at bounding box center [507, 150] width 30 height 30
select select "MR"
select select "[GEOGRAPHIC_DATA]"
select select "MARRIED"
select select "PROPERTY"
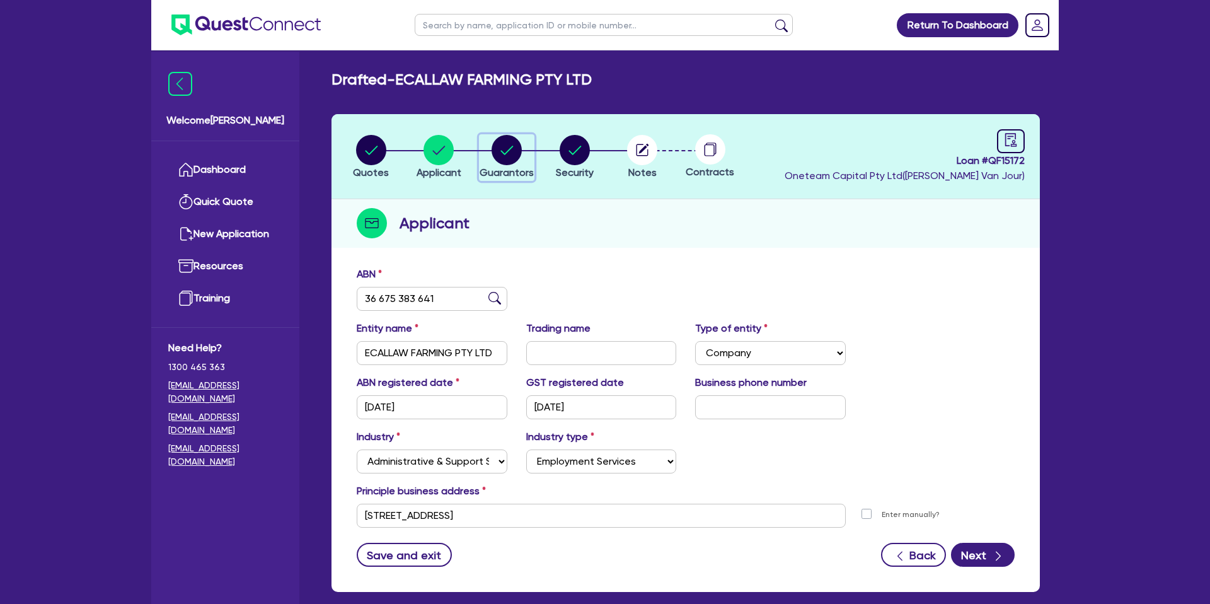
select select "PROPERTY"
select select "MORTGAGE"
select select "EQUIPMENT_LOAN"
select select "VEHICLE_LOAN"
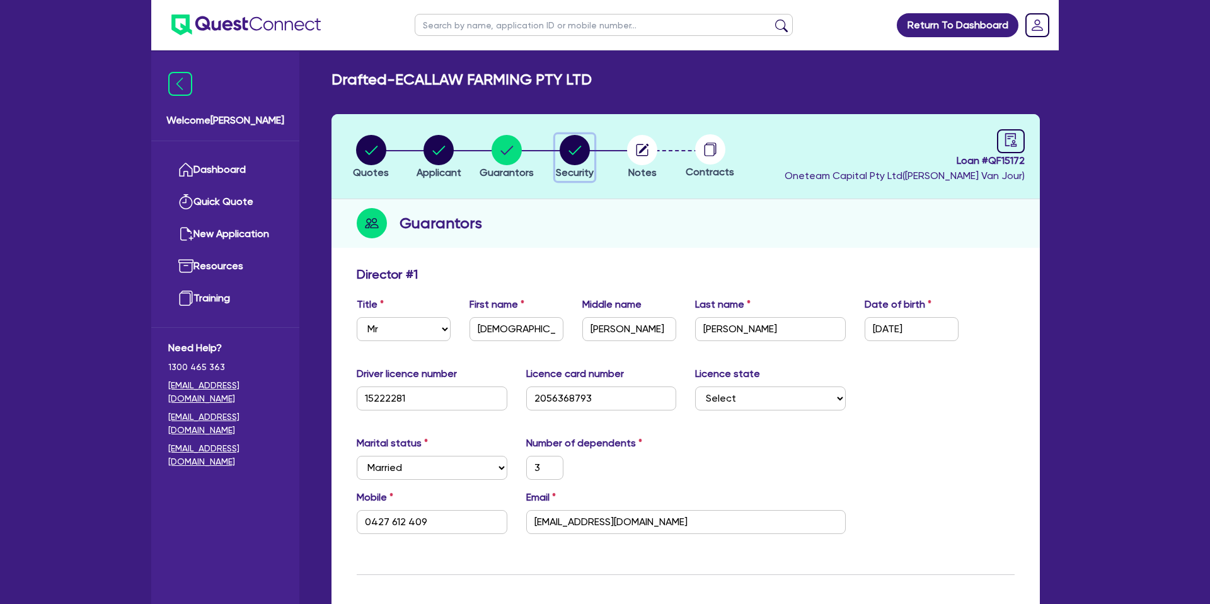
click at [573, 146] on circle "button" at bounding box center [575, 150] width 30 height 30
select select "CARS_AND_LIGHT_TRUCKS"
select select "PASSENGER_VEHICLES"
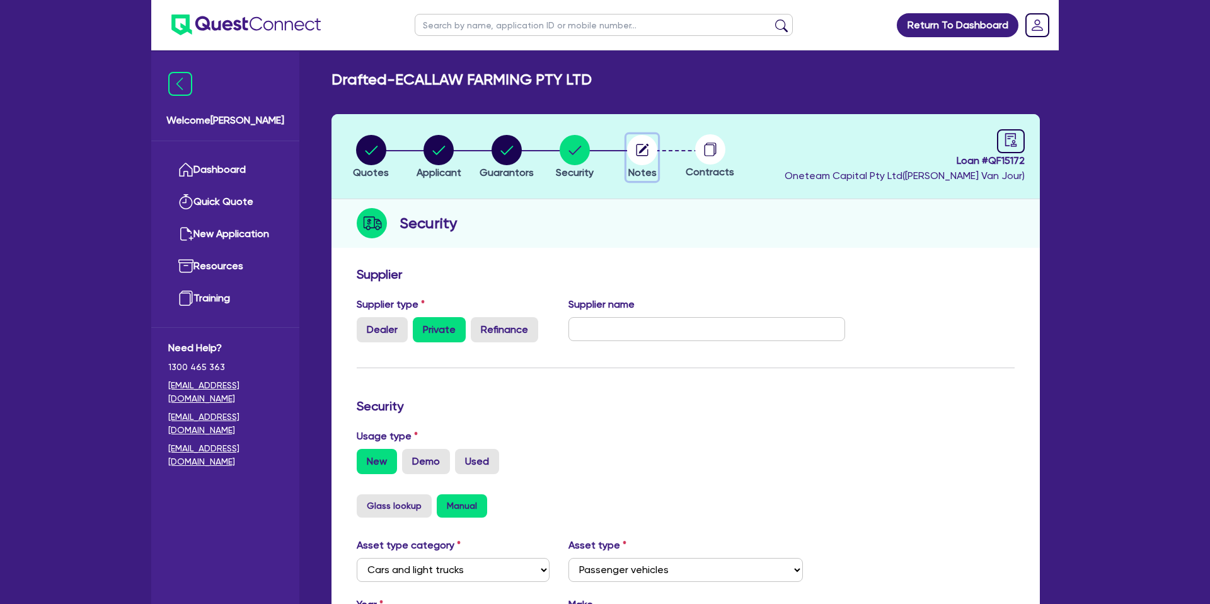
click at [650, 150] on circle "button" at bounding box center [642, 150] width 30 height 30
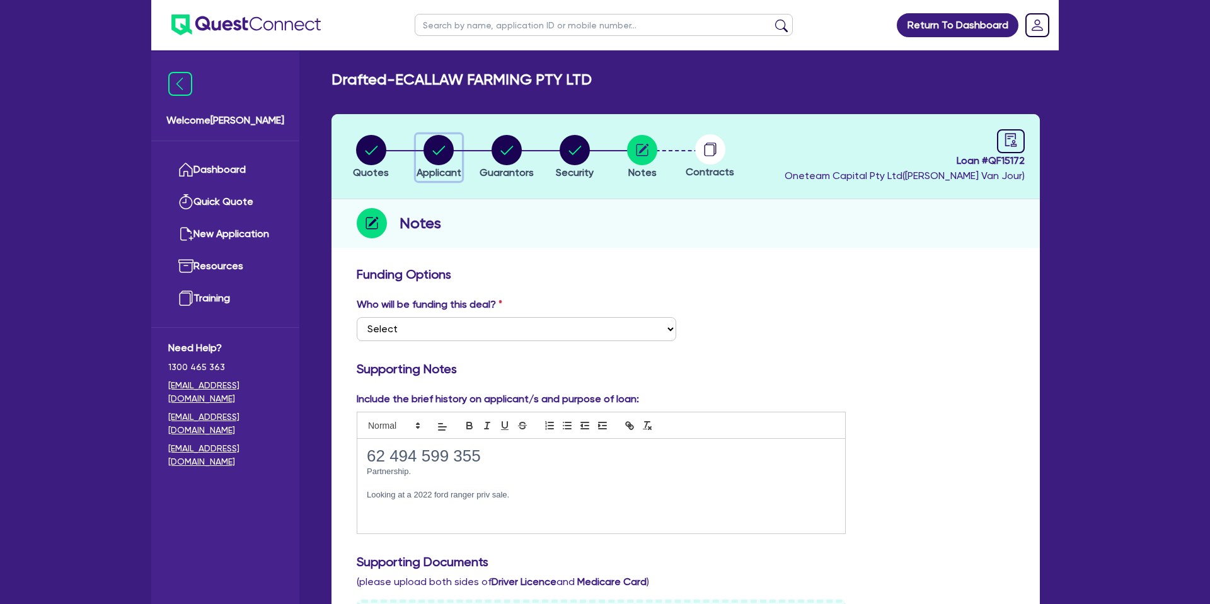
drag, startPoint x: 449, startPoint y: 151, endPoint x: 449, endPoint y: 157, distance: 6.3
click at [449, 151] on circle "button" at bounding box center [439, 150] width 30 height 30
select select "COMPANY"
select select "ADMINISTRATIVE_SUPPORT"
select select "EMPLOYMENT"
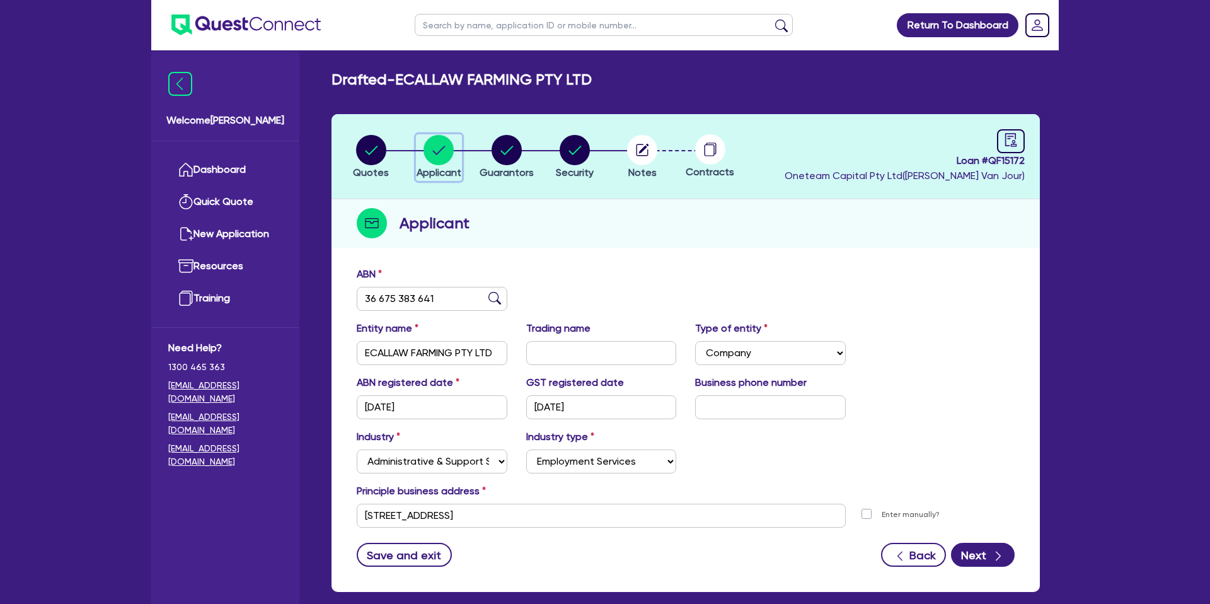
scroll to position [65, 0]
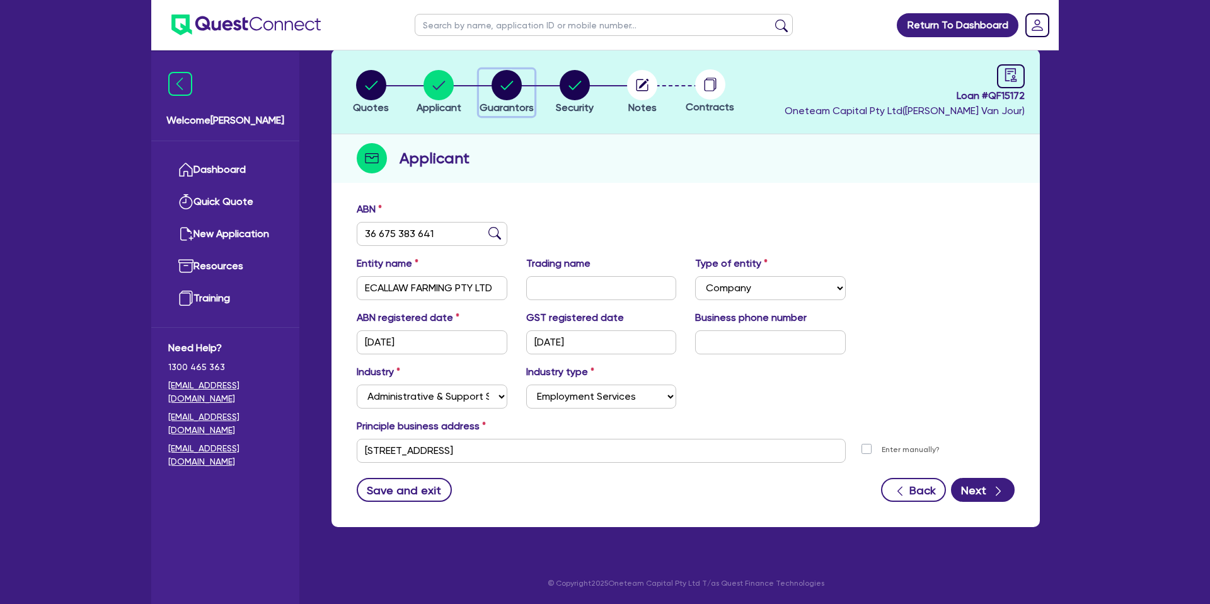
click at [507, 85] on circle "button" at bounding box center [507, 85] width 30 height 30
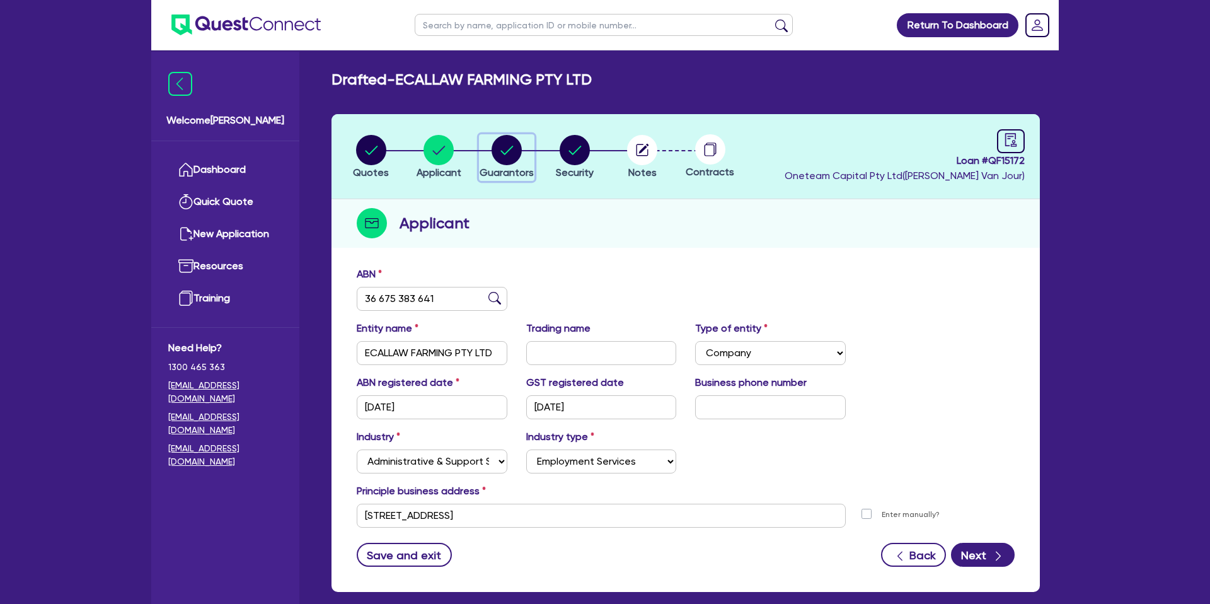
select select "MR"
select select "[GEOGRAPHIC_DATA]"
select select "MARRIED"
select select "PROPERTY"
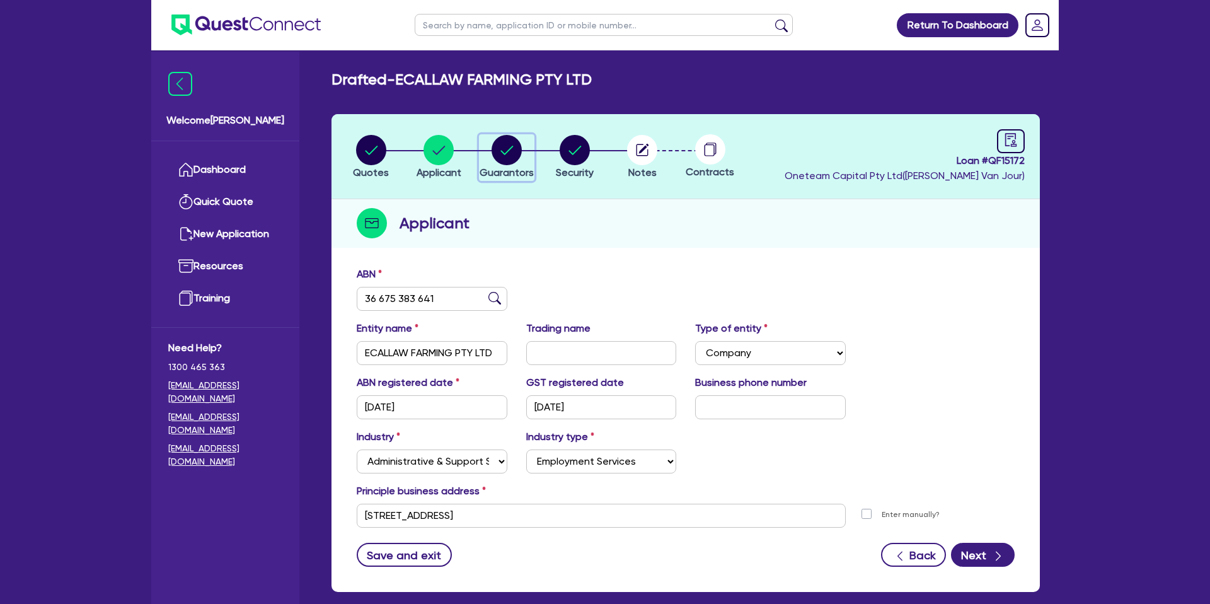
select select "MORTGAGE"
select select "EQUIPMENT_LOAN"
select select "VEHICLE_LOAN"
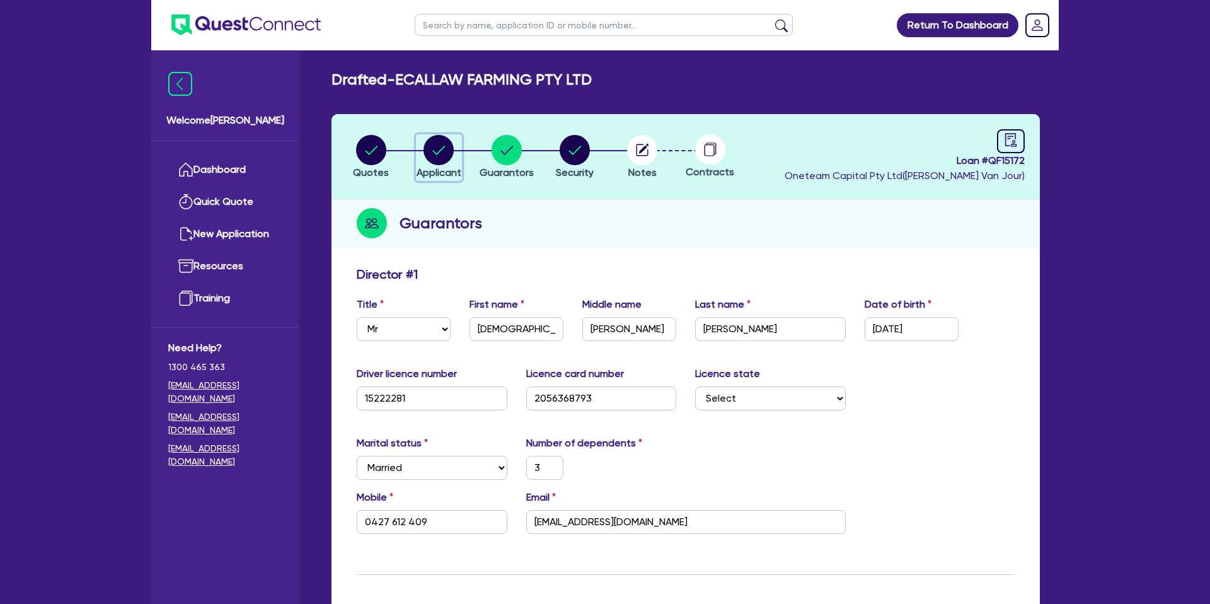
click at [449, 147] on circle "button" at bounding box center [439, 150] width 30 height 30
select select "COMPANY"
select select "ADMINISTRATIVE_SUPPORT"
select select "EMPLOYMENT"
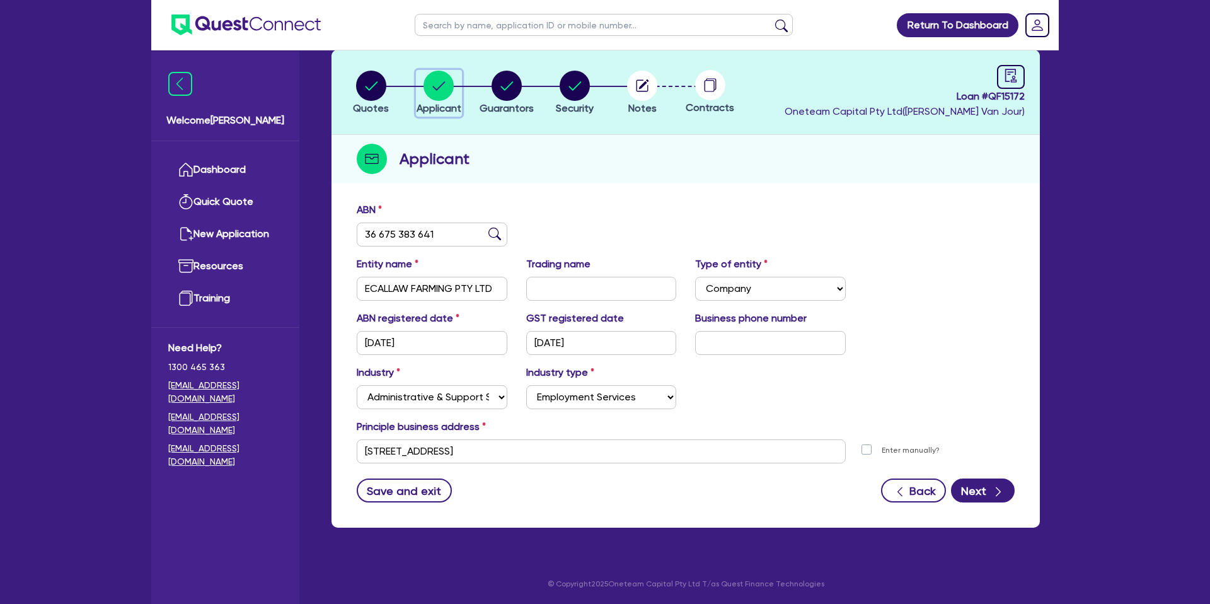
scroll to position [44, 0]
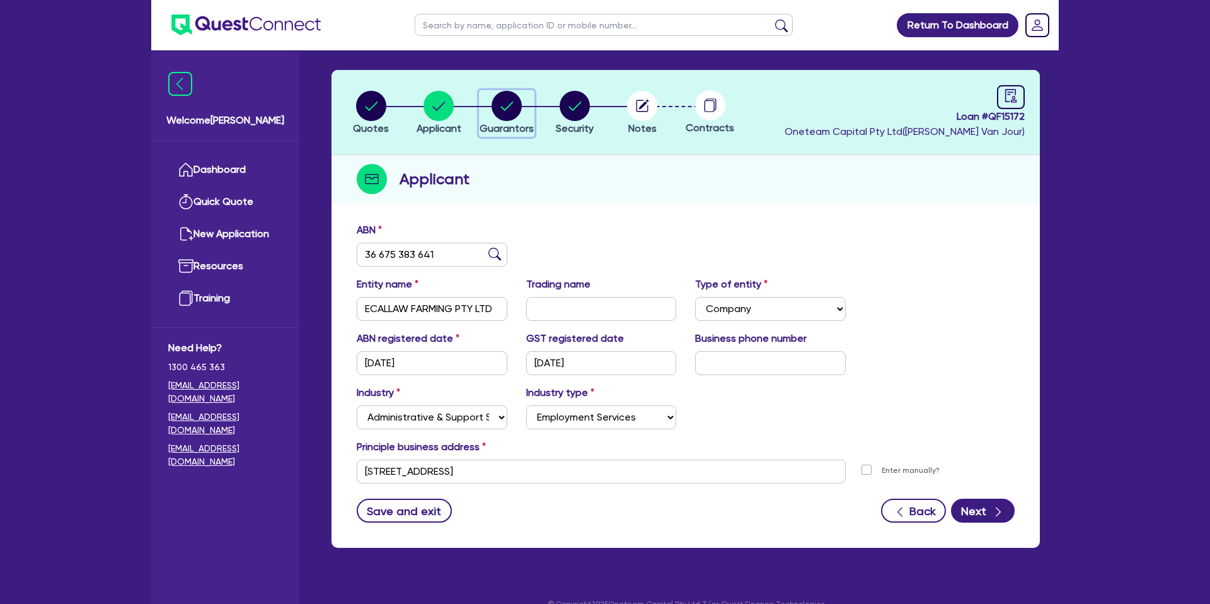
click at [509, 106] on icon "button" at bounding box center [506, 105] width 13 height 9
select select "MR"
select select "[GEOGRAPHIC_DATA]"
select select "MARRIED"
select select "PROPERTY"
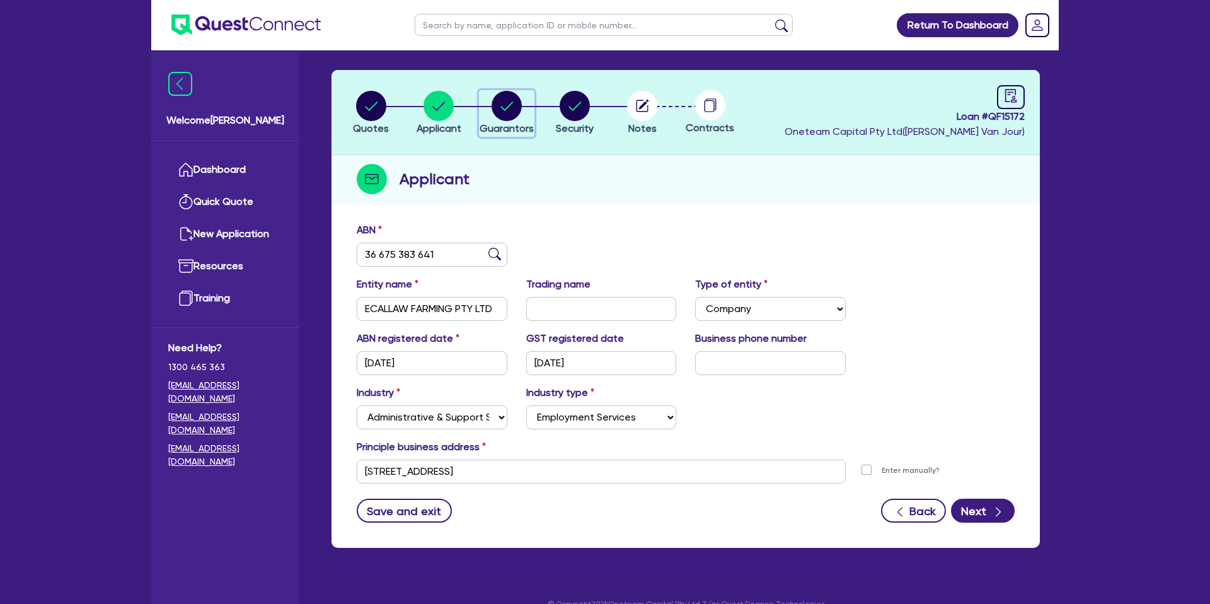
select select "PROPERTY"
select select "MORTGAGE"
select select "EQUIPMENT_LOAN"
select select "VEHICLE_LOAN"
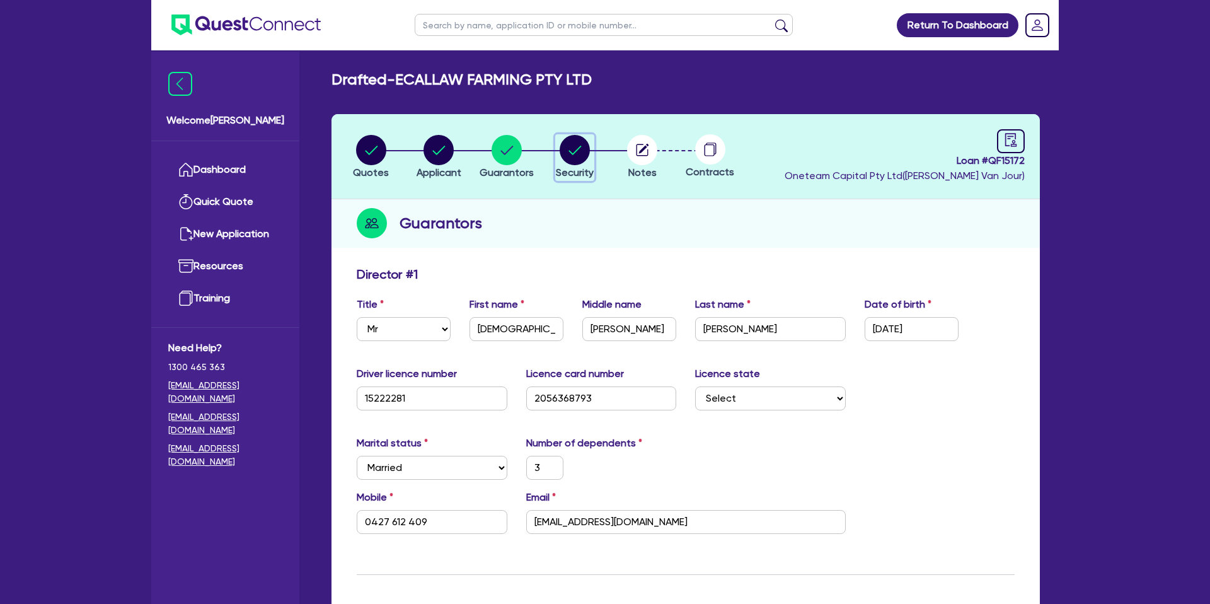
click at [576, 156] on circle "button" at bounding box center [575, 150] width 30 height 30
select select "CARS_AND_LIGHT_TRUCKS"
select select "PASSENGER_VEHICLES"
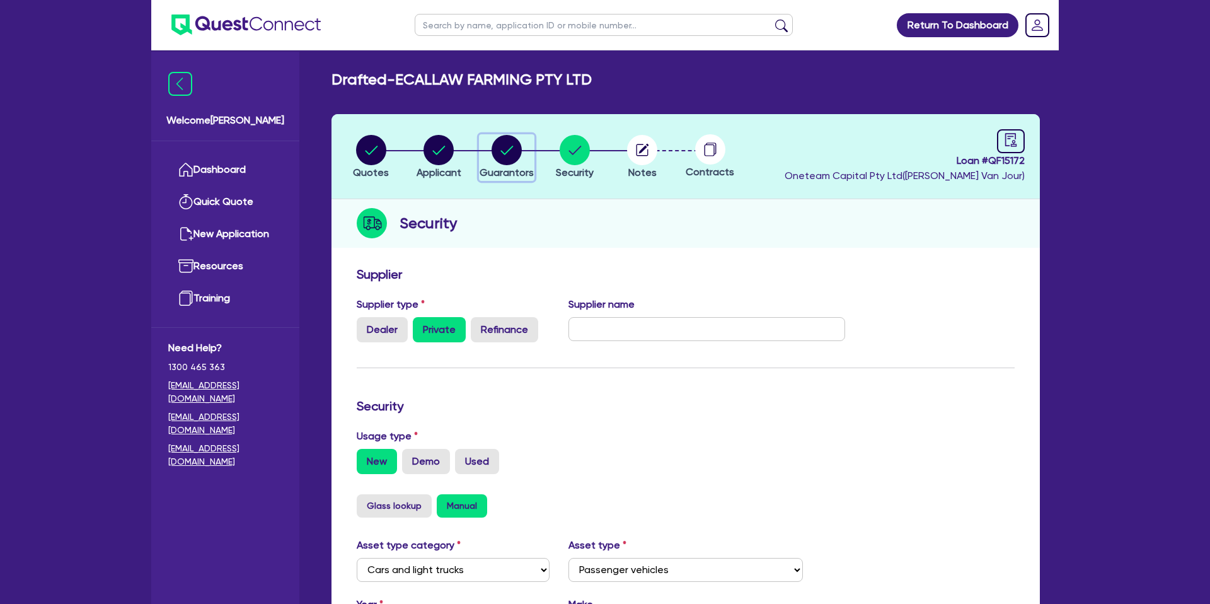
click at [521, 161] on icon "button" at bounding box center [507, 150] width 30 height 30
select select "MR"
select select "[GEOGRAPHIC_DATA]"
select select "MARRIED"
select select "PROPERTY"
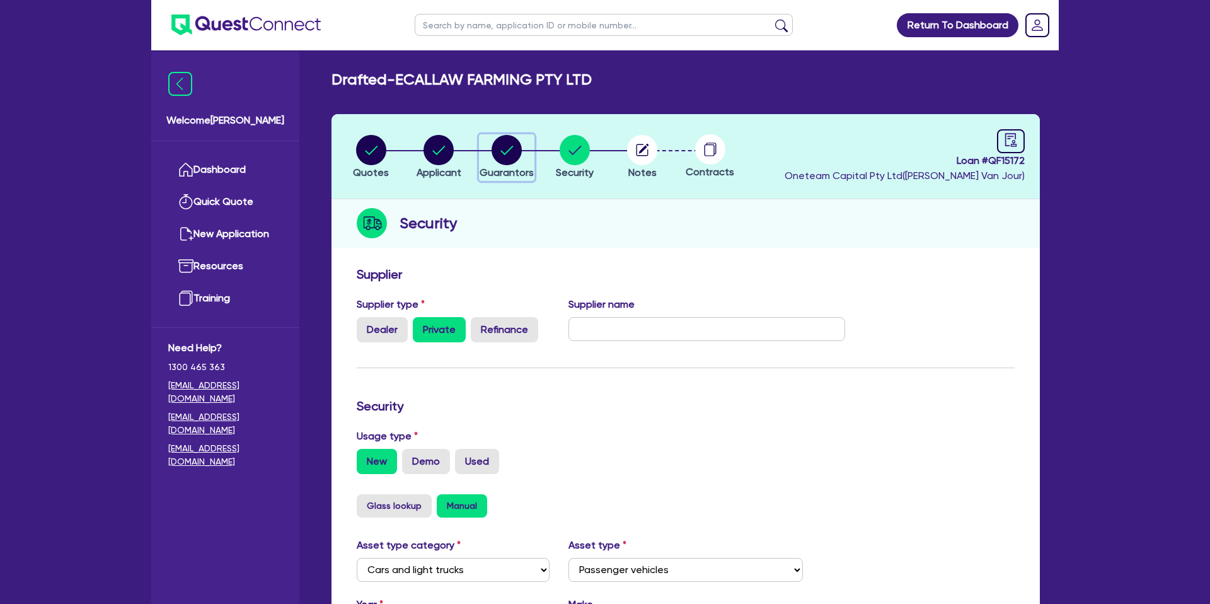
select select "PROPERTY"
select select "MORTGAGE"
select select "EQUIPMENT_LOAN"
select select "VEHICLE_LOAN"
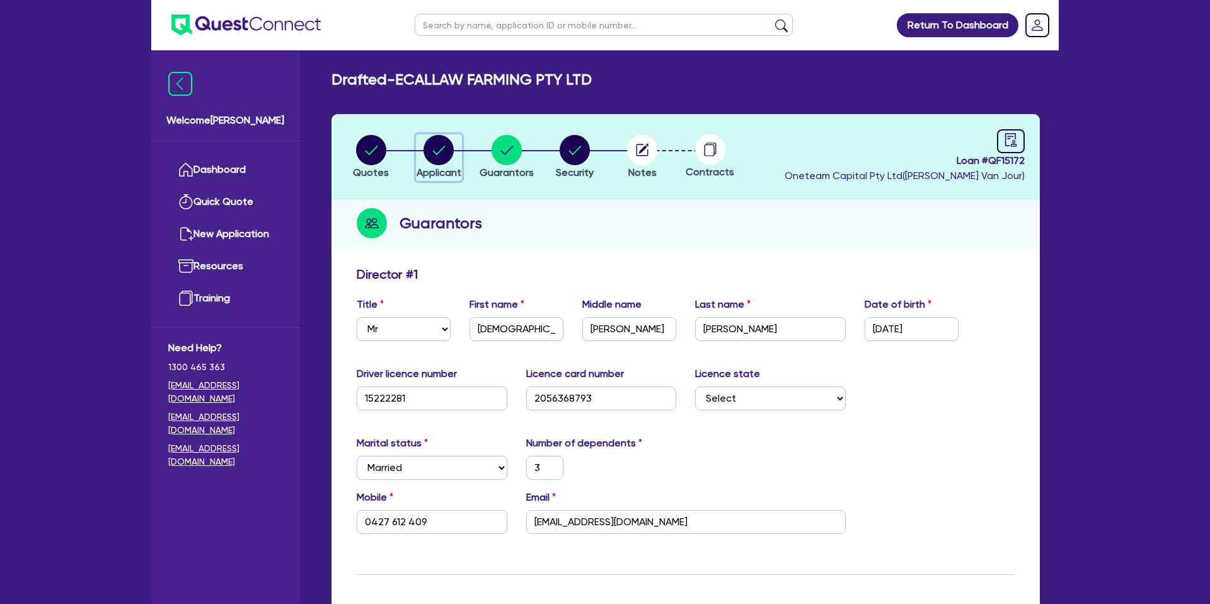
click at [450, 151] on circle "button" at bounding box center [439, 150] width 30 height 30
select select "COMPANY"
select select "ADMINISTRATIVE_SUPPORT"
select select "EMPLOYMENT"
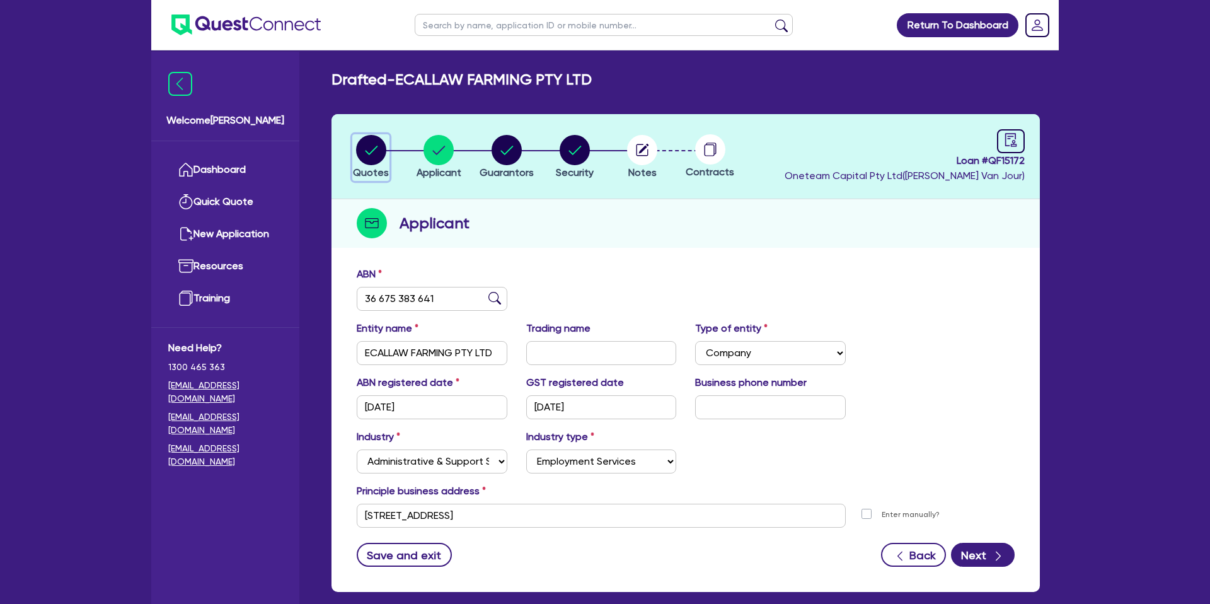
click at [353, 159] on button "Quotes" at bounding box center [370, 157] width 37 height 47
select select "CARS_AND_LIGHT_TRUCKS"
select select "PASSENGER_VEHICLES"
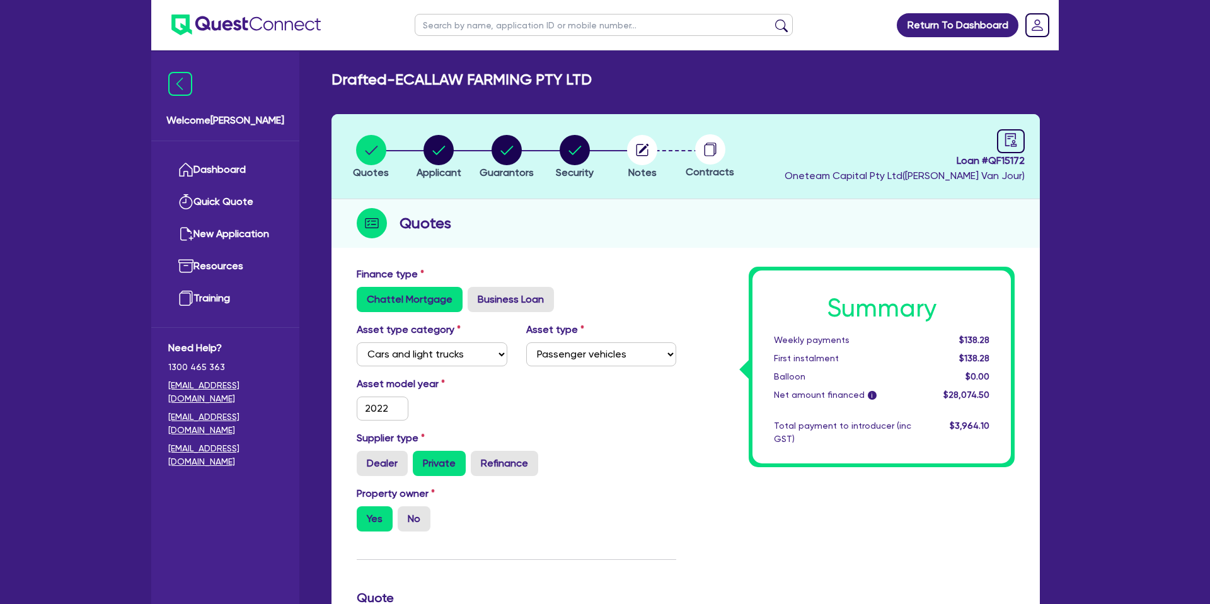
click at [1031, 141] on header "Quotes Applicant Guarantors Security Notes Contracts Loan # QF15172 Oneteam Cap…" at bounding box center [686, 156] width 708 height 85
click at [1022, 140] on link at bounding box center [1011, 141] width 28 height 24
select select "DRAFTED_NEW"
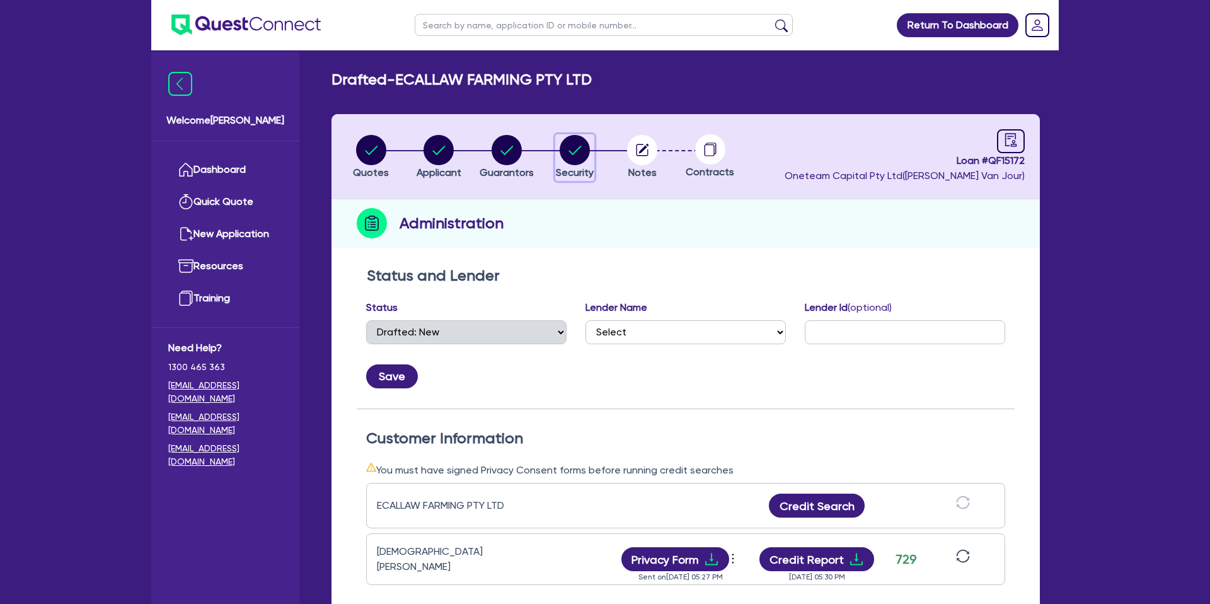
click at [581, 148] on circle "button" at bounding box center [575, 150] width 30 height 30
select select "CARS_AND_LIGHT_TRUCKS"
select select "PASSENGER_VEHICLES"
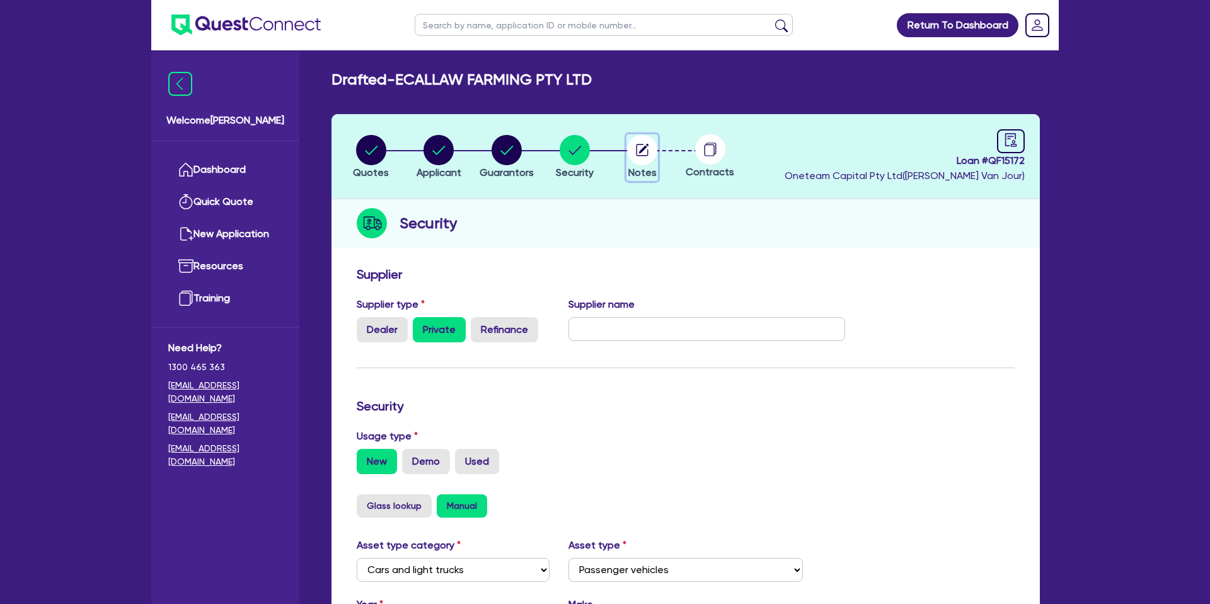
click at [644, 146] on circle "button" at bounding box center [642, 150] width 30 height 30
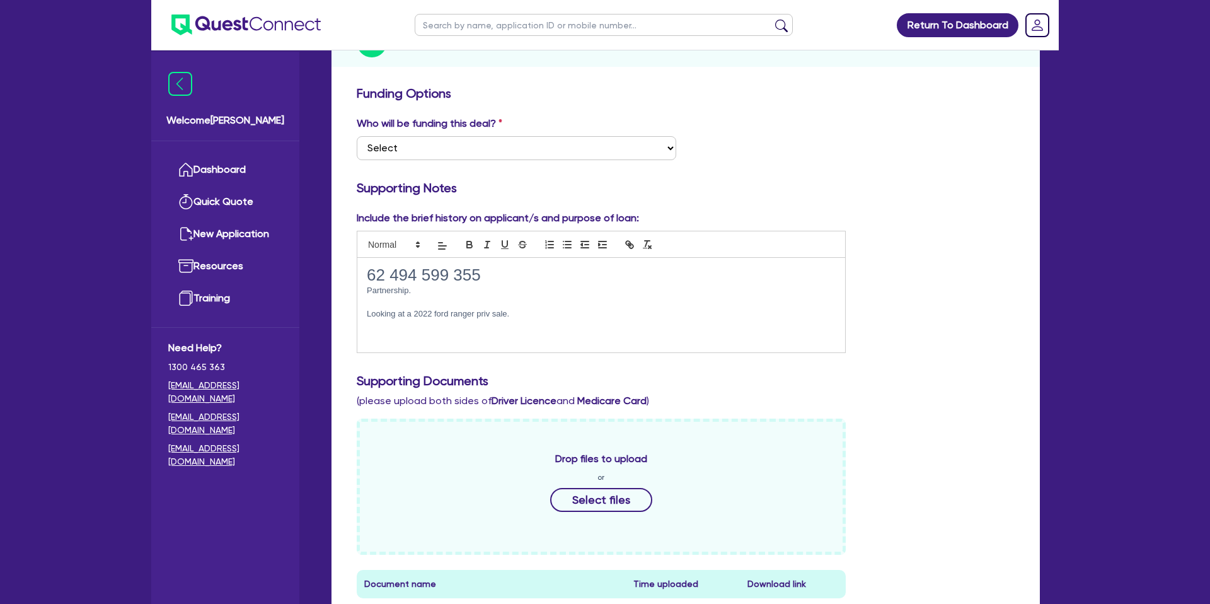
scroll to position [190, 0]
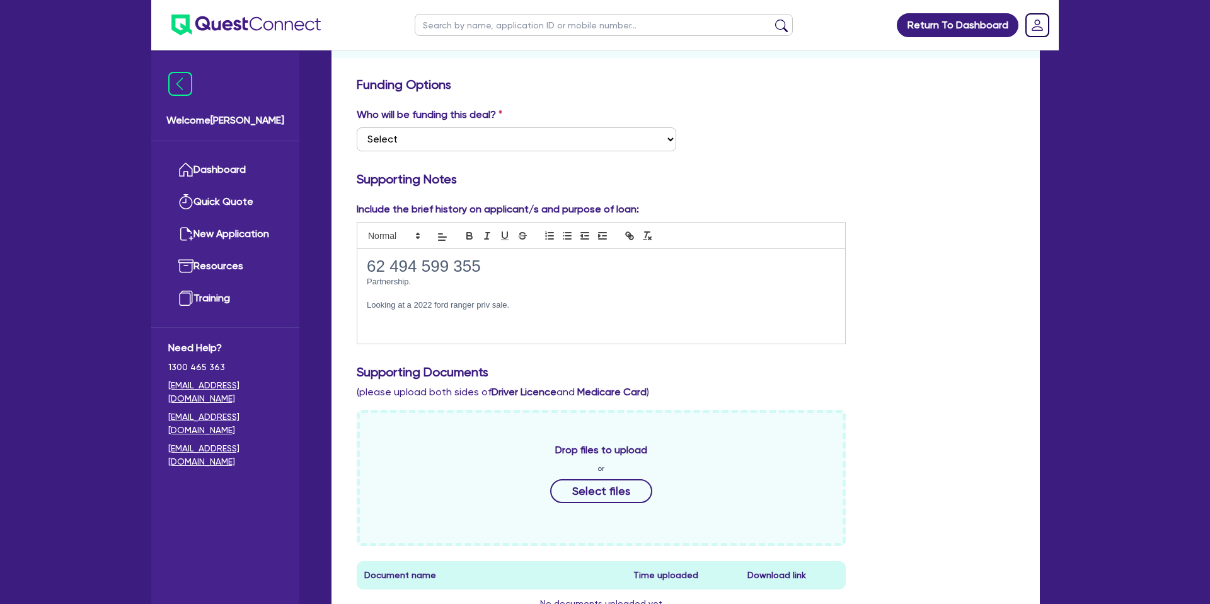
click at [389, 263] on h1 "62 494 599 355" at bounding box center [601, 267] width 469 height 20
copy h1 "62 494 599 355"
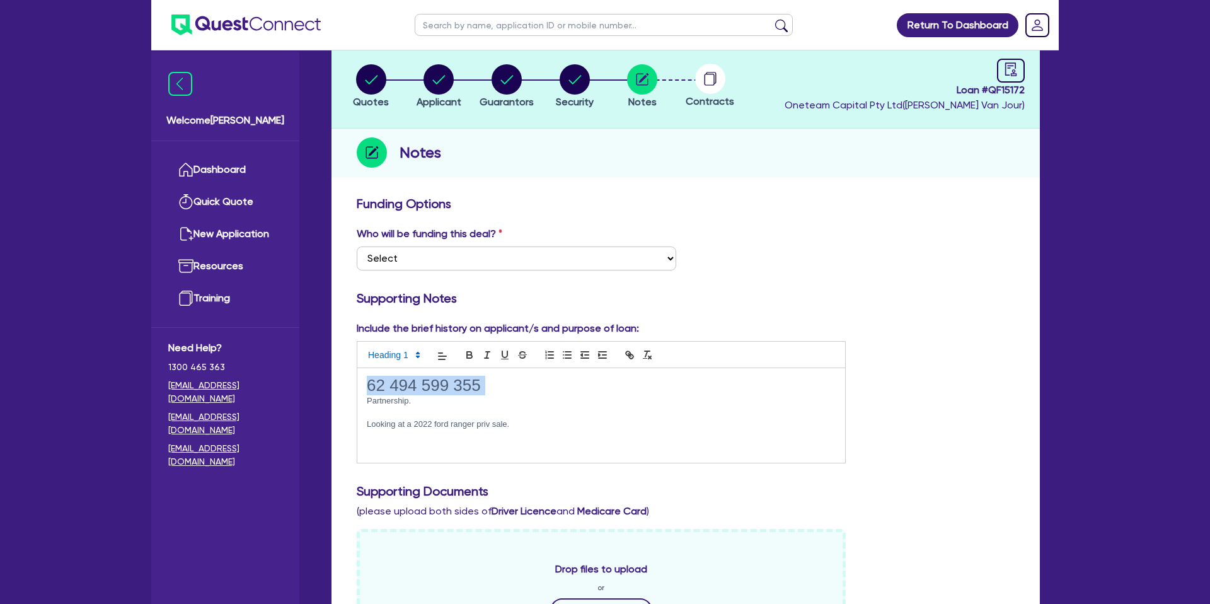
scroll to position [0, 0]
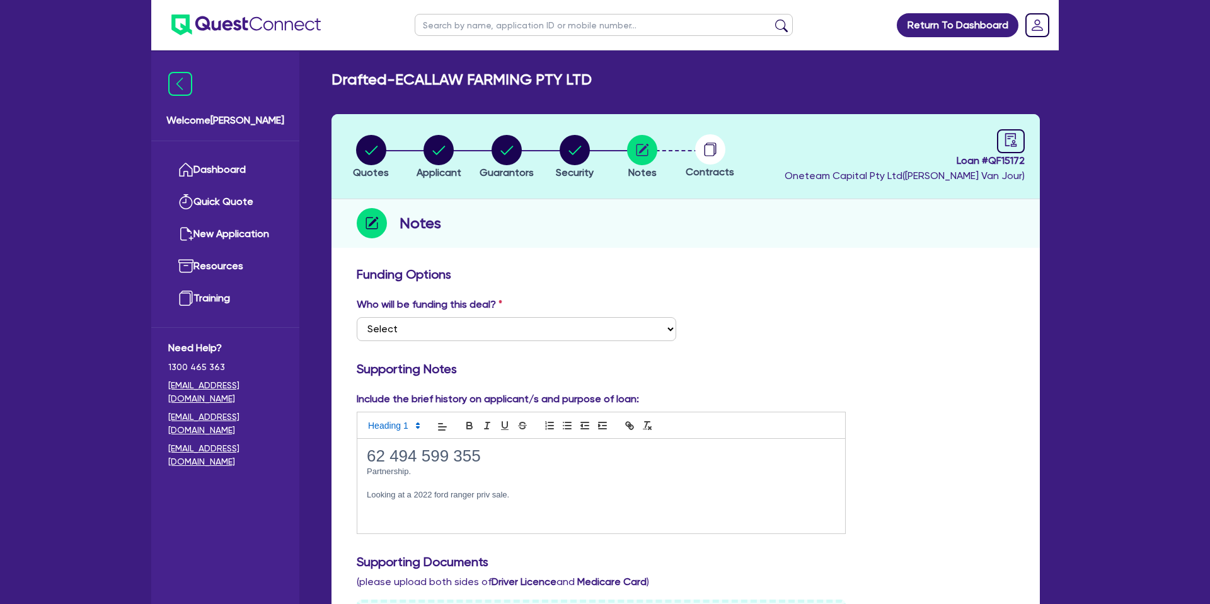
click at [705, 235] on div "Notes" at bounding box center [686, 223] width 708 height 49
click at [438, 145] on circle "button" at bounding box center [439, 150] width 30 height 30
select select "COMPANY"
select select "ADMINISTRATIVE_SUPPORT"
select select "EMPLOYMENT"
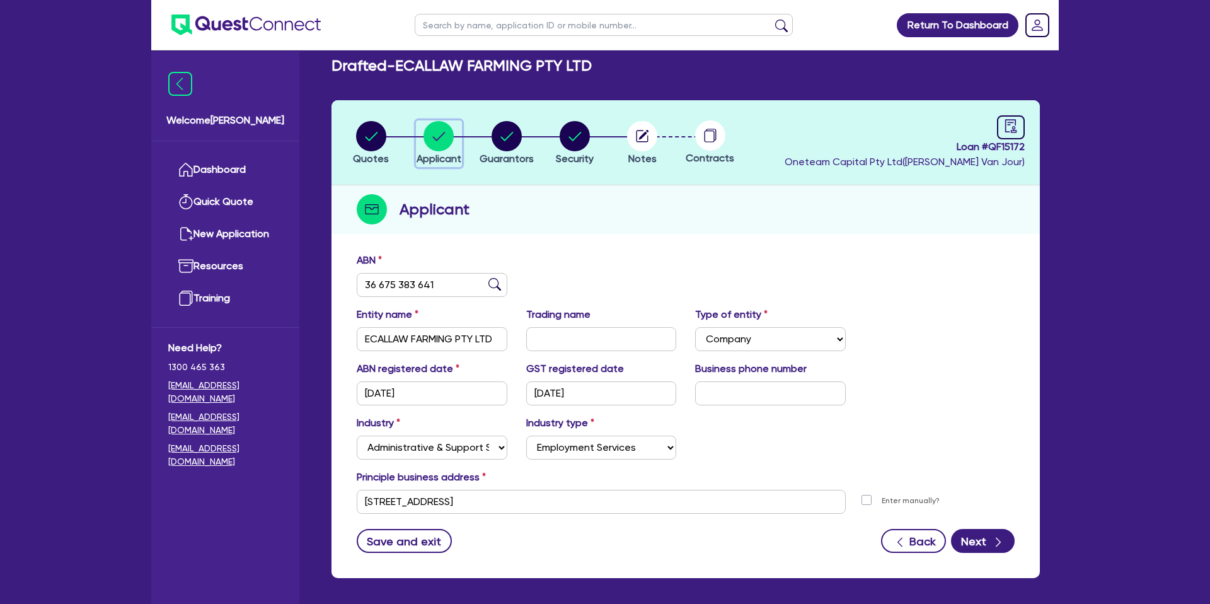
scroll to position [65, 0]
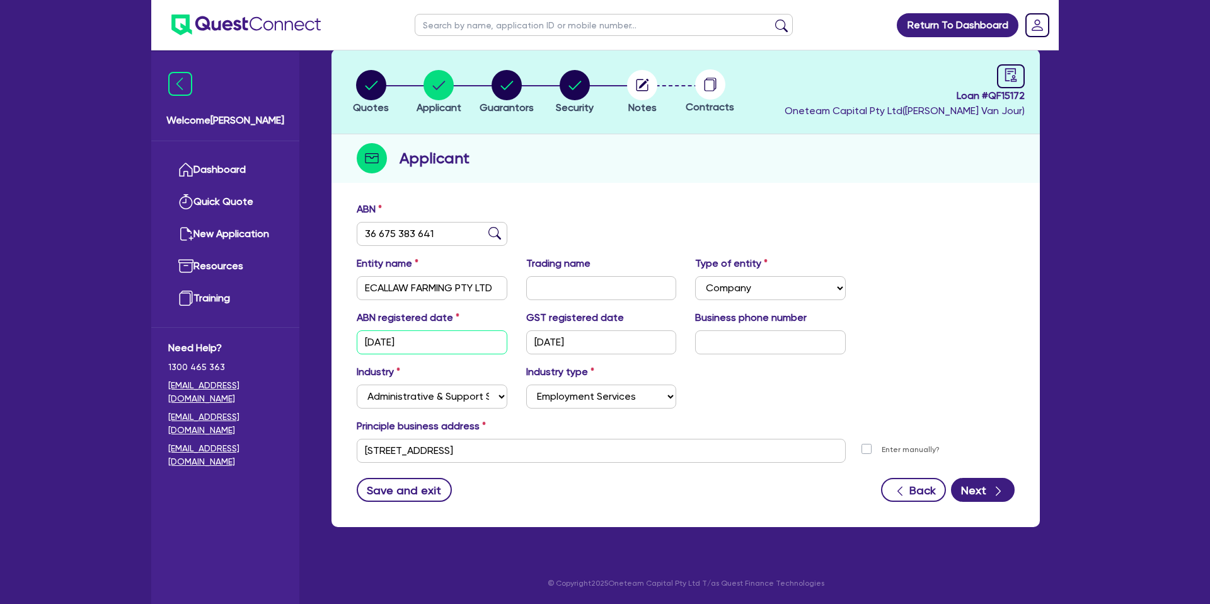
drag, startPoint x: 424, startPoint y: 342, endPoint x: 345, endPoint y: 338, distance: 78.9
click at [345, 338] on div "ABN 36 675 383 641 Entity name ECALLAW FARMING PTY LTD Trading name Type of ent…" at bounding box center [686, 361] width 708 height 332
click at [920, 440] on div "Enter manually?" at bounding box center [940, 451] width 170 height 24
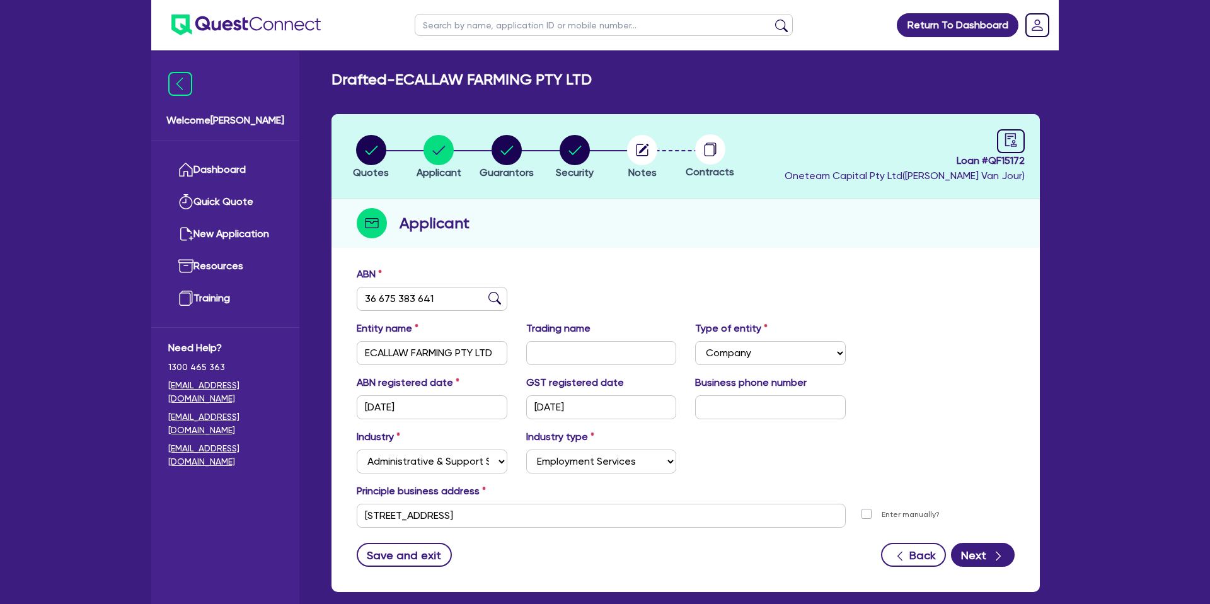
scroll to position [0, 0]
click at [243, 168] on link "Dashboard" at bounding box center [225, 170] width 114 height 32
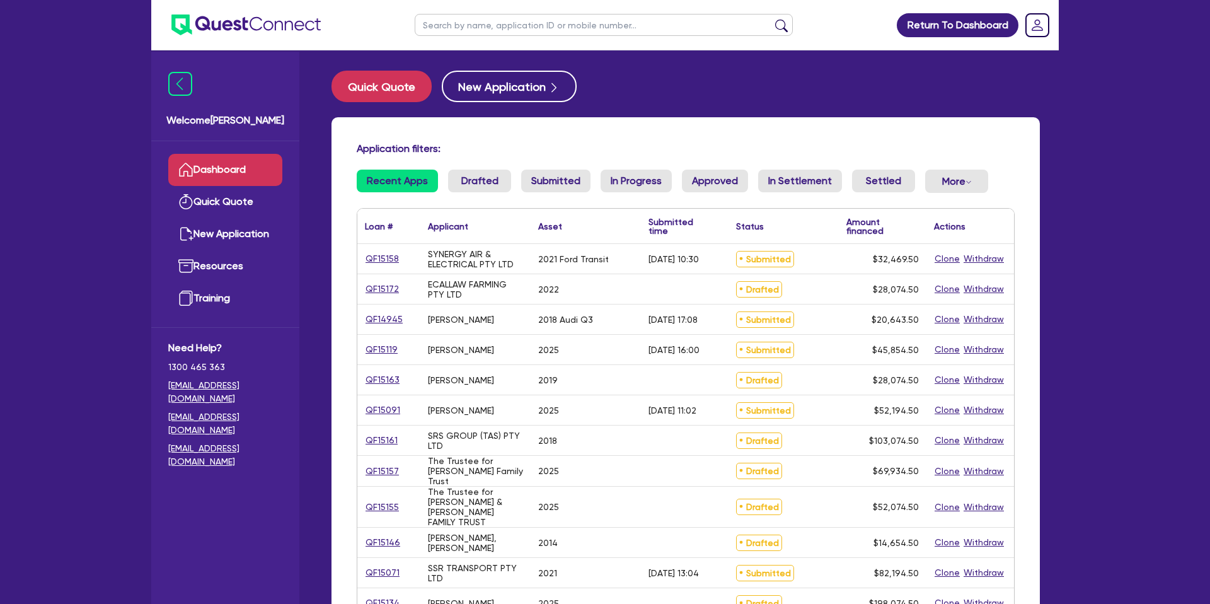
click at [489, 35] on input "text" at bounding box center [604, 25] width 378 height 22
type input "Ash"
click at [772, 19] on button "submit" at bounding box center [782, 28] width 20 height 18
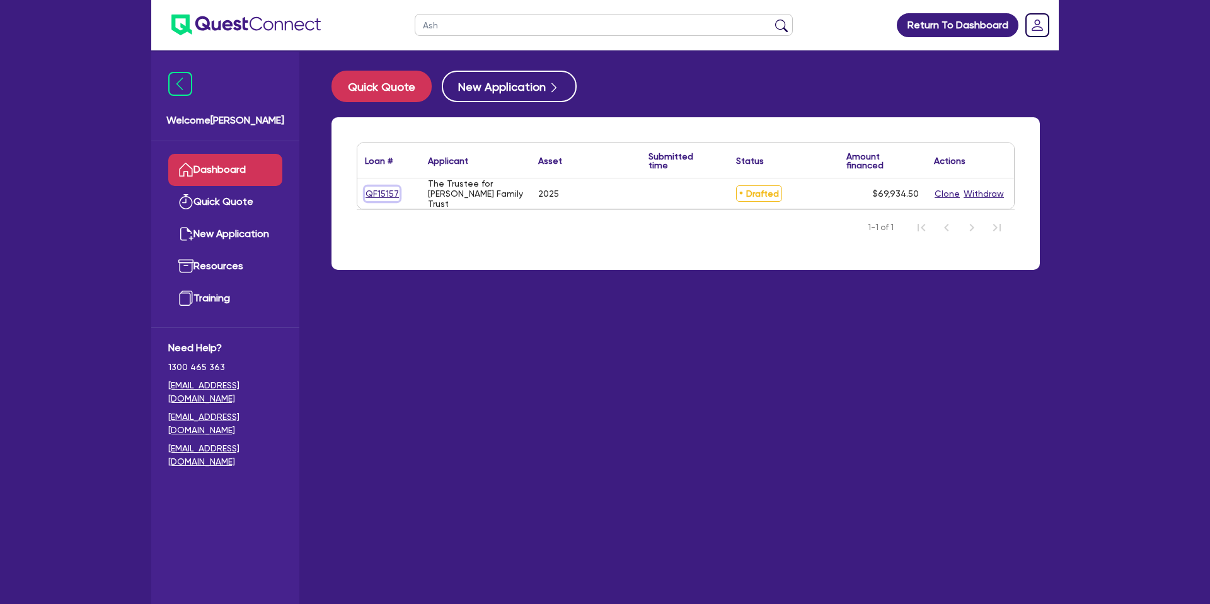
click at [391, 193] on link "QF15157" at bounding box center [382, 194] width 35 height 14
select select "CARS_AND_LIGHT_TRUCKS"
select select "PASSENGER_VEHICLES"
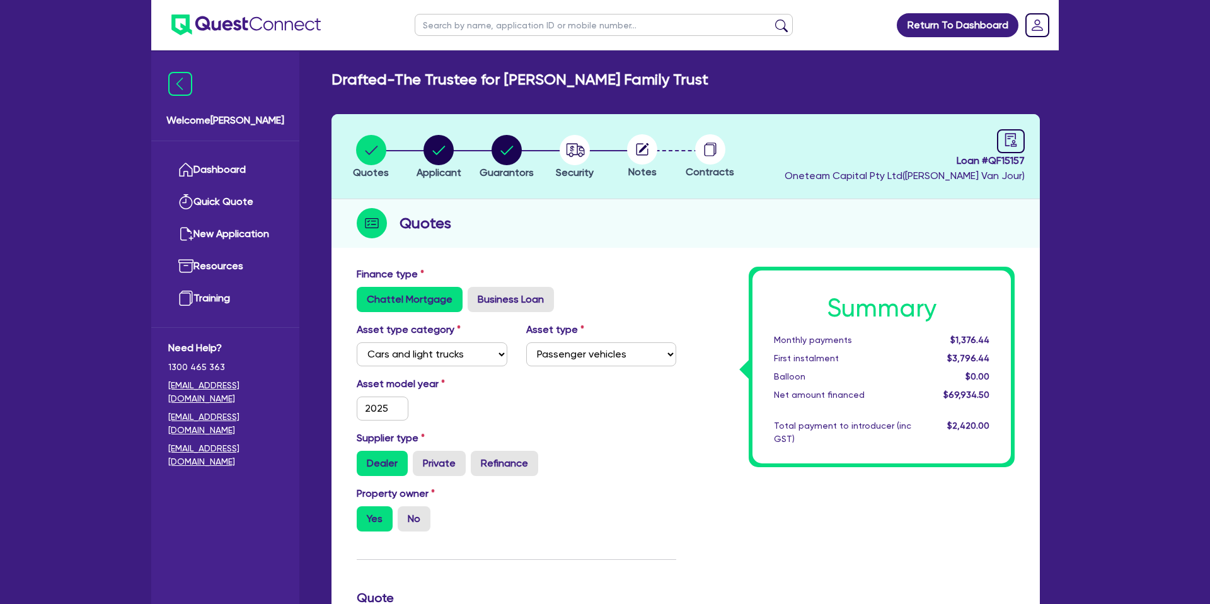
click at [469, 183] on header "Quotes Applicant Guarantors Security Notes Contracts Loan # QF15157 Oneteam Cap…" at bounding box center [686, 156] width 708 height 85
click at [446, 156] on circle "button" at bounding box center [439, 150] width 30 height 30
select select "TRUST"
select select "COMPANY"
select select "BUILDING_CONSTRUCTION"
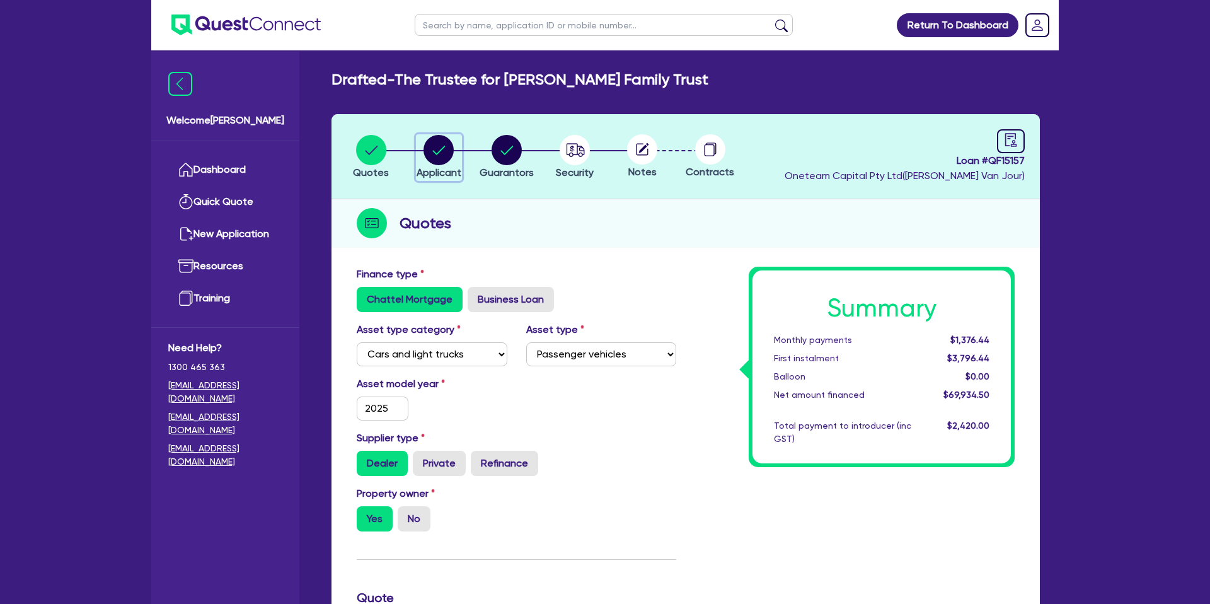
select select "TRADES_SERVICES_CONSUMERS"
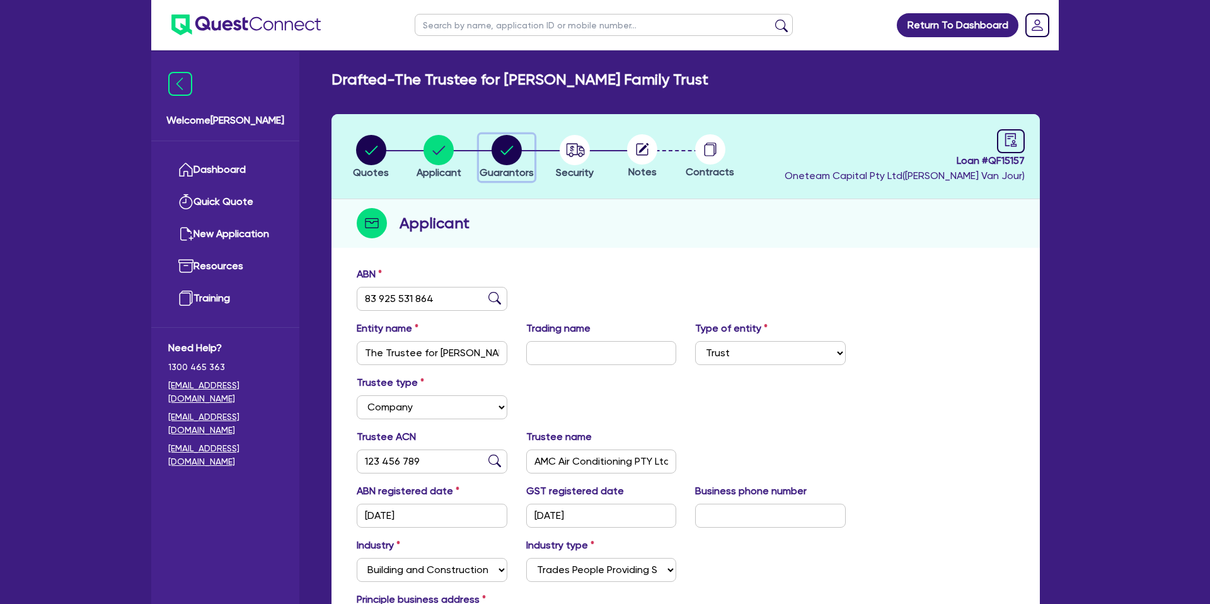
click at [506, 144] on circle "button" at bounding box center [507, 150] width 30 height 30
select select "MR"
select select "WA"
select select "SINGLE"
select select "PROPERTY"
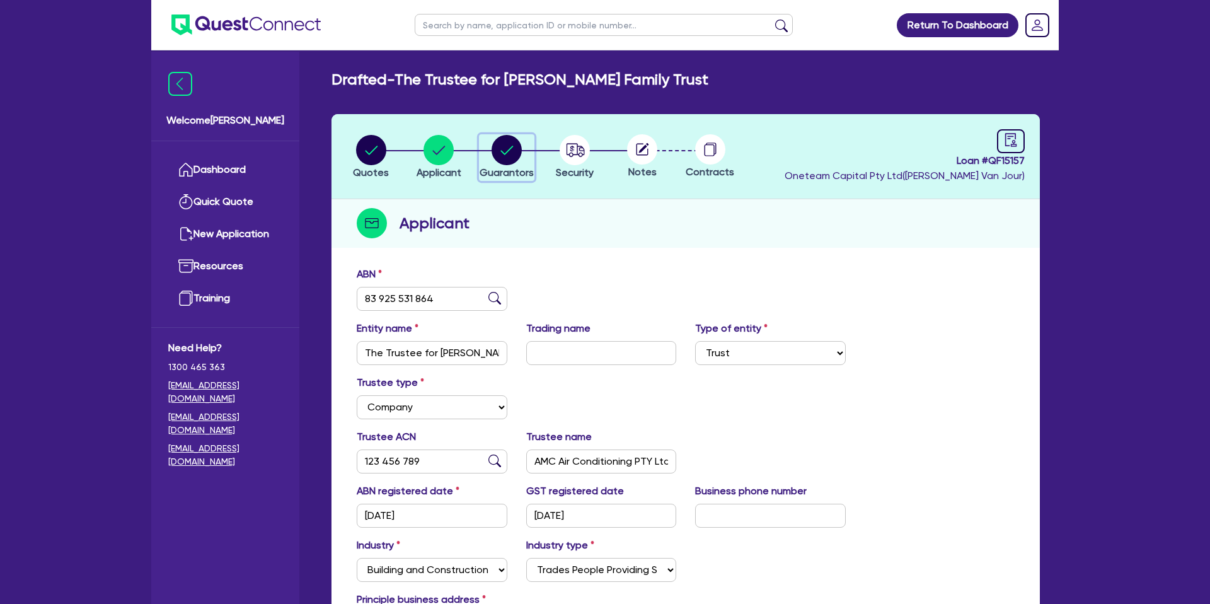
select select "CASH"
select select "MORTGAGE"
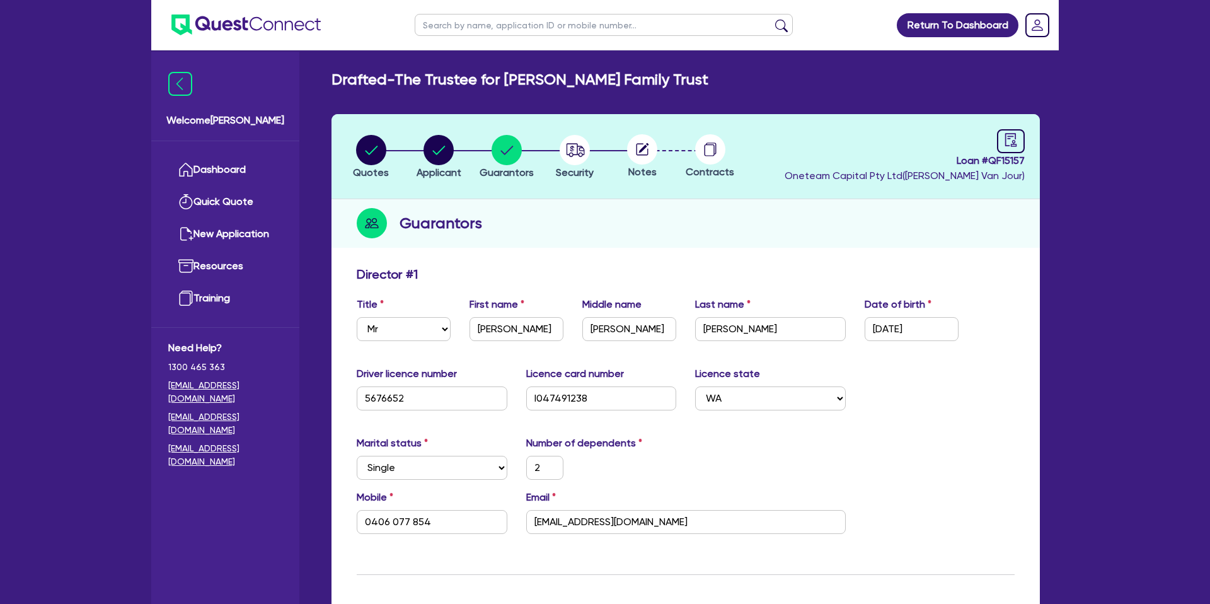
click at [982, 145] on div "Loan # QF15157 Oneteam Capital Pty Ltd ( Gabriel Van Jour )" at bounding box center [905, 156] width 240 height 54
click at [999, 144] on link at bounding box center [1011, 141] width 28 height 24
select select "DRAFTED_NEW"
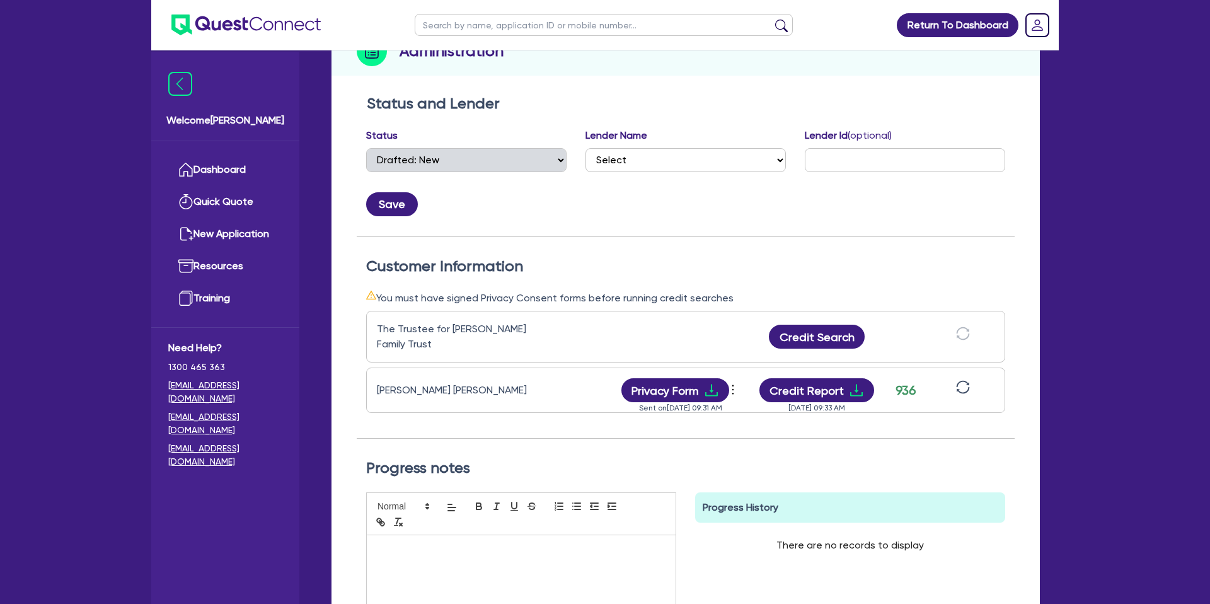
scroll to position [176, 0]
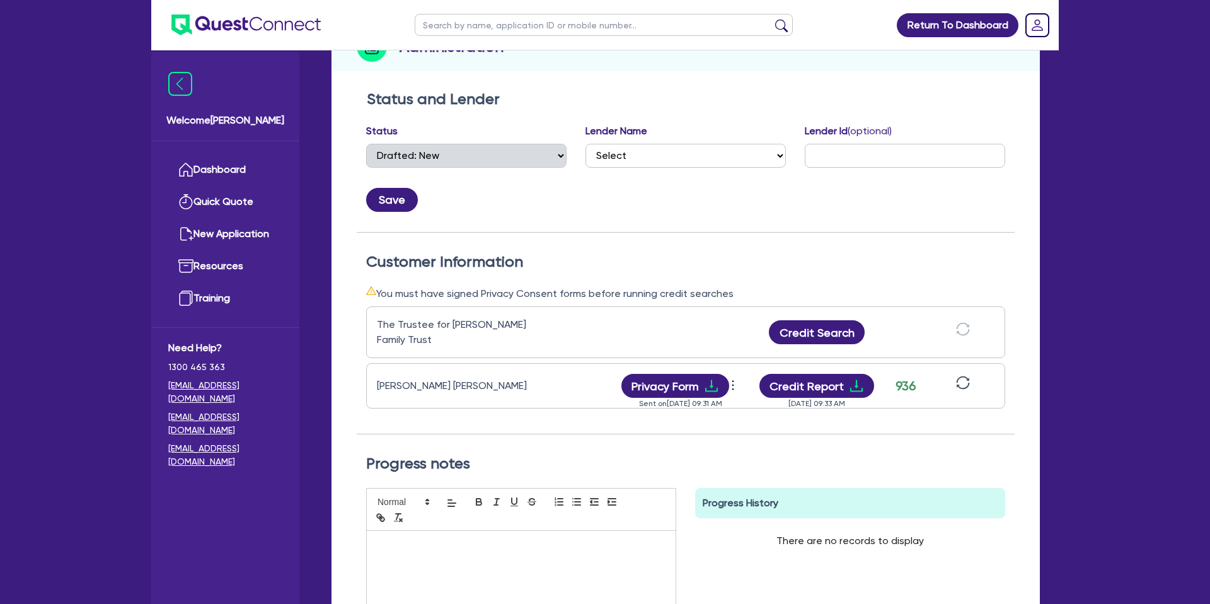
click at [969, 376] on icon "sync" at bounding box center [963, 383] width 14 height 14
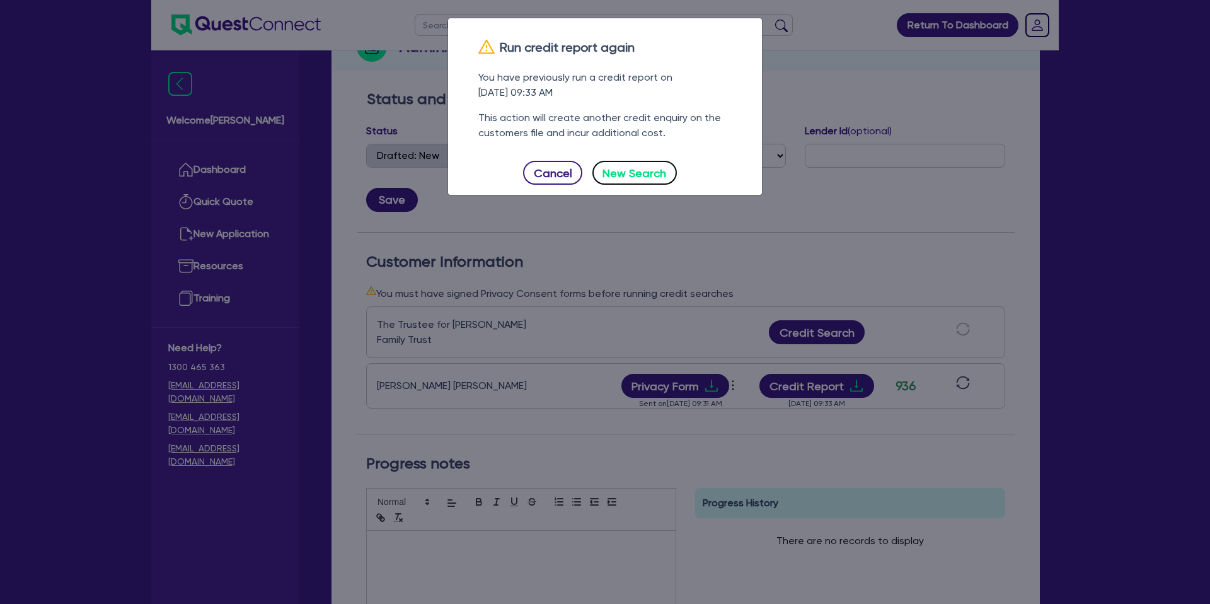
click at [623, 168] on button "New Search" at bounding box center [635, 173] width 84 height 24
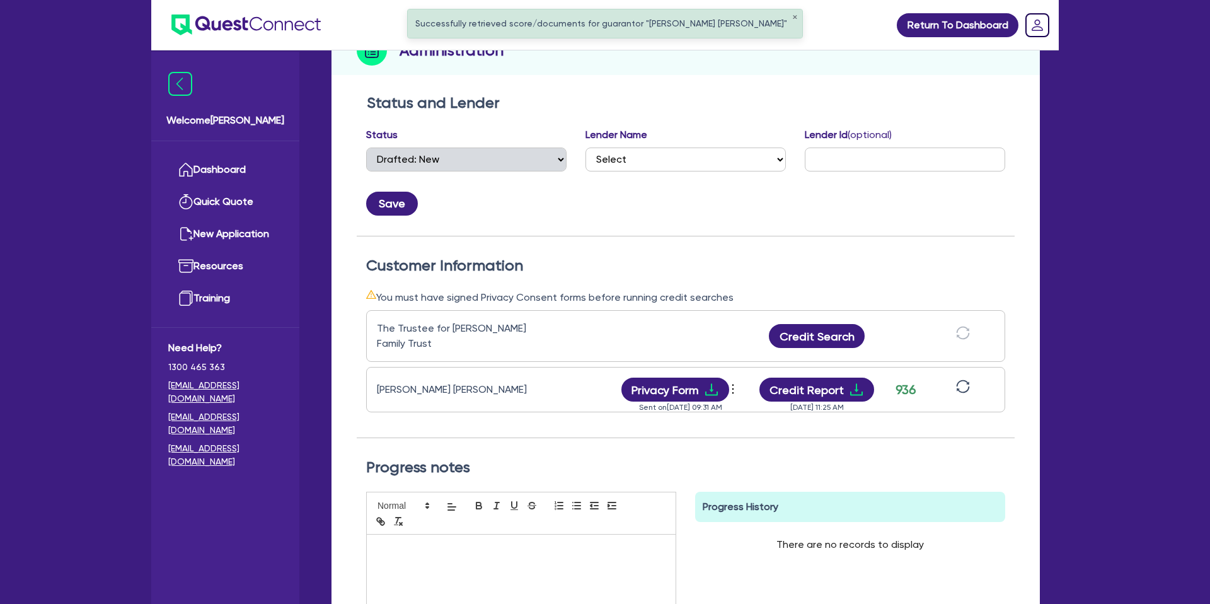
scroll to position [0, 0]
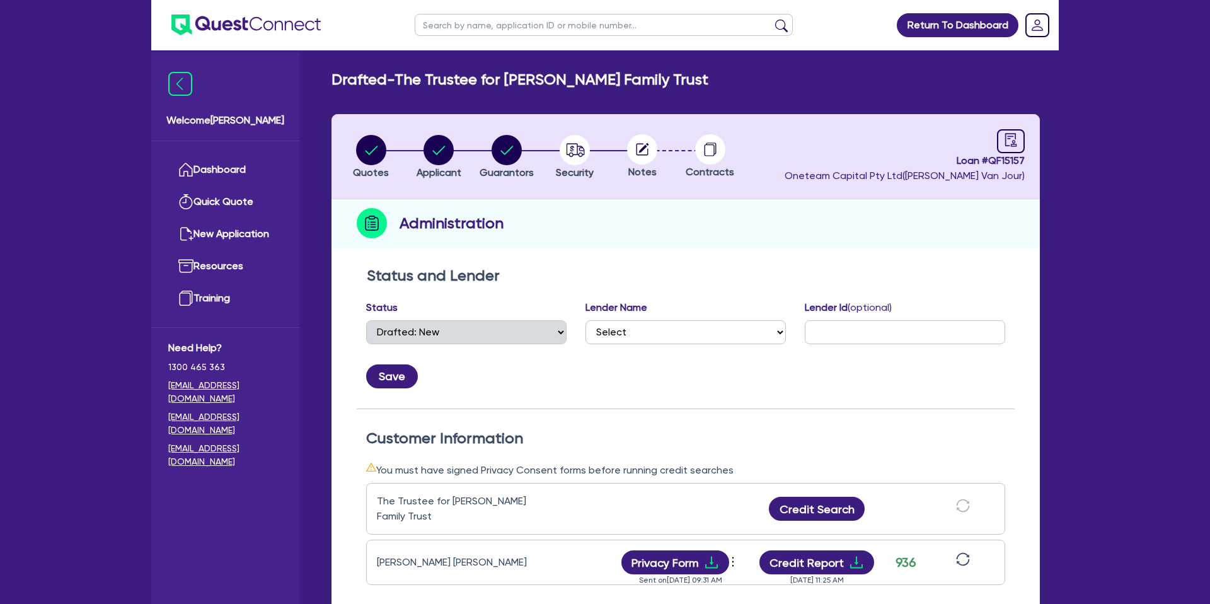
click at [768, 123] on header "Quotes Applicant Guarantors Security Notes Contracts Loan # QF15157 Oneteam Cap…" at bounding box center [686, 156] width 708 height 85
